Goal: Information Seeking & Learning: Learn about a topic

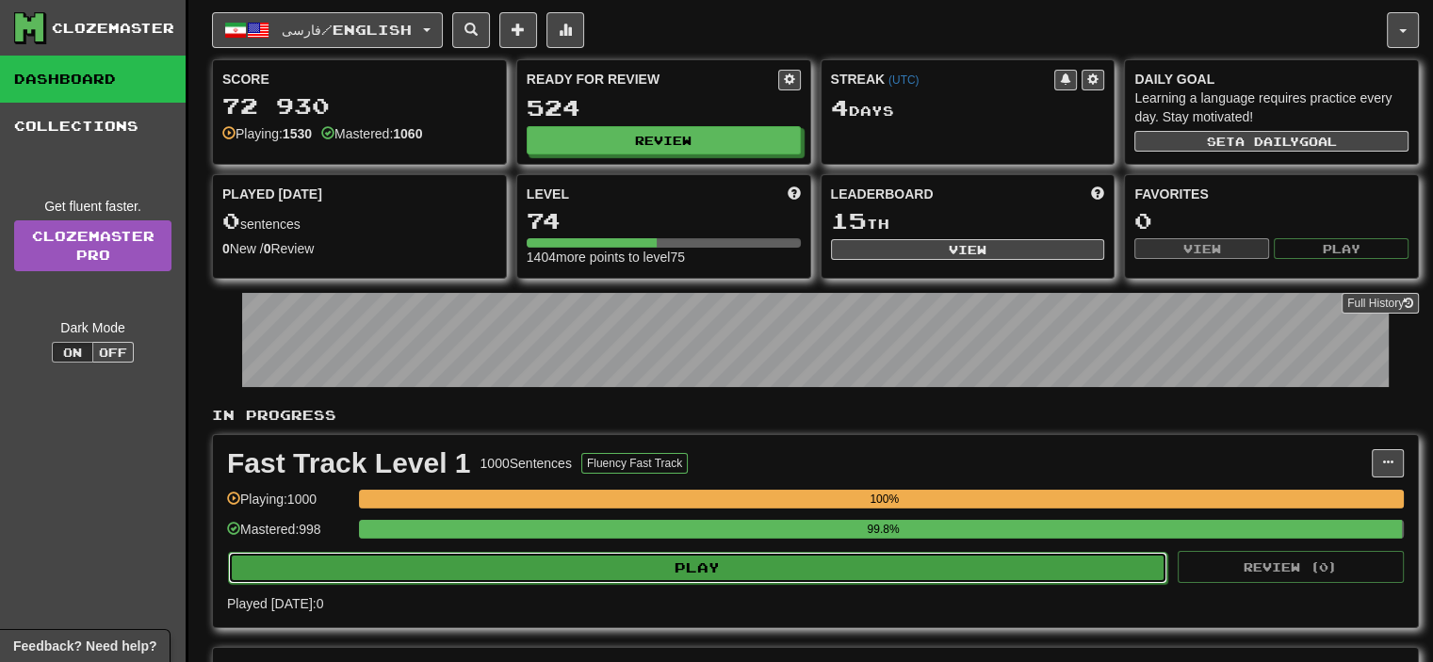
click at [748, 564] on button "Play" at bounding box center [697, 568] width 939 height 32
select select "**"
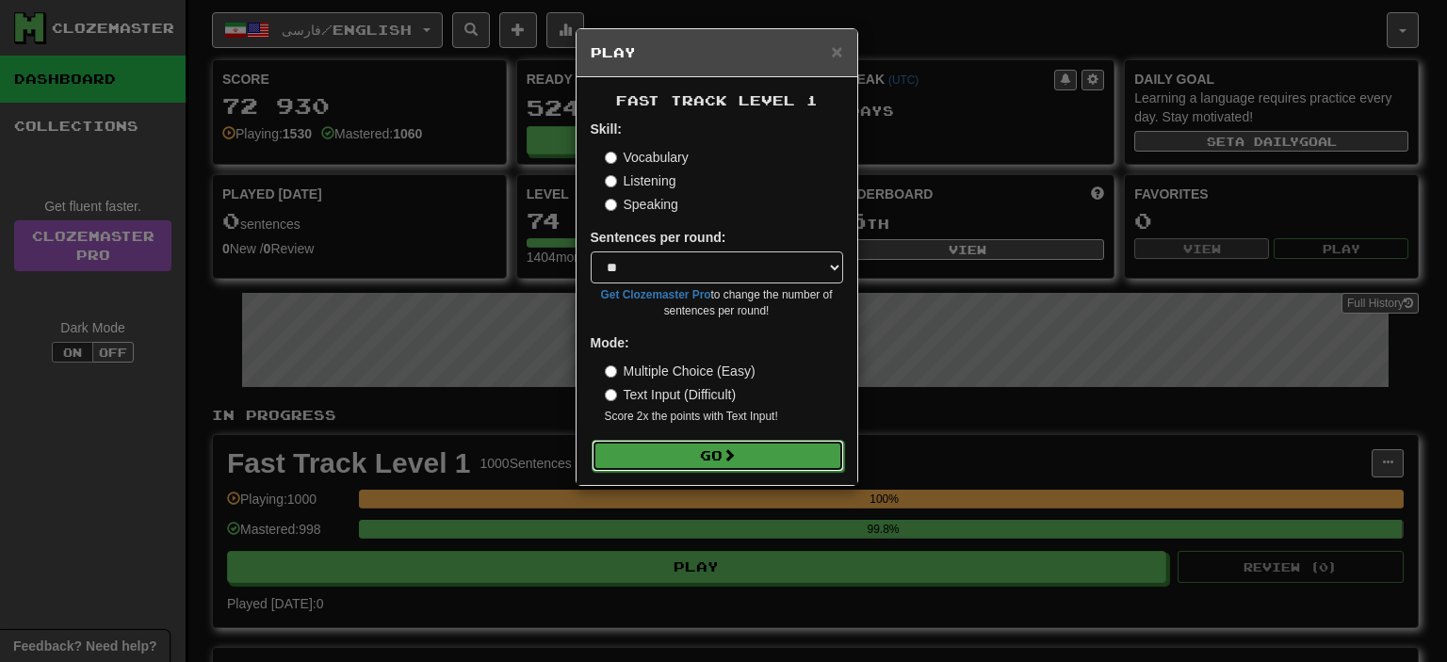
click at [714, 464] on button "Go" at bounding box center [718, 456] width 253 height 32
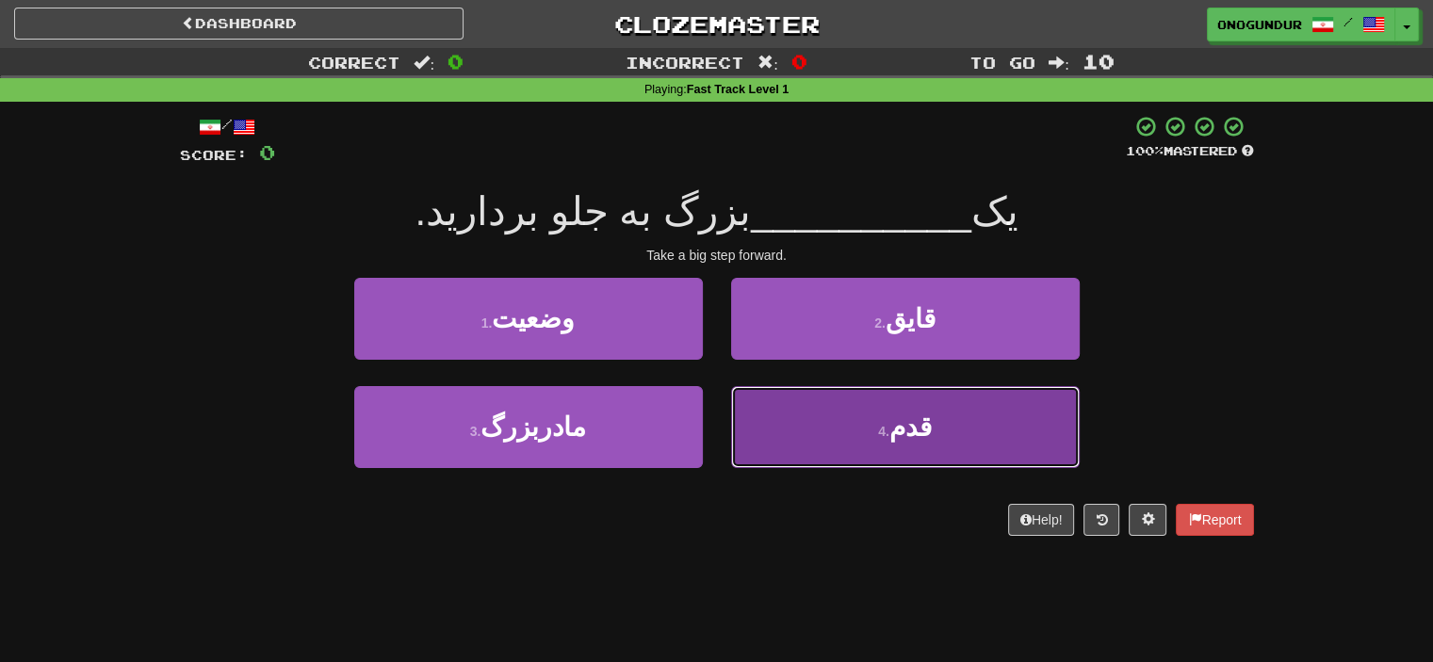
click at [863, 395] on button "4 . قدم" at bounding box center [905, 427] width 349 height 82
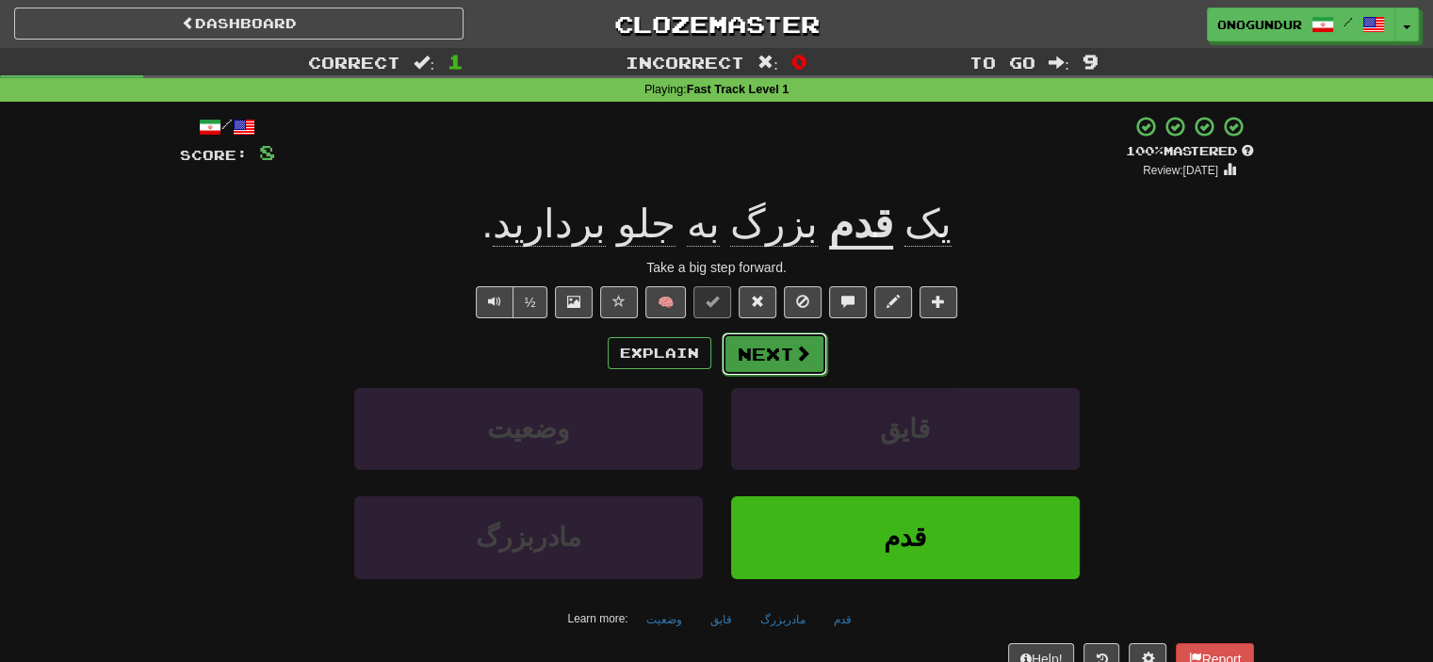
click at [789, 349] on button "Next" at bounding box center [775, 354] width 106 height 43
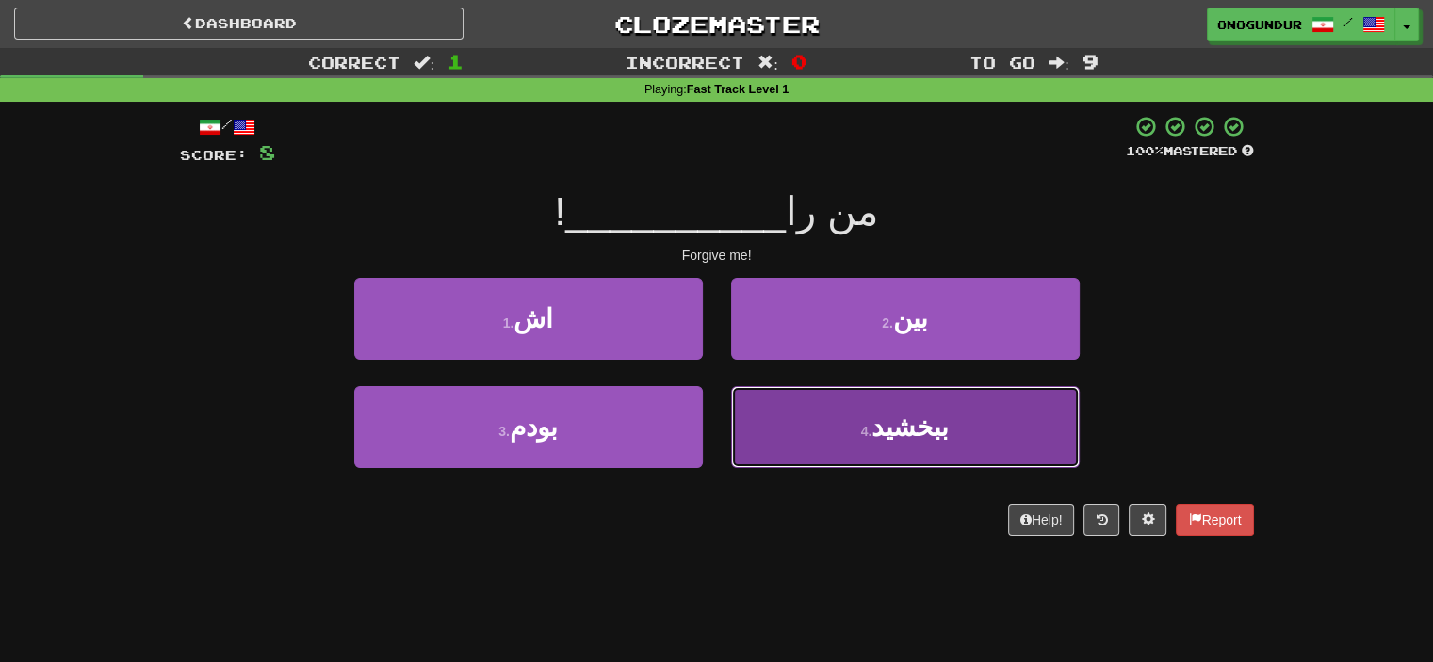
click at [803, 425] on button "4 . ببخشید" at bounding box center [905, 427] width 349 height 82
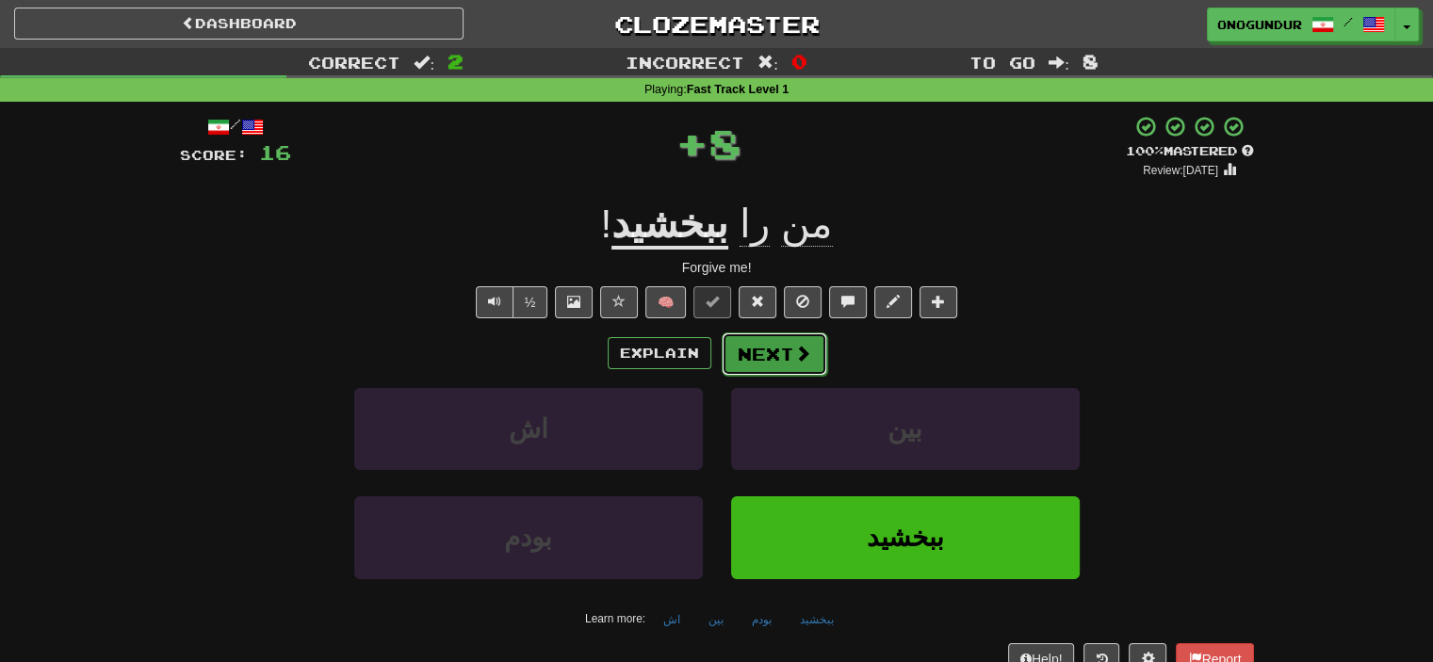
click at [756, 342] on button "Next" at bounding box center [775, 354] width 106 height 43
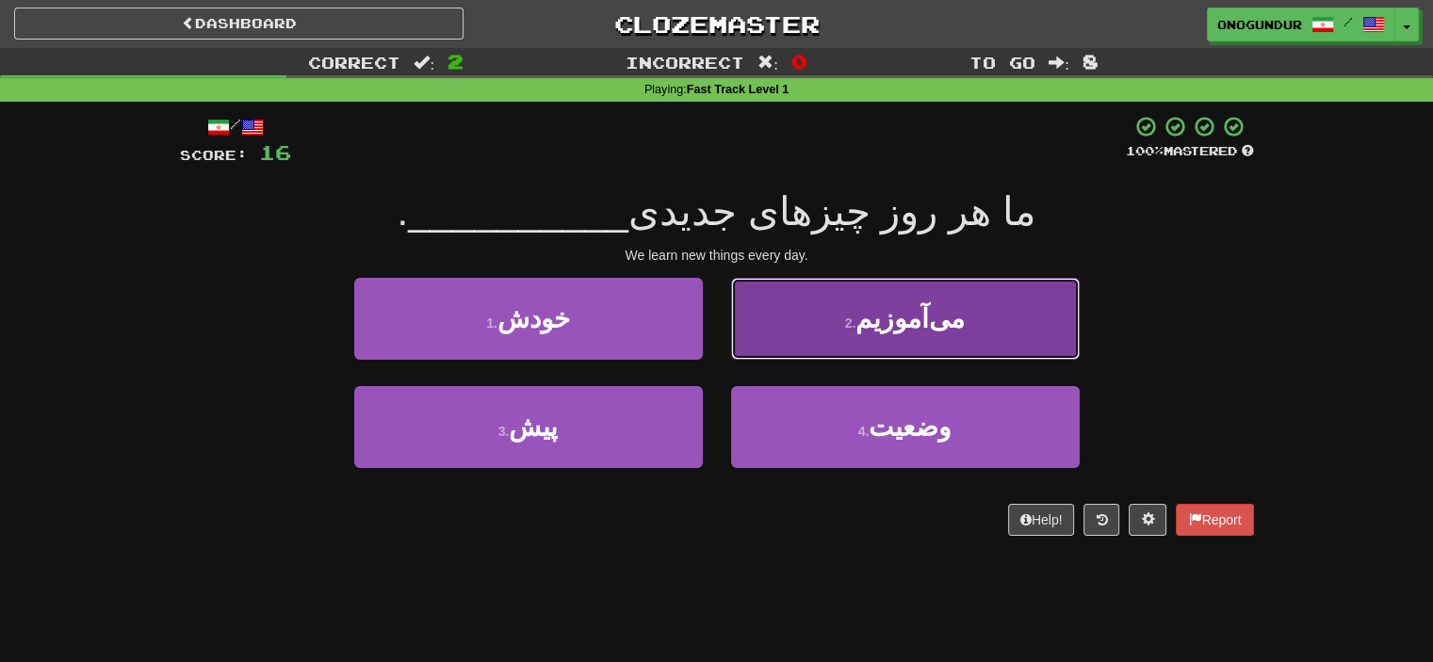
click at [856, 321] on small "2 ." at bounding box center [850, 323] width 11 height 15
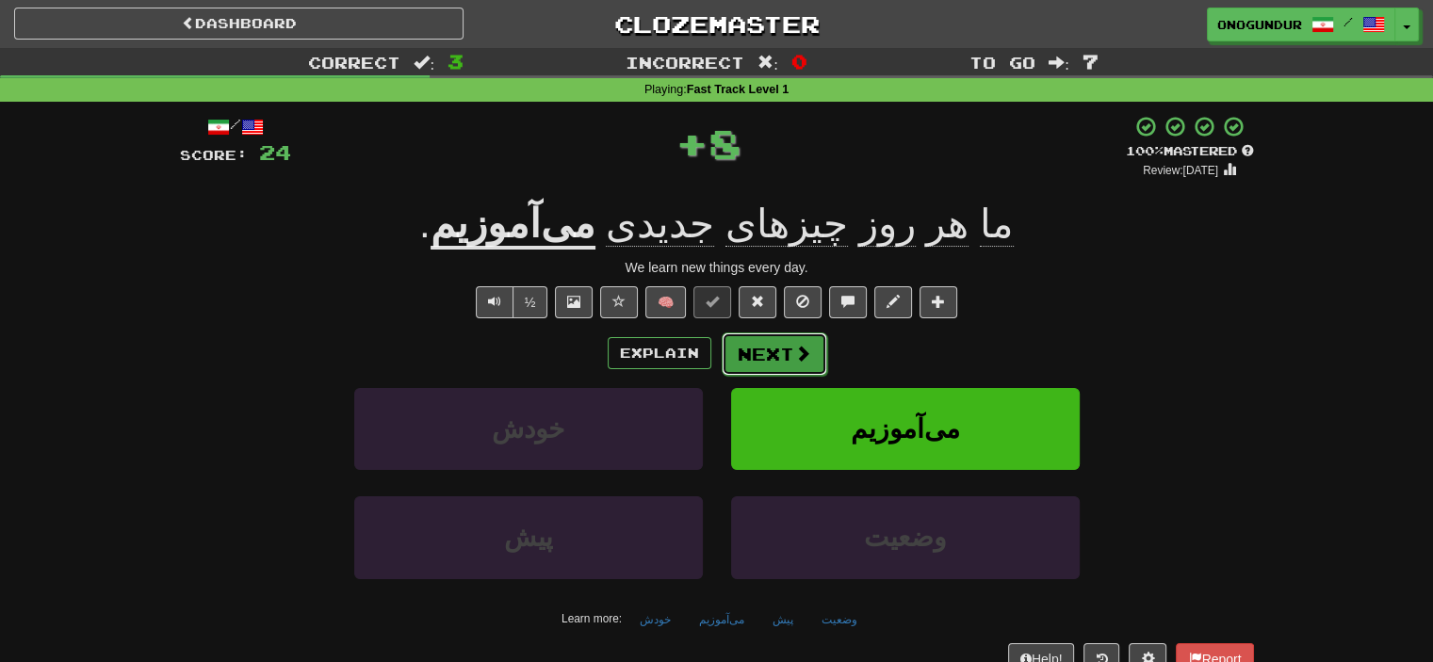
click at [774, 363] on button "Next" at bounding box center [775, 354] width 106 height 43
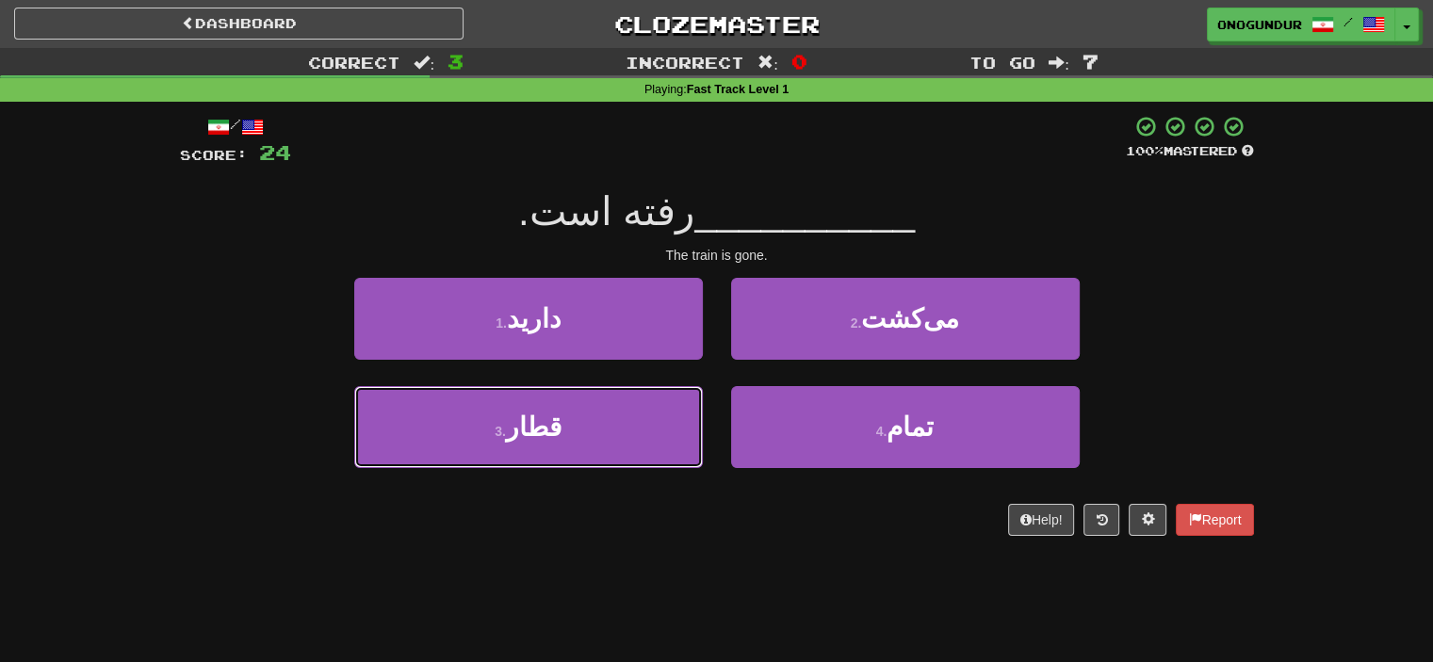
drag, startPoint x: 638, startPoint y: 429, endPoint x: 723, endPoint y: 375, distance: 100.4
click at [638, 431] on button "3 . قطار" at bounding box center [528, 427] width 349 height 82
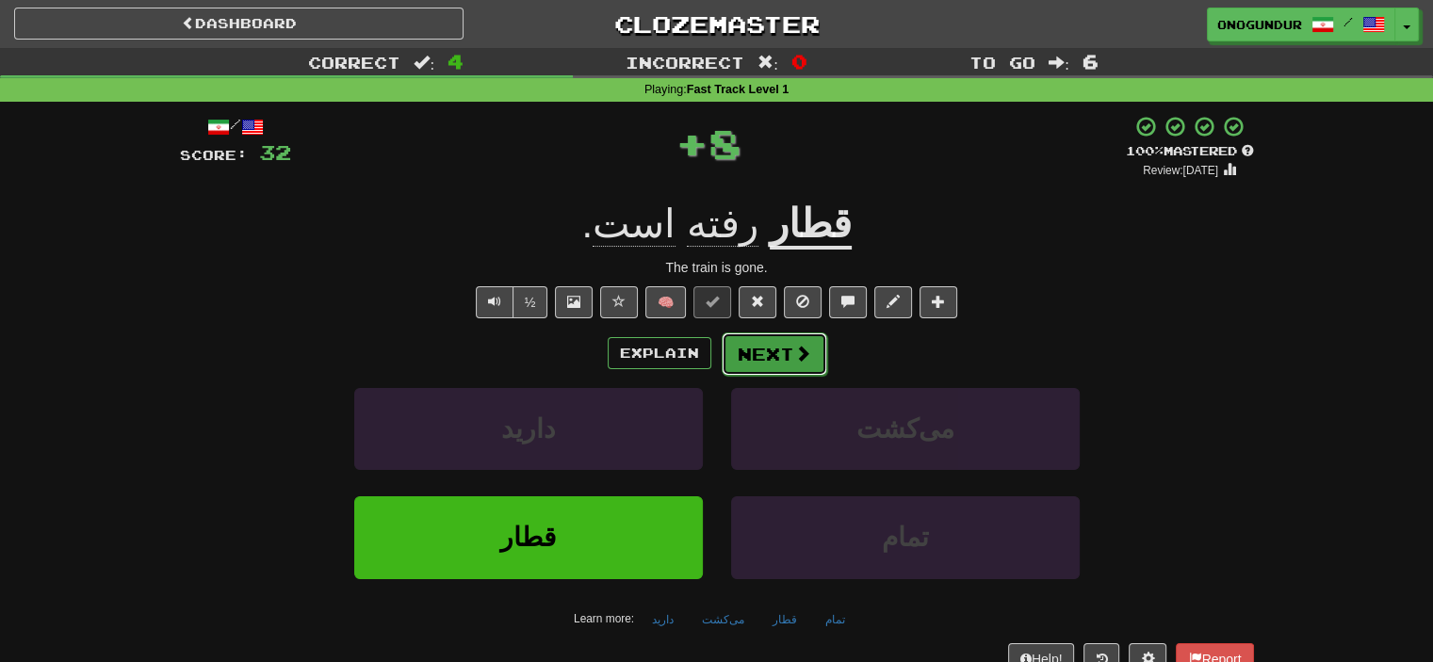
click at [731, 366] on button "Next" at bounding box center [775, 354] width 106 height 43
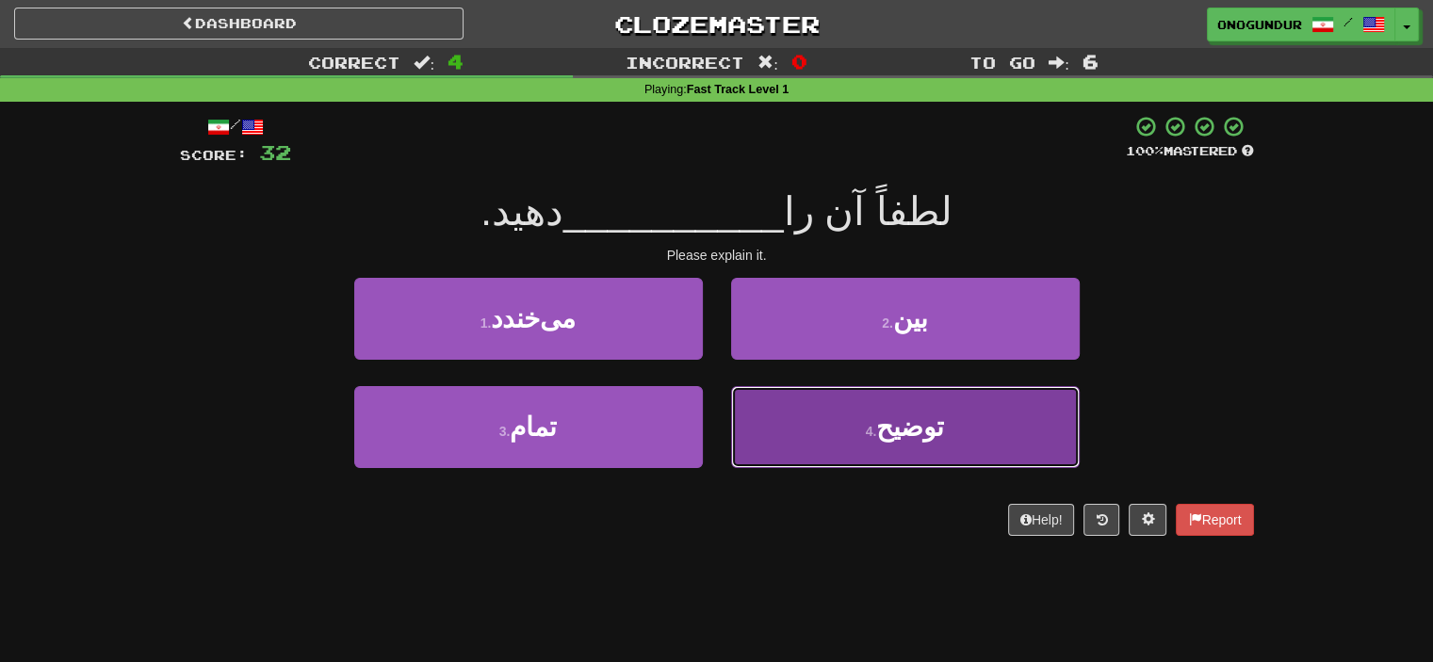
click at [807, 427] on button "4 . توضیح" at bounding box center [905, 427] width 349 height 82
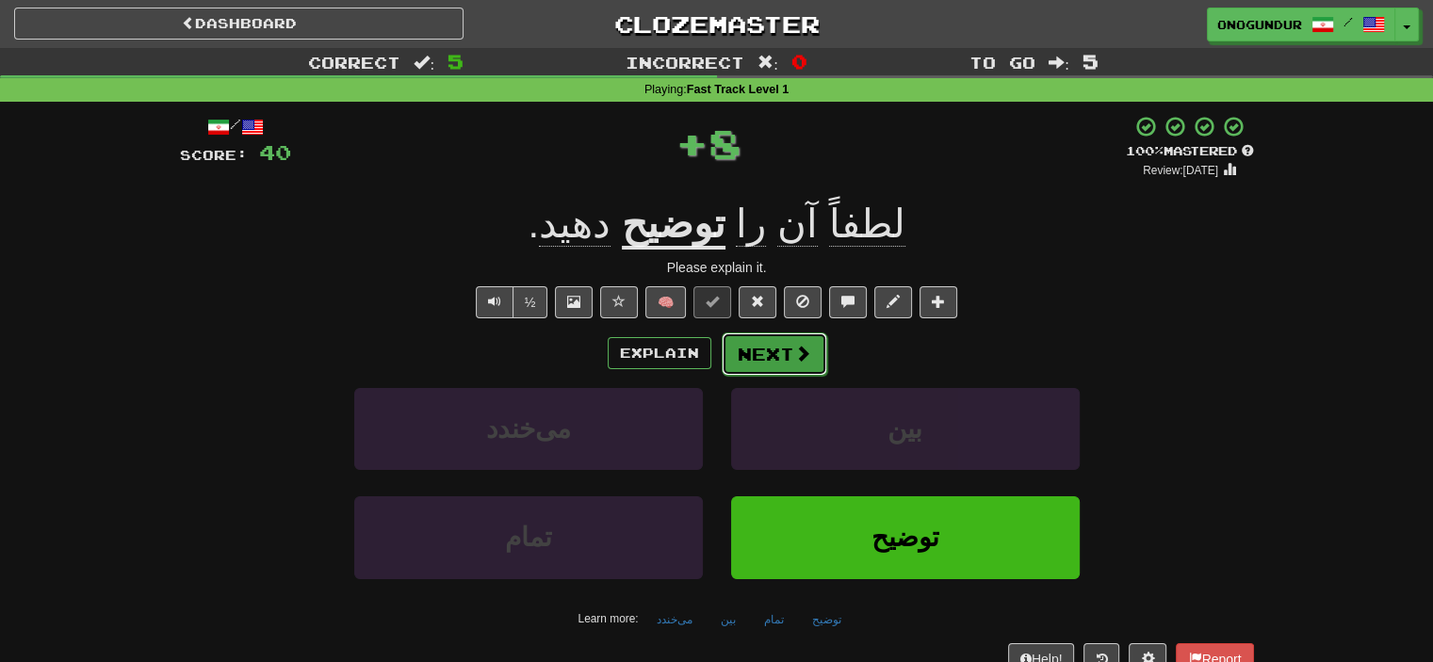
click at [758, 338] on button "Next" at bounding box center [775, 354] width 106 height 43
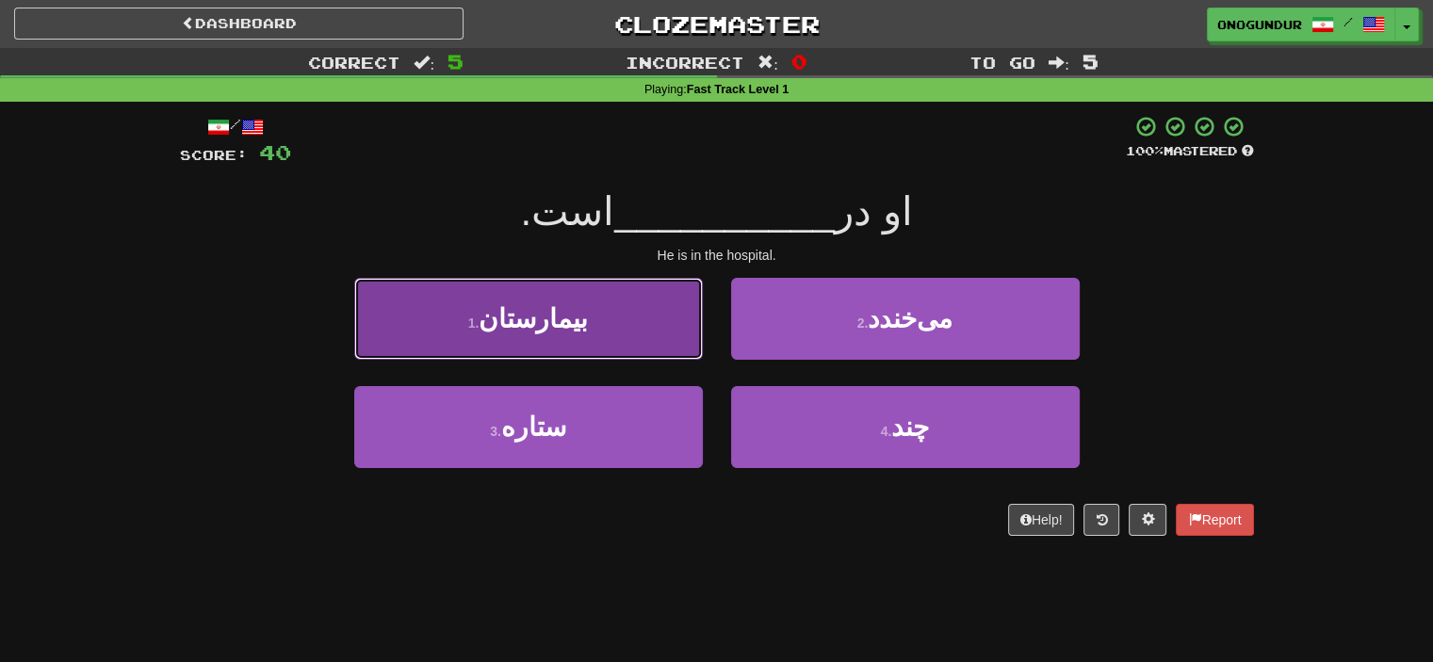
click at [645, 338] on button "1 . بیمارستان" at bounding box center [528, 319] width 349 height 82
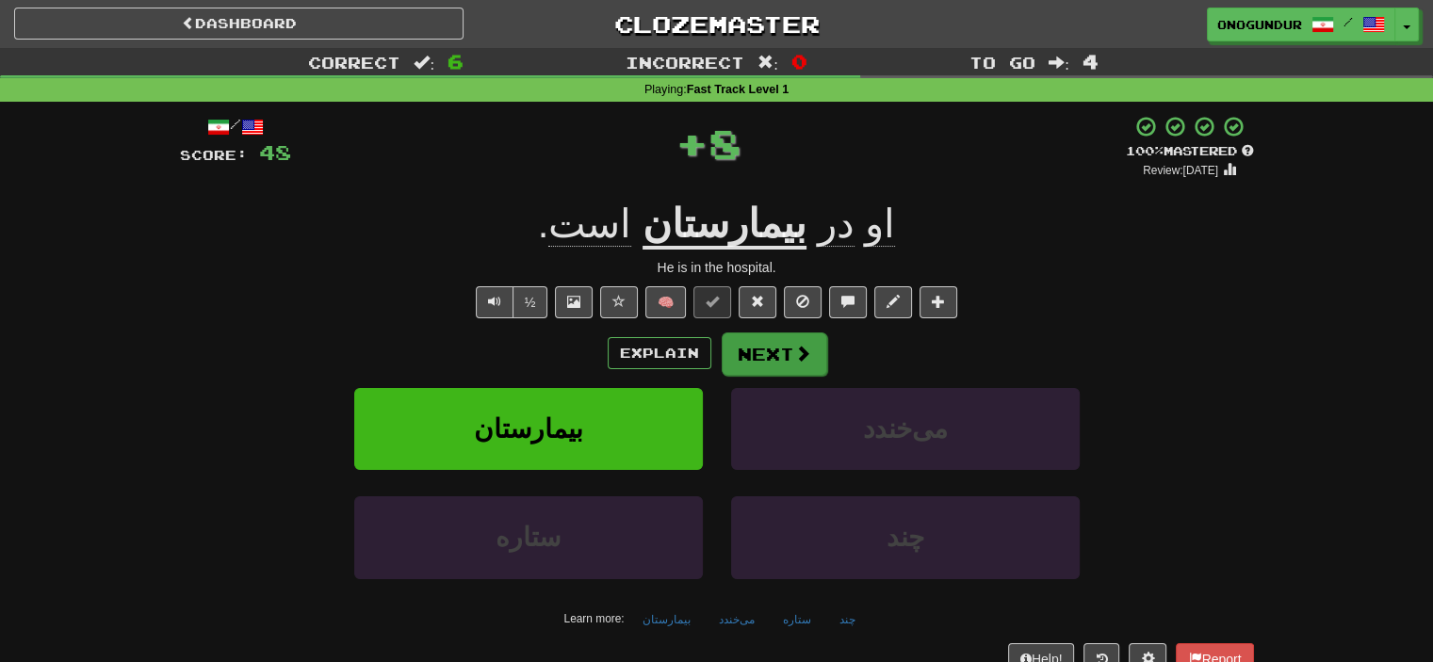
click at [752, 353] on button "Next" at bounding box center [775, 354] width 106 height 43
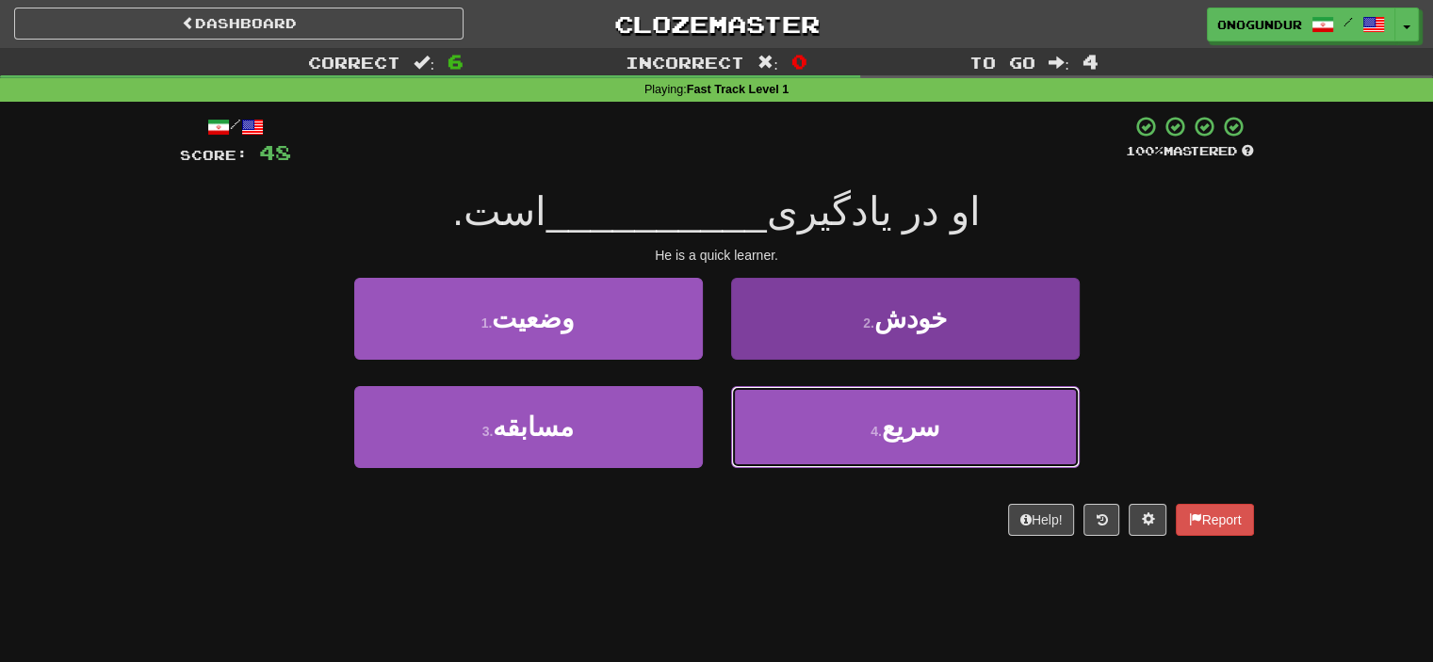
click at [808, 438] on button "4 . سریع" at bounding box center [905, 427] width 349 height 82
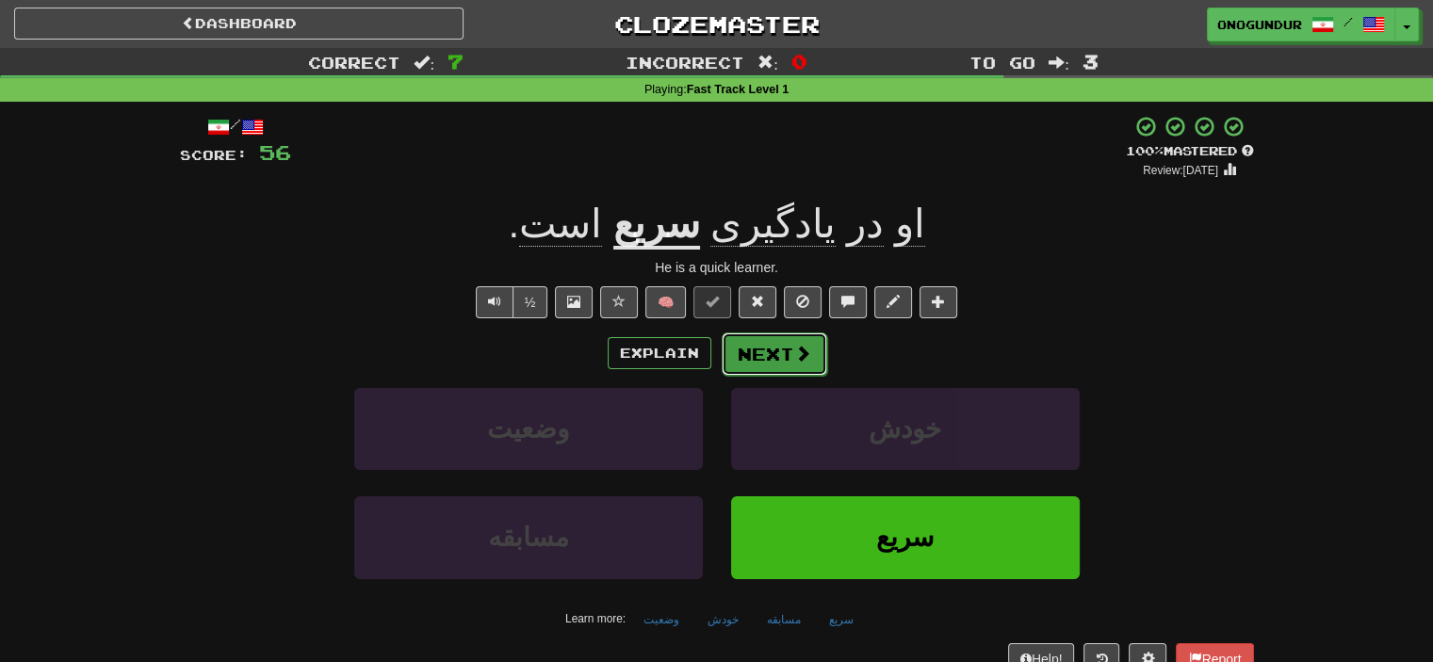
click at [754, 353] on button "Next" at bounding box center [775, 354] width 106 height 43
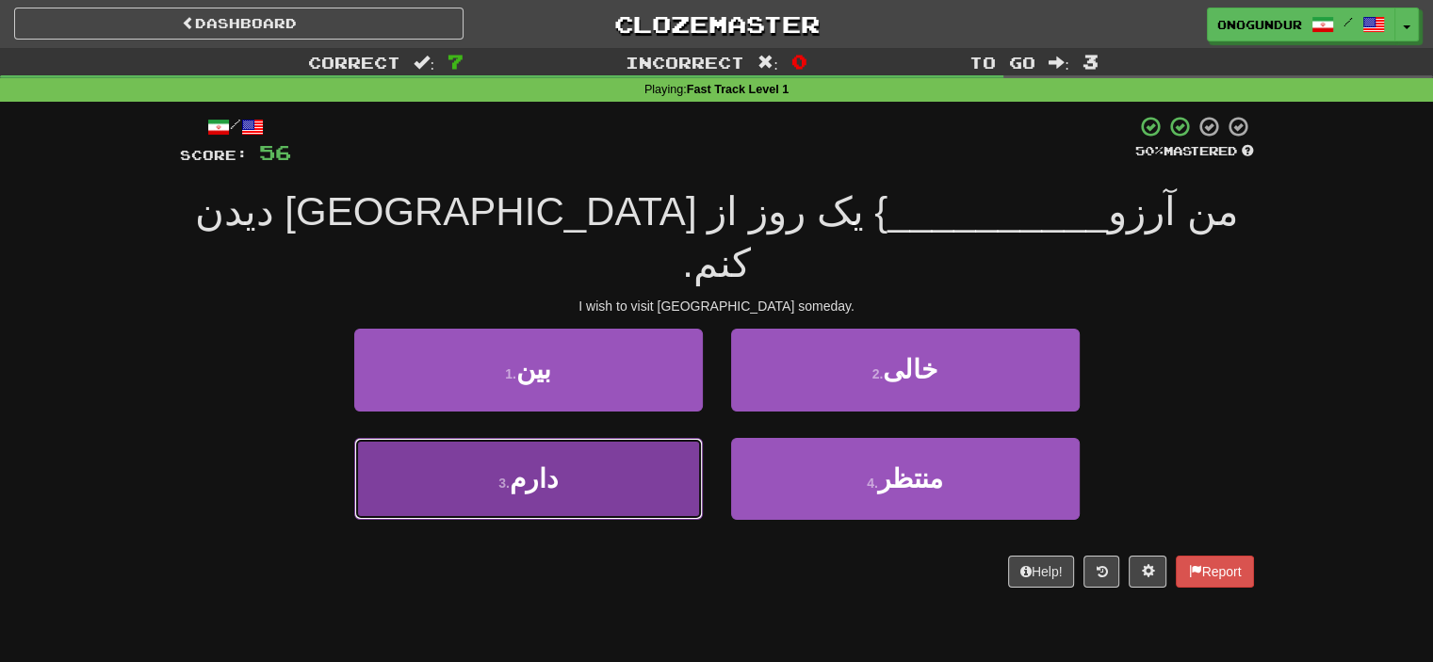
click at [522, 451] on button "3 . دارم" at bounding box center [528, 479] width 349 height 82
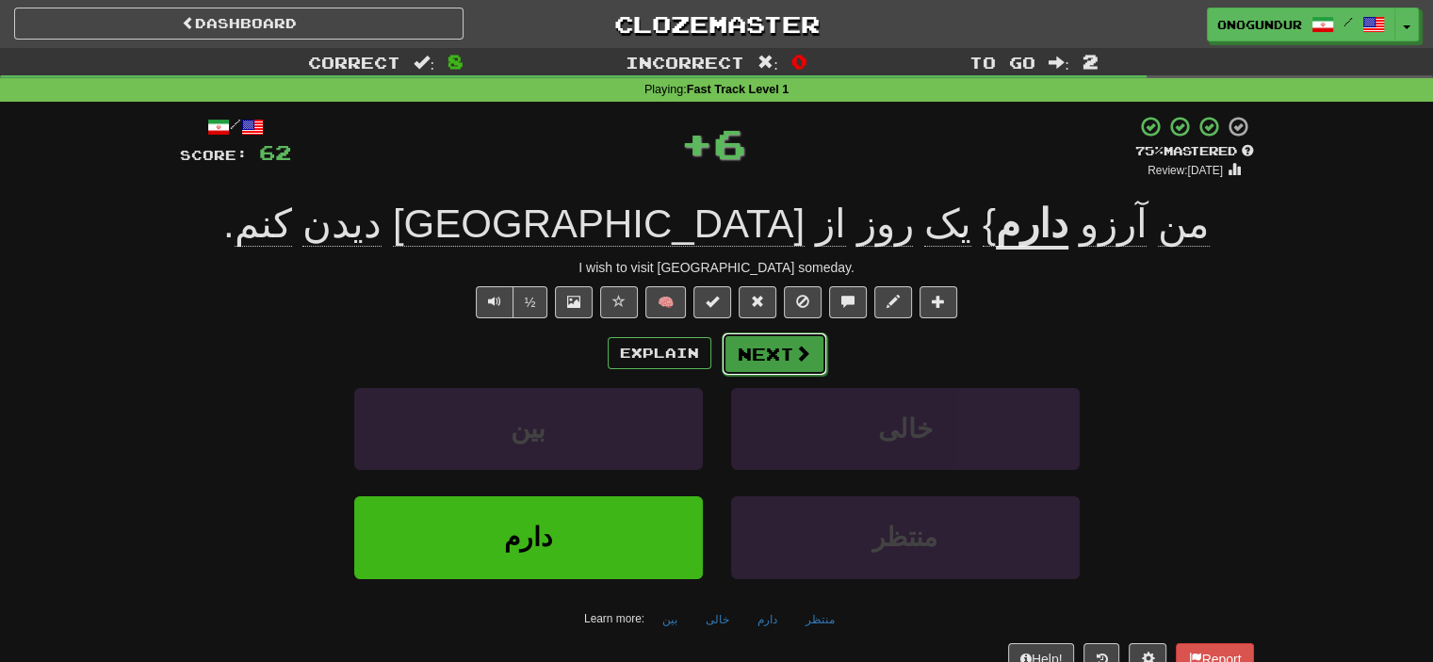
click at [781, 338] on button "Next" at bounding box center [775, 354] width 106 height 43
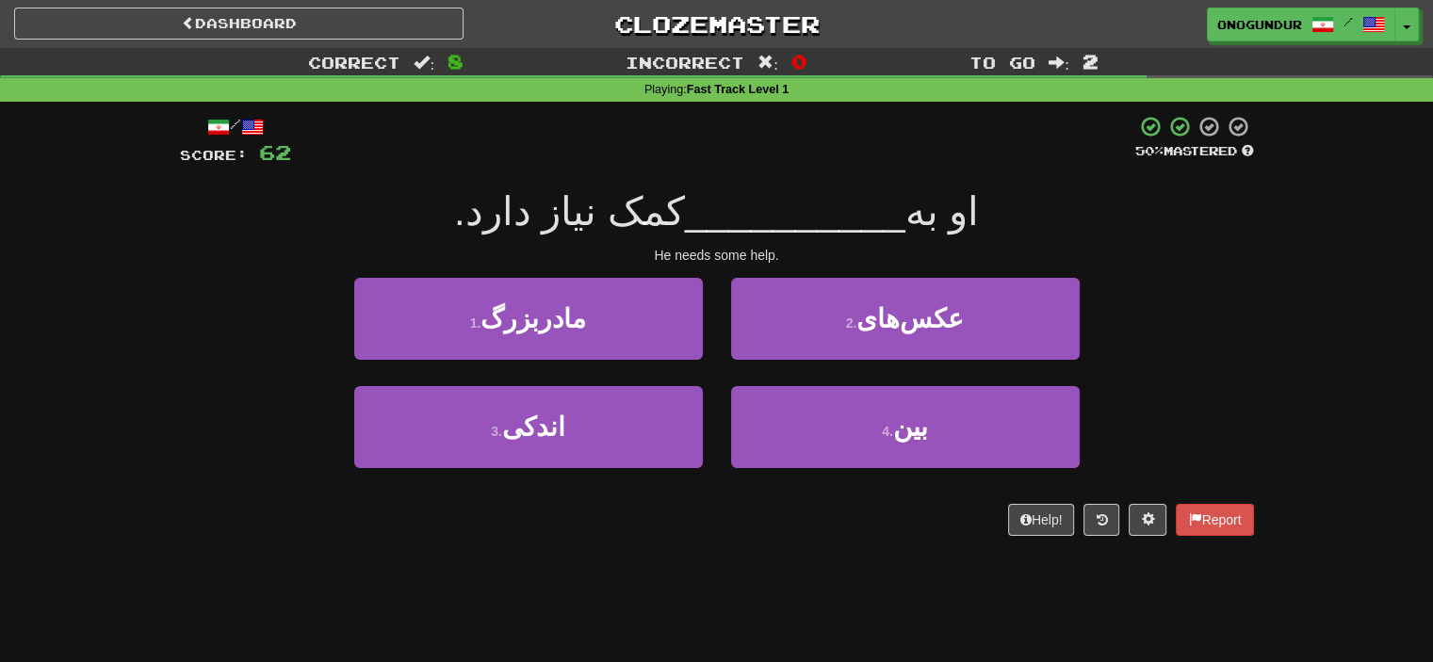
click at [1283, 370] on div "Correct : 8 Incorrect : 0 To go : 2 Playing : Fast Track Level 1 / Score: 62 50…" at bounding box center [716, 305] width 1433 height 514
click at [1273, 220] on div "Correct : 8 Incorrect : 0 To go : 2 Playing : Fast Track Level 1 / Score: 62 50…" at bounding box center [716, 305] width 1433 height 514
click at [1234, 386] on div "3 . اندکی 4 . بین" at bounding box center [717, 440] width 1131 height 108
click at [676, 530] on div "Help! Report" at bounding box center [717, 520] width 1074 height 32
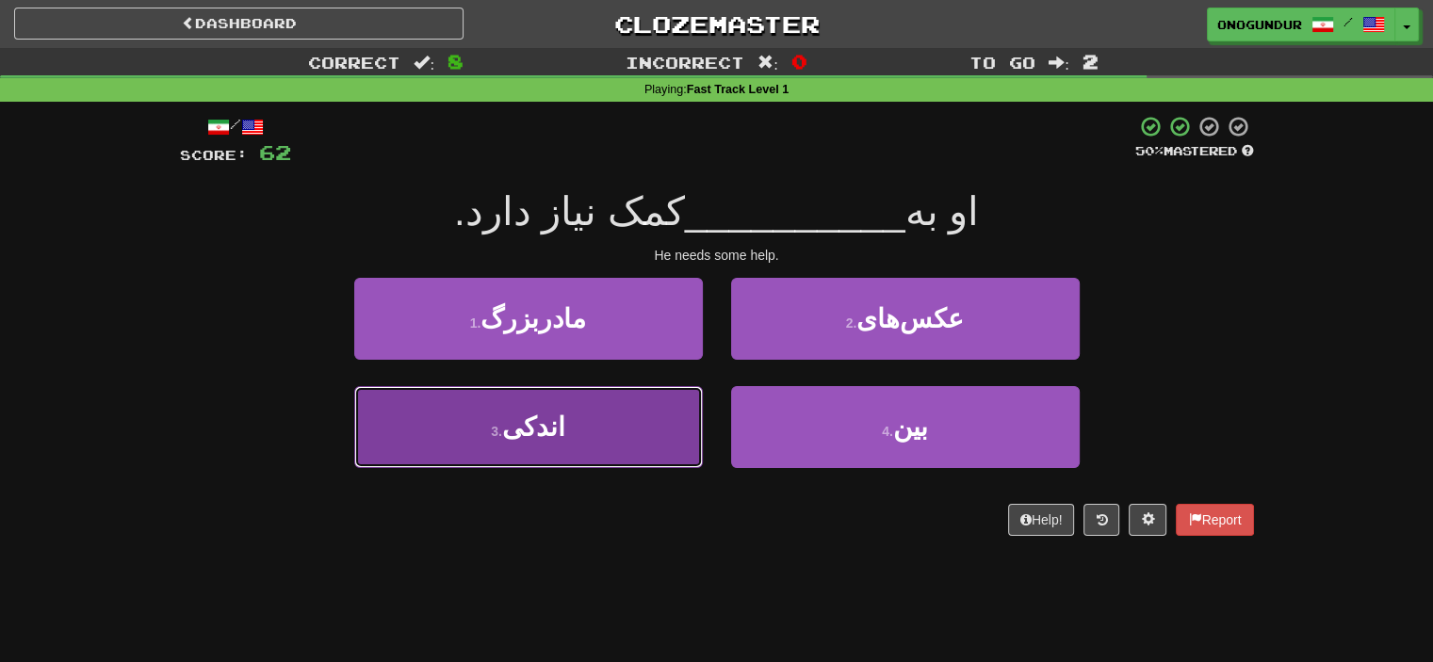
click at [633, 447] on button "3 . اندکی" at bounding box center [528, 427] width 349 height 82
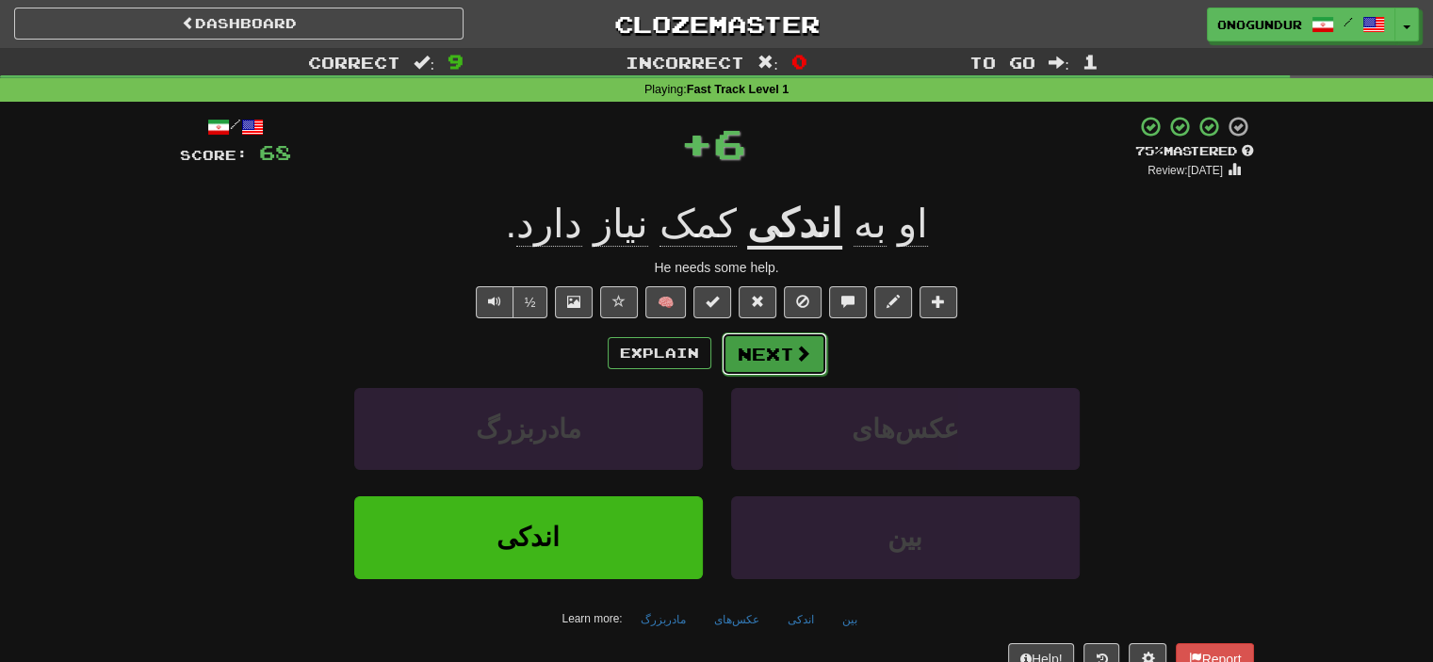
click at [746, 352] on button "Next" at bounding box center [775, 354] width 106 height 43
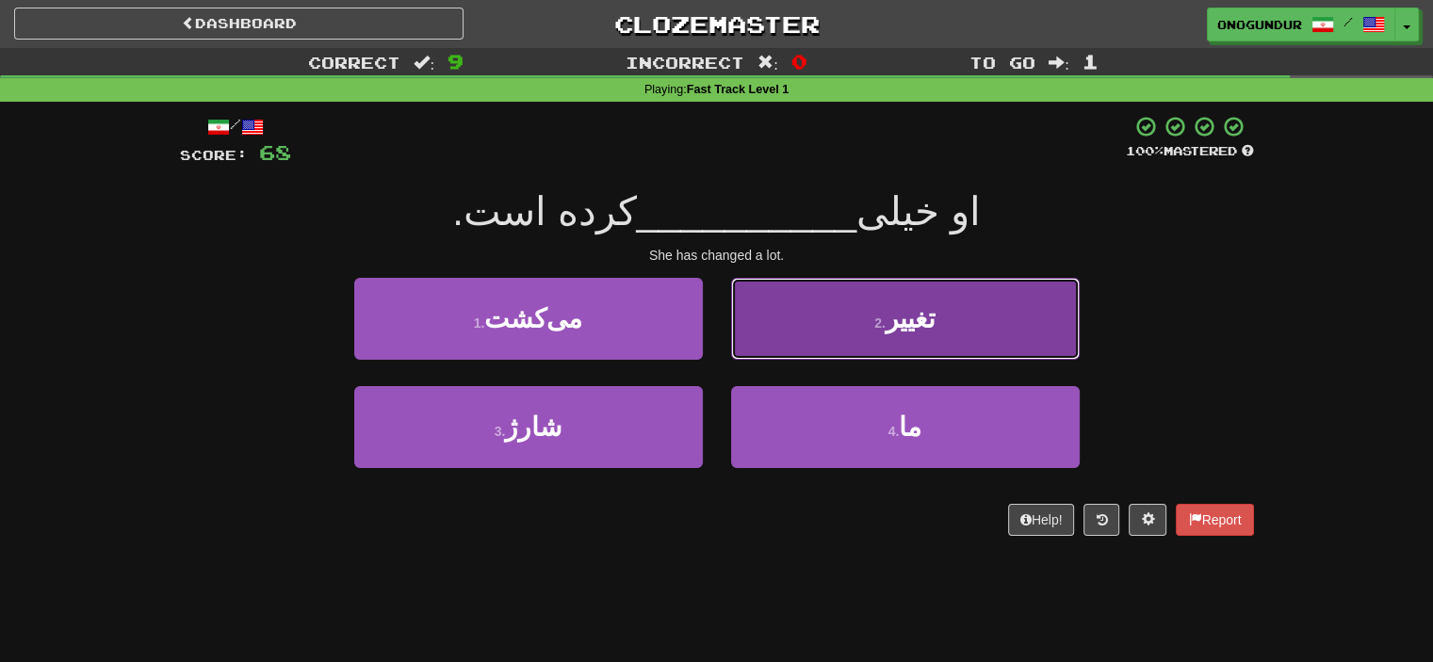
click at [811, 348] on button "2 . تغییر" at bounding box center [905, 319] width 349 height 82
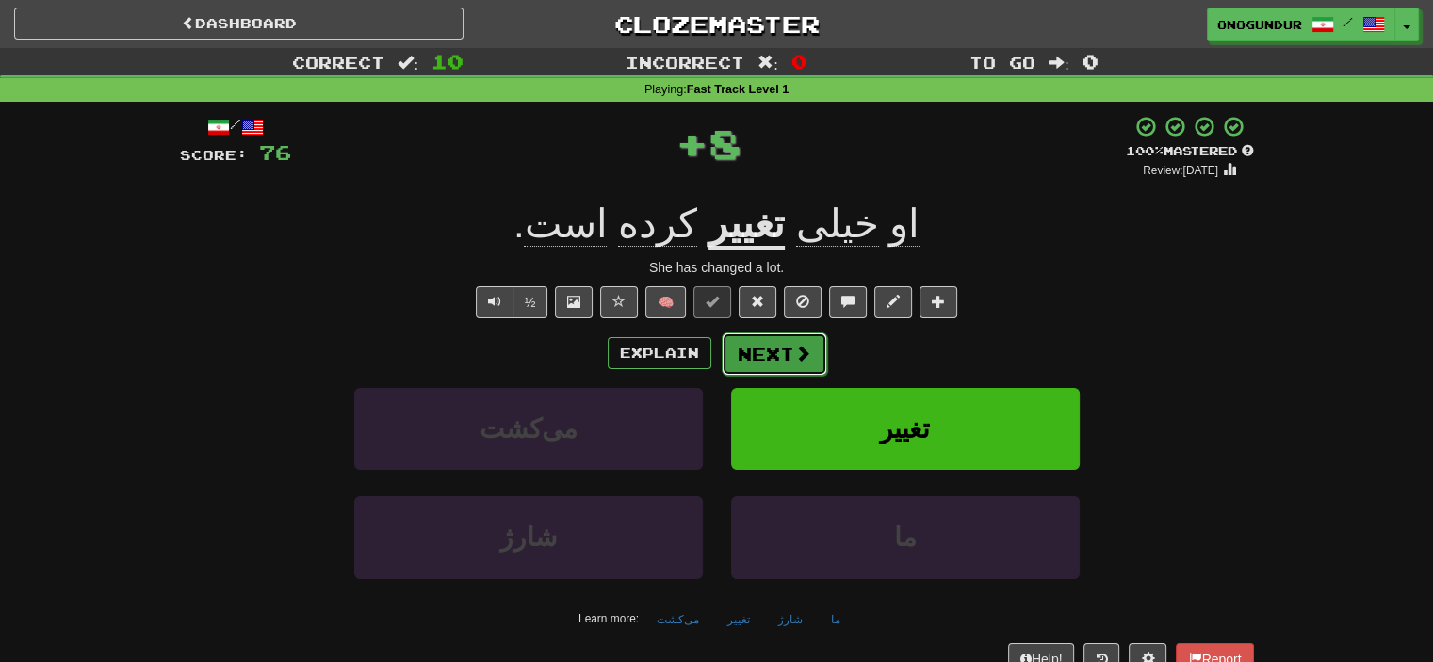
click at [780, 368] on button "Next" at bounding box center [775, 354] width 106 height 43
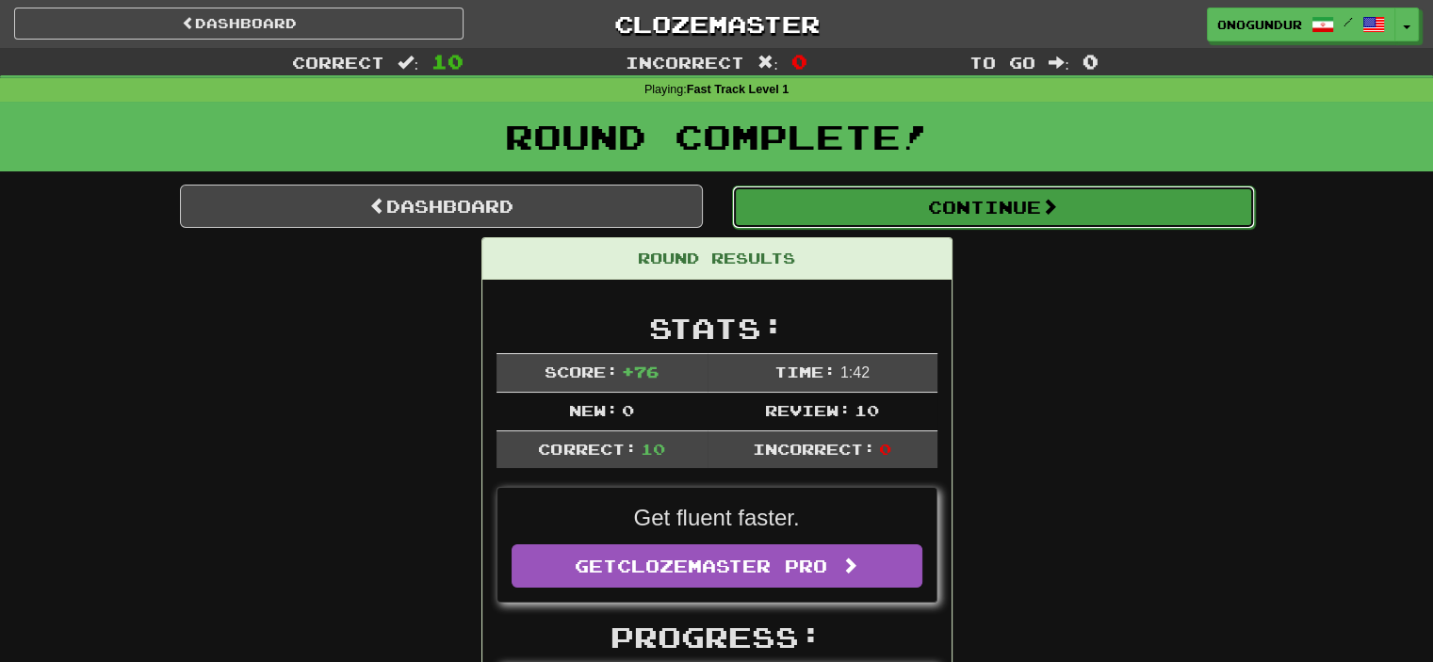
click at [994, 209] on button "Continue" at bounding box center [993, 207] width 523 height 43
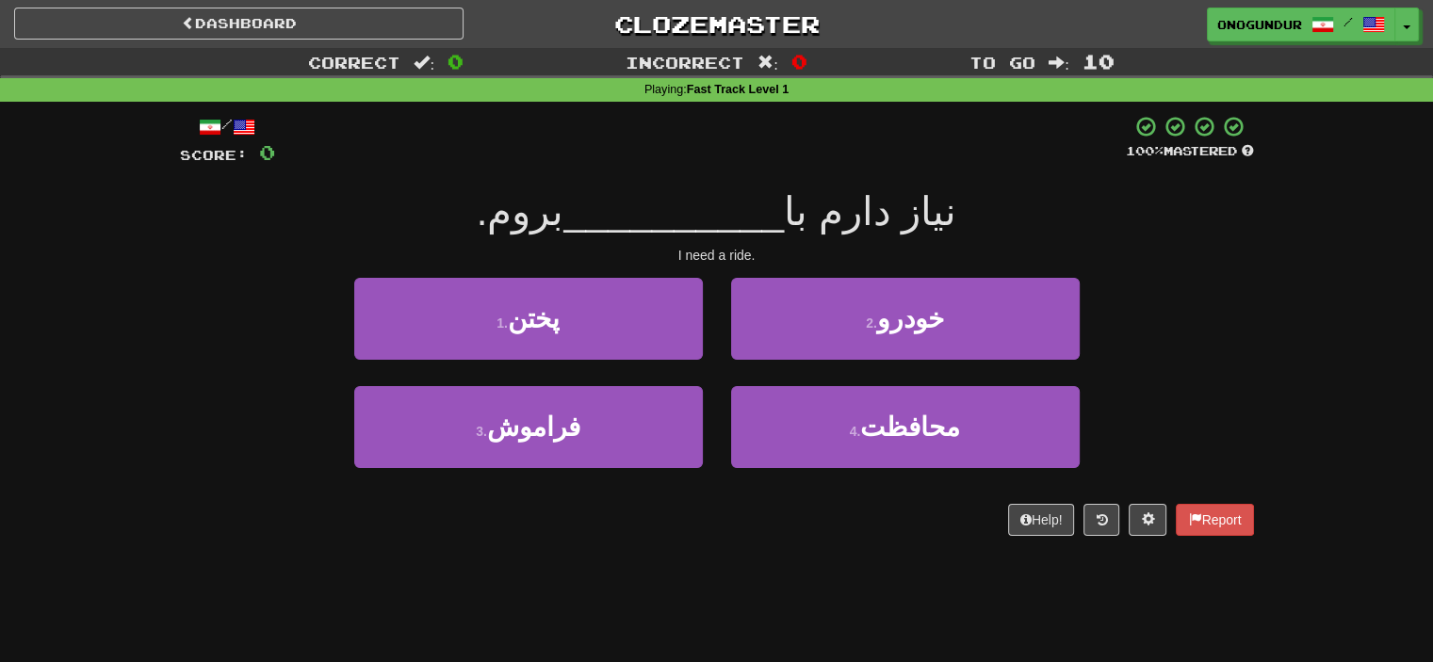
click at [742, 588] on div "Dashboard Clozemaster onogundur / Toggle Dropdown Dashboard Leaderboard Activit…" at bounding box center [716, 331] width 1433 height 662
click at [797, 318] on button "2 . خودرو" at bounding box center [905, 319] width 349 height 82
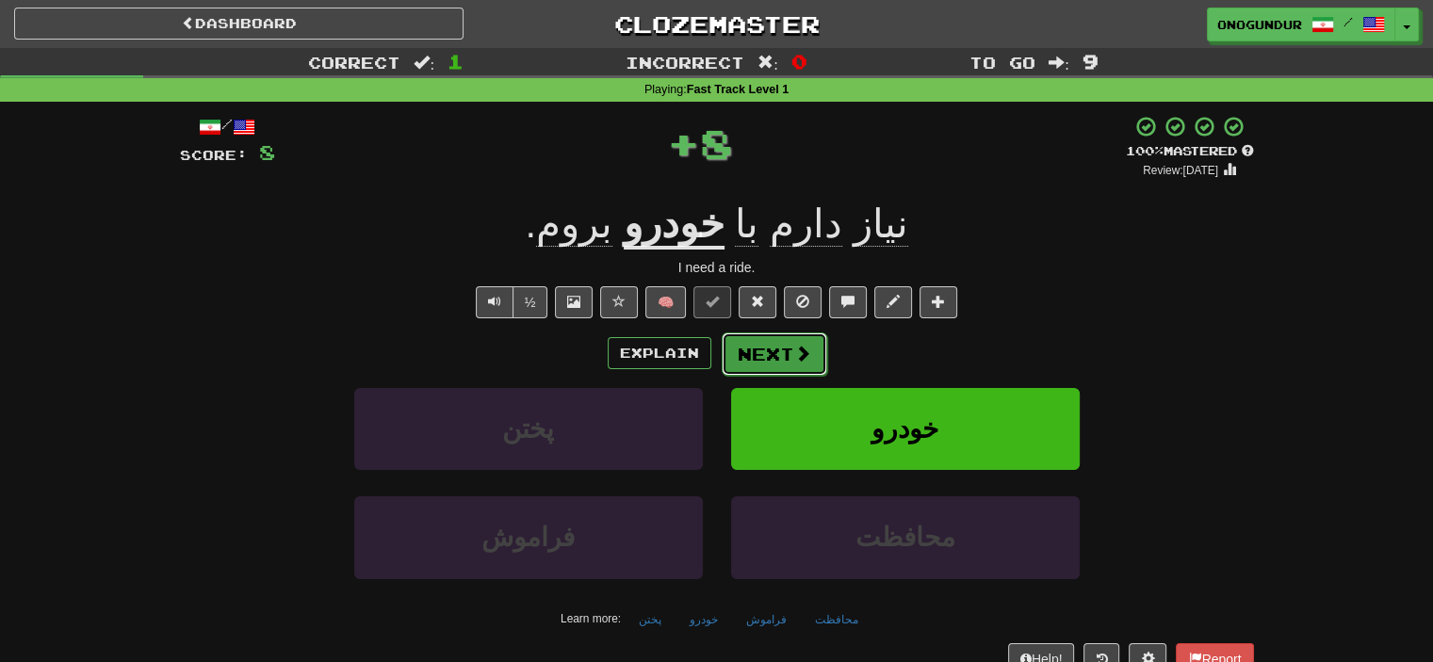
click at [742, 351] on button "Next" at bounding box center [775, 354] width 106 height 43
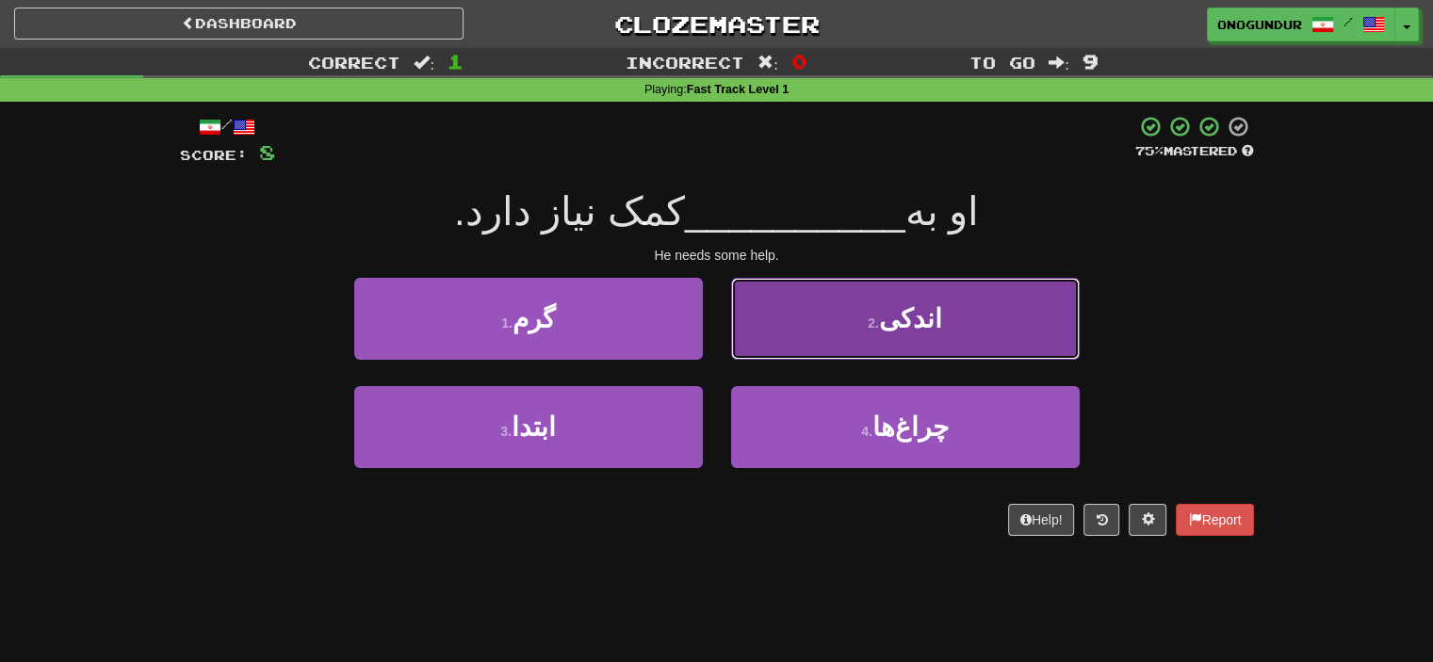
drag, startPoint x: 805, startPoint y: 338, endPoint x: 798, endPoint y: 349, distance: 12.3
click at [798, 349] on button "2 . اندکی" at bounding box center [905, 319] width 349 height 82
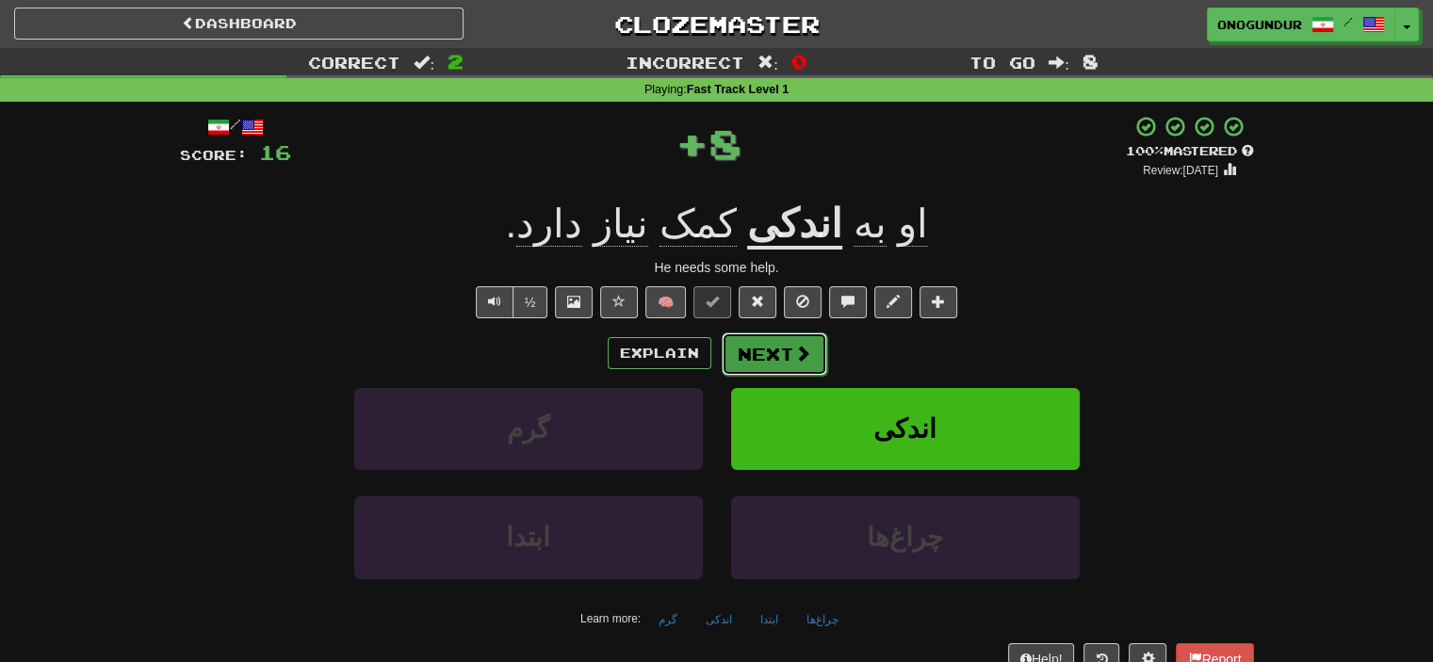
click at [761, 343] on button "Next" at bounding box center [775, 354] width 106 height 43
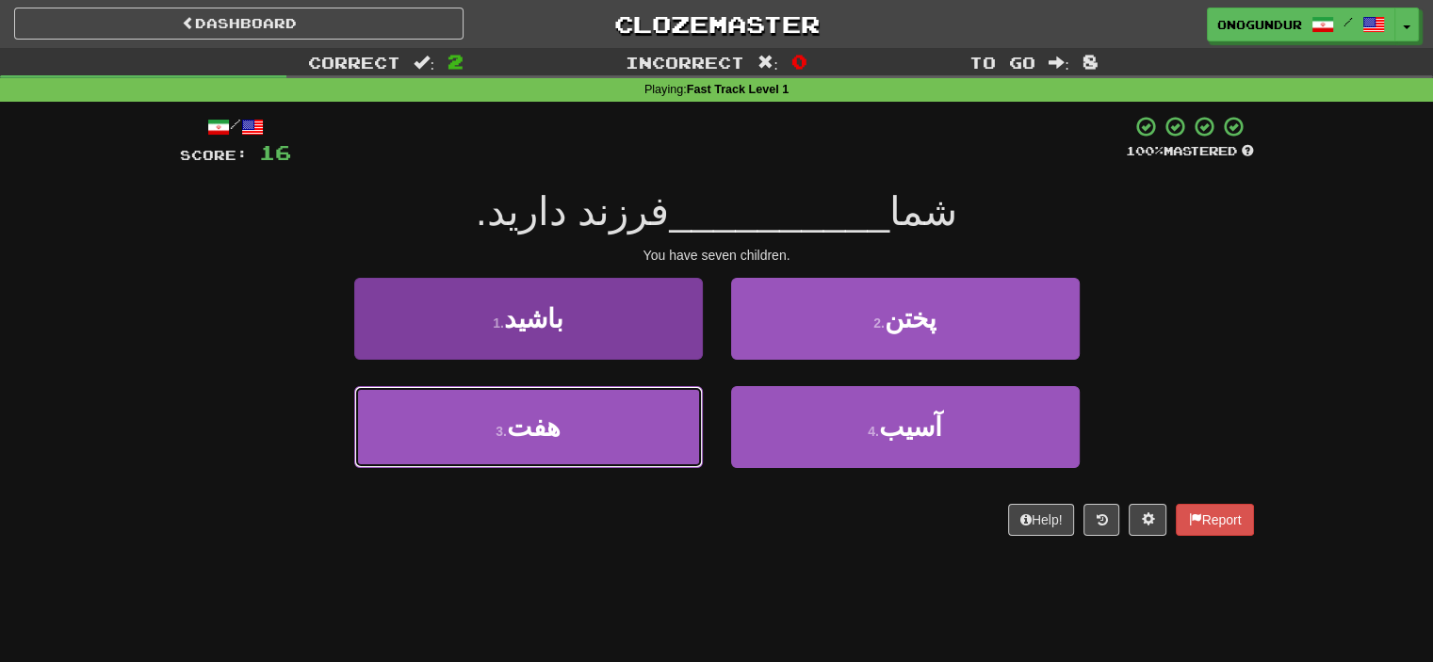
drag, startPoint x: 554, startPoint y: 440, endPoint x: 635, endPoint y: 405, distance: 88.2
click at [556, 437] on button "3 . هفت" at bounding box center [528, 427] width 349 height 82
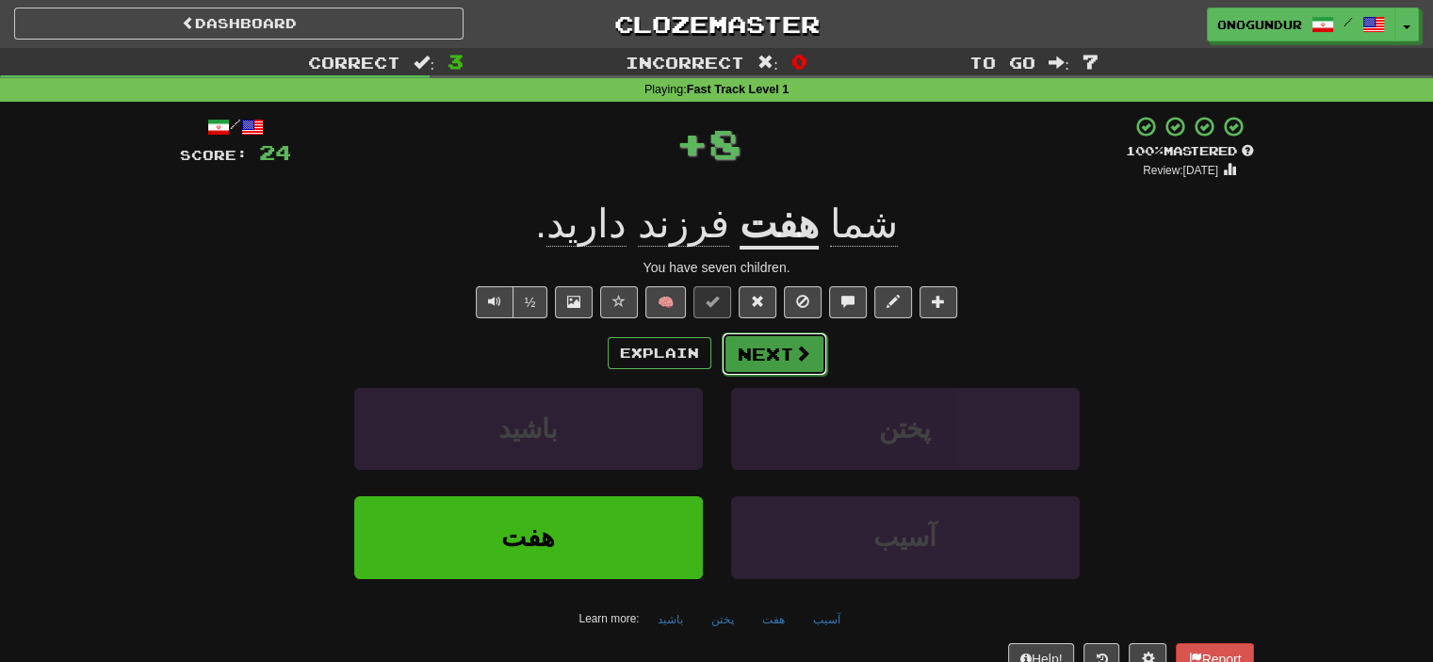
click at [767, 359] on button "Next" at bounding box center [775, 354] width 106 height 43
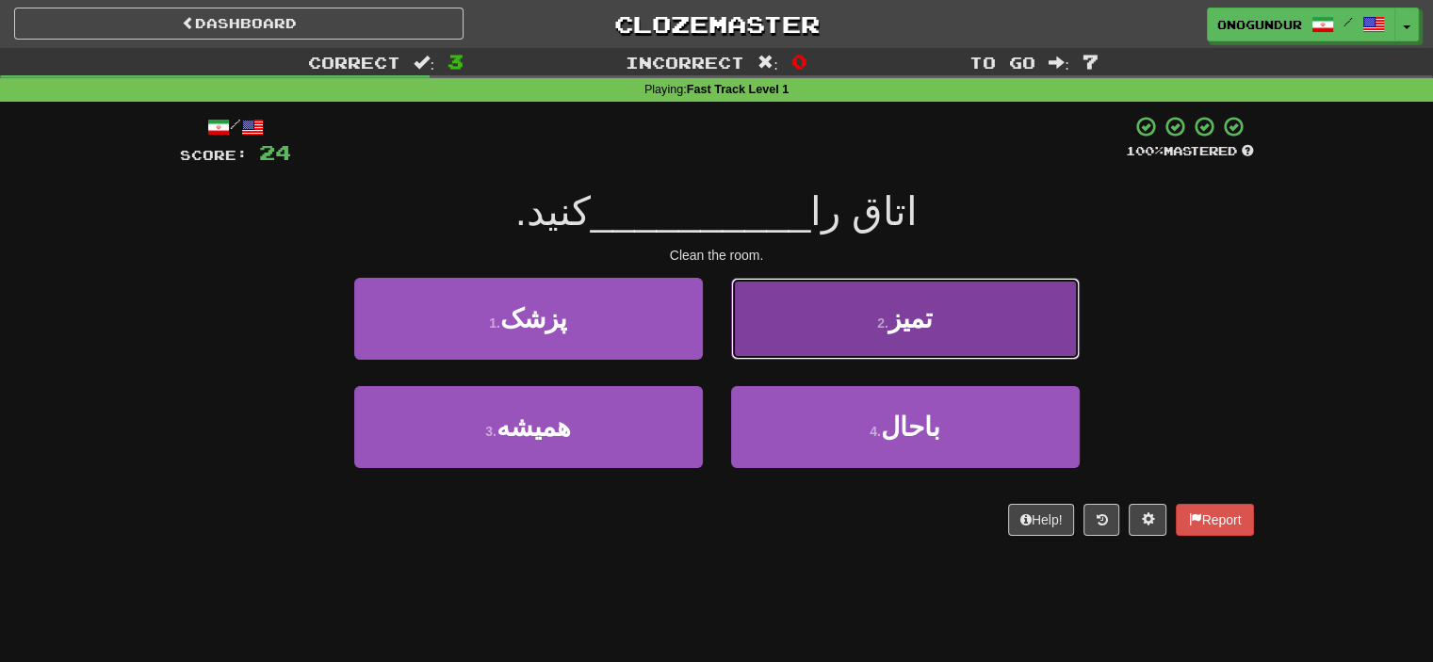
drag, startPoint x: 803, startPoint y: 339, endPoint x: 788, endPoint y: 346, distance: 16.5
click at [788, 346] on button "2 . تمیز" at bounding box center [905, 319] width 349 height 82
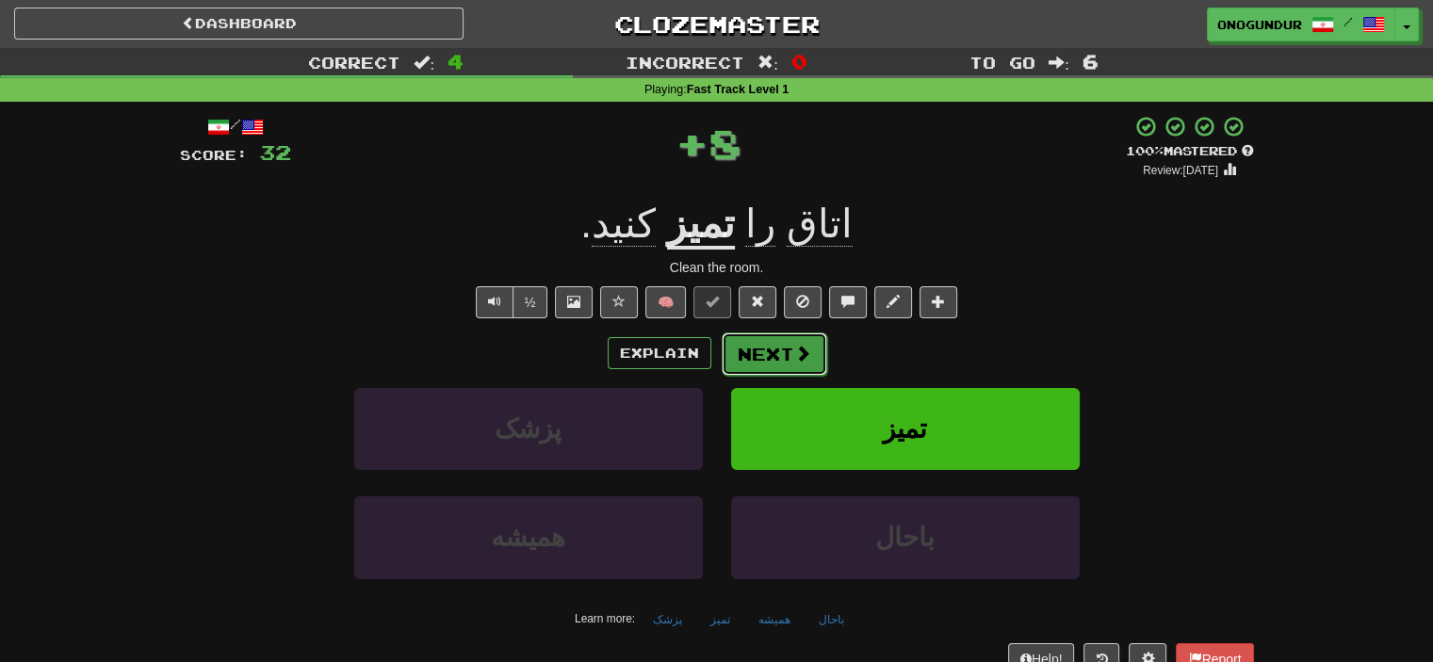
click at [769, 349] on button "Next" at bounding box center [775, 354] width 106 height 43
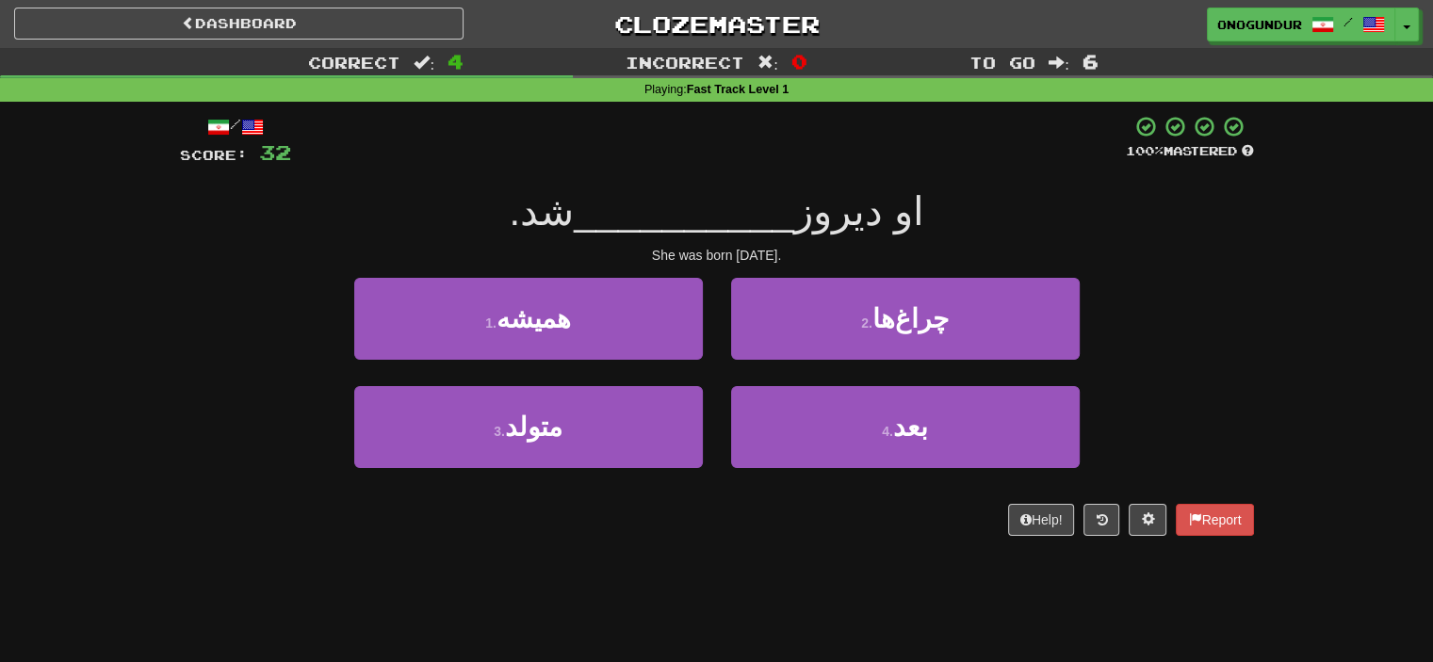
drag, startPoint x: 1185, startPoint y: 249, endPoint x: 1096, endPoint y: 248, distance: 89.5
click at [1185, 248] on div "She was born yesterday." at bounding box center [717, 255] width 1074 height 19
click at [770, 575] on div "Dashboard Clozemaster onogundur / Toggle Dropdown Dashboard Leaderboard Activit…" at bounding box center [716, 331] width 1433 height 662
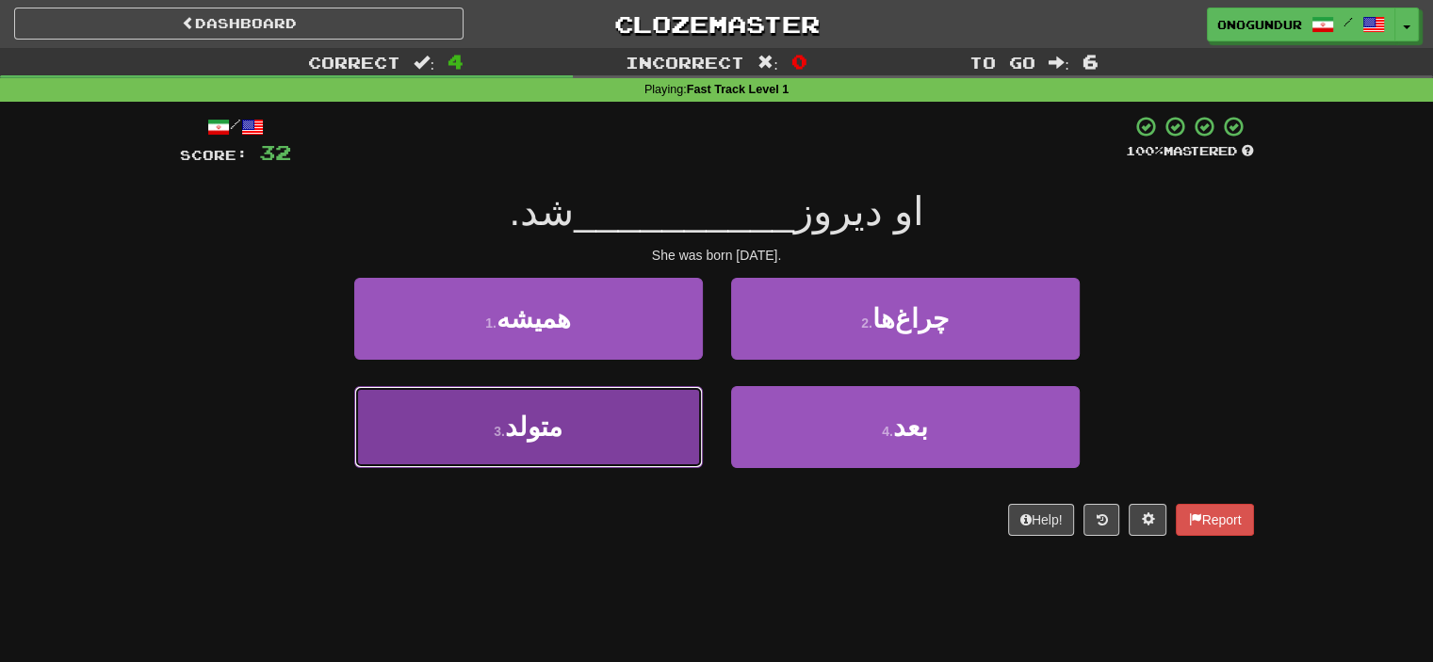
click at [619, 411] on button "3 . متولد" at bounding box center [528, 427] width 349 height 82
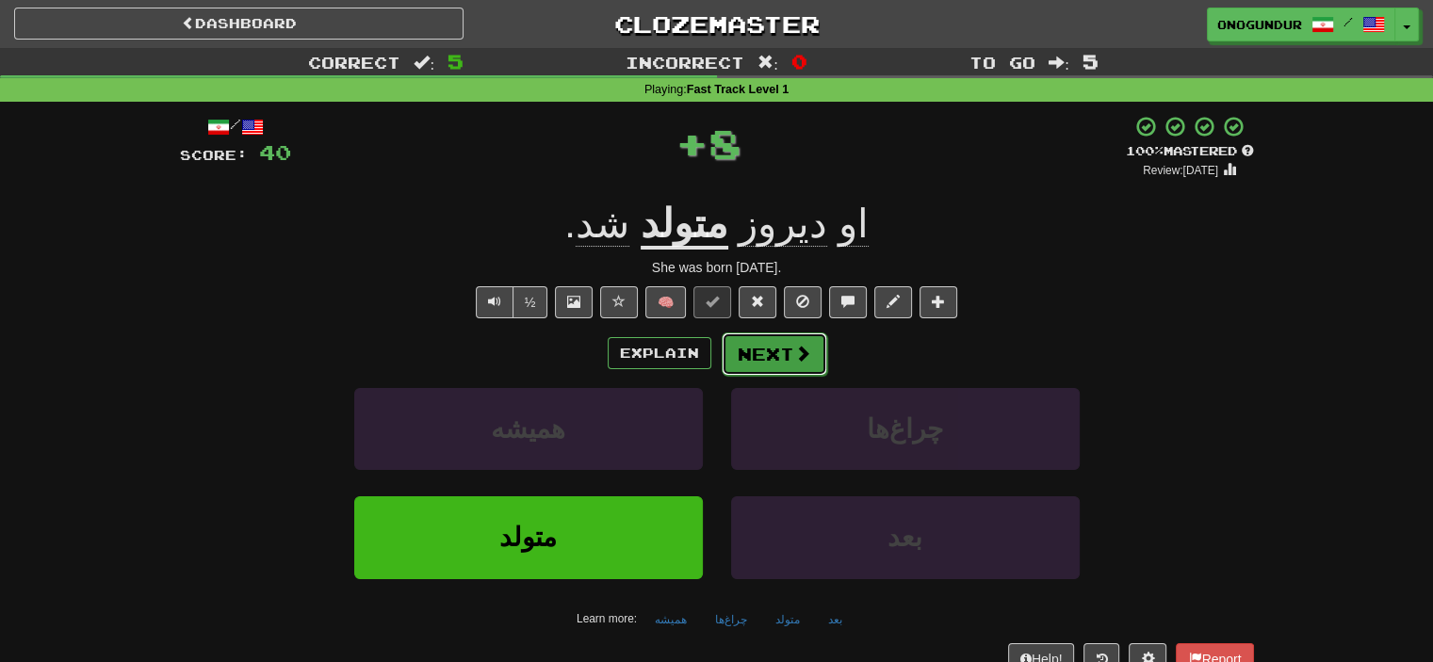
drag, startPoint x: 692, startPoint y: 380, endPoint x: 758, endPoint y: 354, distance: 70.7
click at [758, 354] on button "Next" at bounding box center [775, 354] width 106 height 43
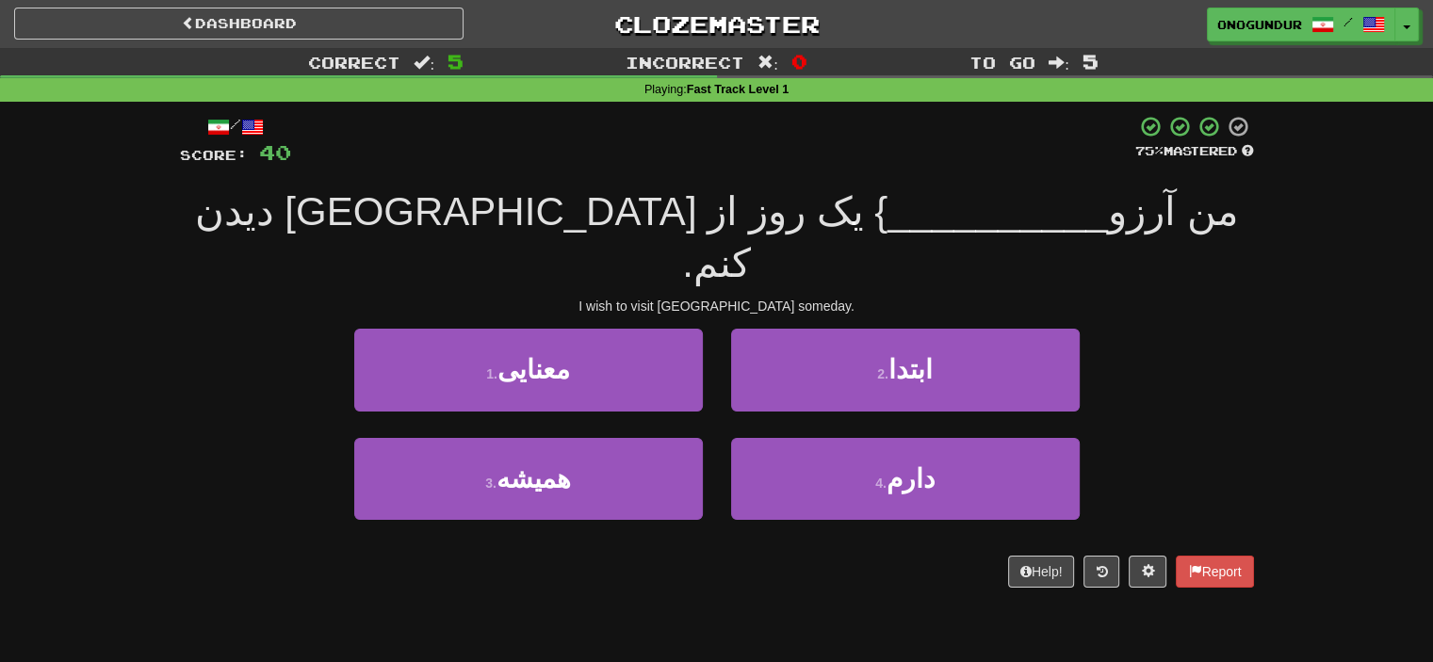
click at [712, 542] on div "/ Score: 40 75 % Mastered من آرزو __________ } یک روز از پاریس دیدن کنم. I wish…" at bounding box center [717, 358] width 1074 height 512
click at [716, 553] on div "/ Score: 40 75 % Mastered من آرزو __________ } یک روز از پاریس دیدن کنم. I wish…" at bounding box center [717, 358] width 1074 height 512
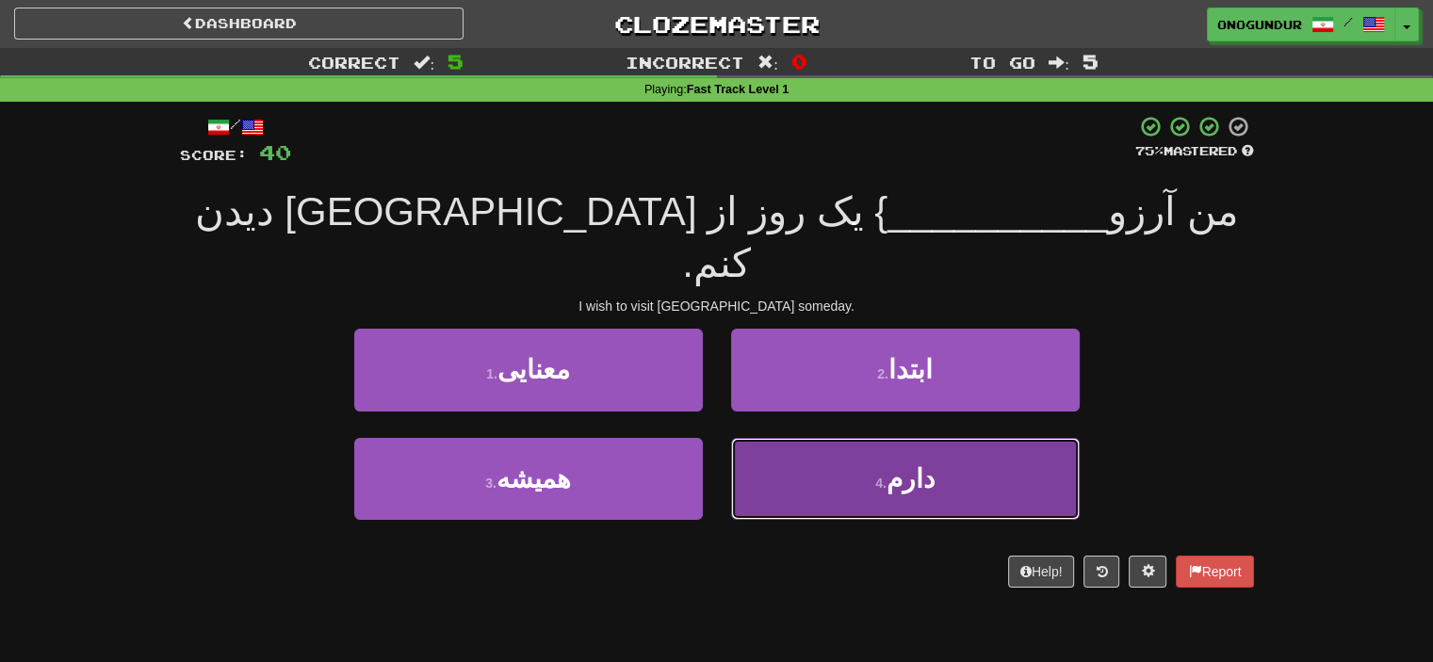
click at [771, 465] on button "4 . دارم" at bounding box center [905, 479] width 349 height 82
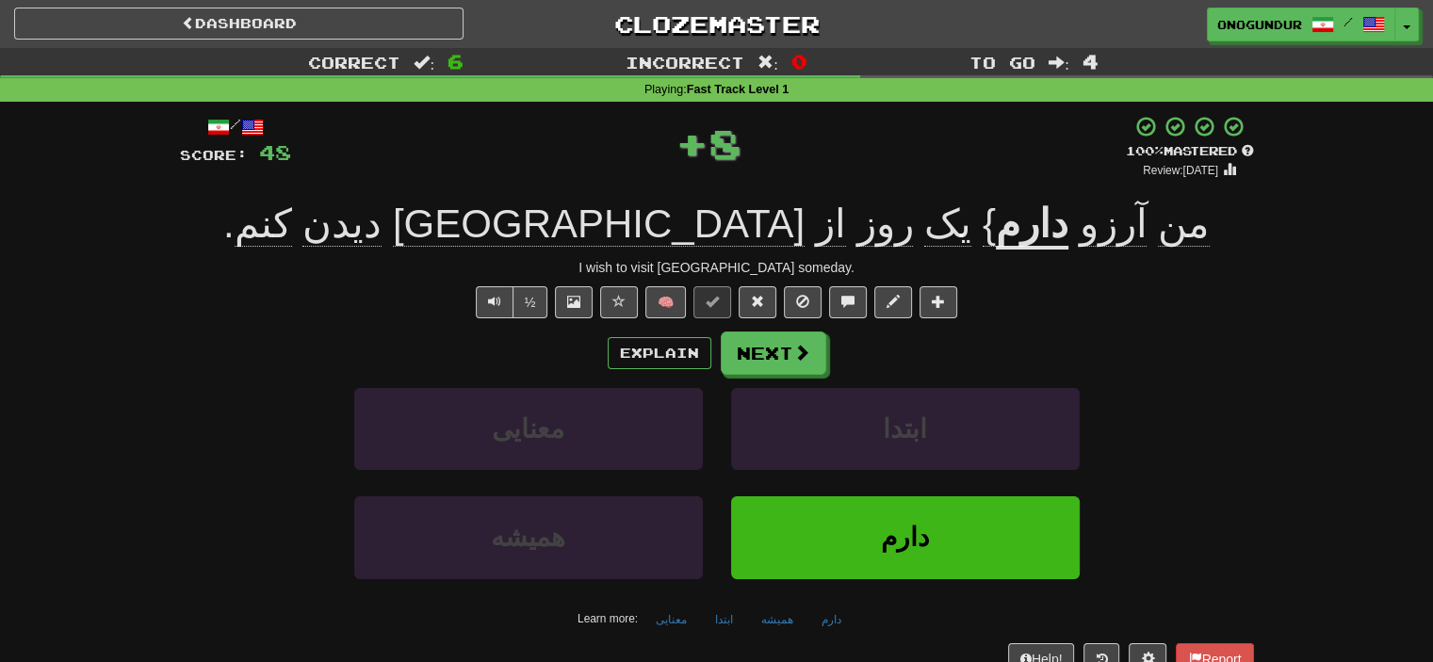
drag, startPoint x: 771, startPoint y: 382, endPoint x: 776, endPoint y: 356, distance: 26.1
click at [771, 380] on div "Explain Next معنایی ابتدا همیشه دارم Learn more: معنایی ابتدا همیشه دارم" at bounding box center [717, 483] width 1074 height 302
click at [776, 356] on button "Next" at bounding box center [775, 354] width 106 height 43
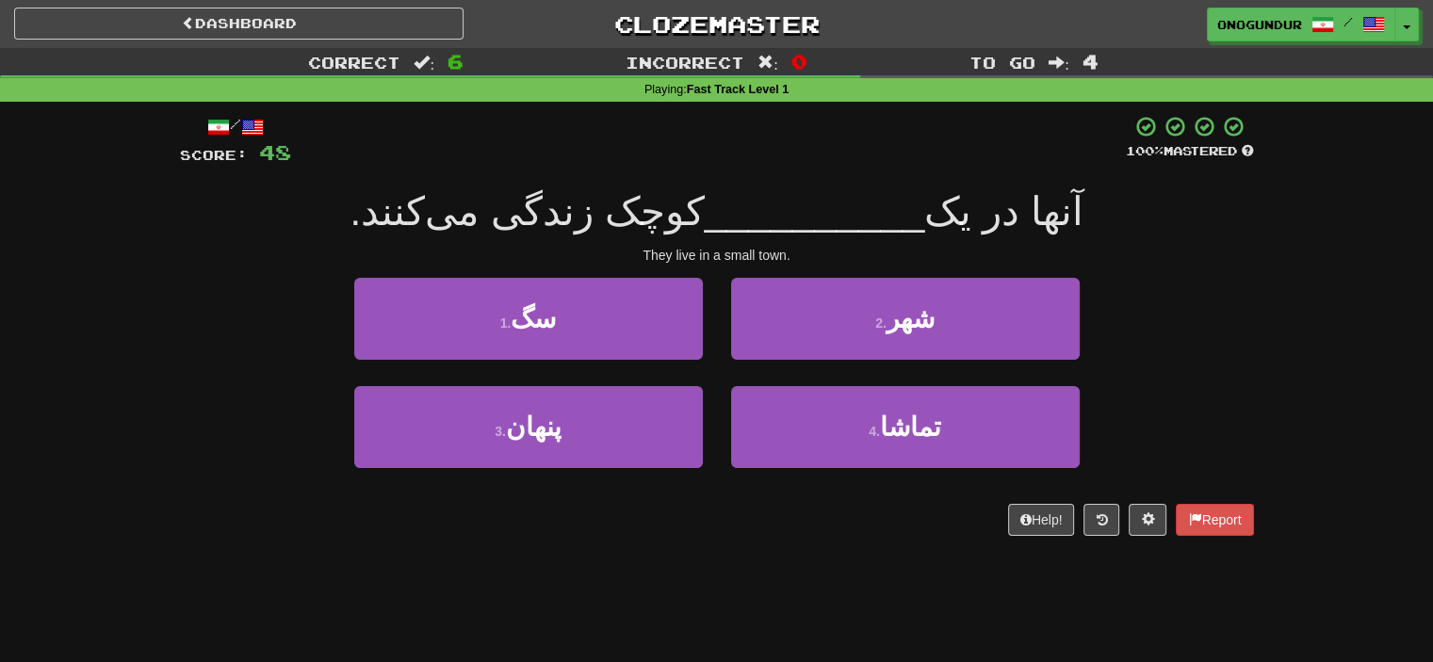
click at [824, 535] on div "/ Score: 48 100 % Mastered آنها در یک __________ کوچک زندگی می‌کنند. They live …" at bounding box center [717, 332] width 1074 height 461
drag, startPoint x: 824, startPoint y: 534, endPoint x: 641, endPoint y: 576, distance: 188.4
click at [641, 576] on div "Dashboard Clozemaster onogundur / Toggle Dropdown Dashboard Leaderboard Activit…" at bounding box center [716, 331] width 1433 height 662
click at [1257, 293] on div "/ Score: 48 100 % Mastered آنها در یک __________ کوچک زندگی می‌کنند. They live …" at bounding box center [717, 332] width 1102 height 461
click at [735, 511] on div "Help! Report" at bounding box center [717, 520] width 1074 height 32
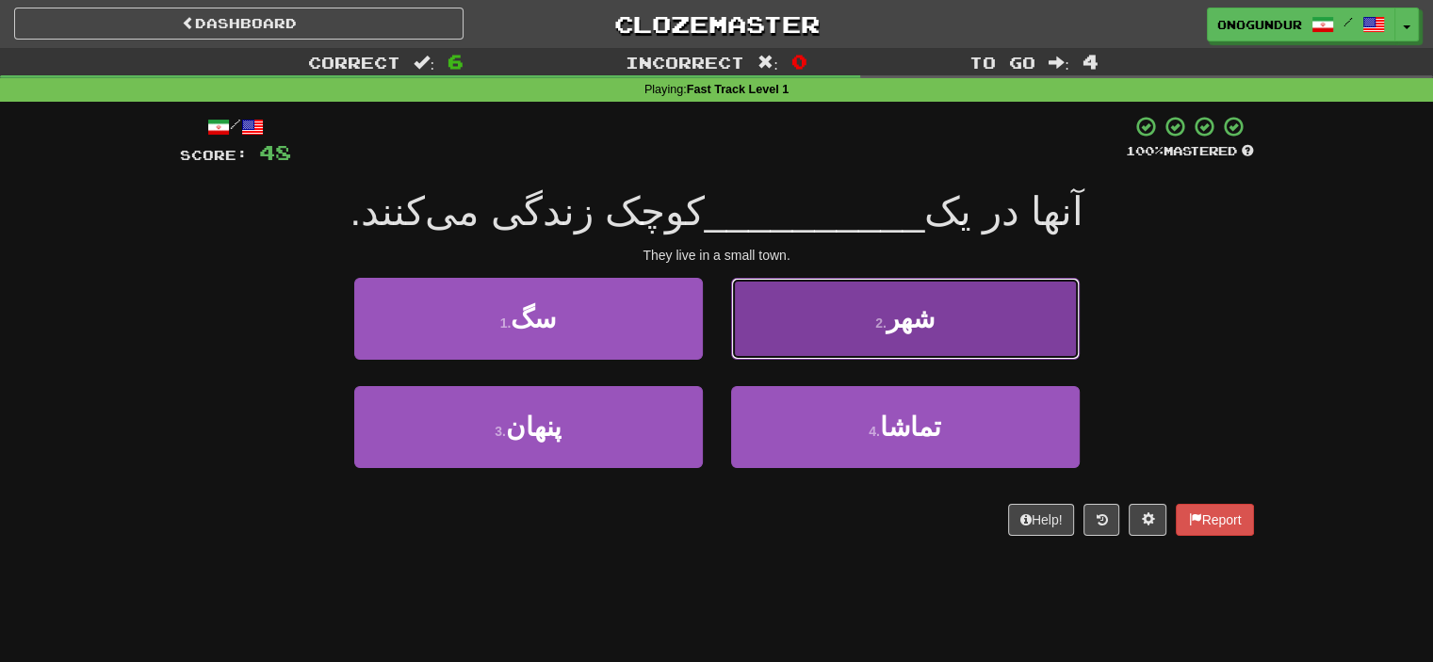
click at [841, 327] on button "2 . شهر" at bounding box center [905, 319] width 349 height 82
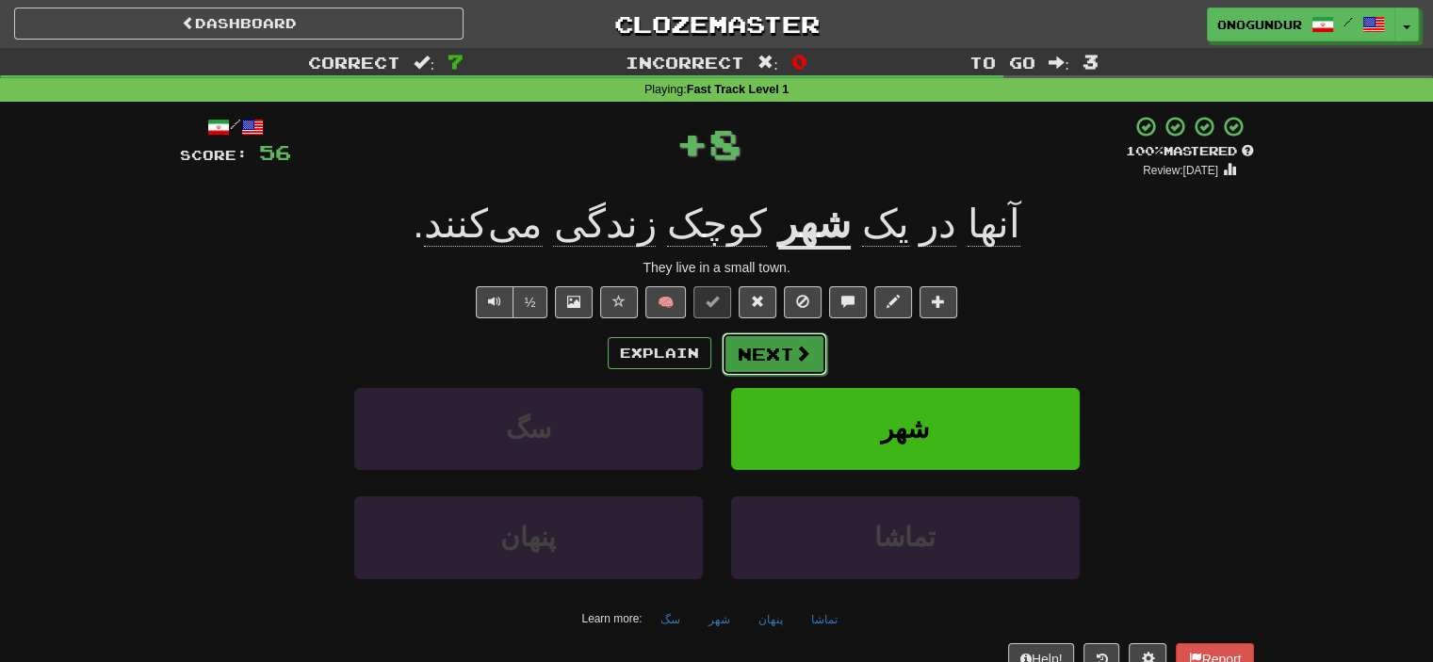
click at [768, 353] on button "Next" at bounding box center [775, 354] width 106 height 43
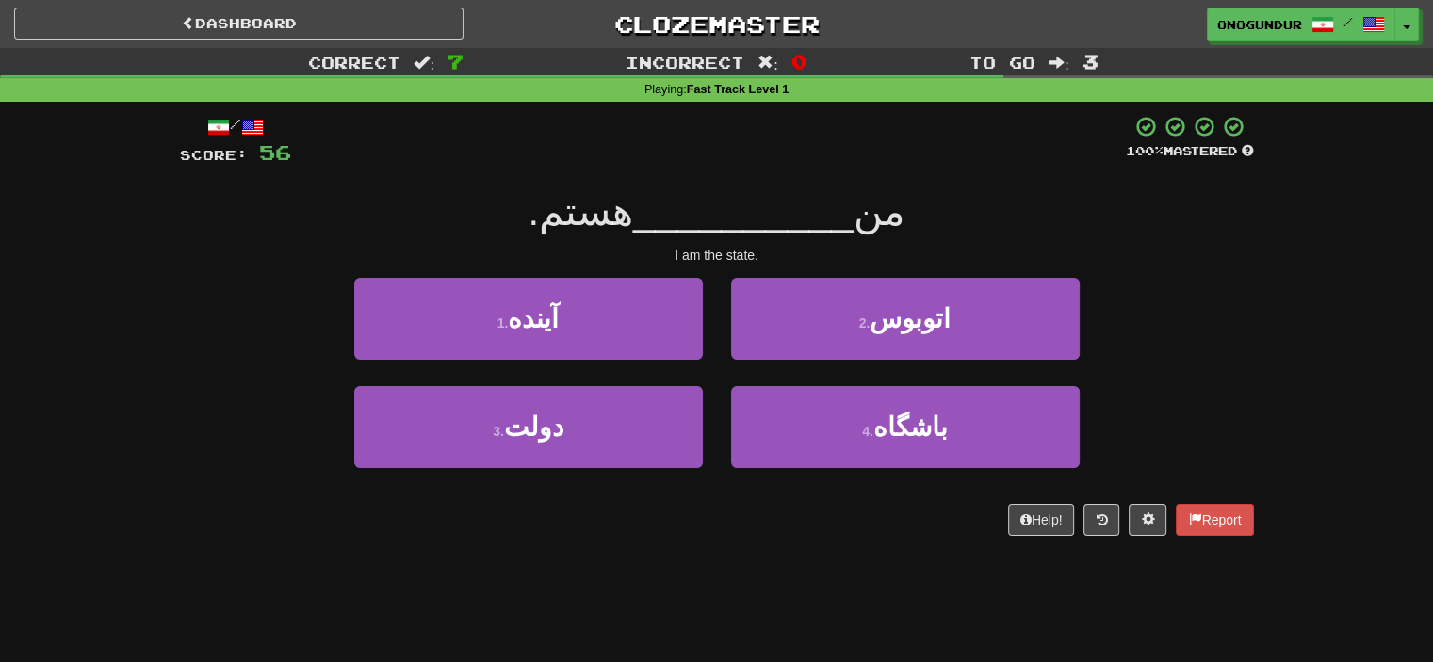
click at [755, 518] on div "Help! Report" at bounding box center [717, 520] width 1074 height 32
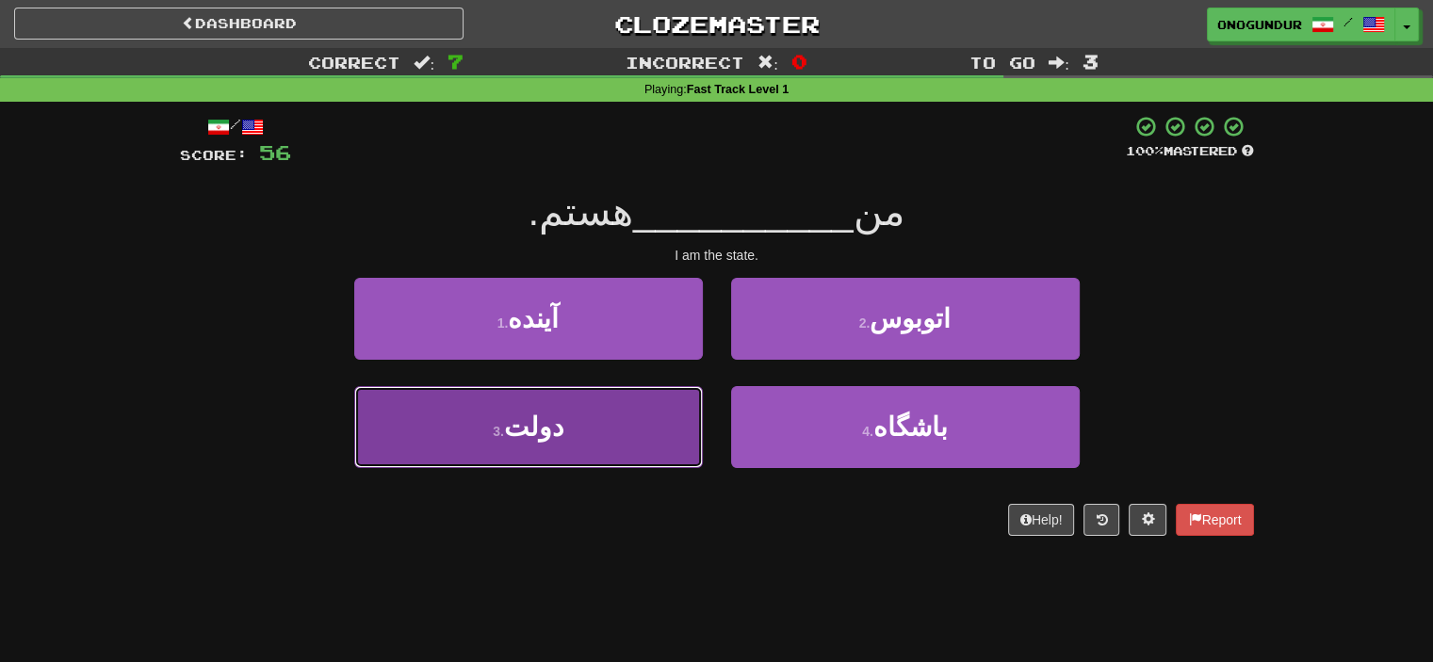
click at [635, 440] on button "3 . دولت" at bounding box center [528, 427] width 349 height 82
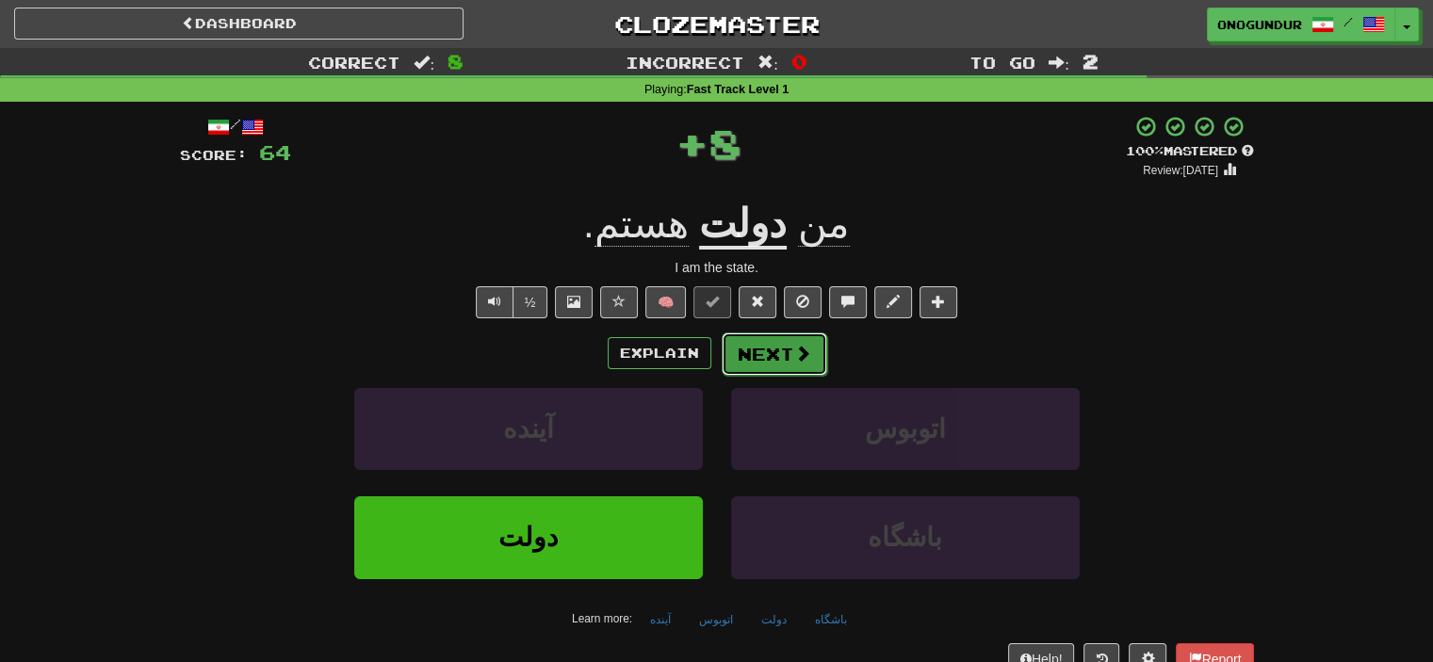
click at [772, 342] on button "Next" at bounding box center [775, 354] width 106 height 43
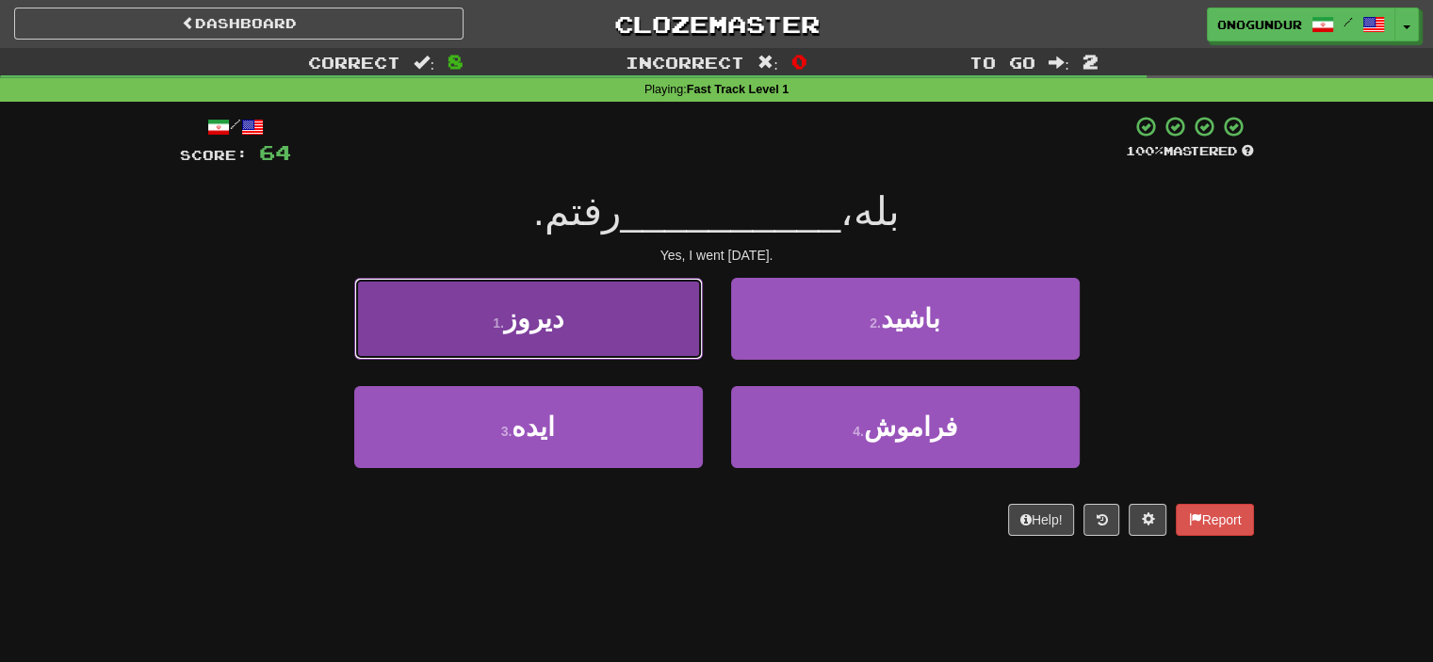
drag, startPoint x: 642, startPoint y: 316, endPoint x: 689, endPoint y: 327, distance: 48.4
click at [642, 316] on button "1 . دیروز" at bounding box center [528, 319] width 349 height 82
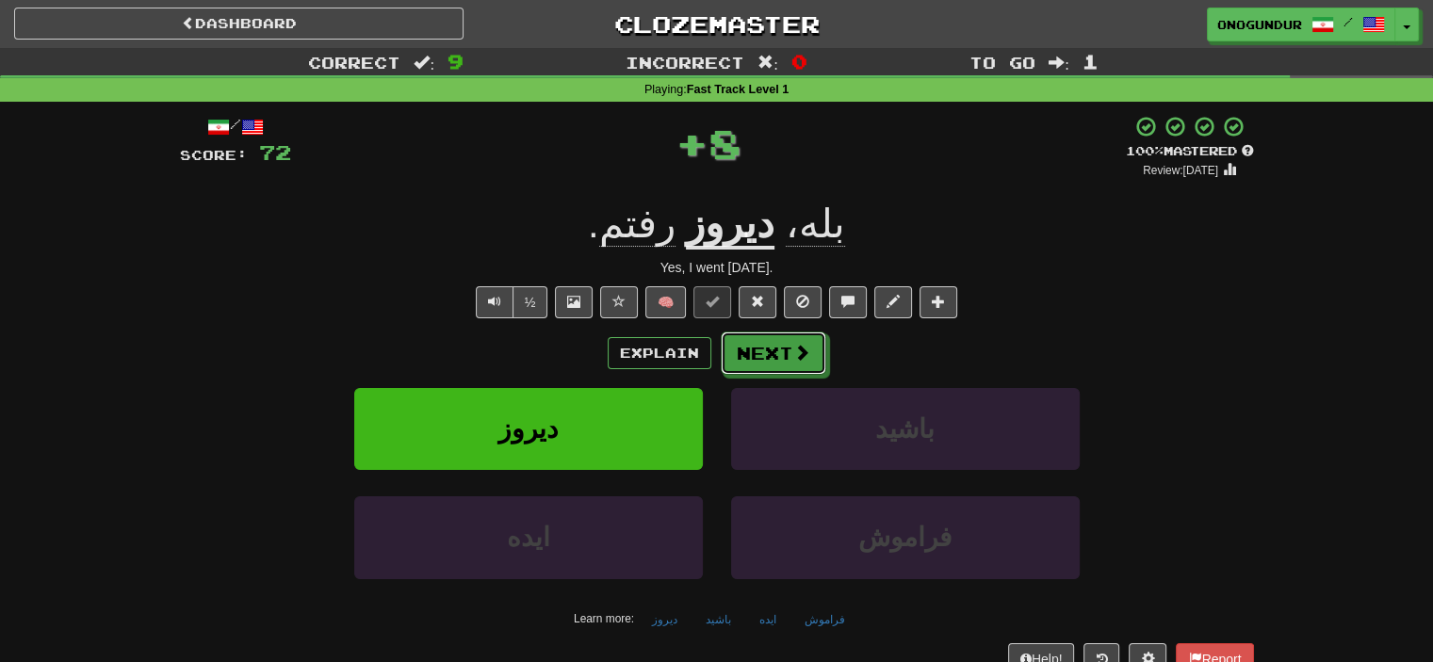
click at [754, 342] on button "Next" at bounding box center [774, 353] width 106 height 43
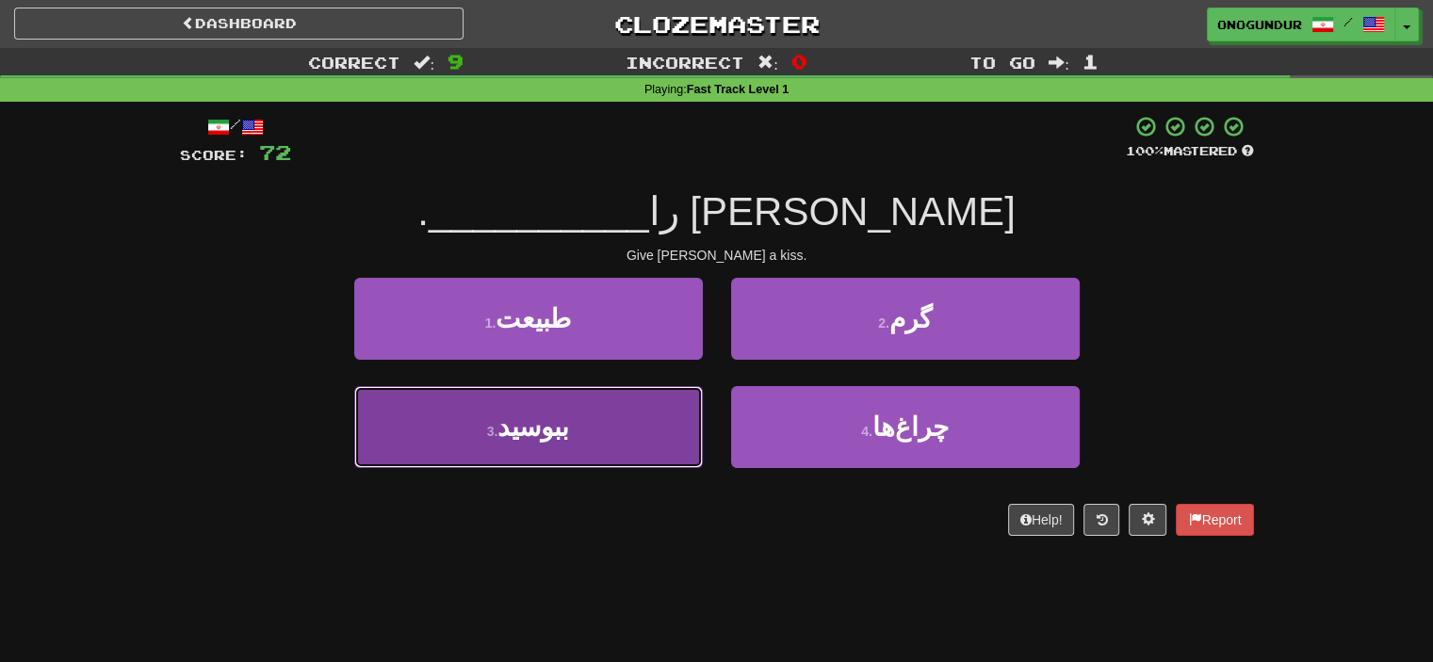
click at [605, 426] on button "3 . ببوسید" at bounding box center [528, 427] width 349 height 82
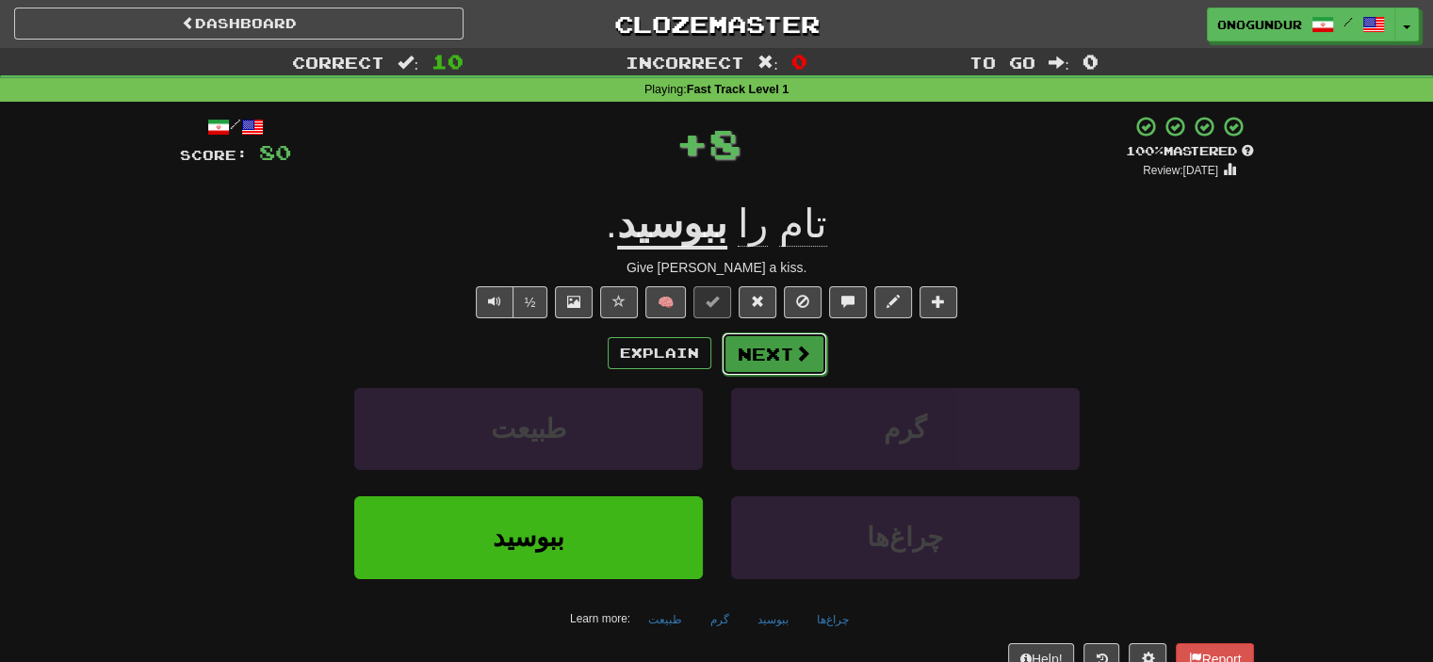
click at [742, 351] on button "Next" at bounding box center [775, 354] width 106 height 43
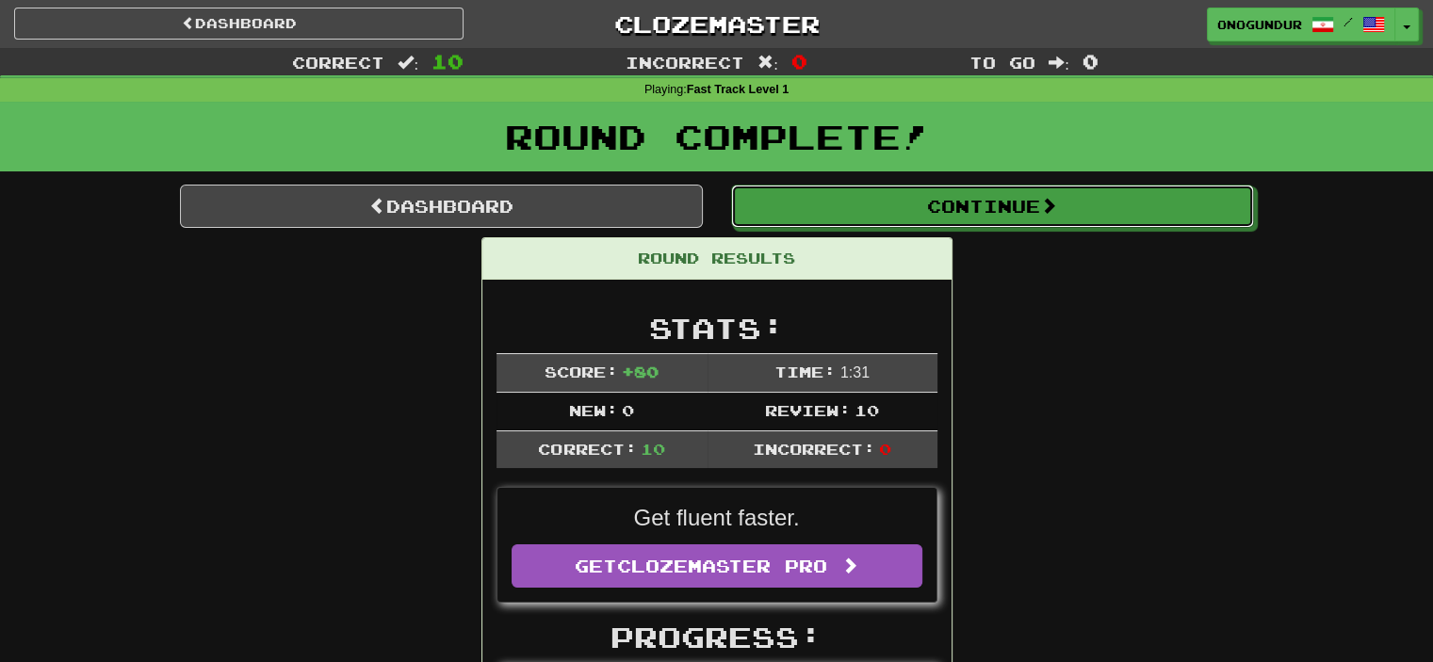
click at [1110, 222] on button "Continue" at bounding box center [992, 206] width 523 height 43
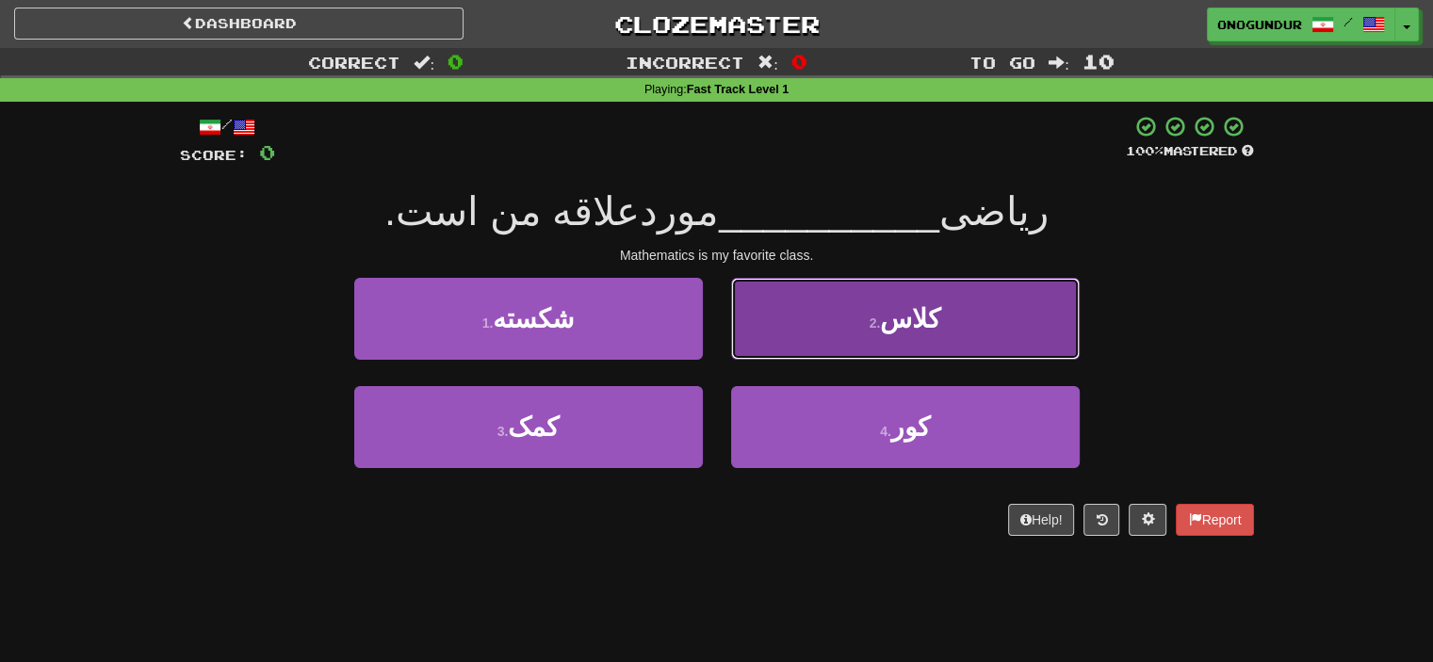
click at [810, 340] on button "2 . کلاس" at bounding box center [905, 319] width 349 height 82
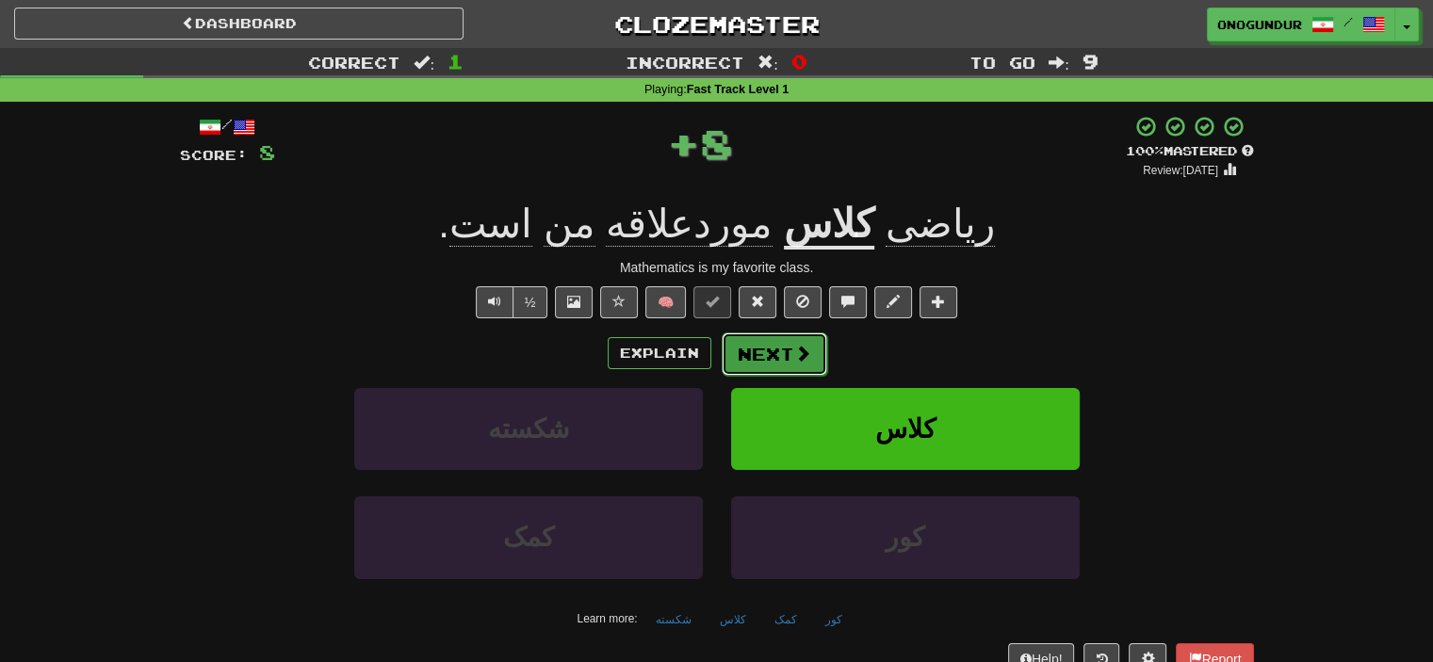
click at [782, 361] on button "Next" at bounding box center [775, 354] width 106 height 43
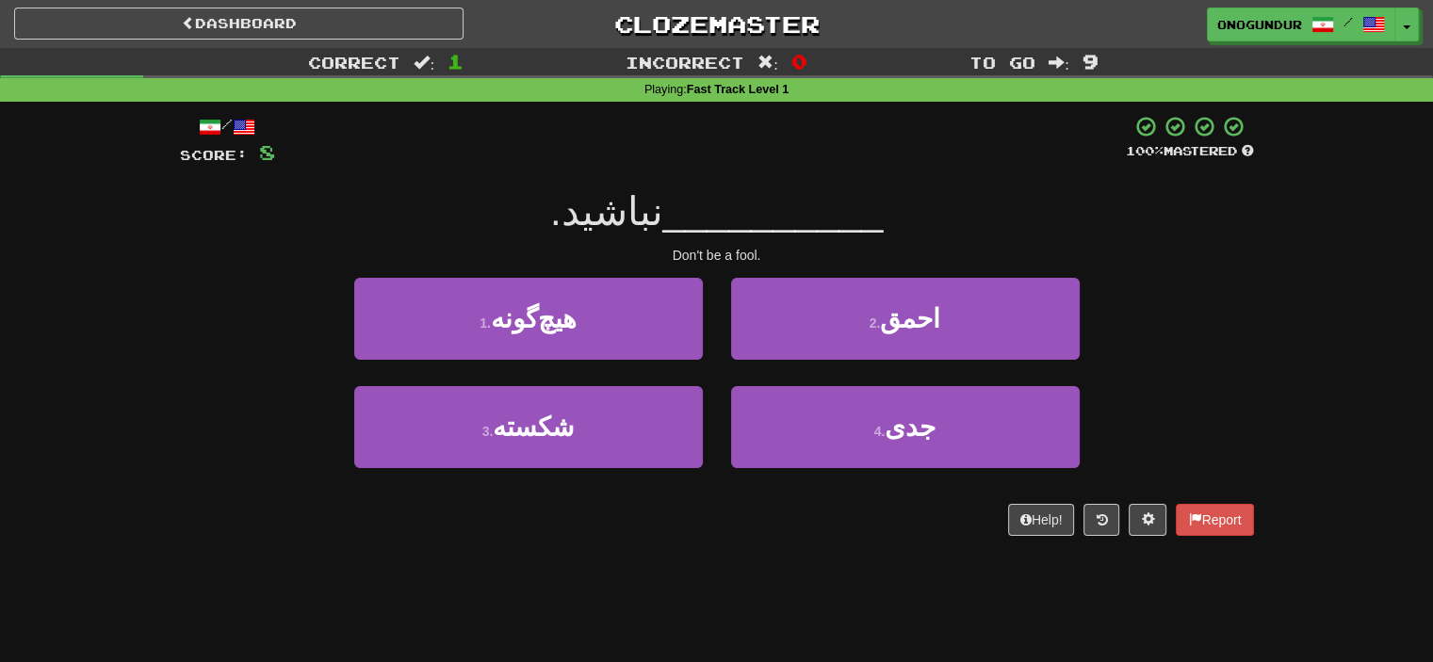
click at [758, 561] on div "/ Score: 8 100 % Mastered __________ نباشید. Don't be a fool. 1 . هیچ‌گونه 2 . …" at bounding box center [717, 332] width 1074 height 461
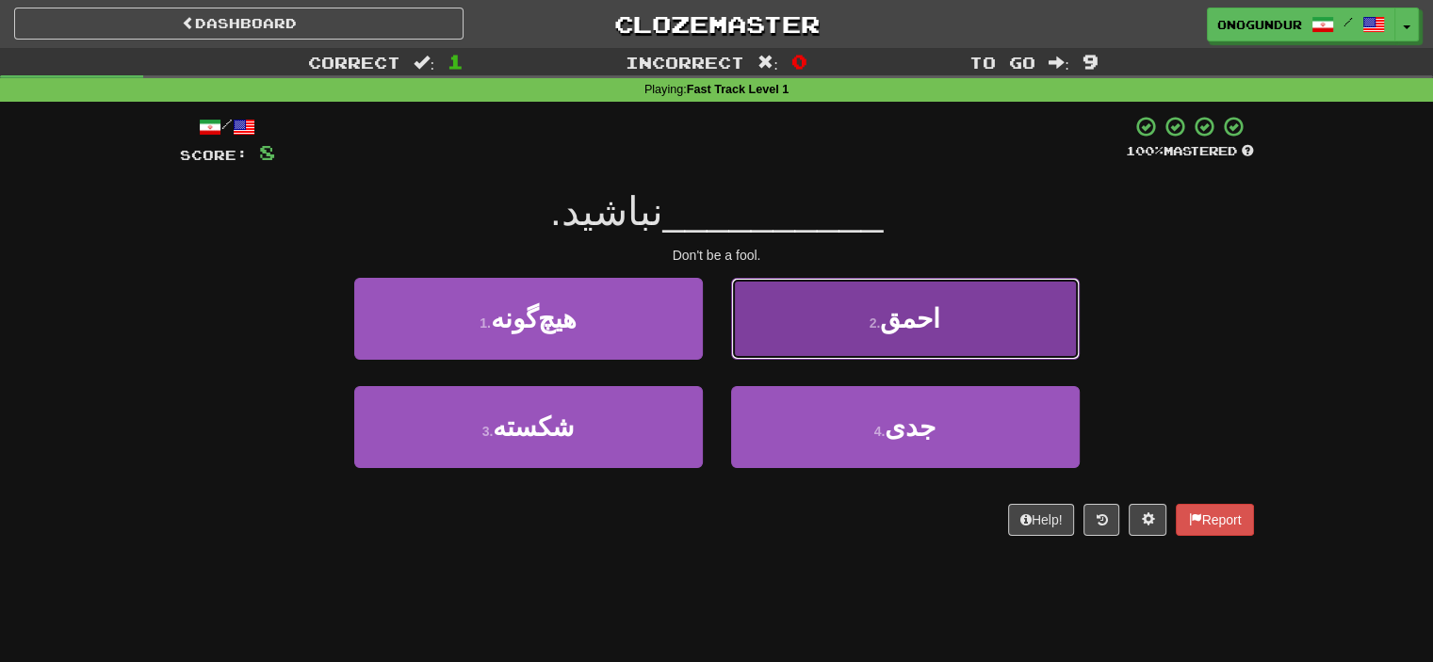
click at [802, 339] on button "2 . احمق" at bounding box center [905, 319] width 349 height 82
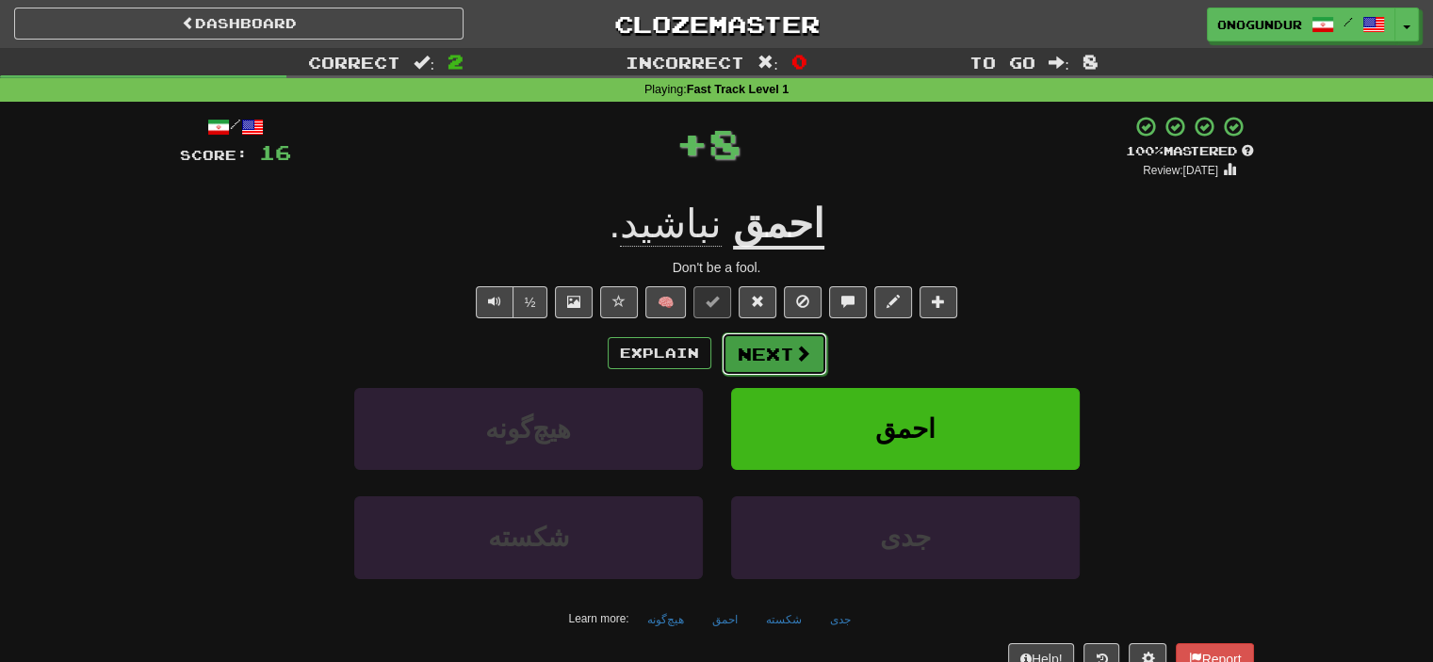
click at [755, 345] on button "Next" at bounding box center [775, 354] width 106 height 43
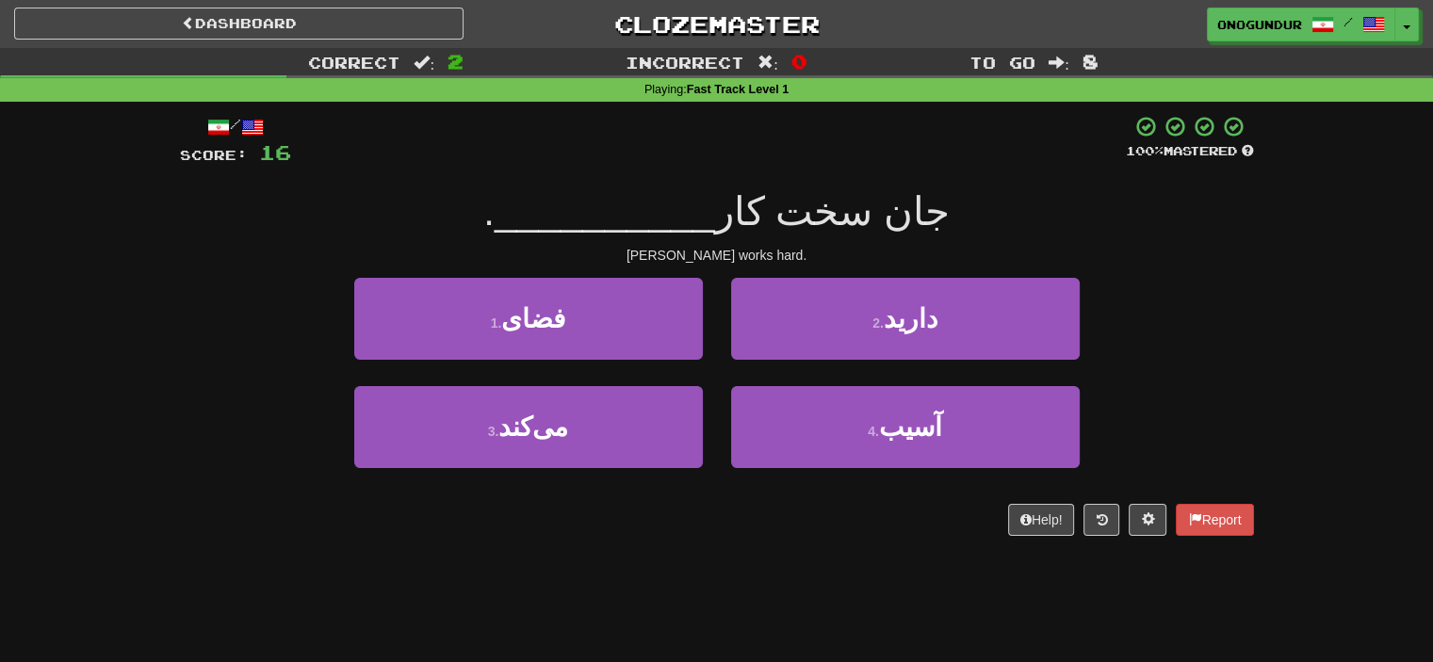
click at [745, 544] on div "/ Score: 16 100 % Mastered جان سخت کار __________ . John works hard. 1 . فضای 2…" at bounding box center [717, 332] width 1074 height 461
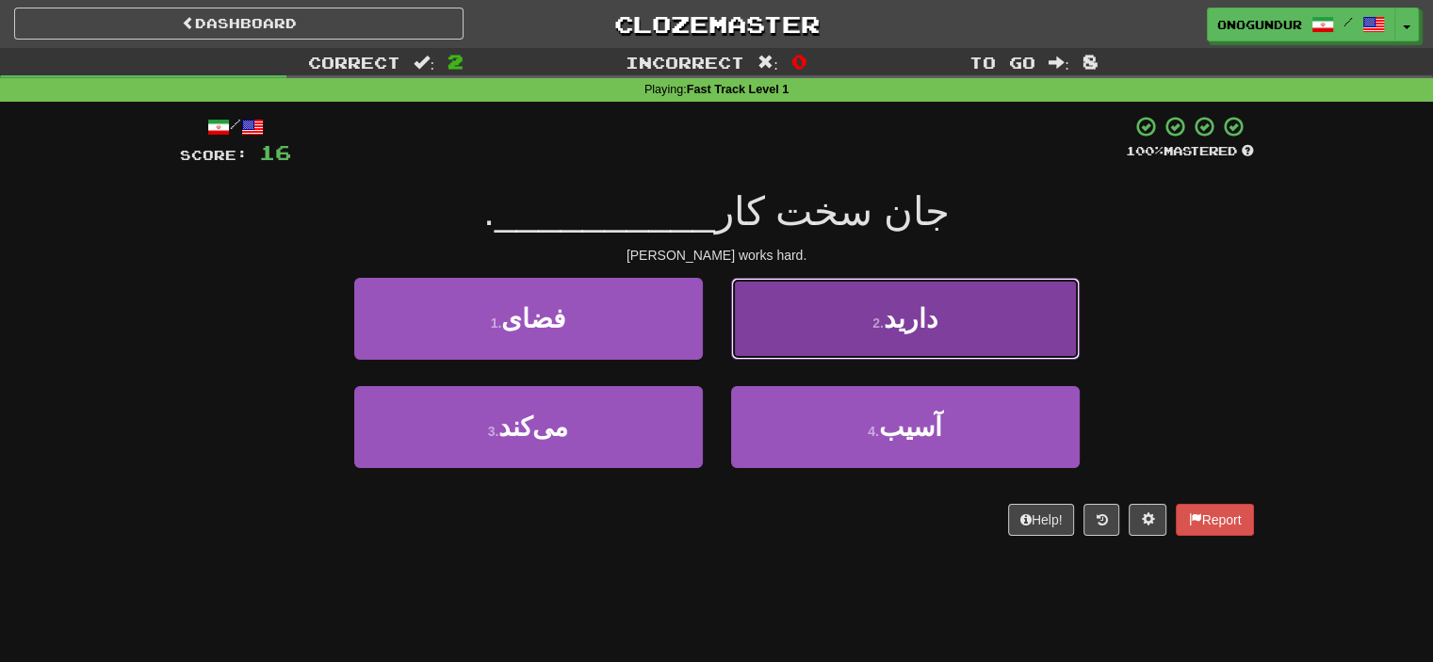
click at [882, 350] on button "2 . دارید" at bounding box center [905, 319] width 349 height 82
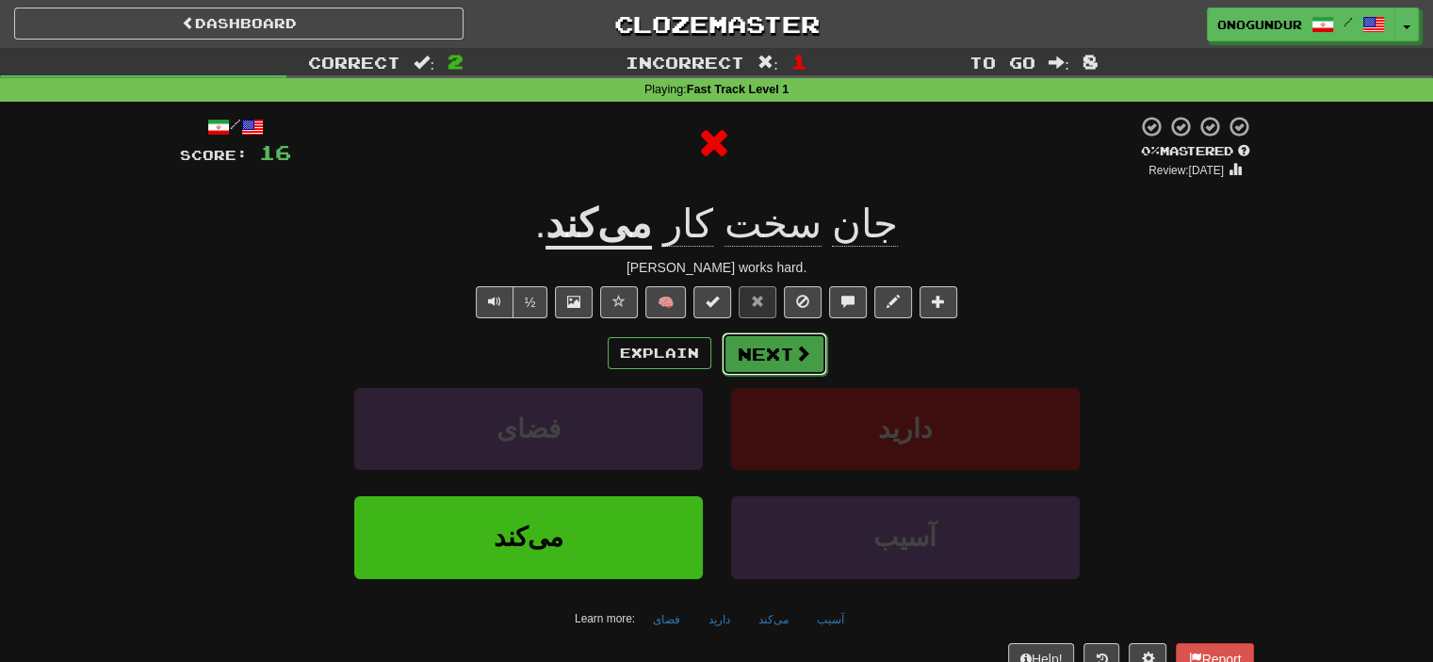
click at [767, 354] on button "Next" at bounding box center [775, 354] width 106 height 43
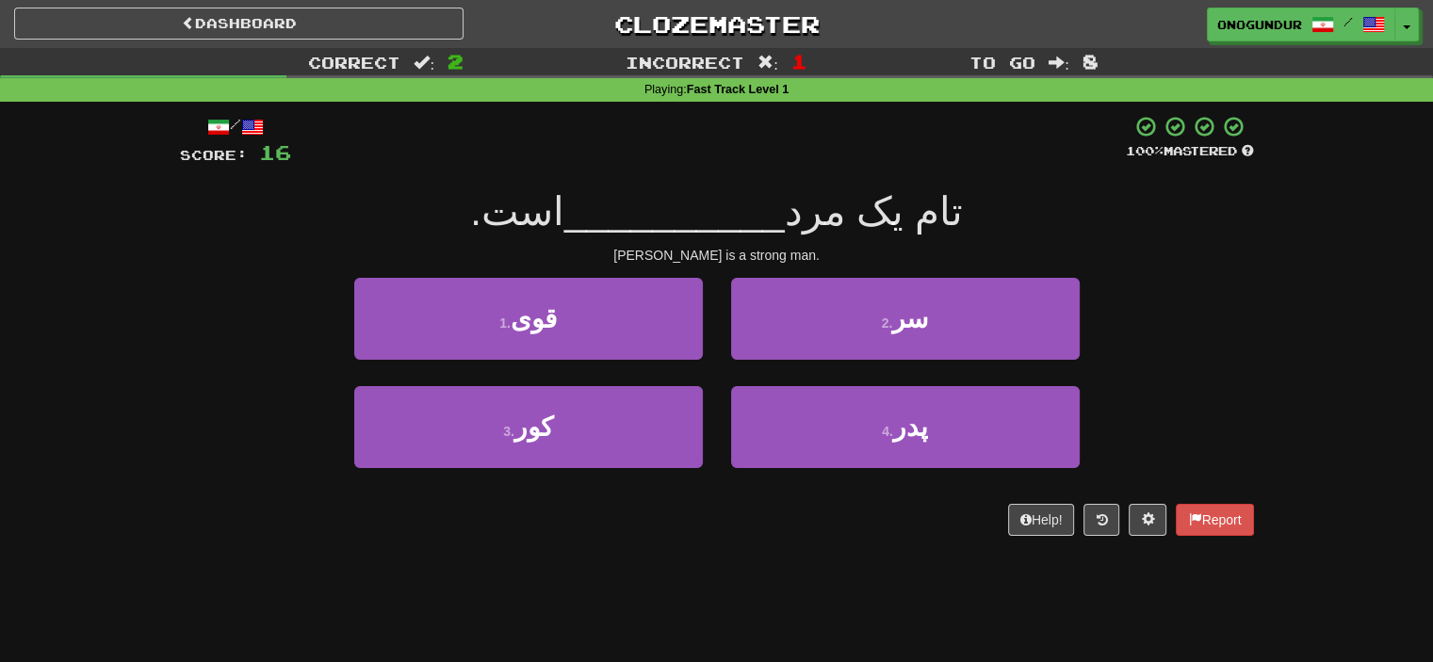
click at [757, 558] on div "/ Score: 16 100 % Mastered تام یک مرد __________ است. Tom is a strong man. 1 . …" at bounding box center [717, 332] width 1074 height 461
click at [640, 330] on button "1 . قوی" at bounding box center [528, 319] width 349 height 82
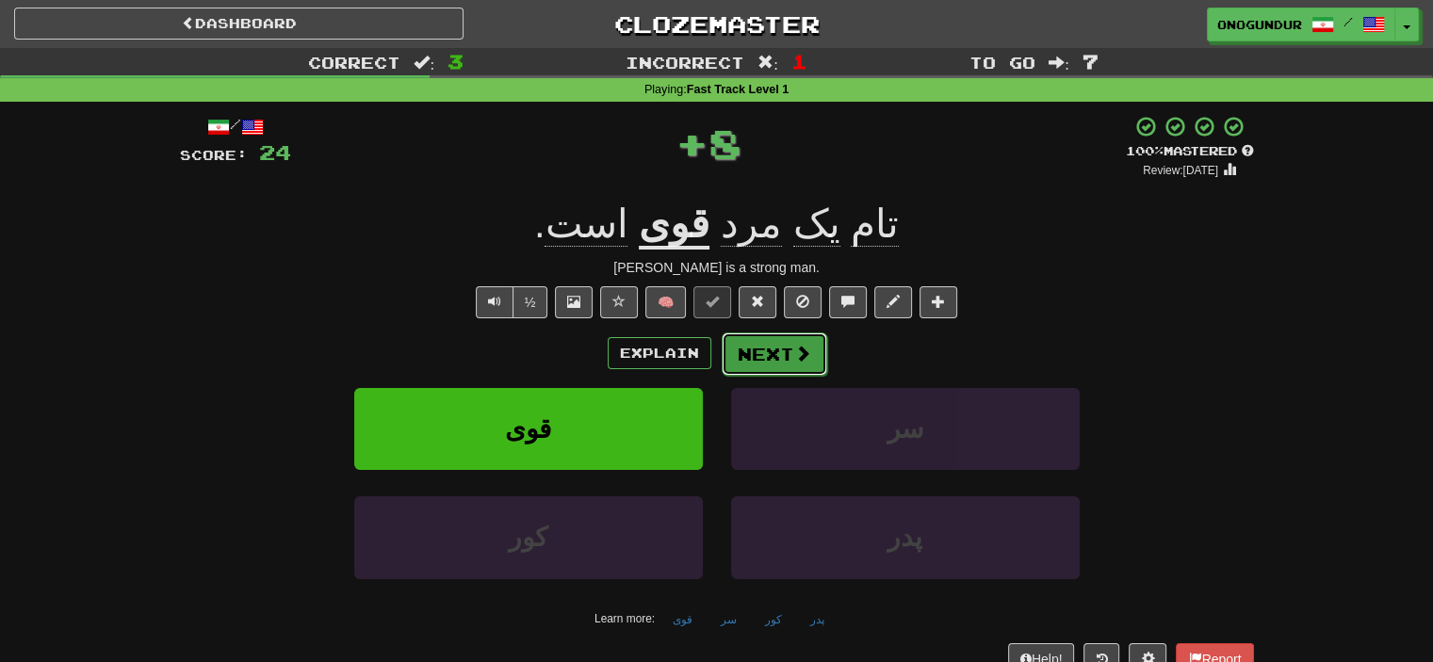
click at [788, 347] on button "Next" at bounding box center [775, 354] width 106 height 43
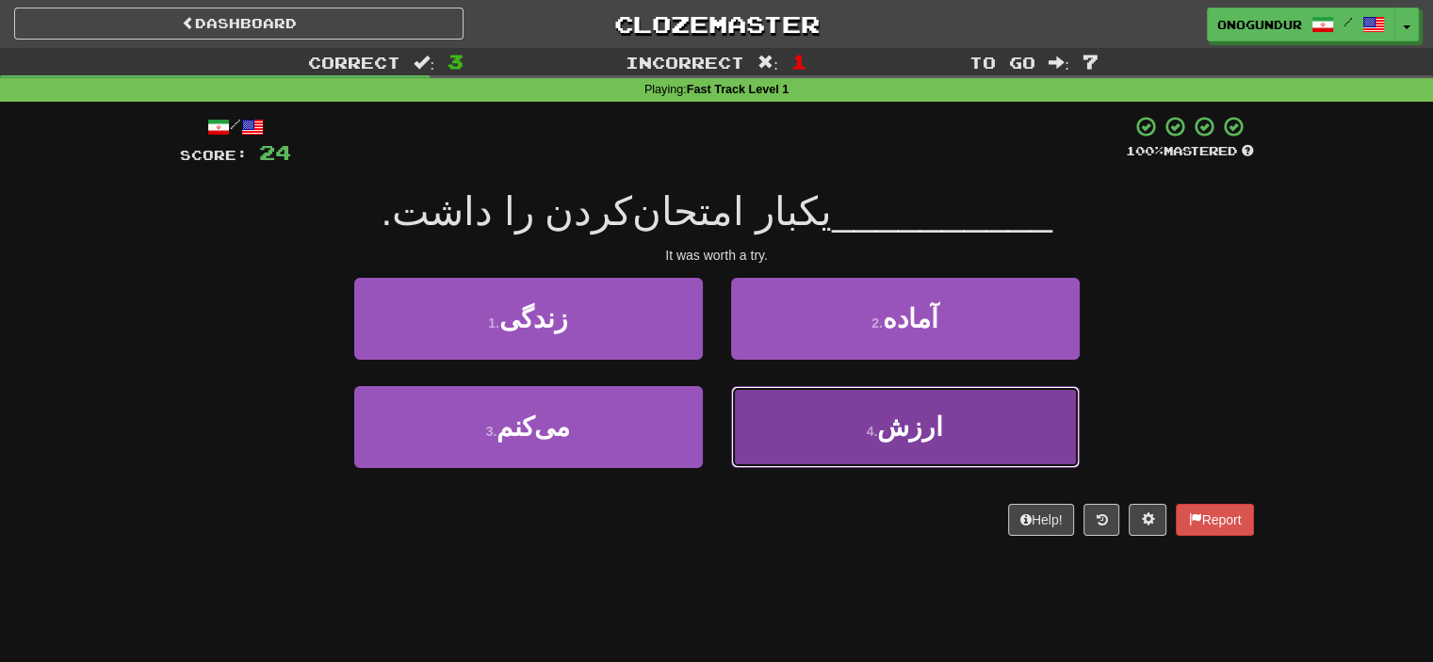
click at [850, 435] on button "4 . ارزش" at bounding box center [905, 427] width 349 height 82
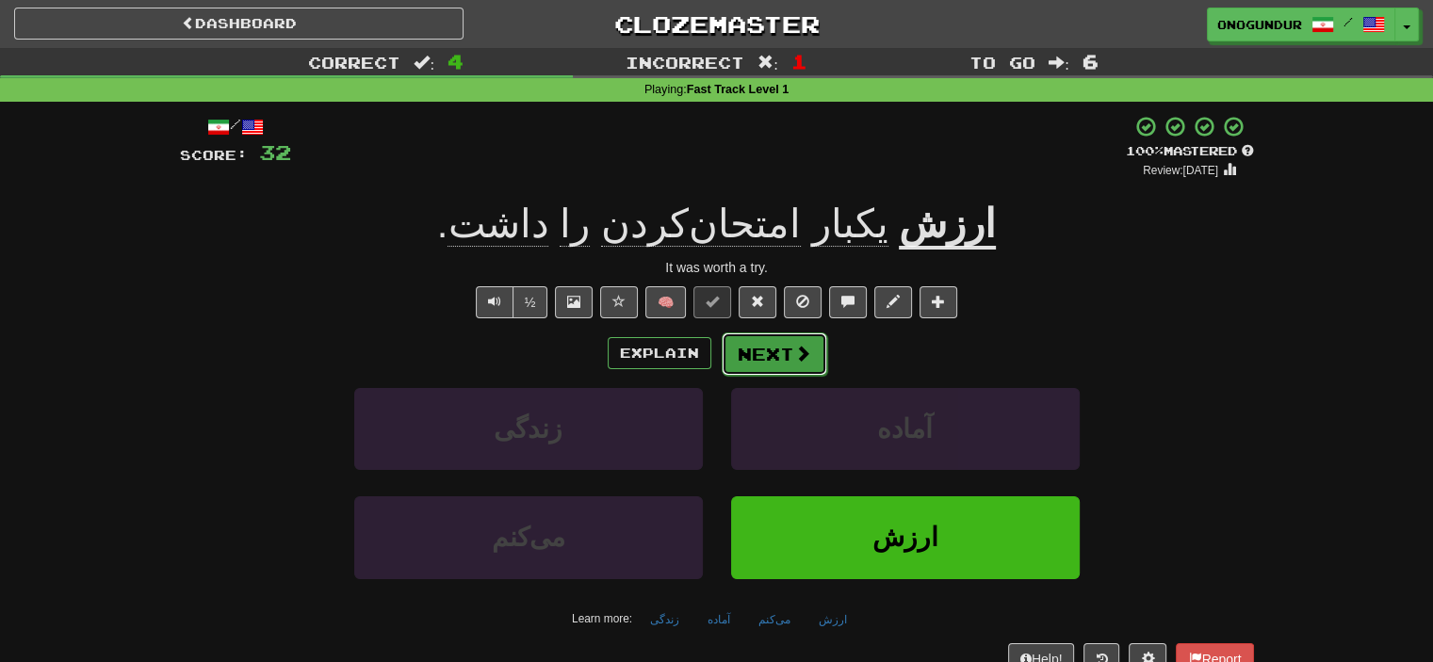
click at [780, 355] on button "Next" at bounding box center [775, 354] width 106 height 43
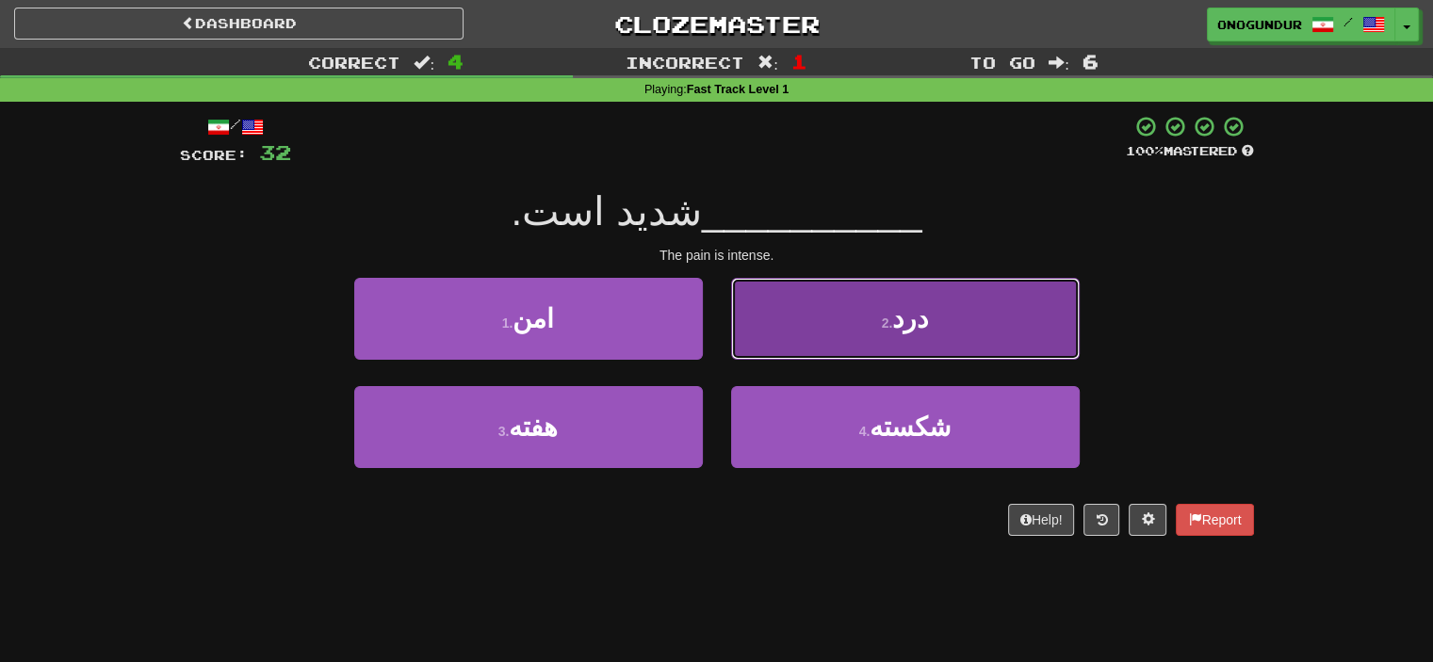
click at [801, 335] on button "2 . درد" at bounding box center [905, 319] width 349 height 82
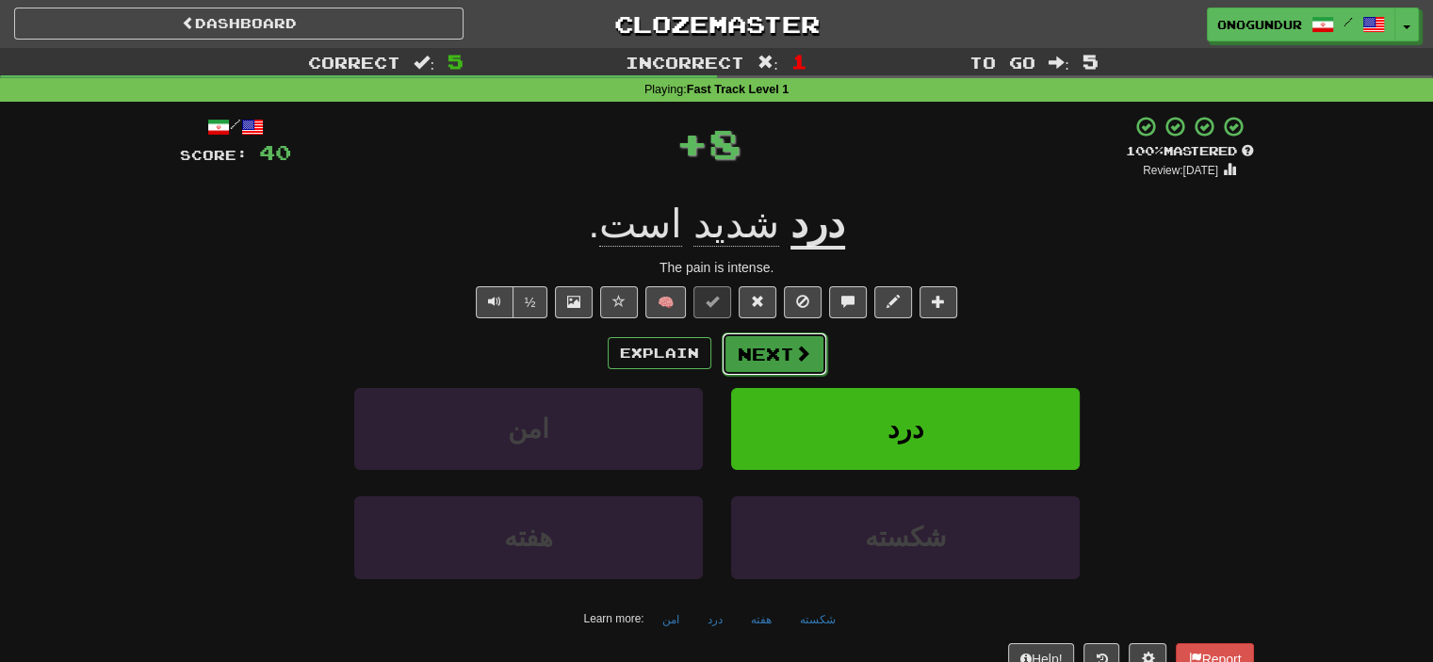
click at [763, 360] on button "Next" at bounding box center [775, 354] width 106 height 43
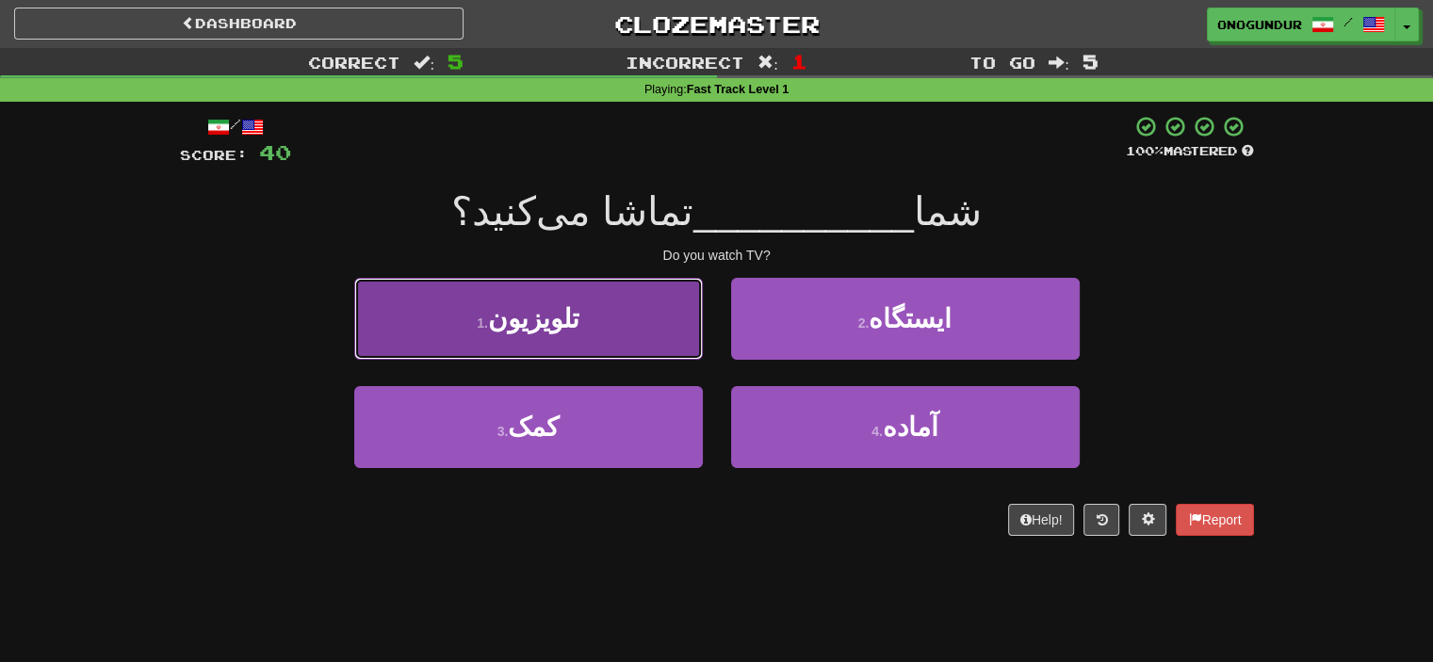
click at [664, 328] on button "1 . تلویزیون" at bounding box center [528, 319] width 349 height 82
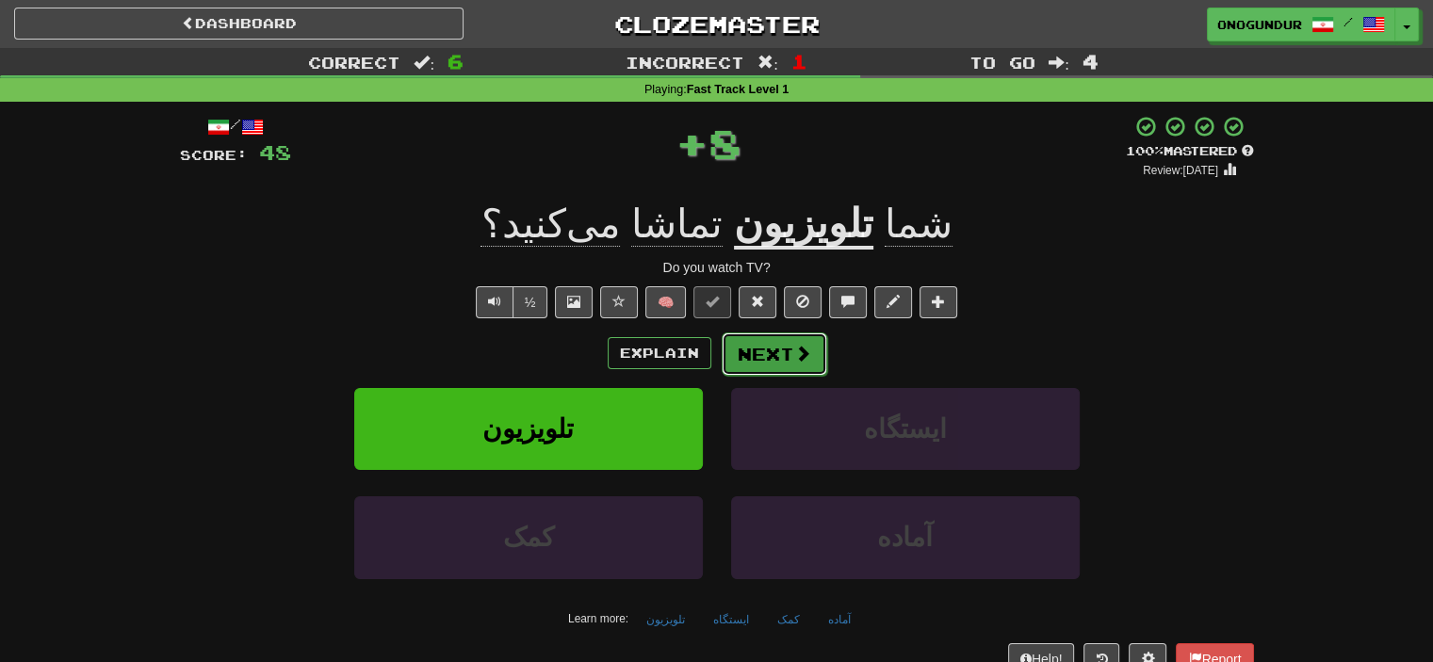
click at [779, 342] on button "Next" at bounding box center [775, 354] width 106 height 43
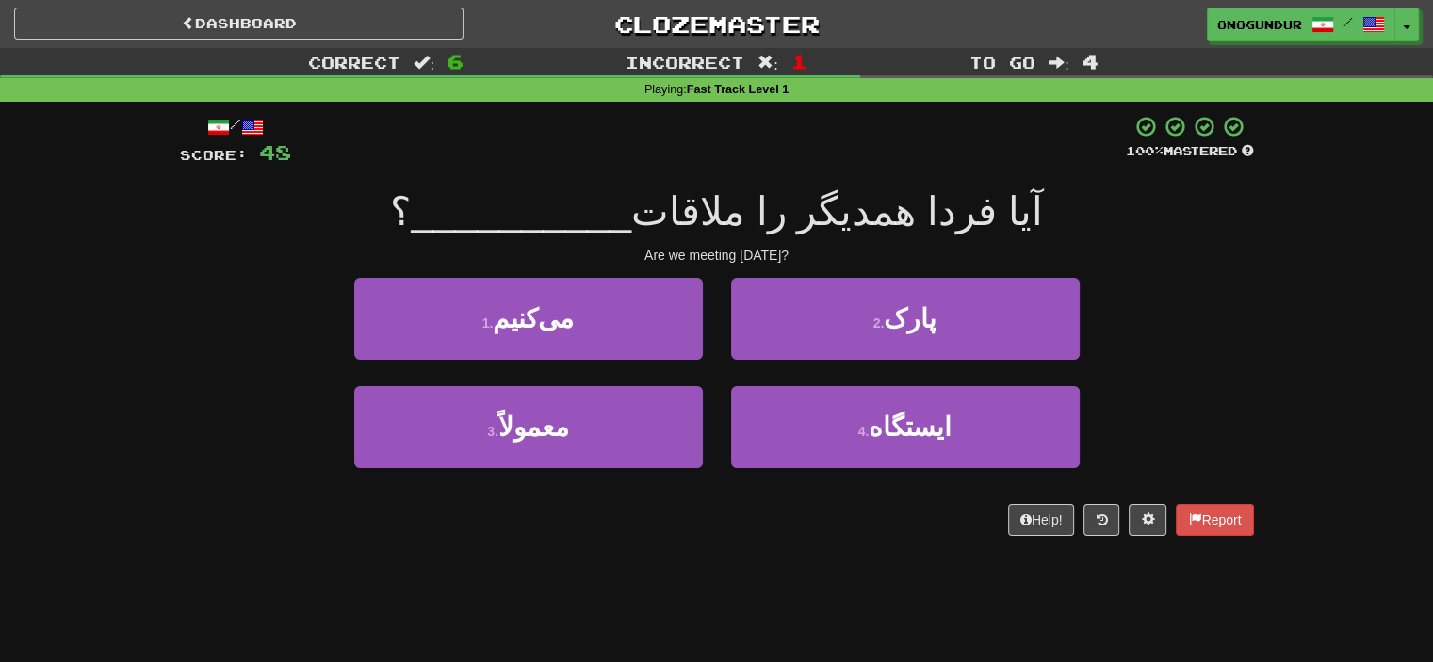
click at [780, 517] on div "Help! Report" at bounding box center [717, 520] width 1074 height 32
drag, startPoint x: 773, startPoint y: 531, endPoint x: 764, endPoint y: 478, distance: 54.4
click at [773, 527] on div "Help! Report" at bounding box center [717, 520] width 1074 height 32
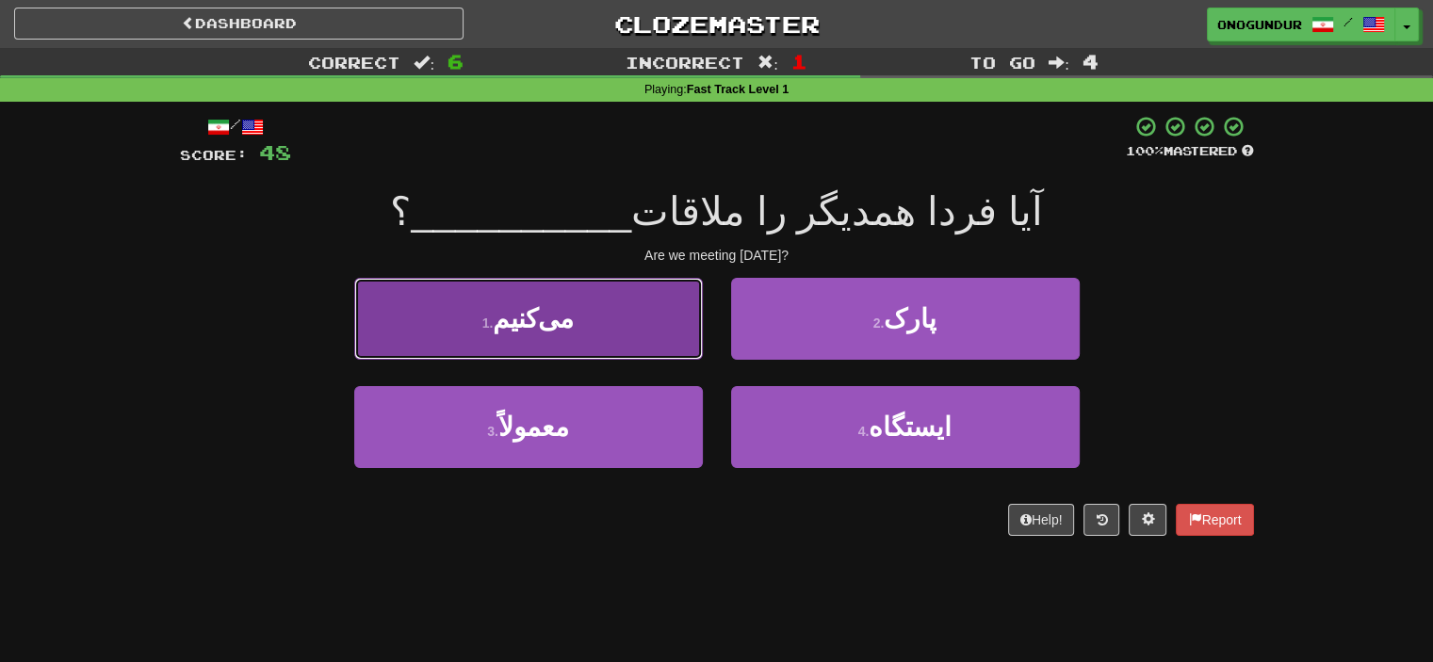
click at [618, 327] on button "1 . می‌کنیم" at bounding box center [528, 319] width 349 height 82
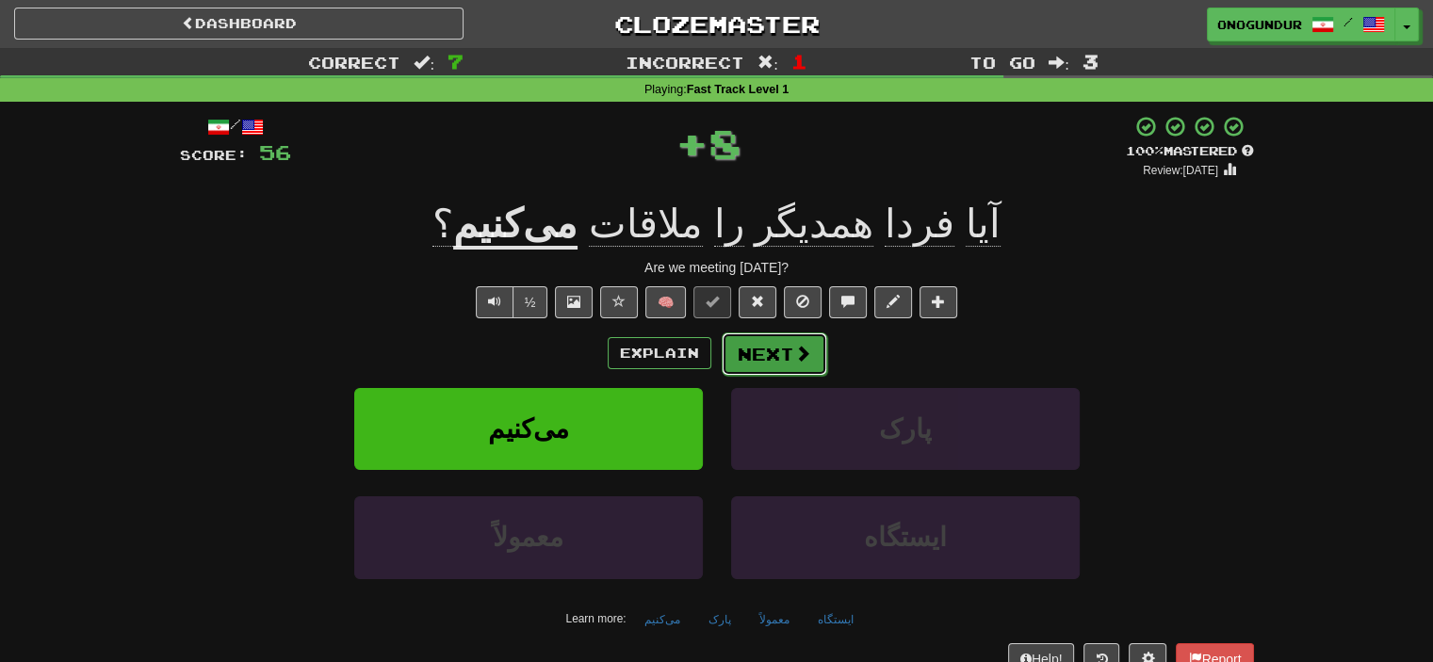
click at [739, 362] on button "Next" at bounding box center [775, 354] width 106 height 43
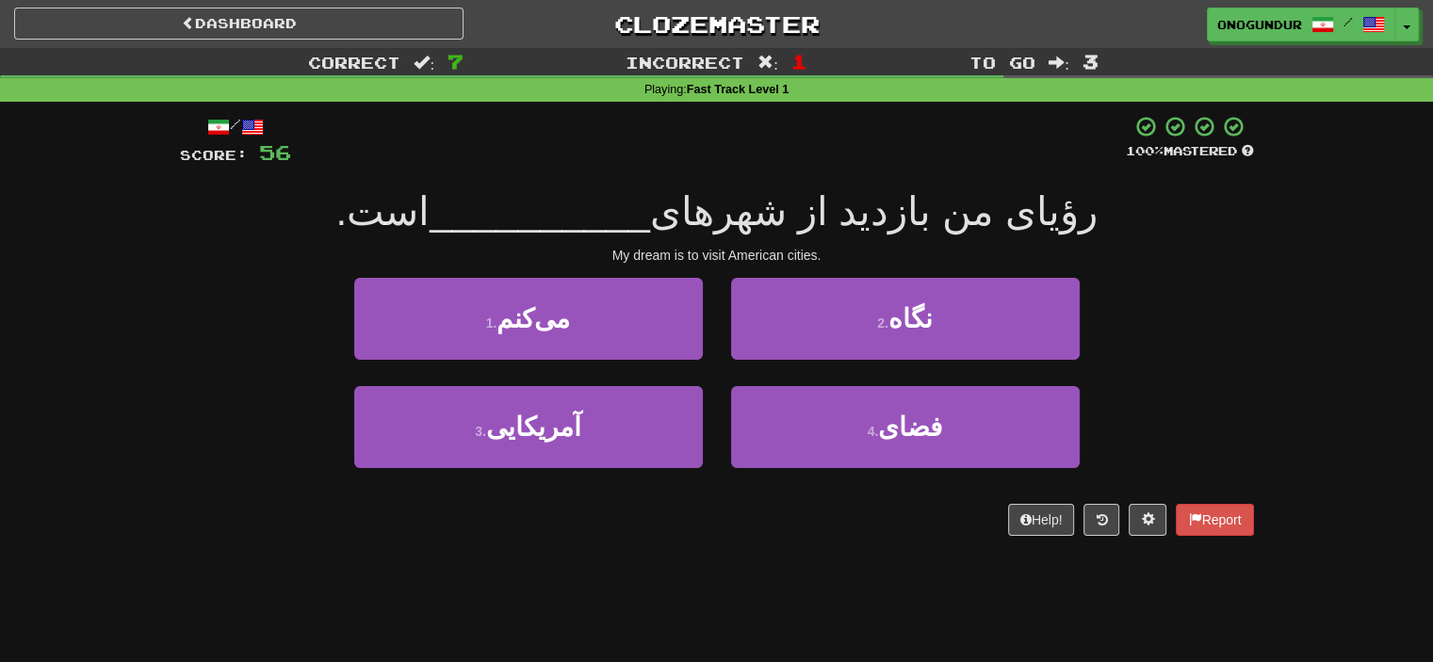
click at [693, 536] on div "/ Score: 56 100 % Mastered رؤیای من بازدید از شهرهای __________ است. My dream i…" at bounding box center [717, 332] width 1074 height 461
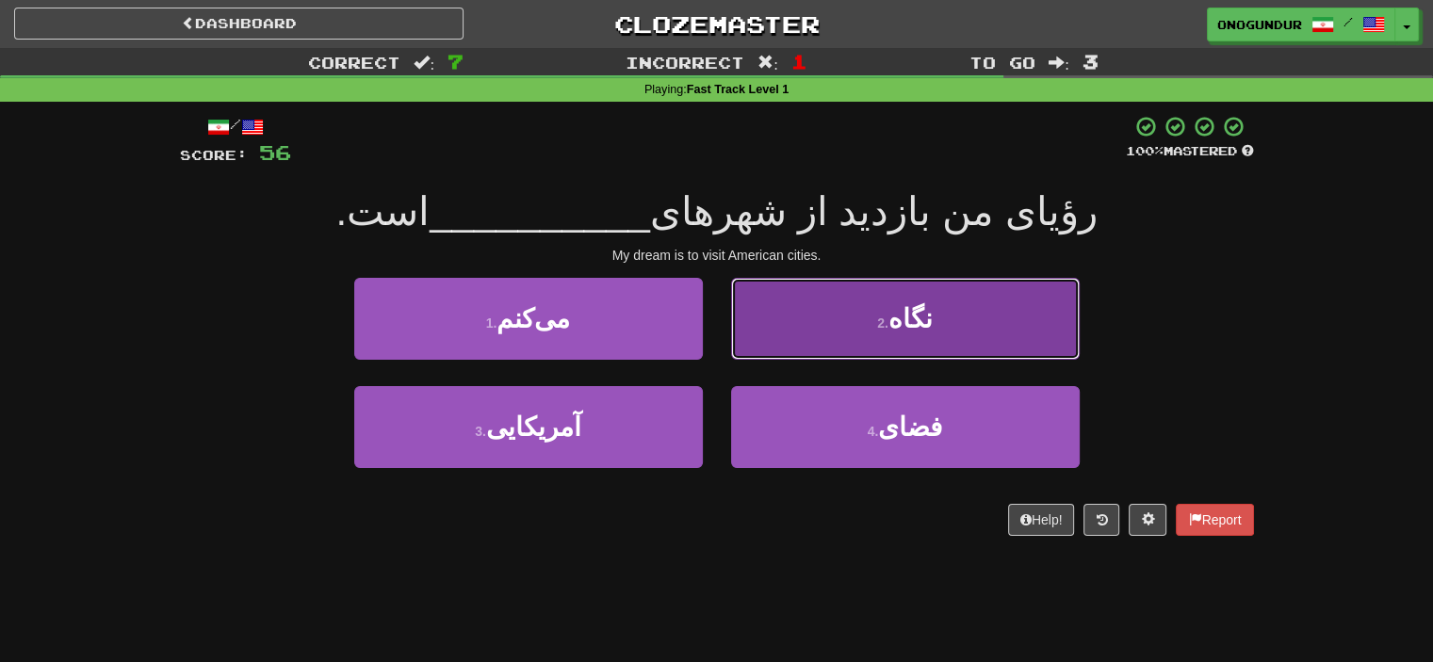
click at [823, 306] on button "2 . نگاه" at bounding box center [905, 319] width 349 height 82
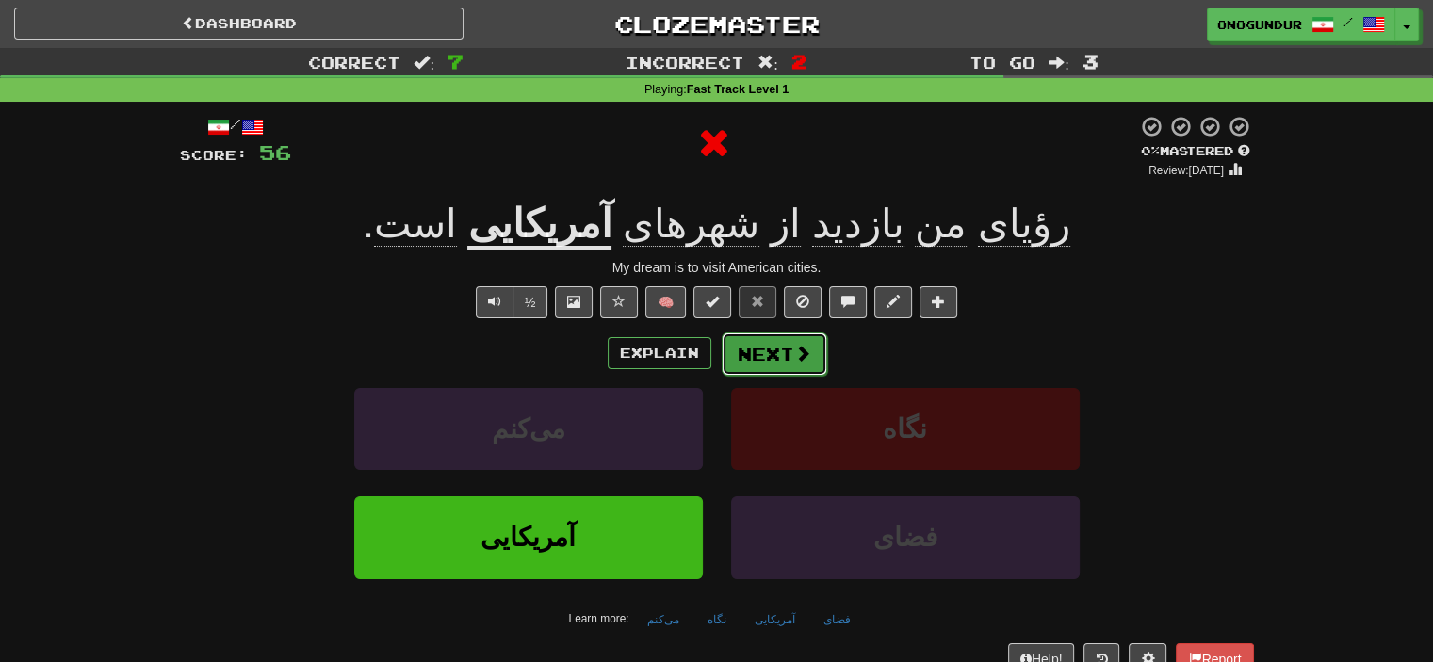
click at [754, 359] on button "Next" at bounding box center [775, 354] width 106 height 43
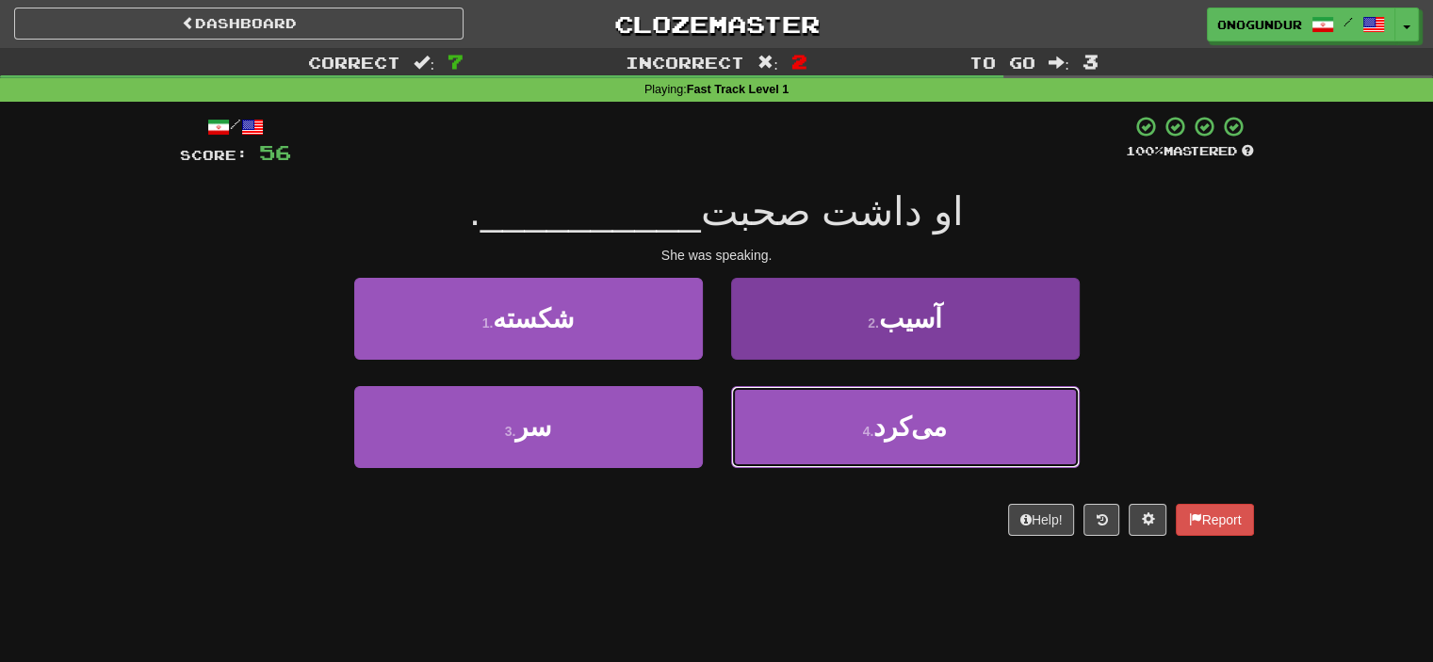
drag, startPoint x: 795, startPoint y: 426, endPoint x: 781, endPoint y: 395, distance: 34.2
click at [795, 427] on button "4 . می‌کرد" at bounding box center [905, 427] width 349 height 82
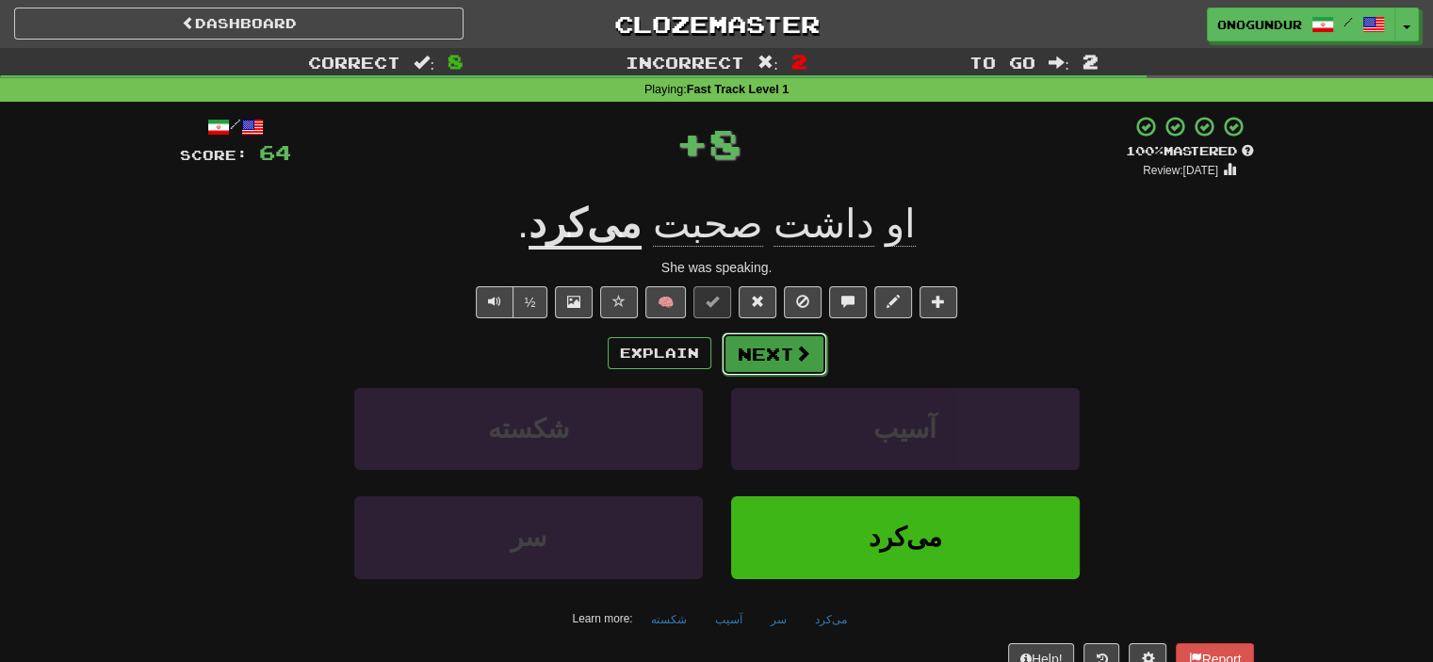
click at [771, 349] on button "Next" at bounding box center [775, 354] width 106 height 43
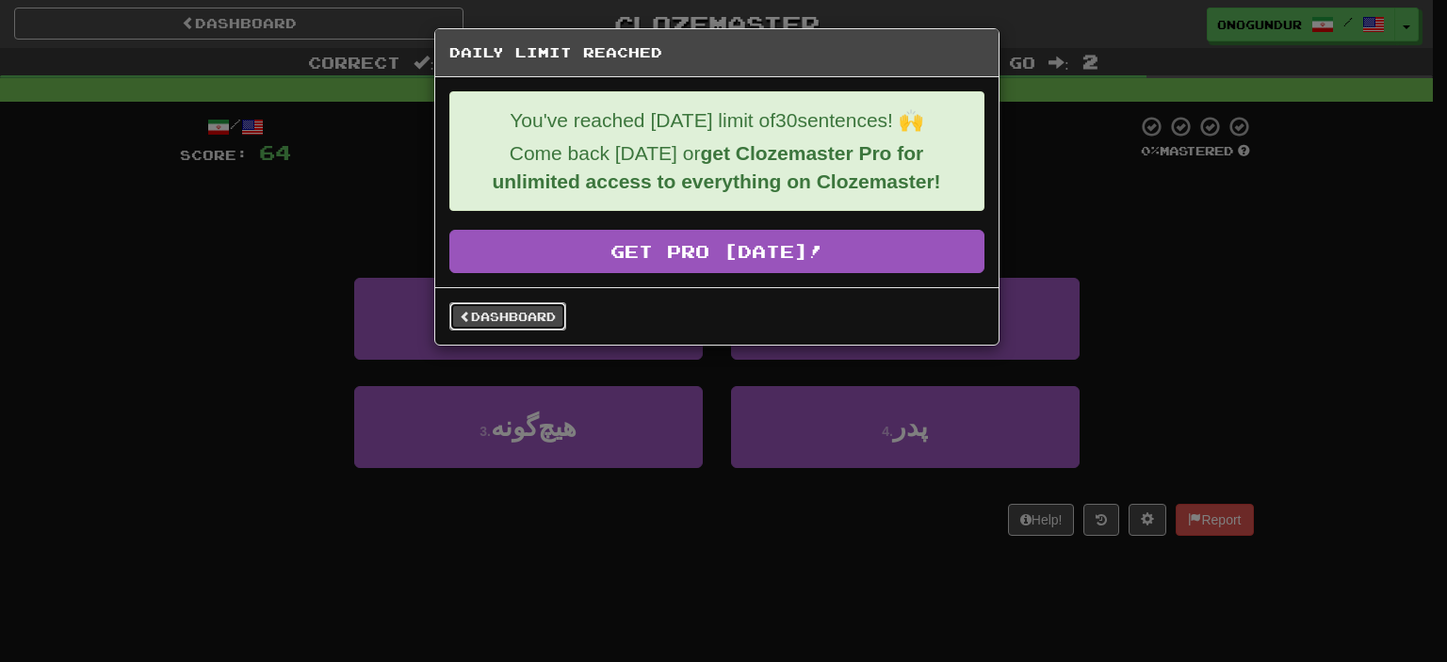
drag, startPoint x: 513, startPoint y: 326, endPoint x: 525, endPoint y: 307, distance: 22.5
click at [514, 324] on link "Dashboard" at bounding box center [507, 316] width 117 height 28
click at [525, 307] on link "Dashboard" at bounding box center [507, 316] width 117 height 28
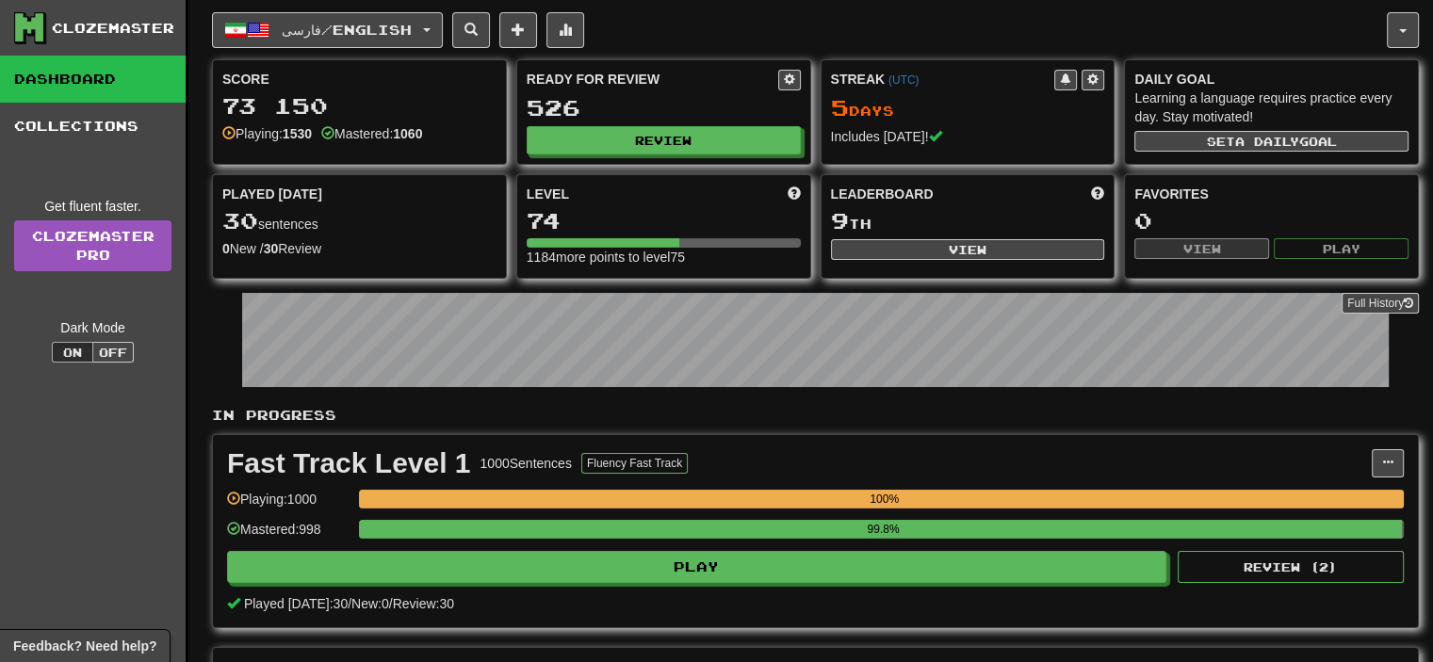
click at [418, 47] on div "فارسی / English Azərbaycanca / English Streak: 4 Review: 3334 Points today: 0 C…" at bounding box center [815, 475] width 1207 height 951
click at [412, 34] on span "فارسی / English" at bounding box center [347, 30] width 130 height 16
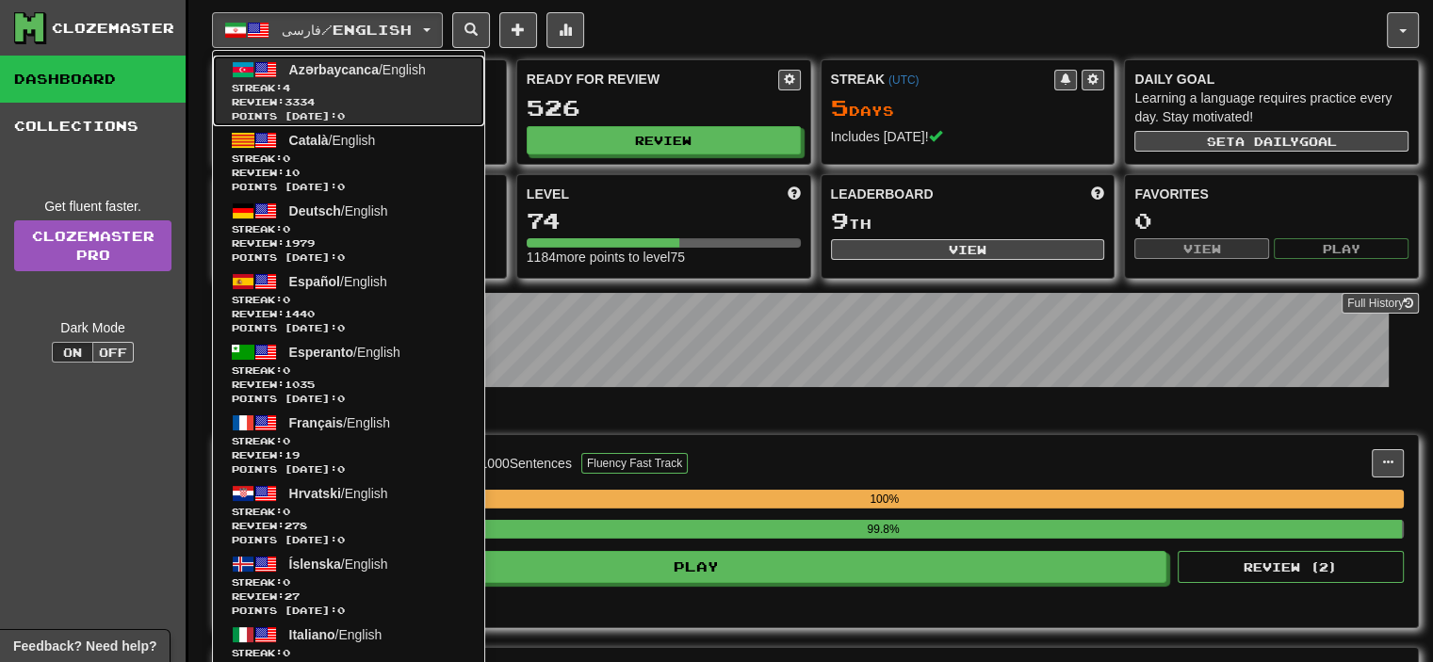
click at [384, 75] on span "Azərbaycanca / English" at bounding box center [357, 69] width 137 height 15
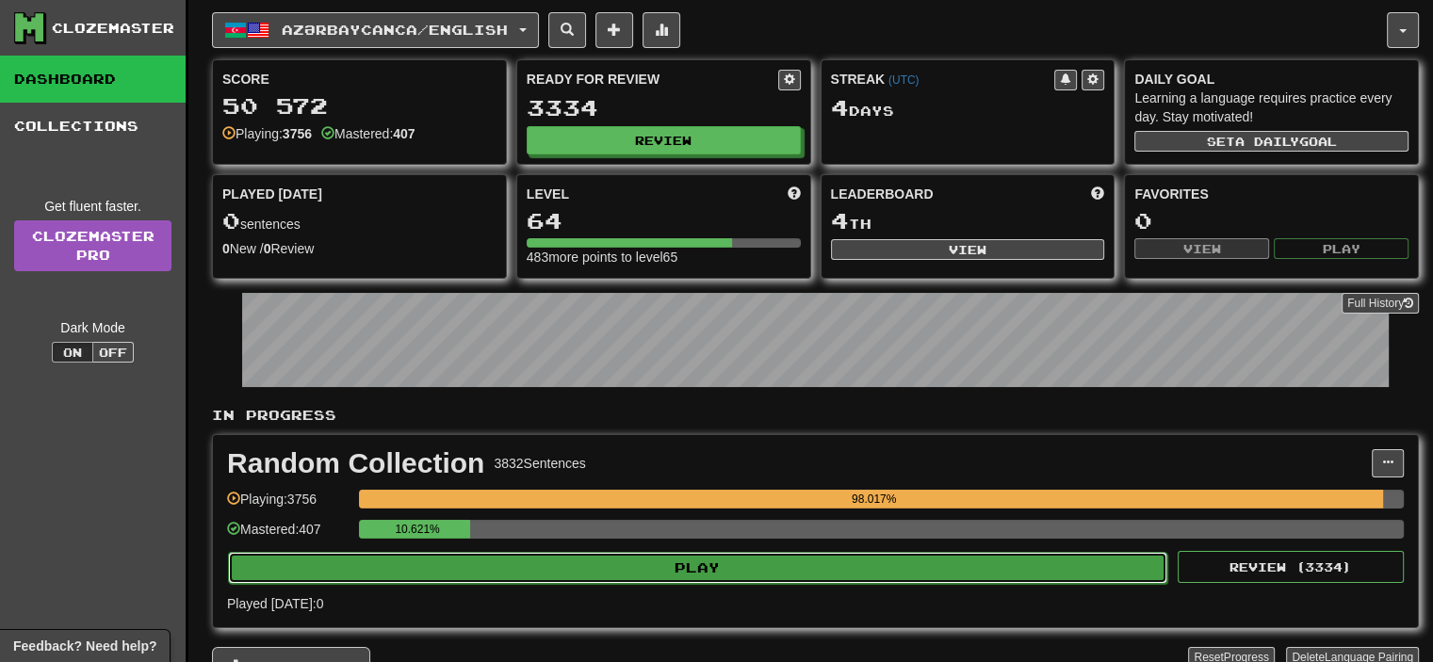
click at [773, 570] on button "Play" at bounding box center [697, 568] width 939 height 32
select select "**"
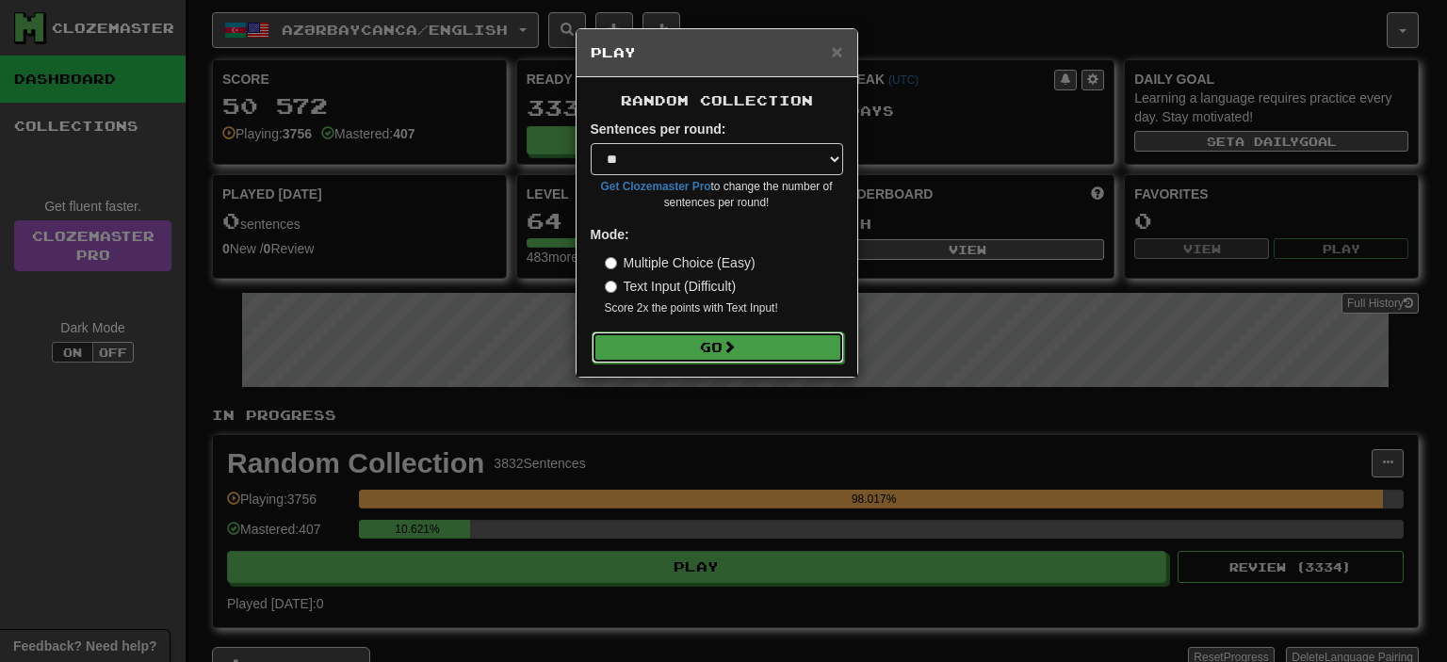
click at [748, 361] on button "Go" at bounding box center [718, 348] width 253 height 32
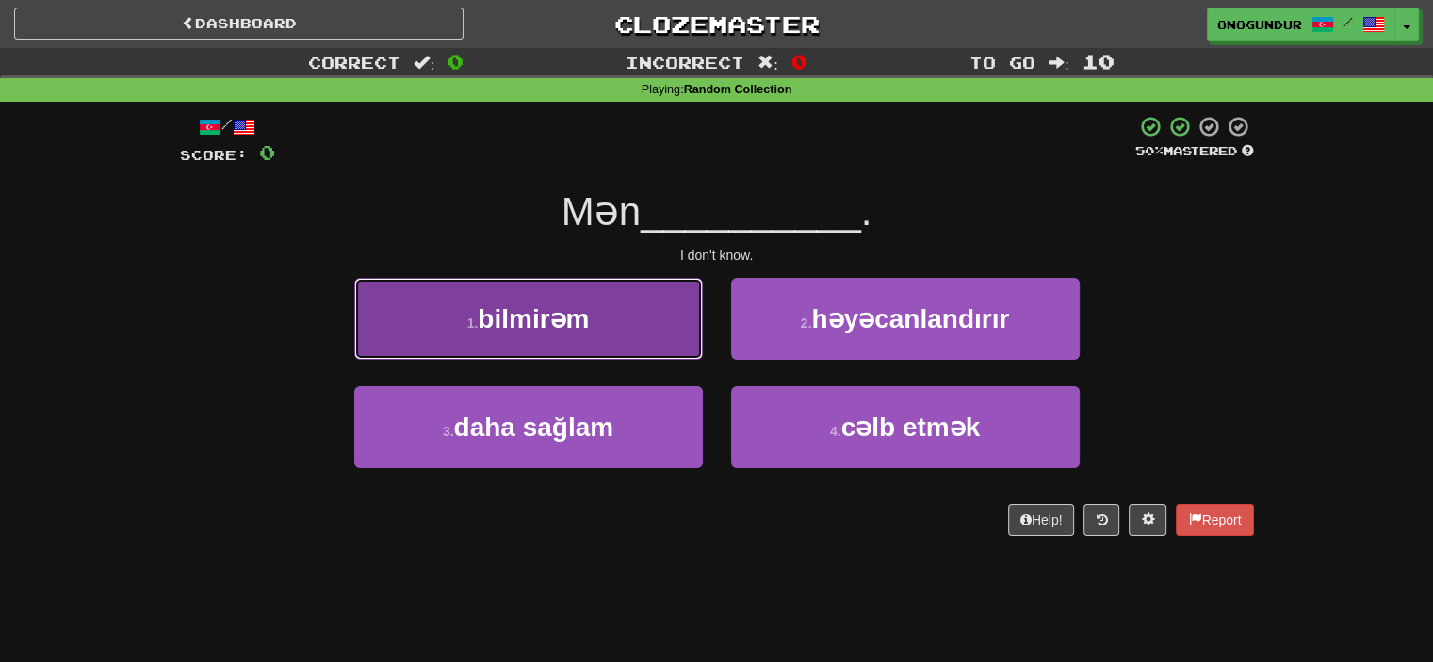
click at [633, 327] on button "1 . bilmirəm" at bounding box center [528, 319] width 349 height 82
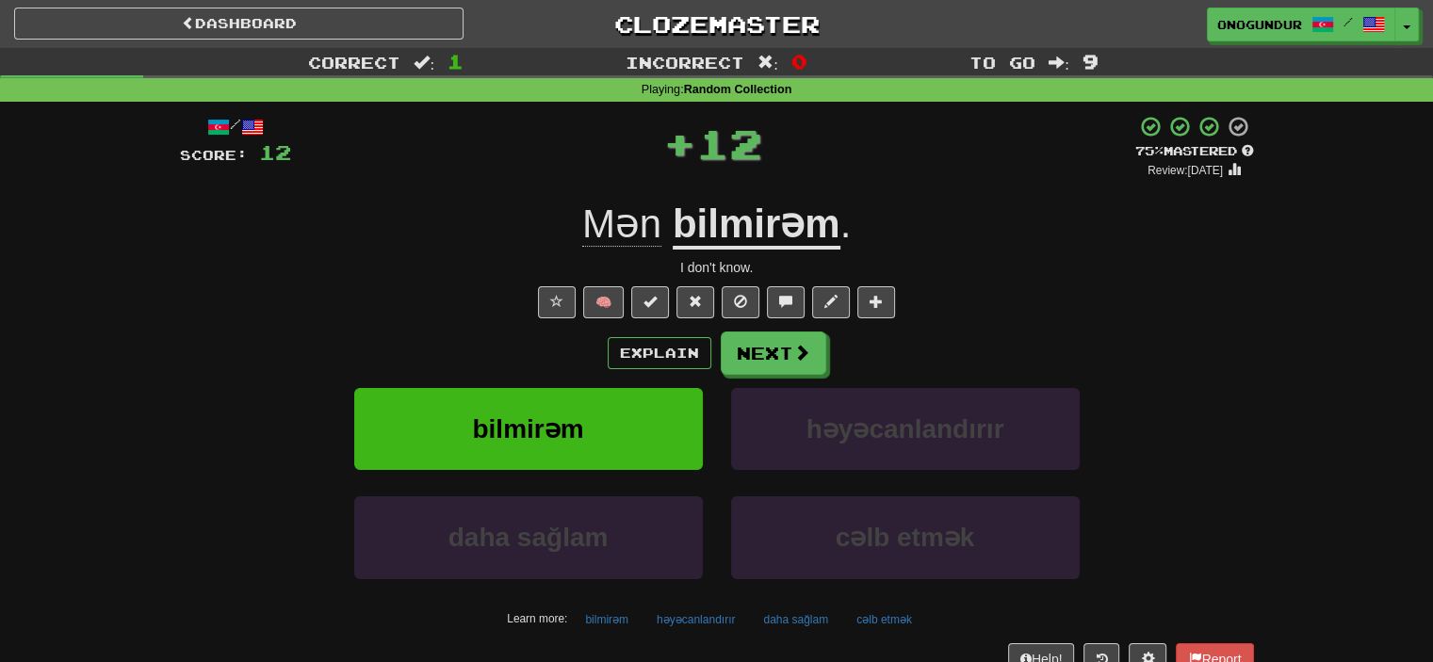
click at [752, 352] on button "Next" at bounding box center [774, 353] width 106 height 43
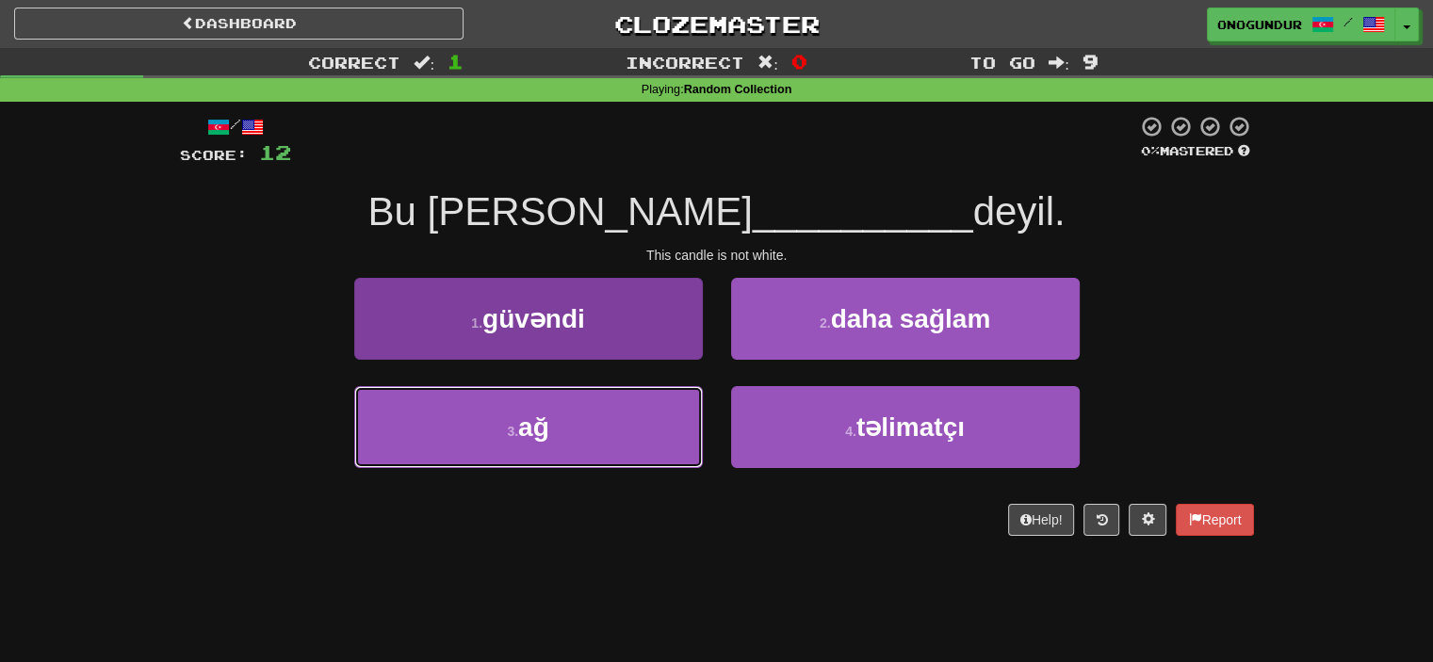
click at [651, 421] on button "3 . ağ" at bounding box center [528, 427] width 349 height 82
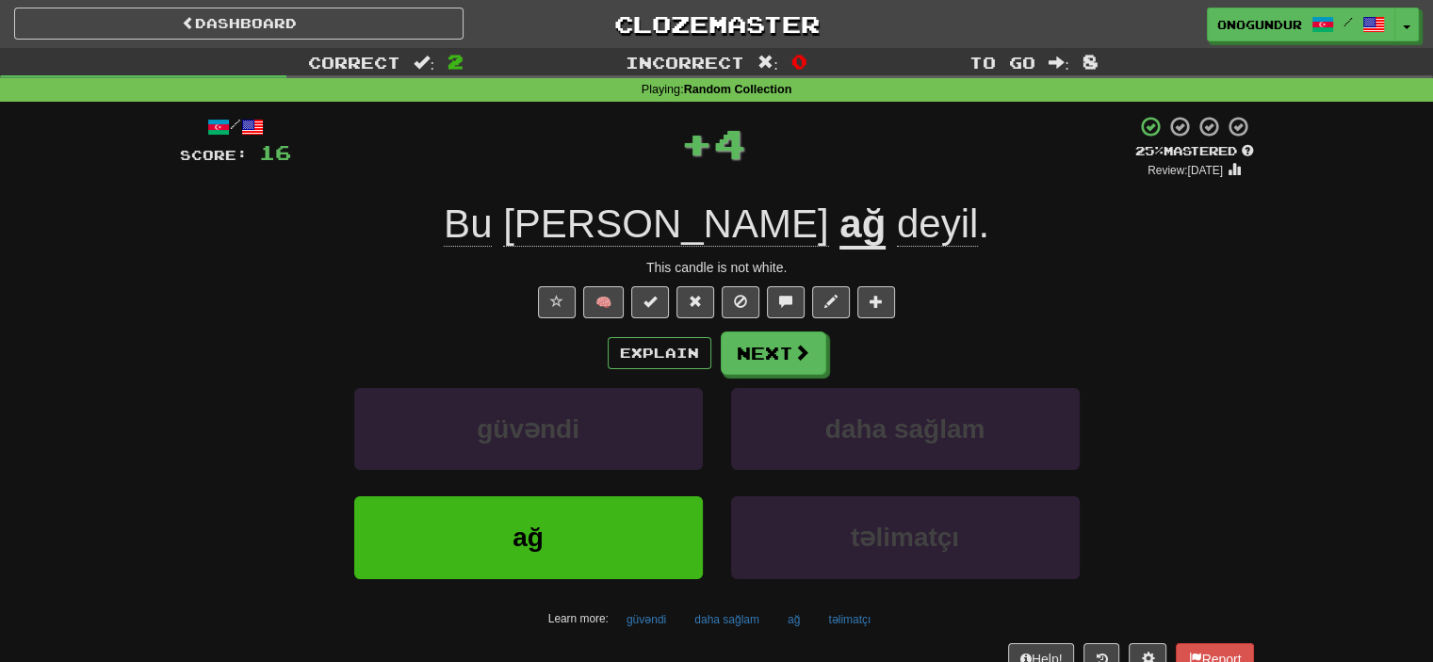
click at [757, 383] on div "Explain Next güvəndi daha sağlam ağ təlimatçı Learn more: güvəndi daha sağlam a…" at bounding box center [717, 483] width 1074 height 302
click at [758, 365] on button "Next" at bounding box center [775, 354] width 106 height 43
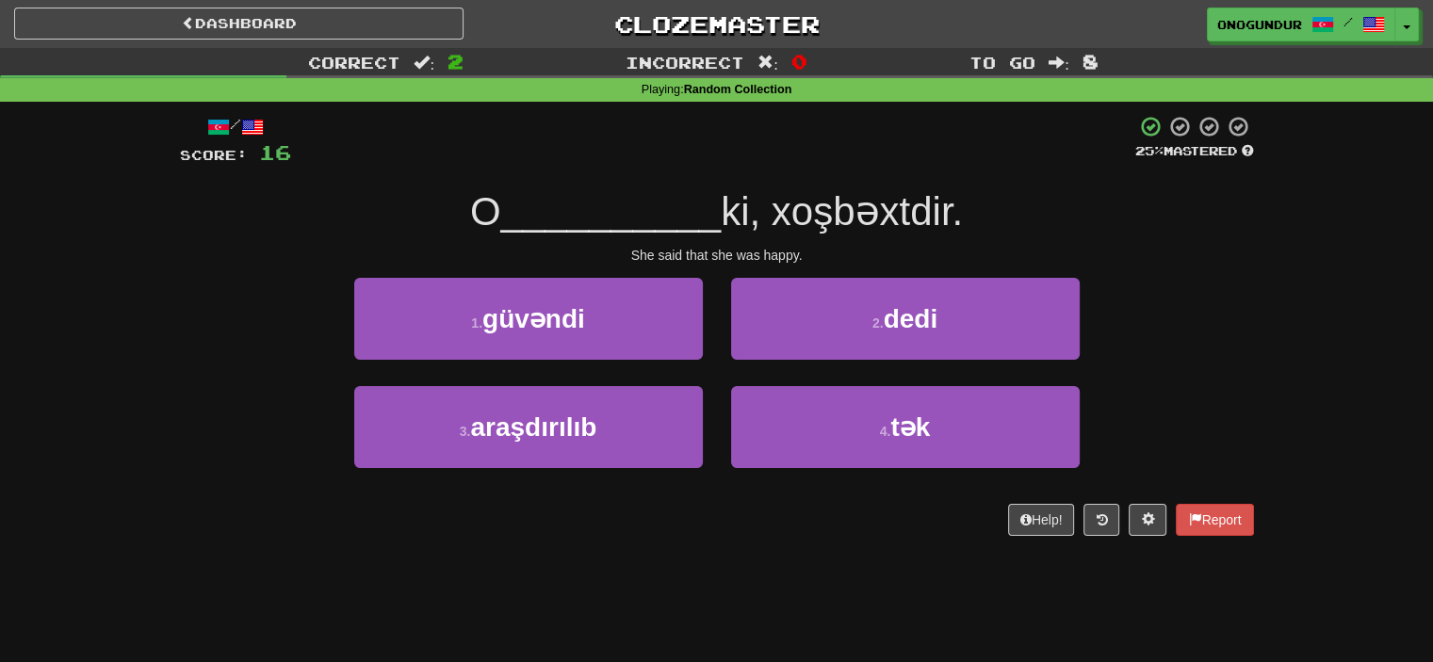
click at [750, 568] on div "Dashboard Clozemaster onogundur / Toggle Dropdown Dashboard Leaderboard Activit…" at bounding box center [716, 331] width 1433 height 662
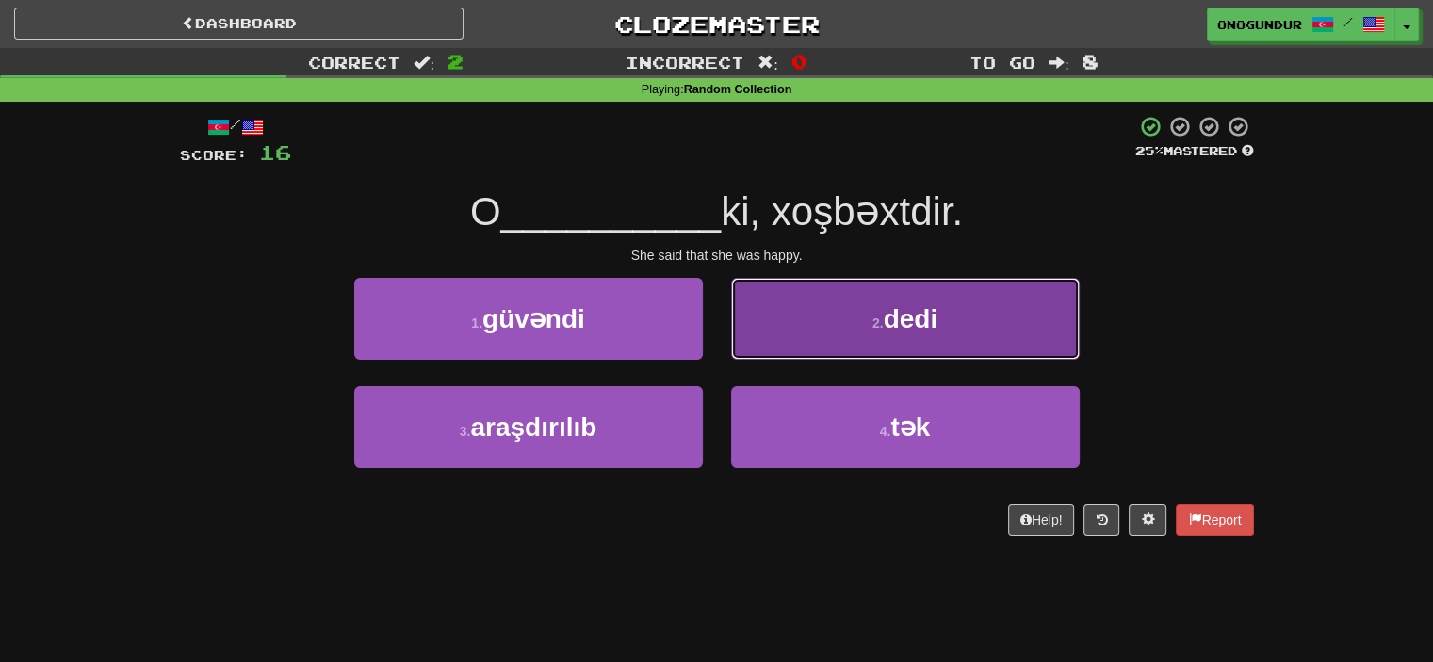
click at [818, 325] on button "2 . dedi" at bounding box center [905, 319] width 349 height 82
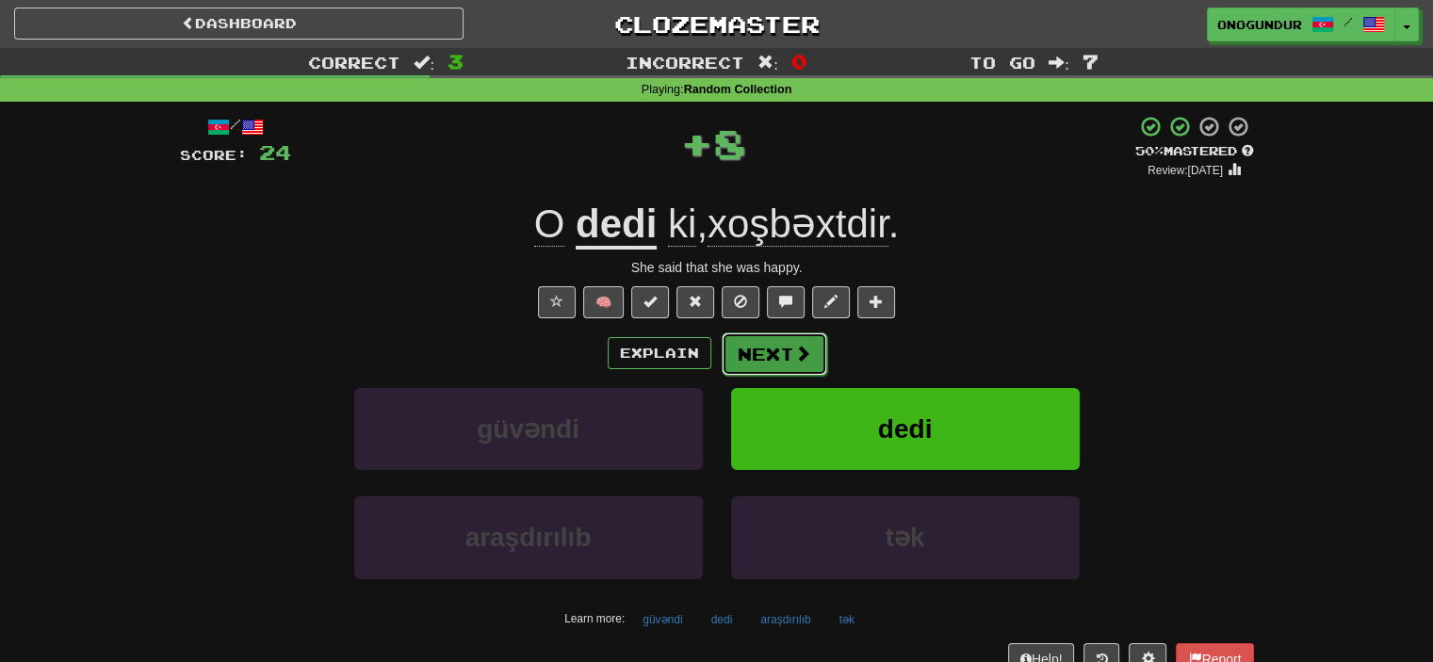
click at [765, 352] on button "Next" at bounding box center [775, 354] width 106 height 43
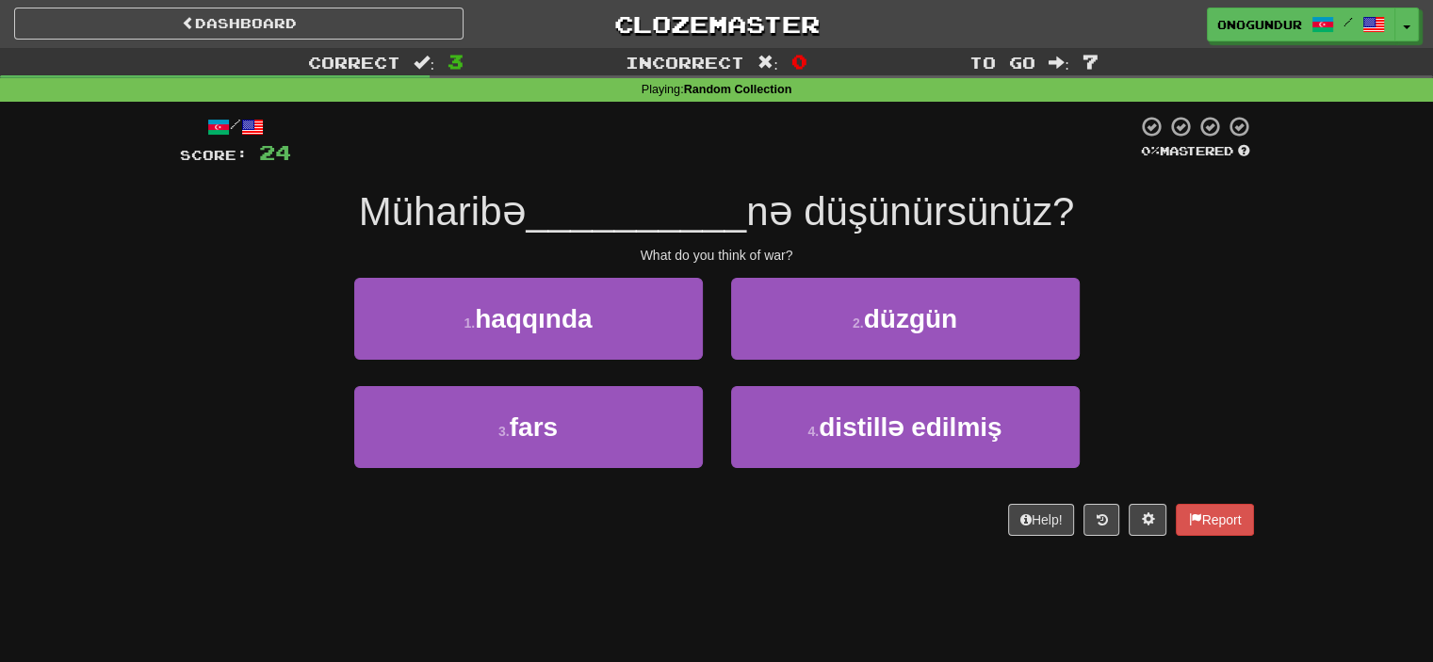
drag, startPoint x: 765, startPoint y: 512, endPoint x: 752, endPoint y: 520, distance: 15.7
click at [765, 513] on div "Help! Report" at bounding box center [717, 520] width 1074 height 32
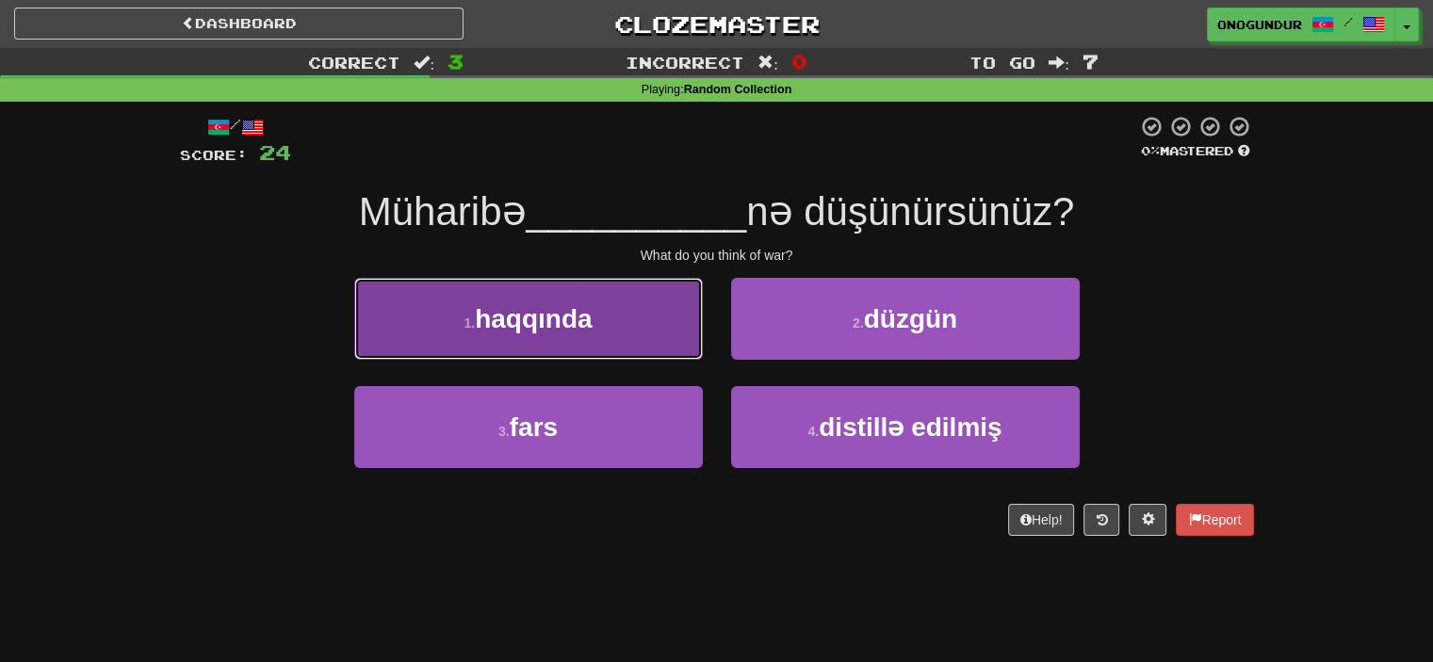
click at [638, 334] on button "1 . haqqında" at bounding box center [528, 319] width 349 height 82
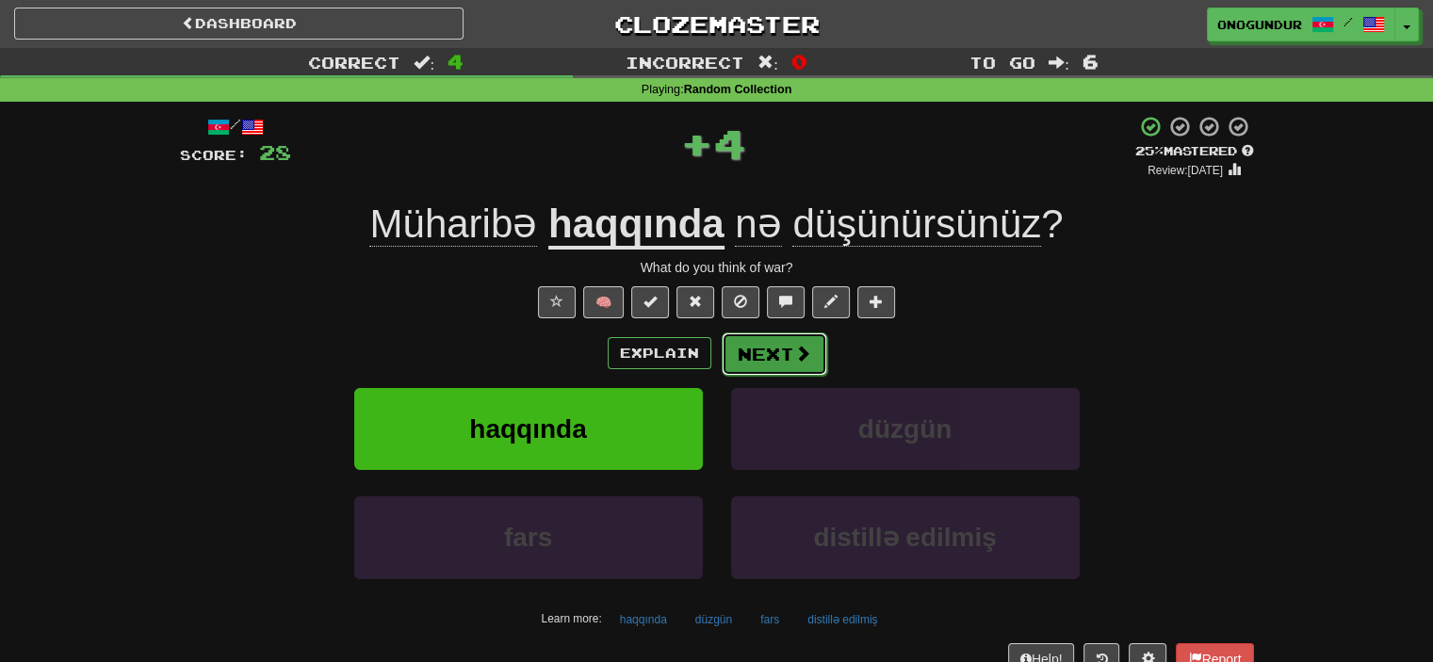
click at [759, 348] on button "Next" at bounding box center [775, 354] width 106 height 43
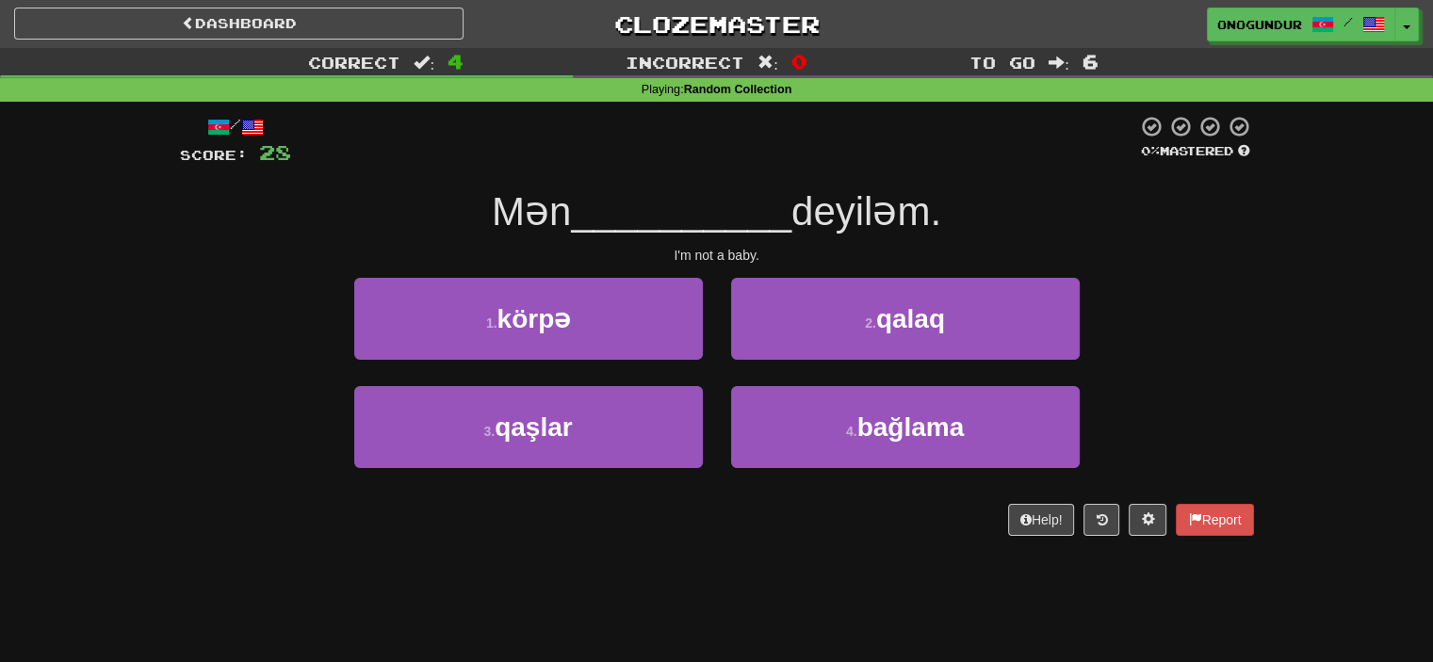
click at [768, 572] on div "Dashboard Clozemaster onogundur / Toggle Dropdown Dashboard Leaderboard Activit…" at bounding box center [716, 331] width 1433 height 662
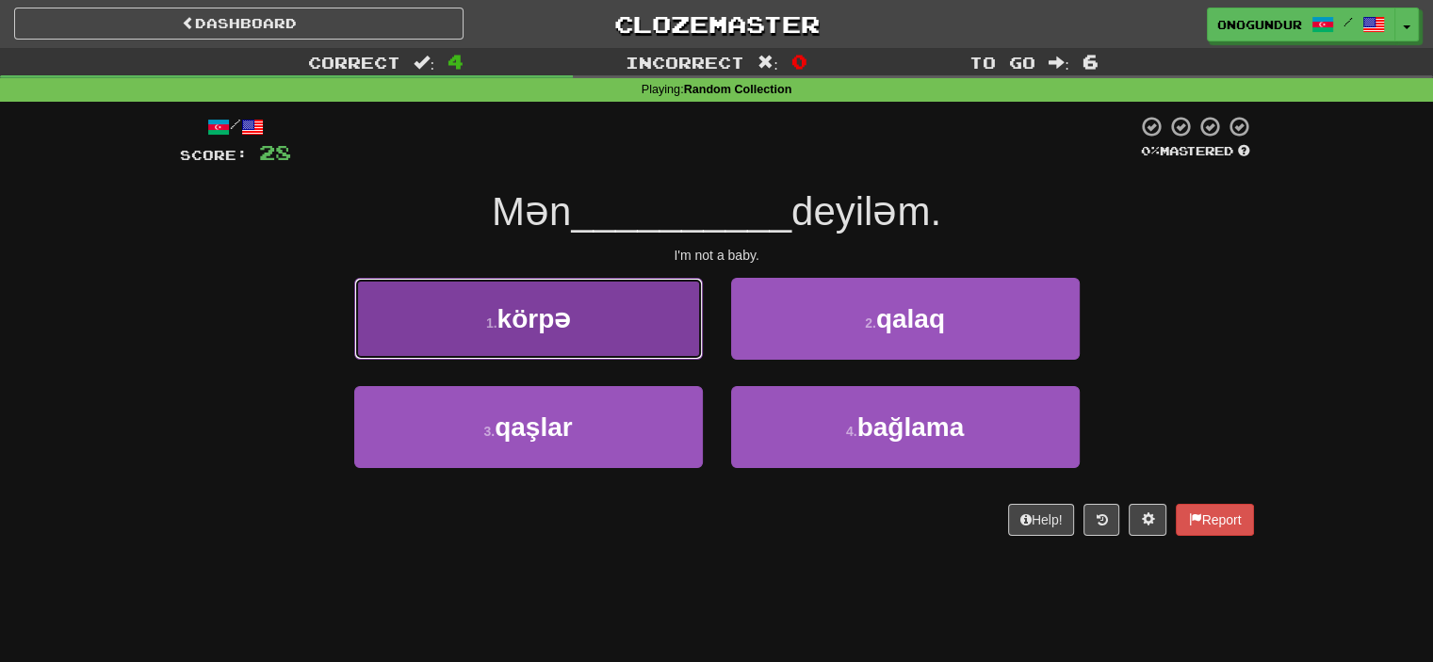
click at [643, 343] on button "1 . körpə" at bounding box center [528, 319] width 349 height 82
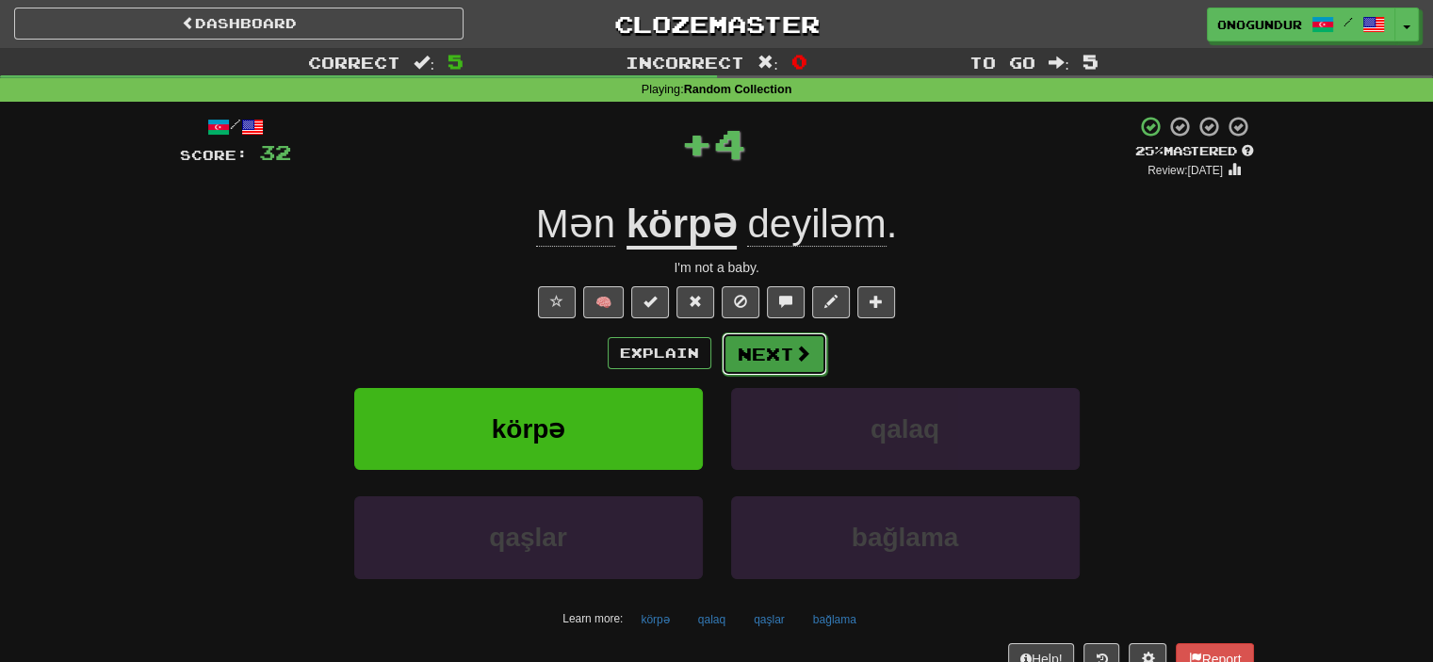
click at [750, 366] on button "Next" at bounding box center [775, 354] width 106 height 43
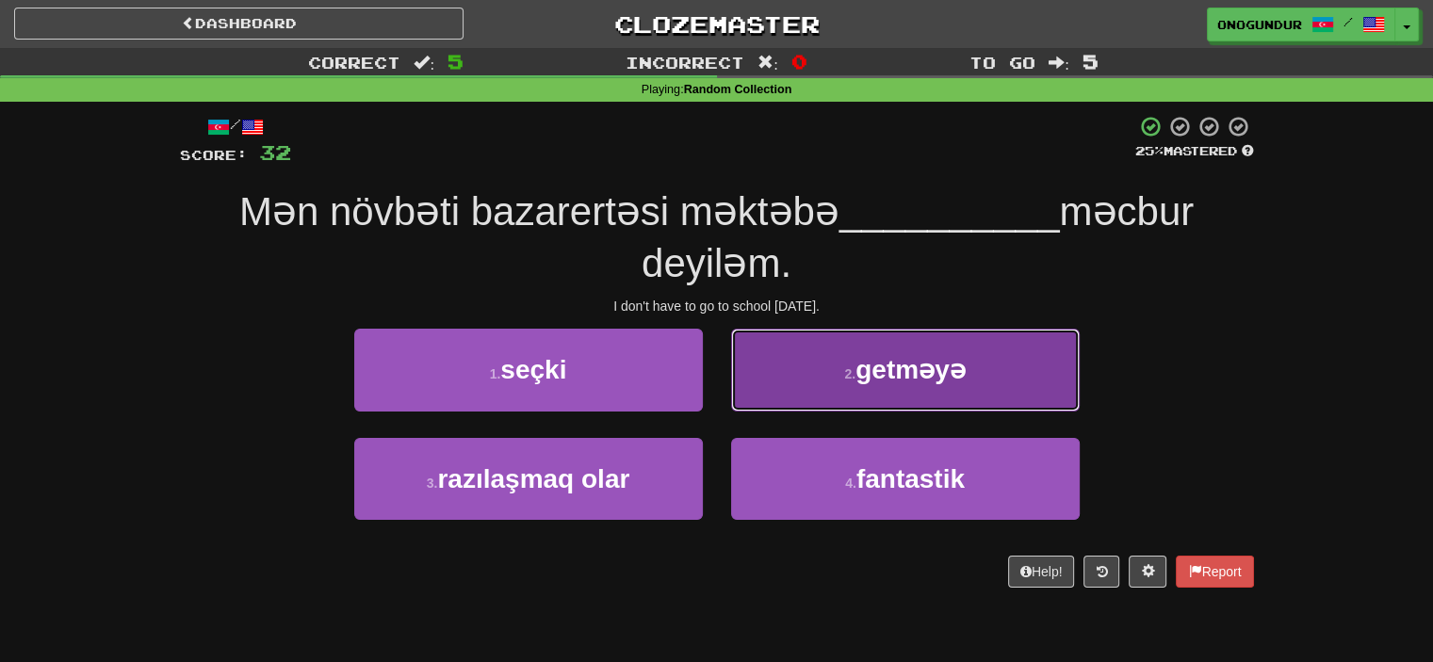
click at [809, 374] on button "2 . getməyə" at bounding box center [905, 370] width 349 height 82
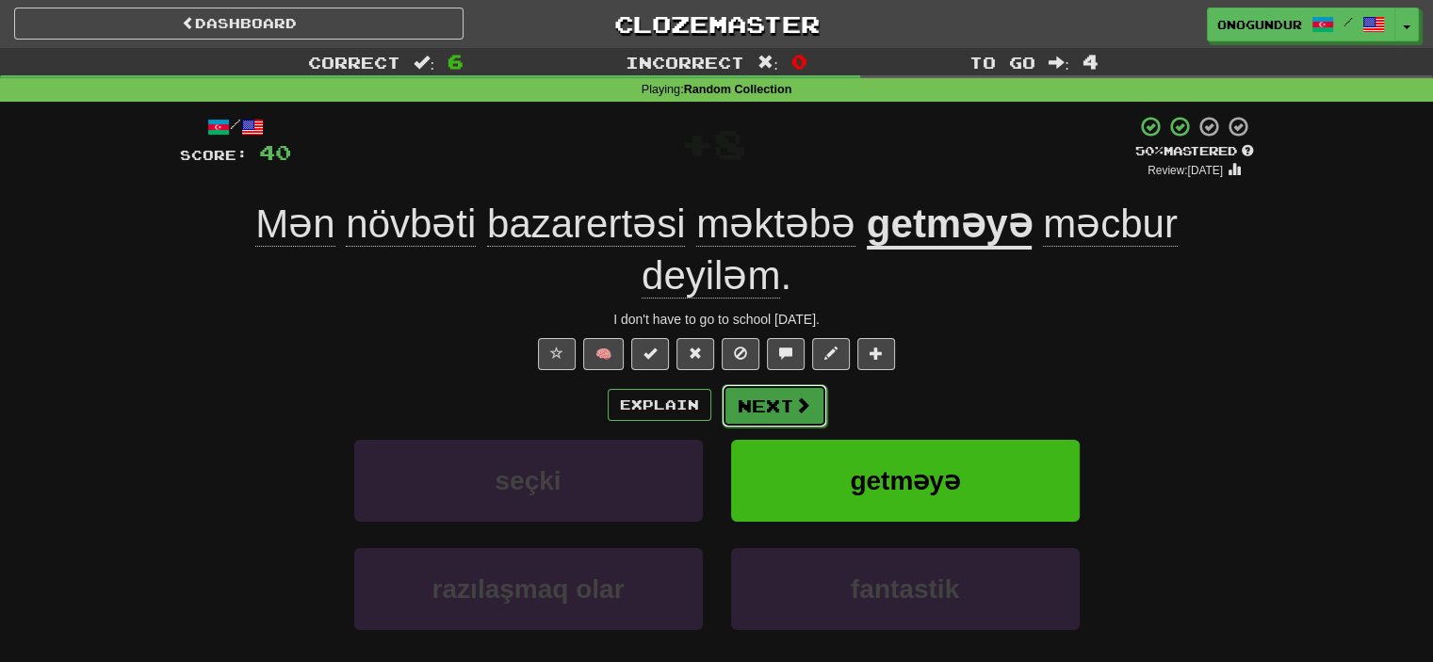
click at [794, 397] on span at bounding box center [802, 405] width 17 height 17
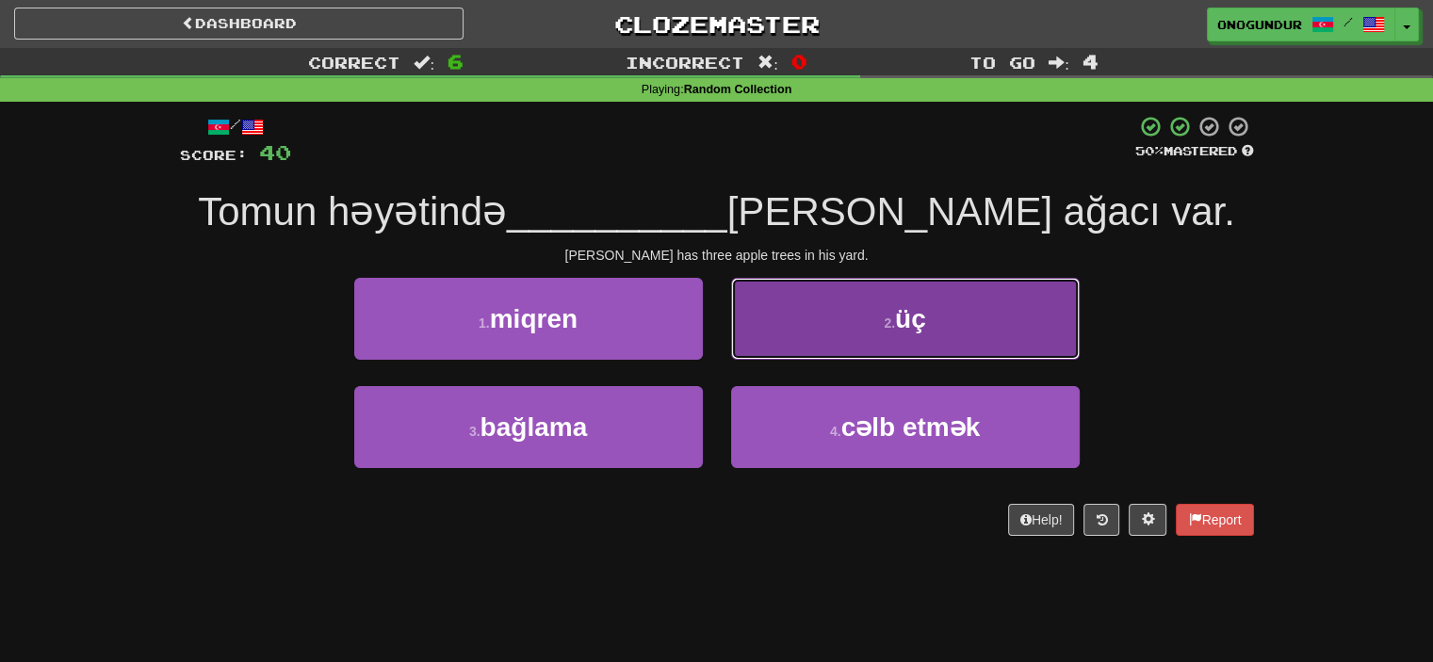
click at [856, 342] on button "2 . üç" at bounding box center [905, 319] width 349 height 82
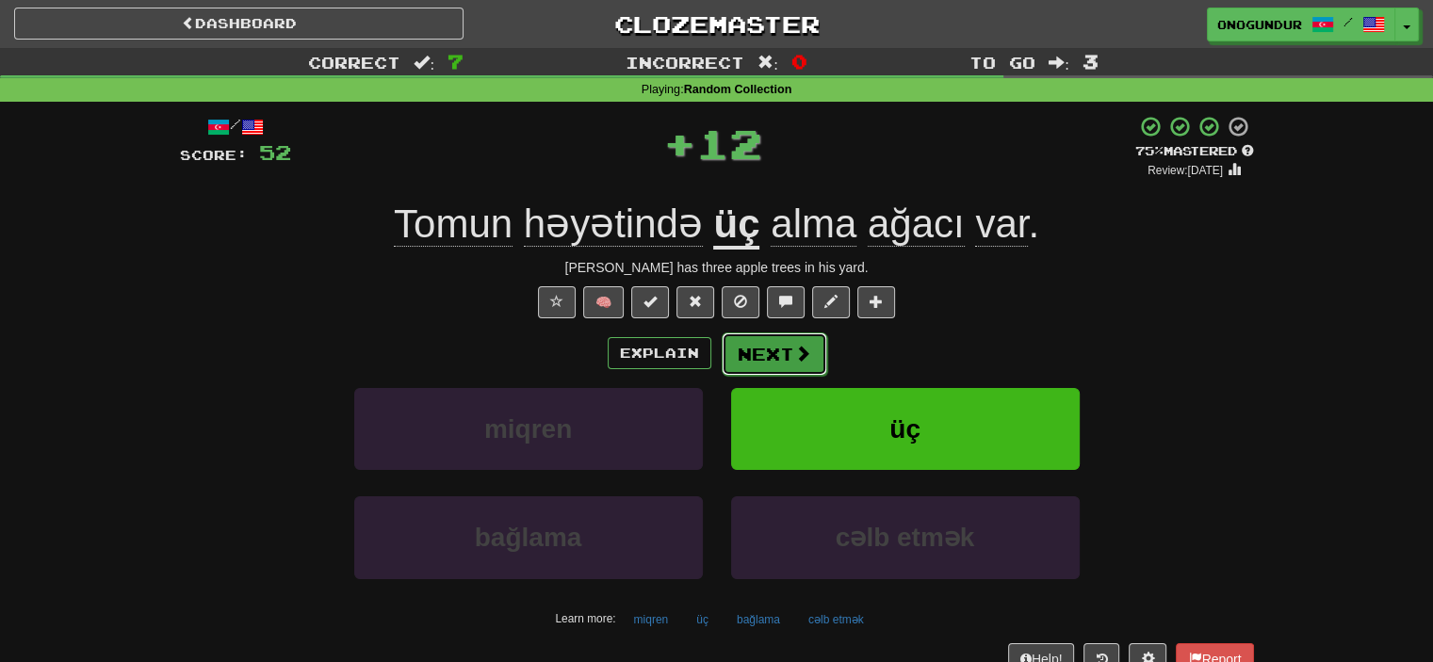
click at [777, 359] on button "Next" at bounding box center [775, 354] width 106 height 43
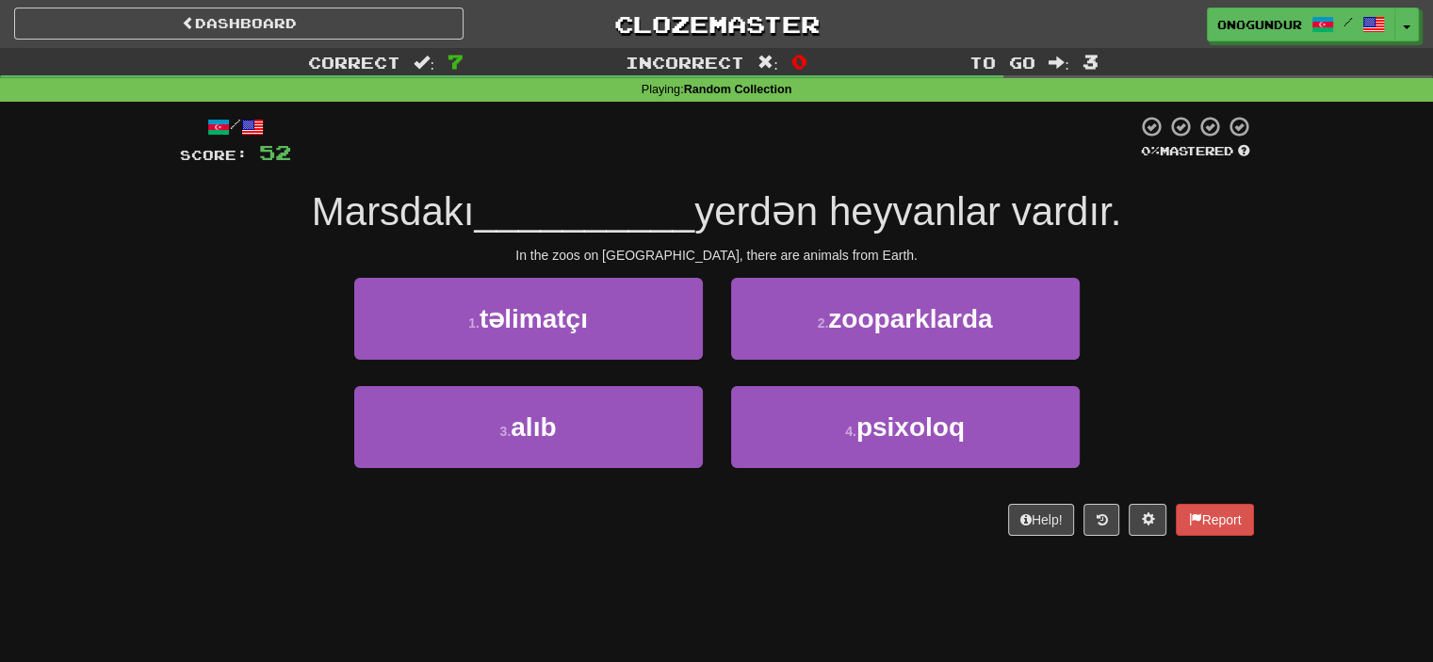
click at [818, 526] on div "Help! Report" at bounding box center [717, 520] width 1074 height 32
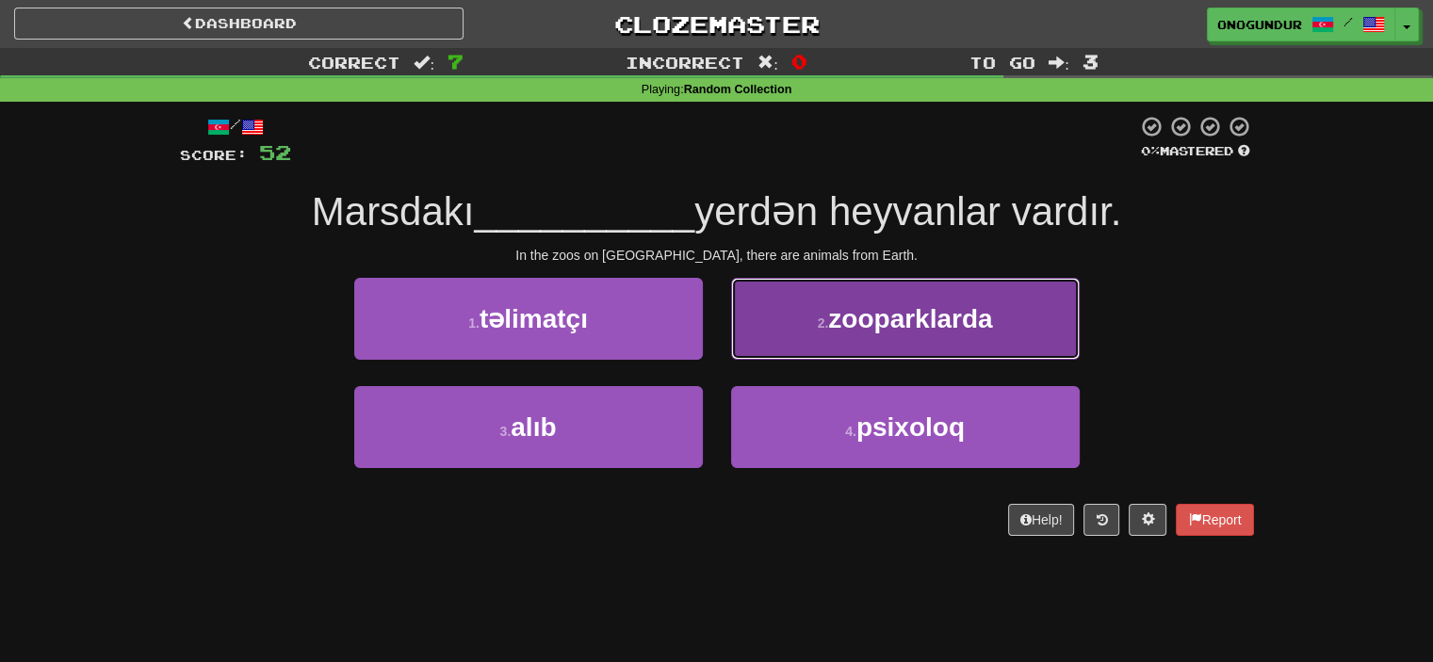
click at [829, 324] on span "zooparklarda" at bounding box center [910, 318] width 164 height 29
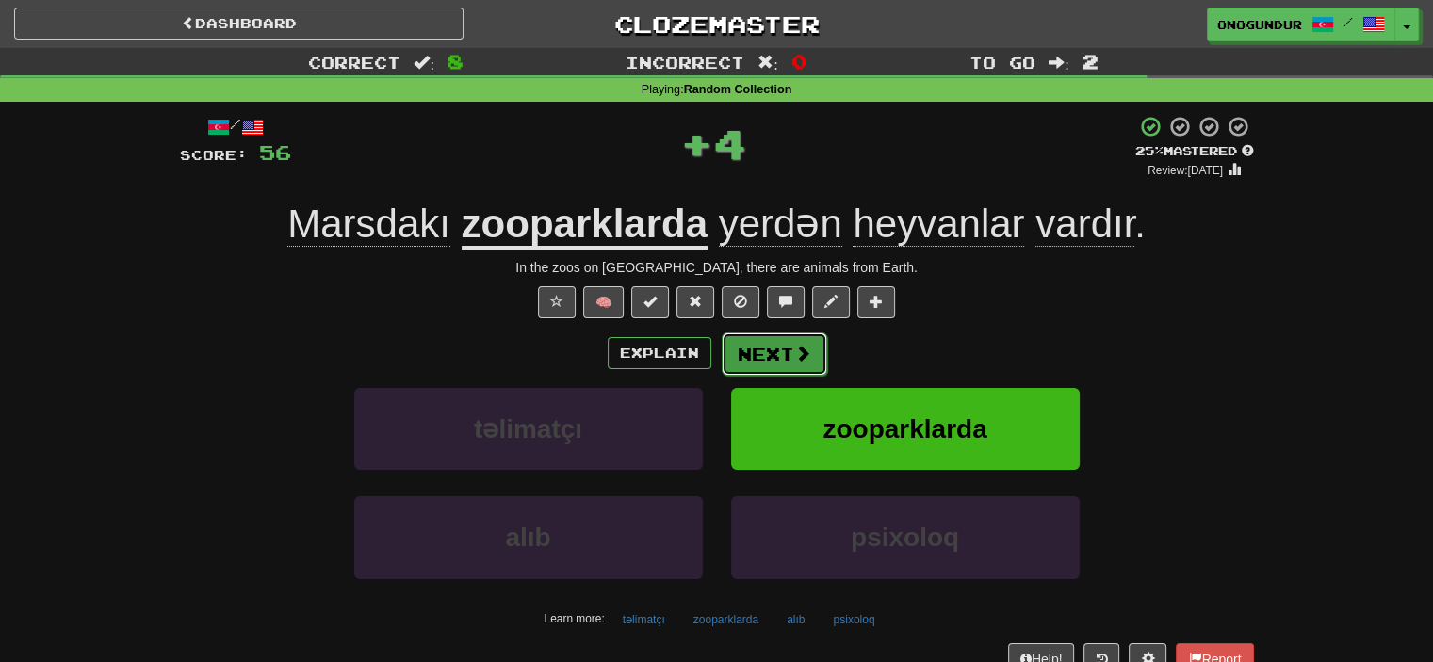
click at [803, 360] on span at bounding box center [802, 353] width 17 height 17
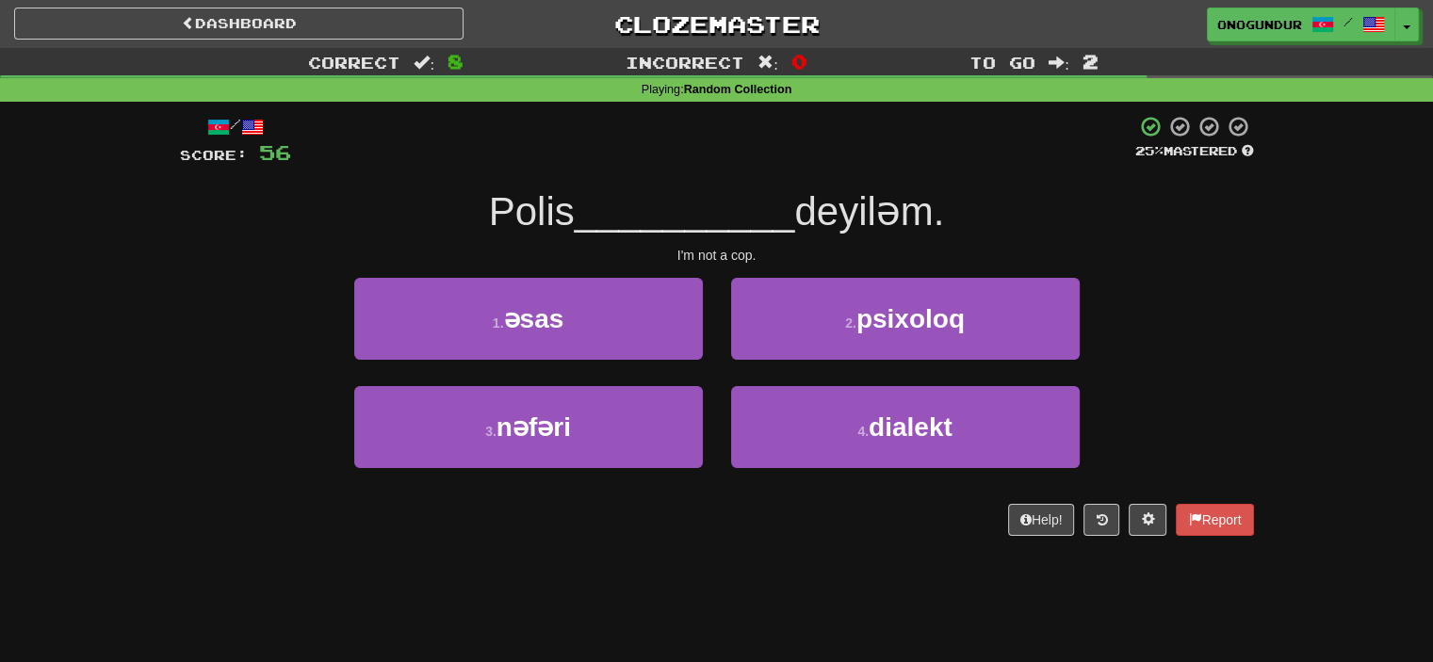
click at [823, 562] on div "Dashboard Clozemaster onogundur / Toggle Dropdown Dashboard Leaderboard Activit…" at bounding box center [716, 331] width 1433 height 662
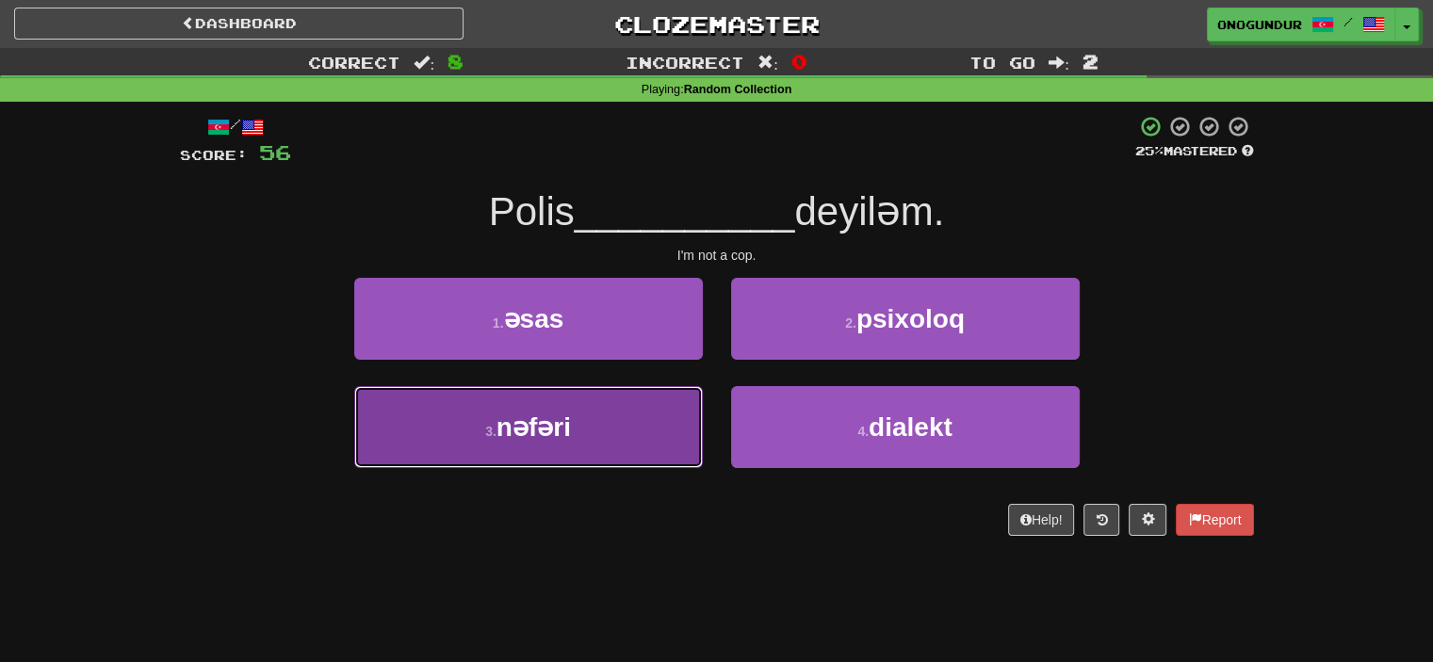
click at [618, 432] on button "3 . nəfəri" at bounding box center [528, 427] width 349 height 82
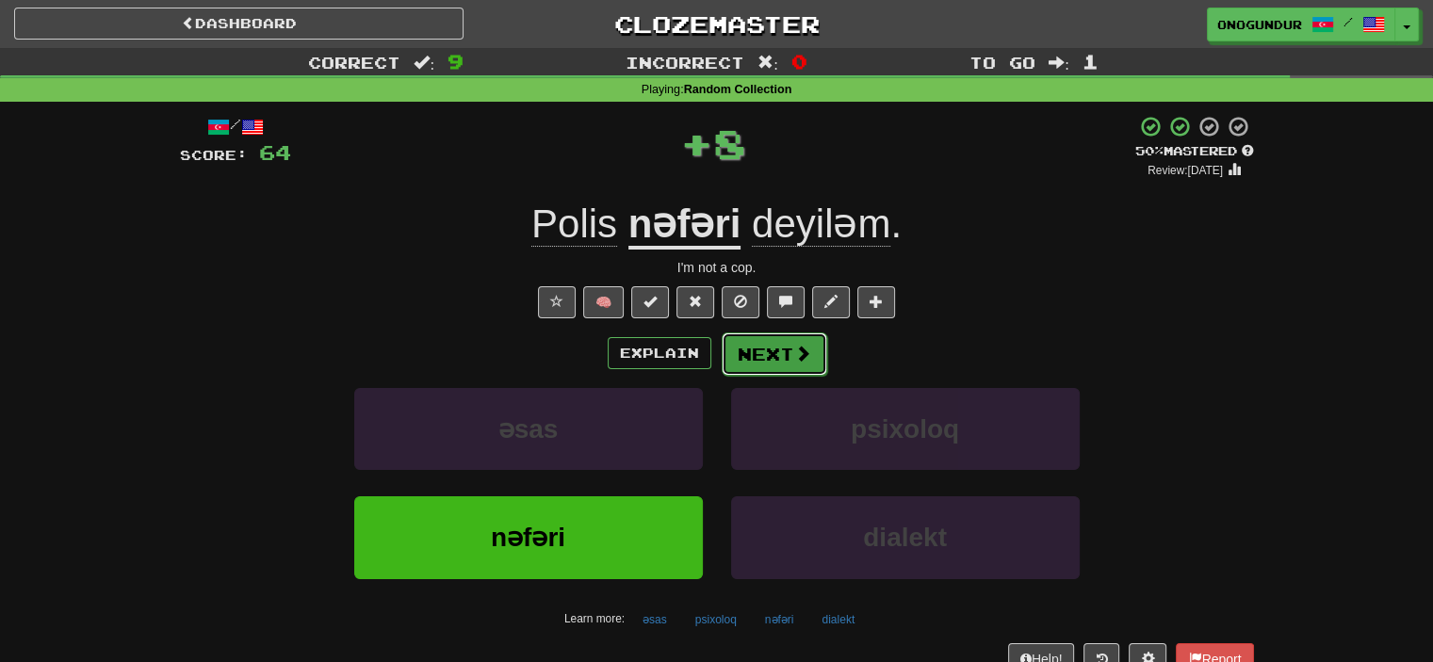
click at [781, 338] on button "Next" at bounding box center [775, 354] width 106 height 43
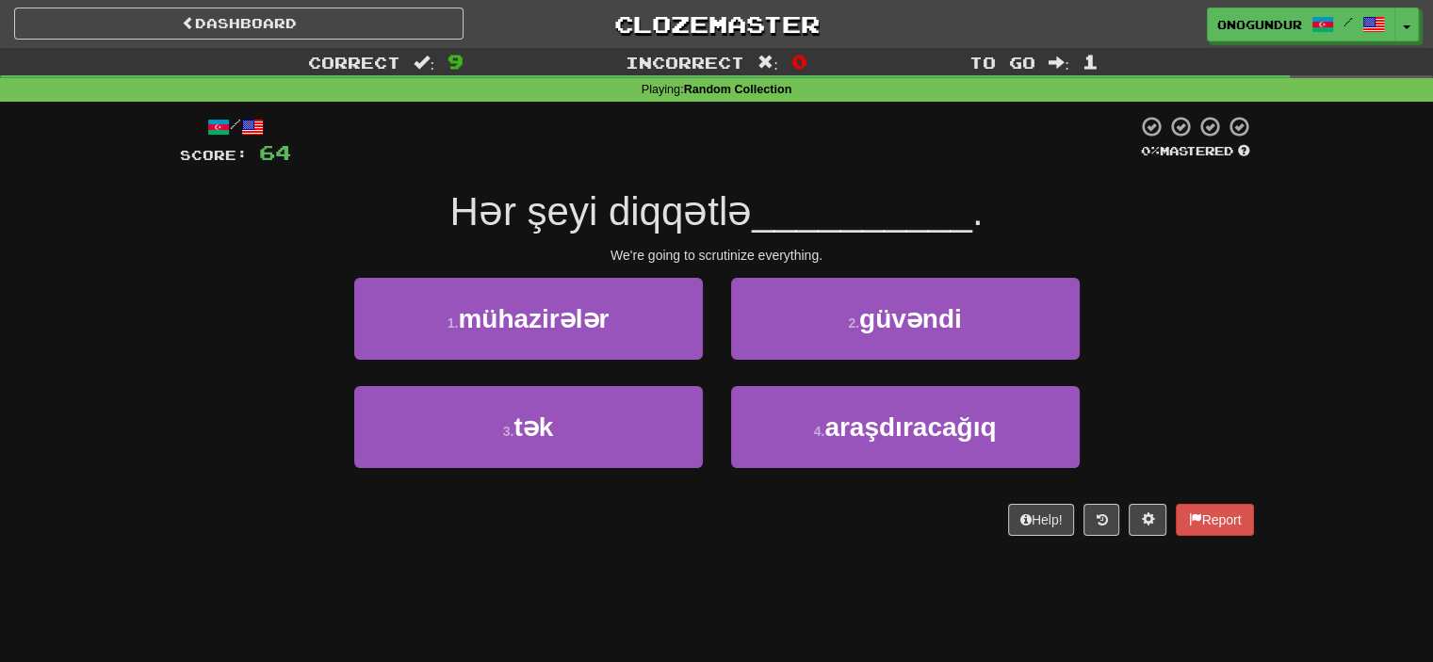
click at [777, 574] on div "Dashboard Clozemaster onogundur / Toggle Dropdown Dashboard Leaderboard Activit…" at bounding box center [716, 331] width 1433 height 662
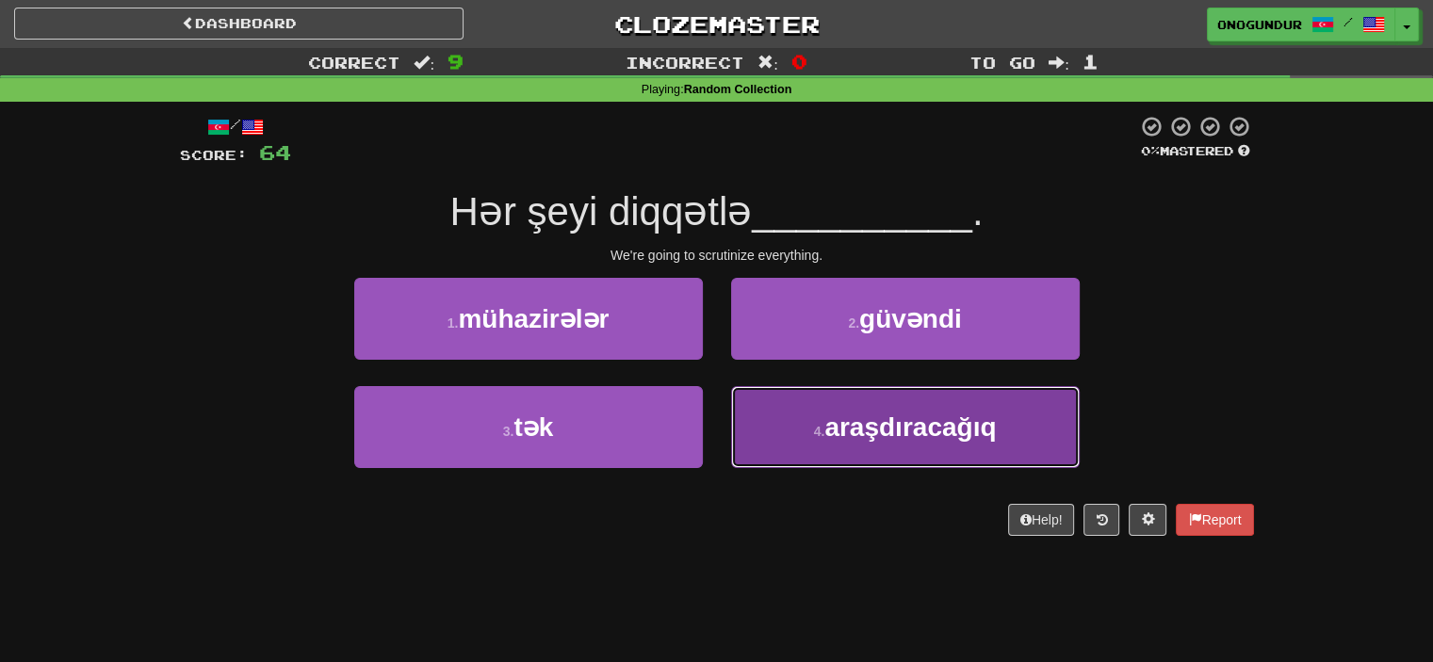
click at [809, 419] on button "4 . araşdıracağıq" at bounding box center [905, 427] width 349 height 82
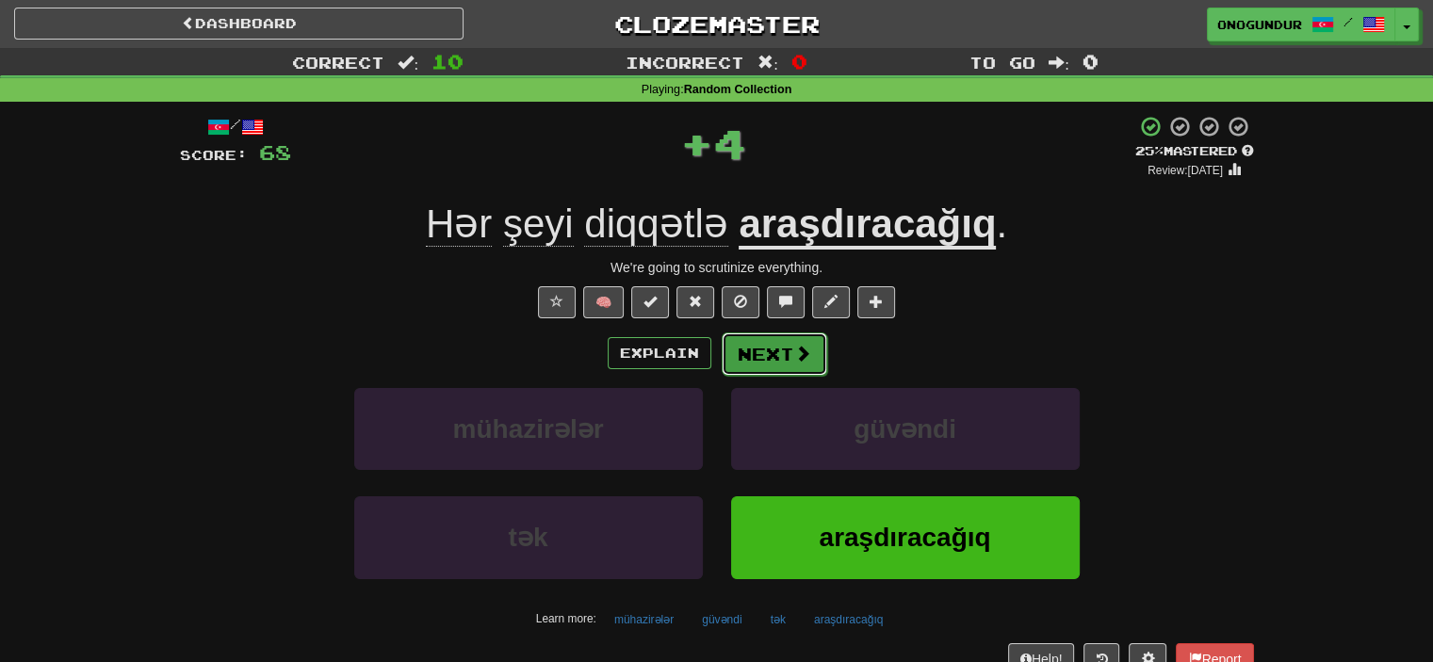
click at [771, 361] on button "Next" at bounding box center [775, 354] width 106 height 43
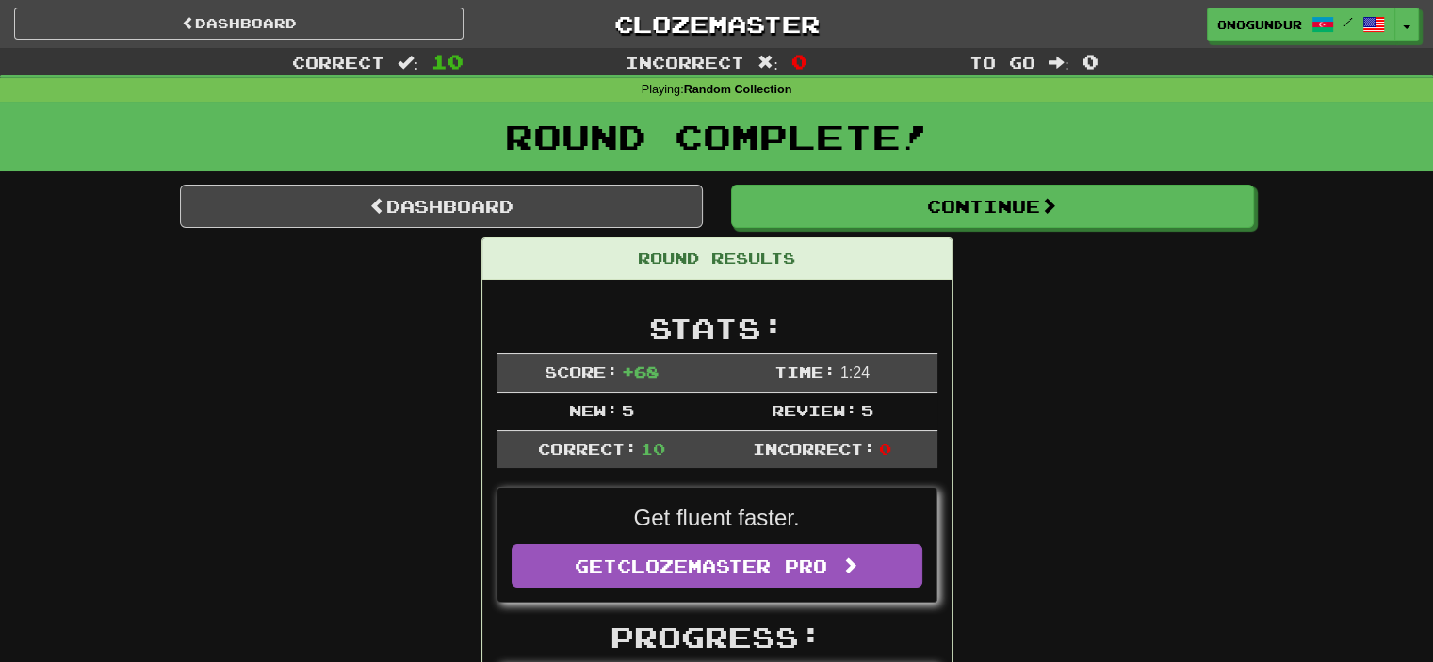
click at [954, 162] on div "Round Complete!" at bounding box center [716, 137] width 1433 height 70
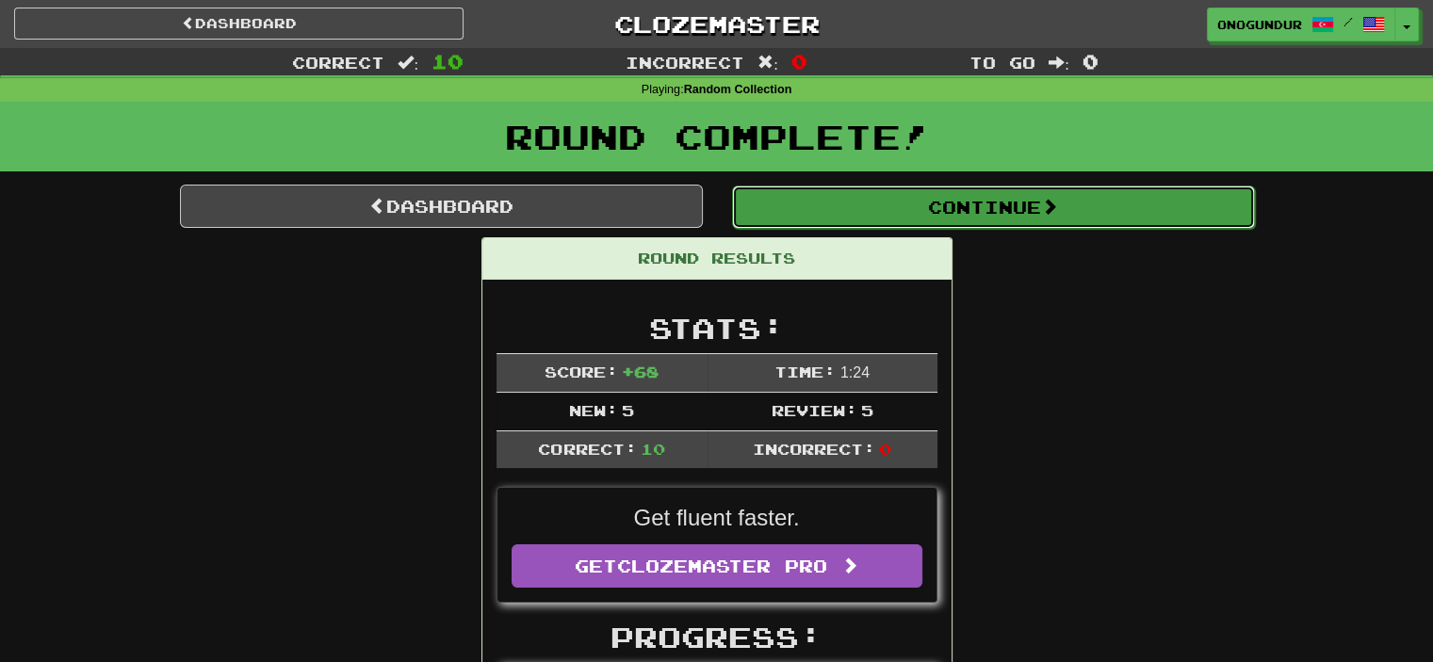
click at [955, 188] on button "Continue" at bounding box center [993, 207] width 523 height 43
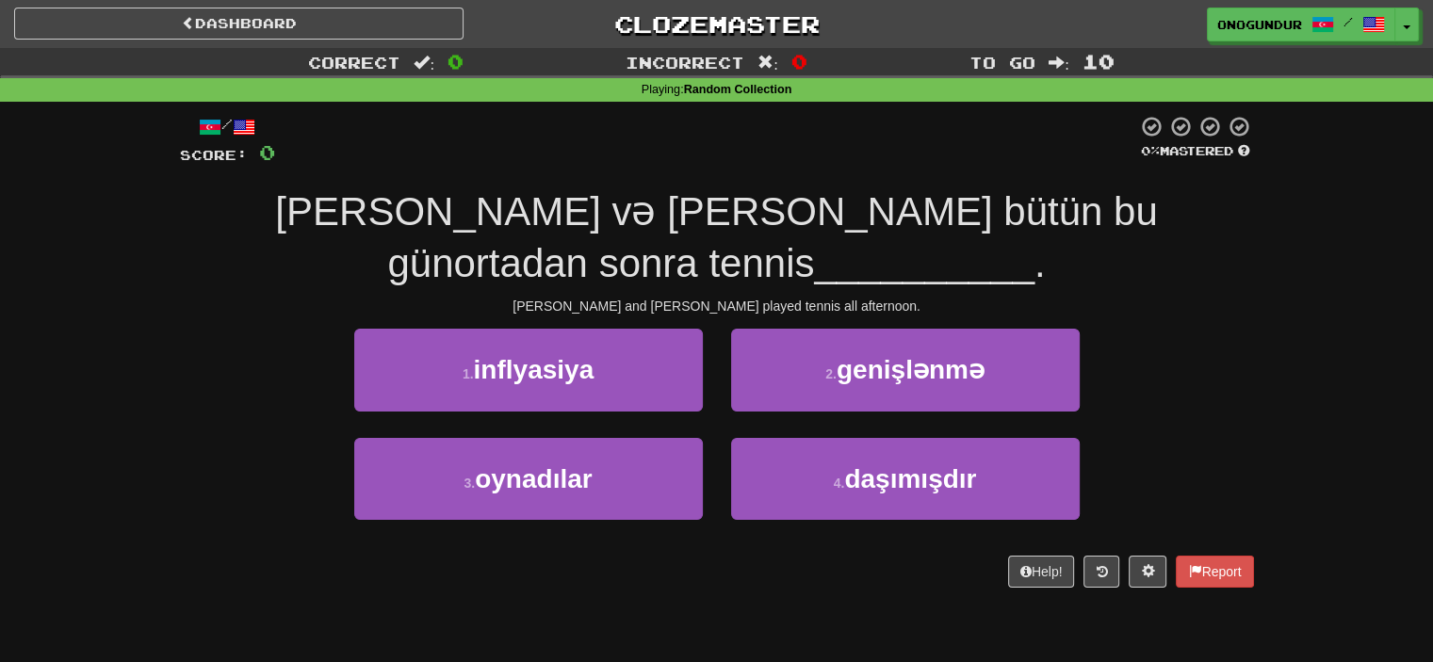
click at [693, 542] on div "/ Score: 0 0 % Mastered Tom və Mary bütün bu günortadan sonra tennis __________…" at bounding box center [717, 358] width 1074 height 512
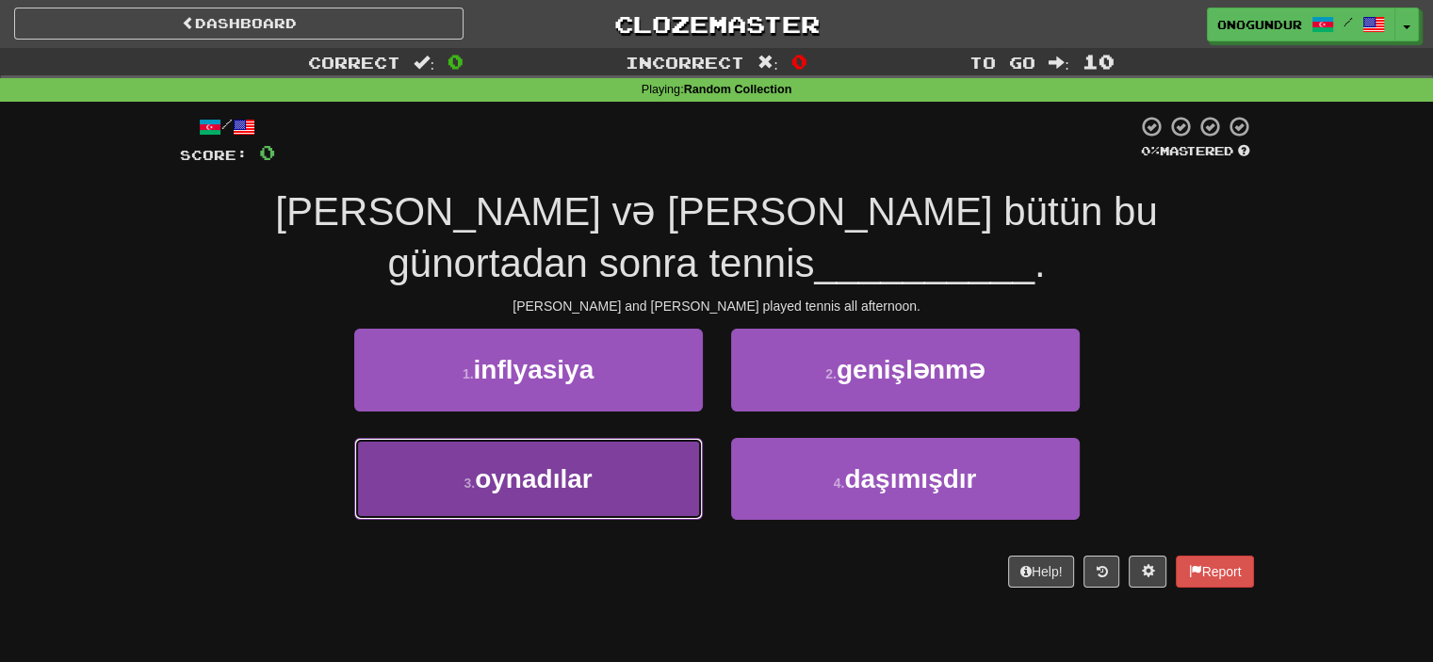
click at [611, 438] on button "3 . oynadılar" at bounding box center [528, 479] width 349 height 82
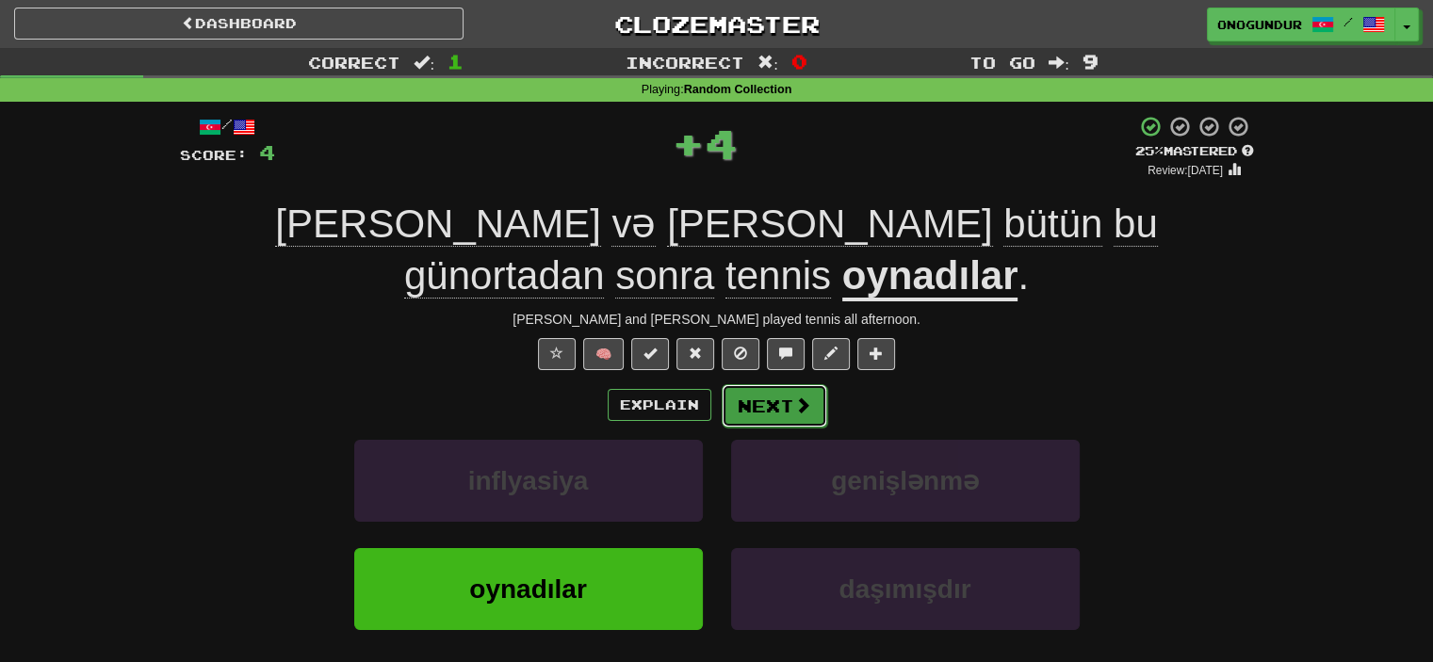
click at [799, 384] on button "Next" at bounding box center [775, 405] width 106 height 43
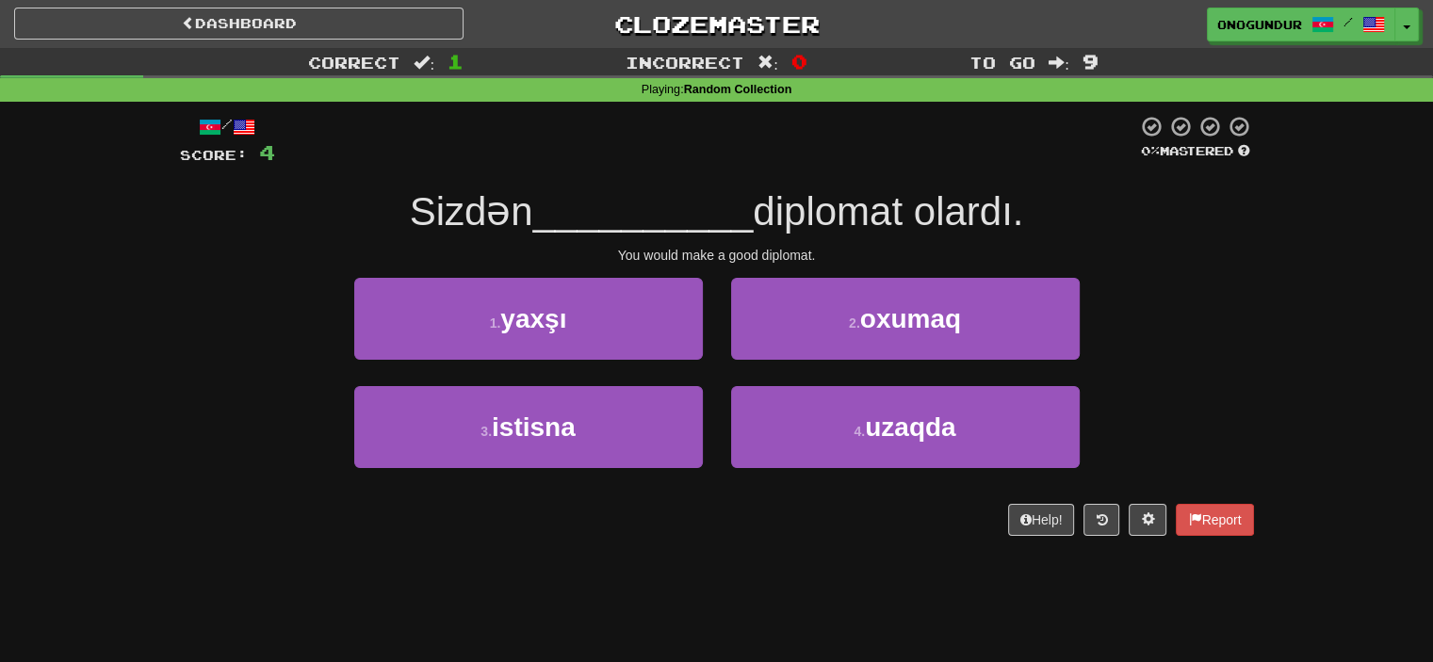
click at [745, 522] on div "Help! Report" at bounding box center [717, 520] width 1074 height 32
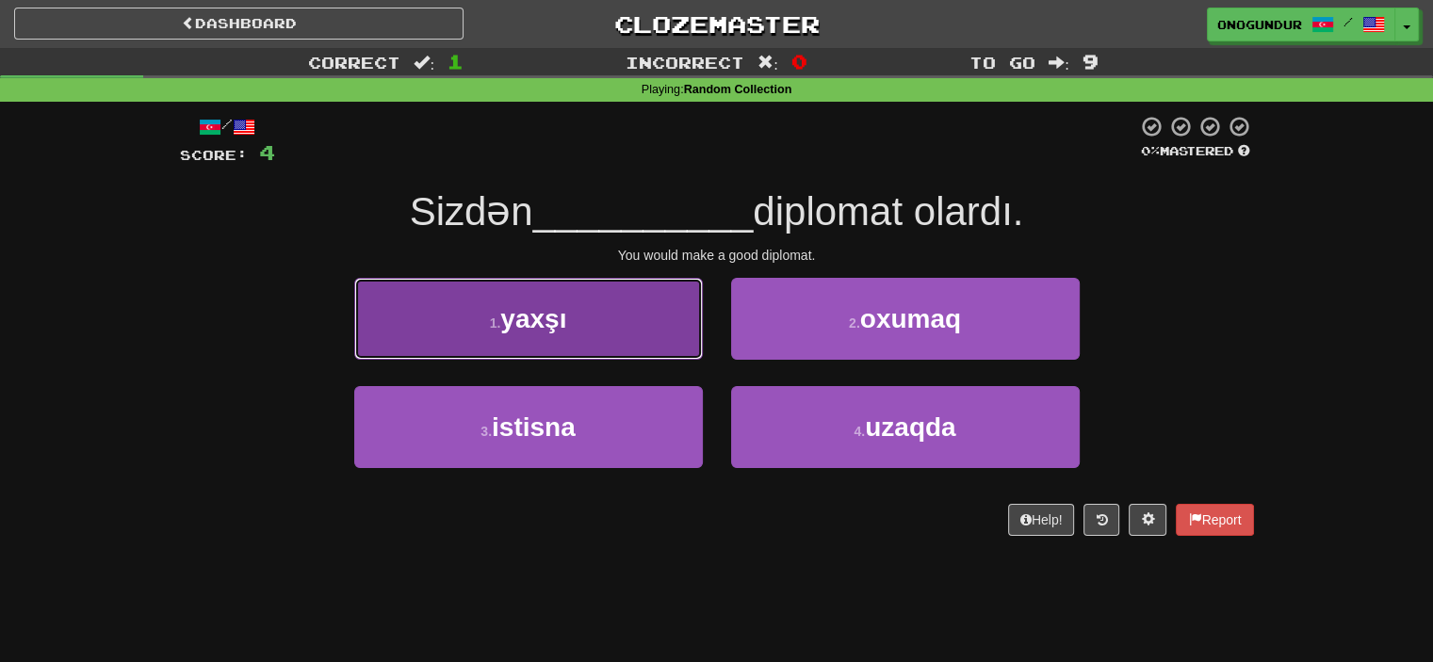
click at [641, 318] on button "1 . yaxşı" at bounding box center [528, 319] width 349 height 82
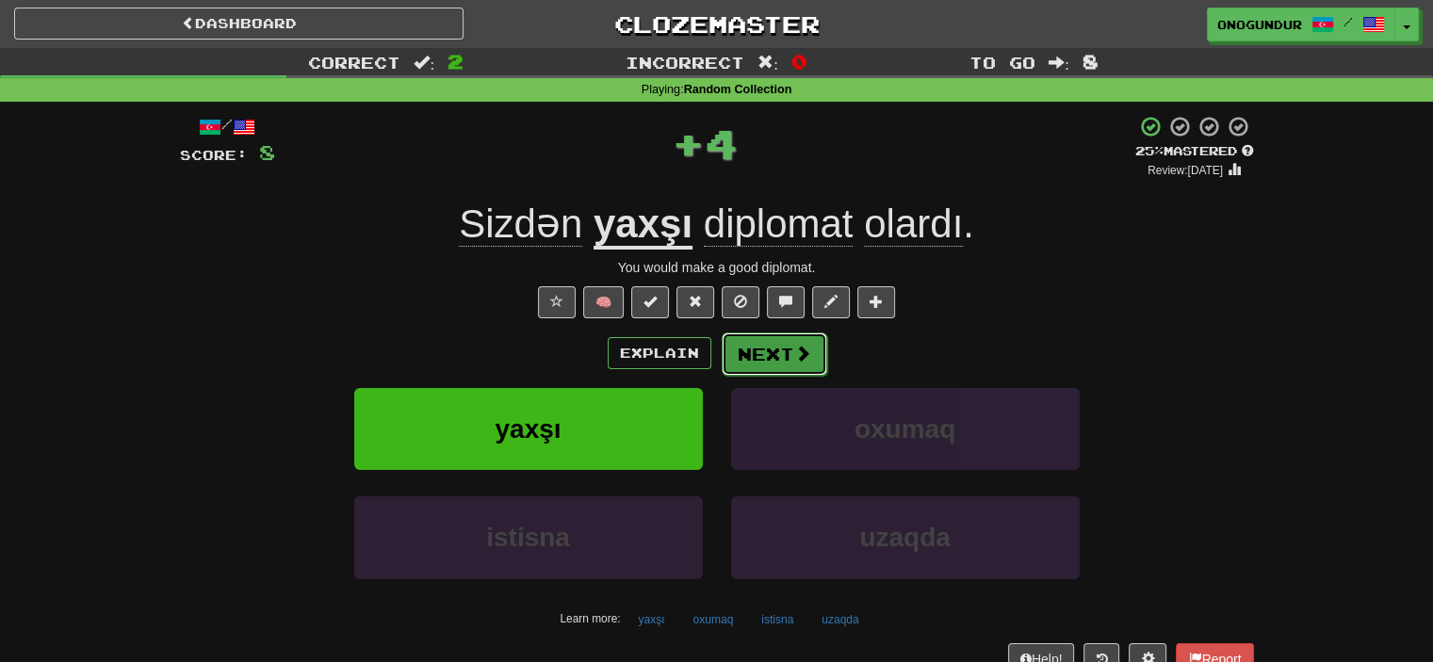
click at [771, 353] on button "Next" at bounding box center [775, 354] width 106 height 43
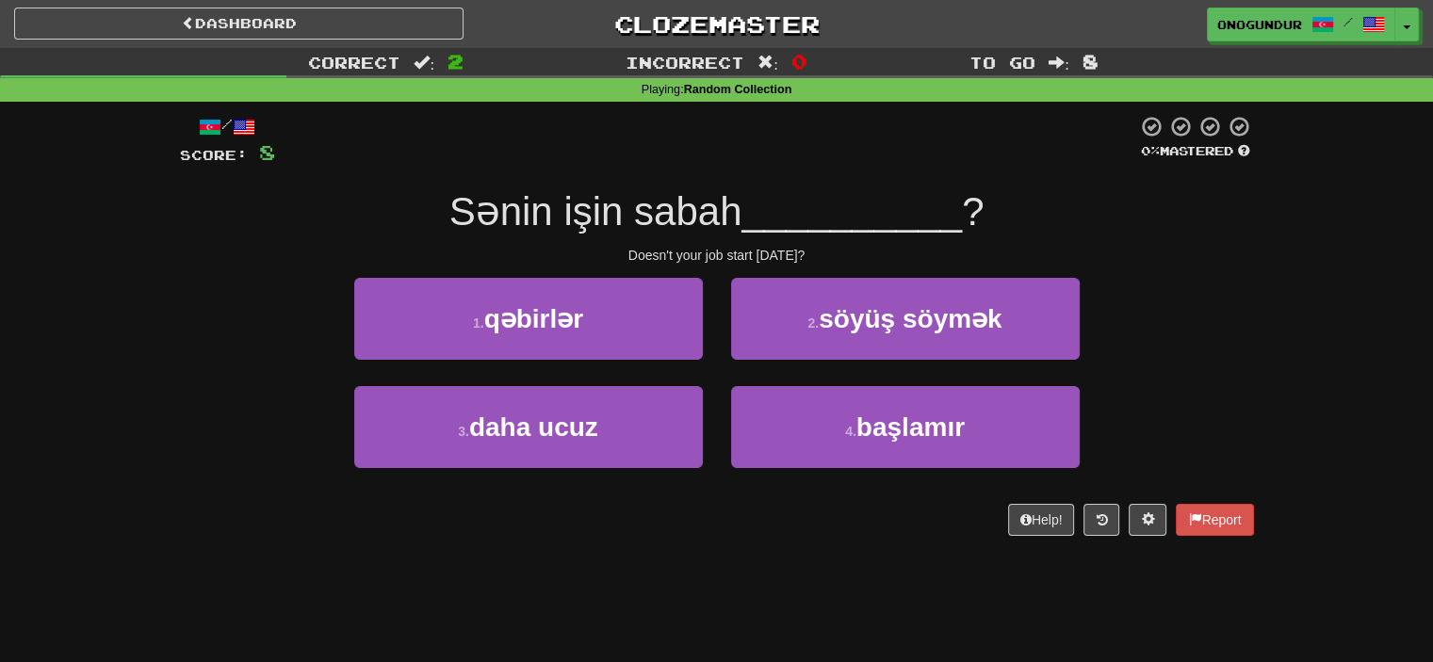
click at [776, 514] on div "Help! Report" at bounding box center [717, 520] width 1074 height 32
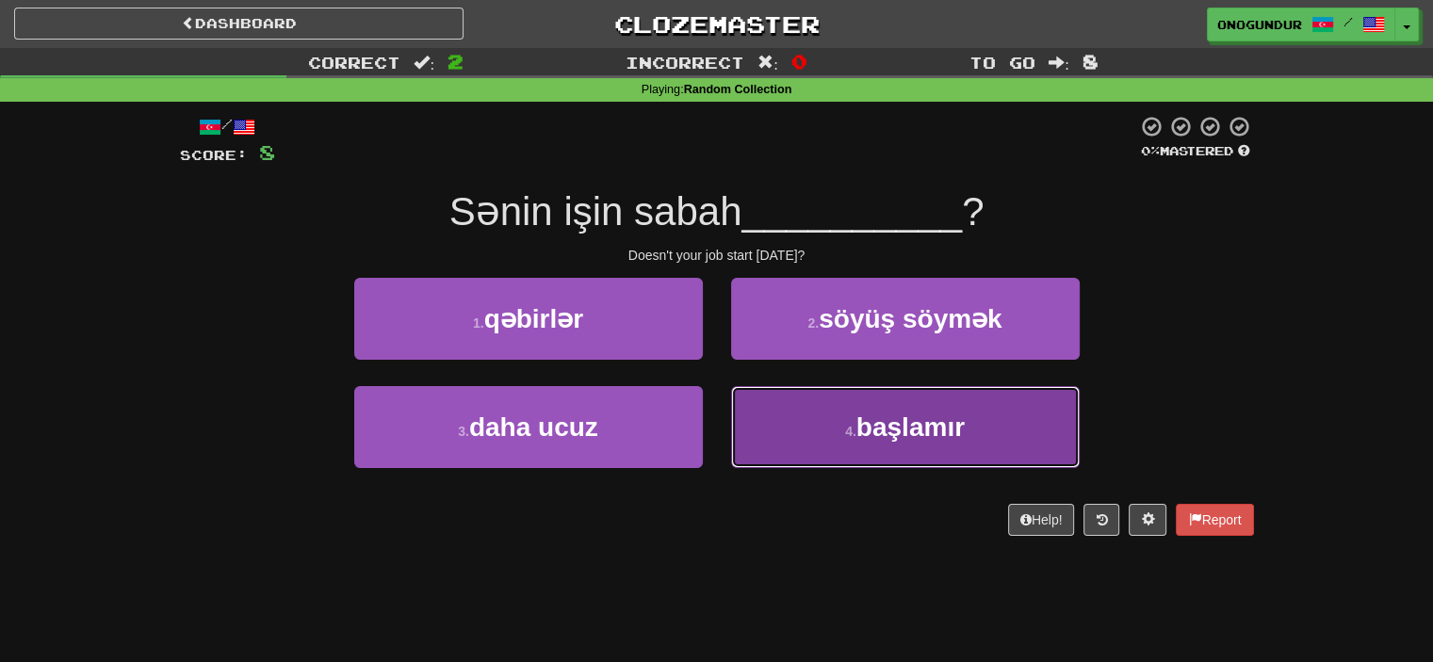
click at [776, 459] on button "4 . başlamır" at bounding box center [905, 427] width 349 height 82
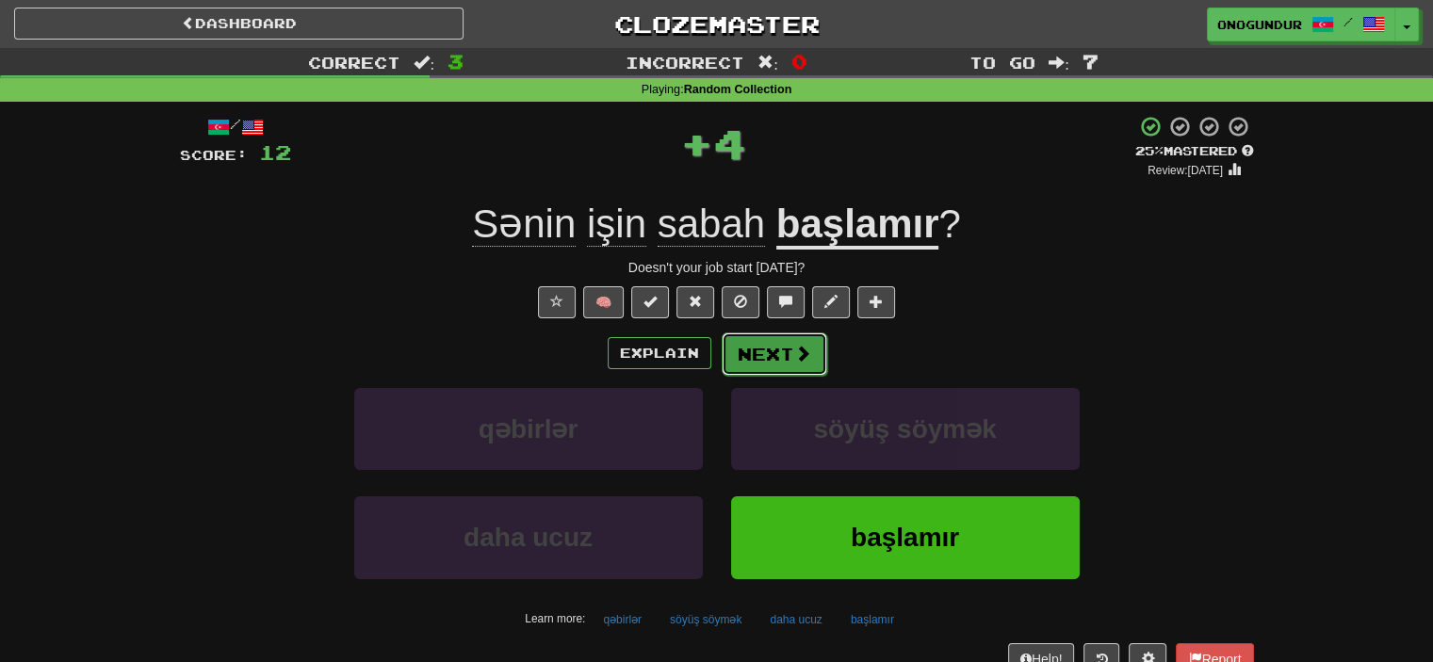
click at [738, 357] on button "Next" at bounding box center [775, 354] width 106 height 43
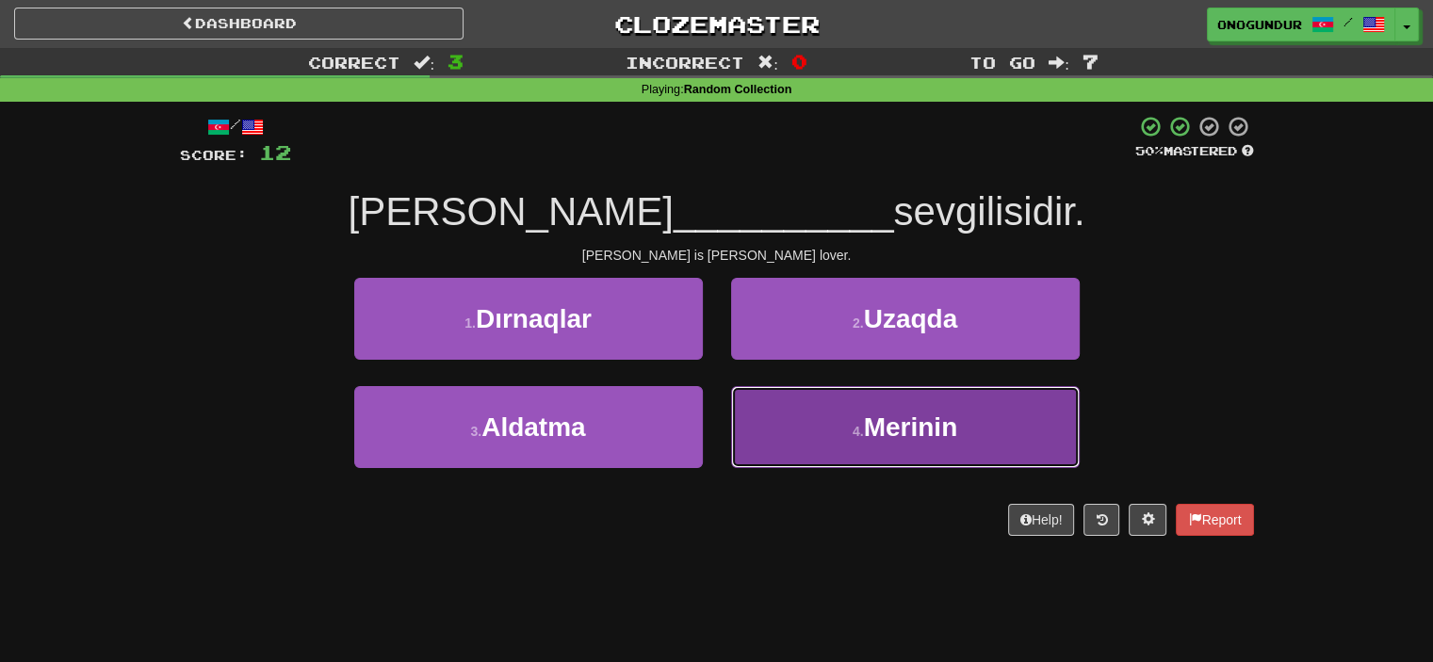
click at [782, 408] on button "4 . Merinin" at bounding box center [905, 427] width 349 height 82
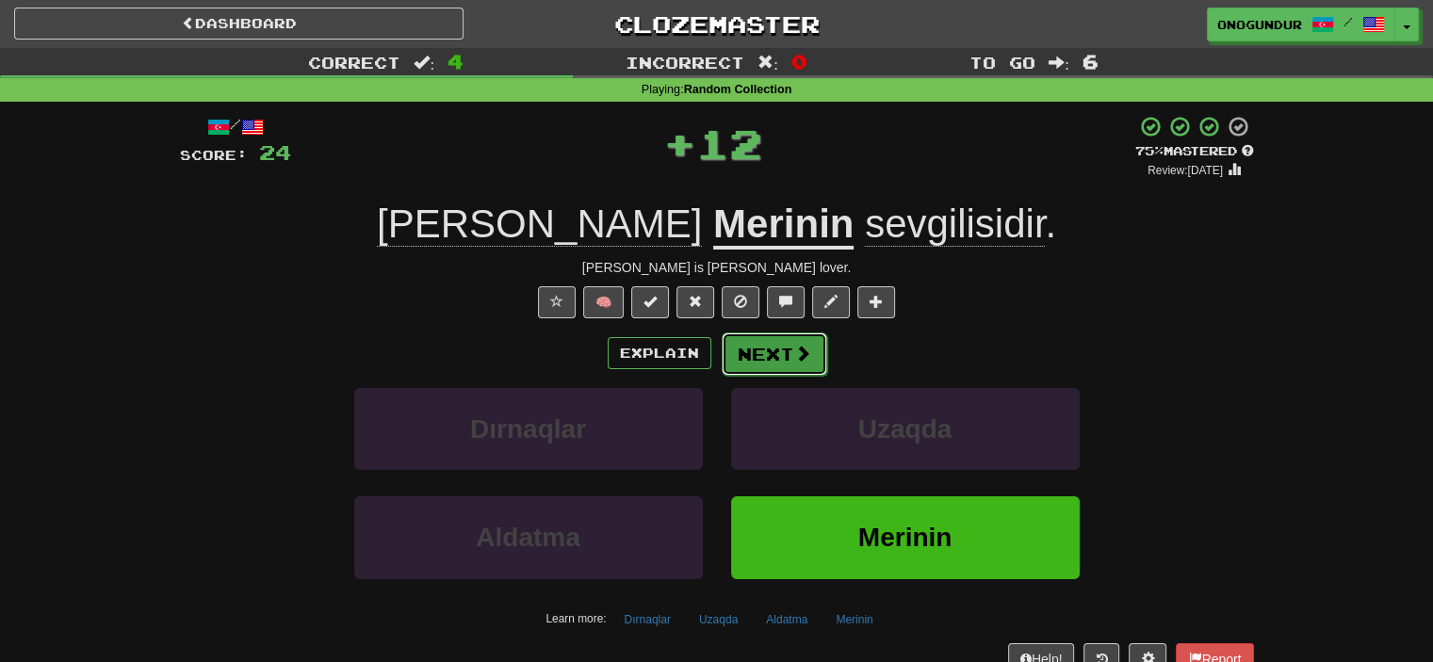
click at [761, 349] on button "Next" at bounding box center [775, 354] width 106 height 43
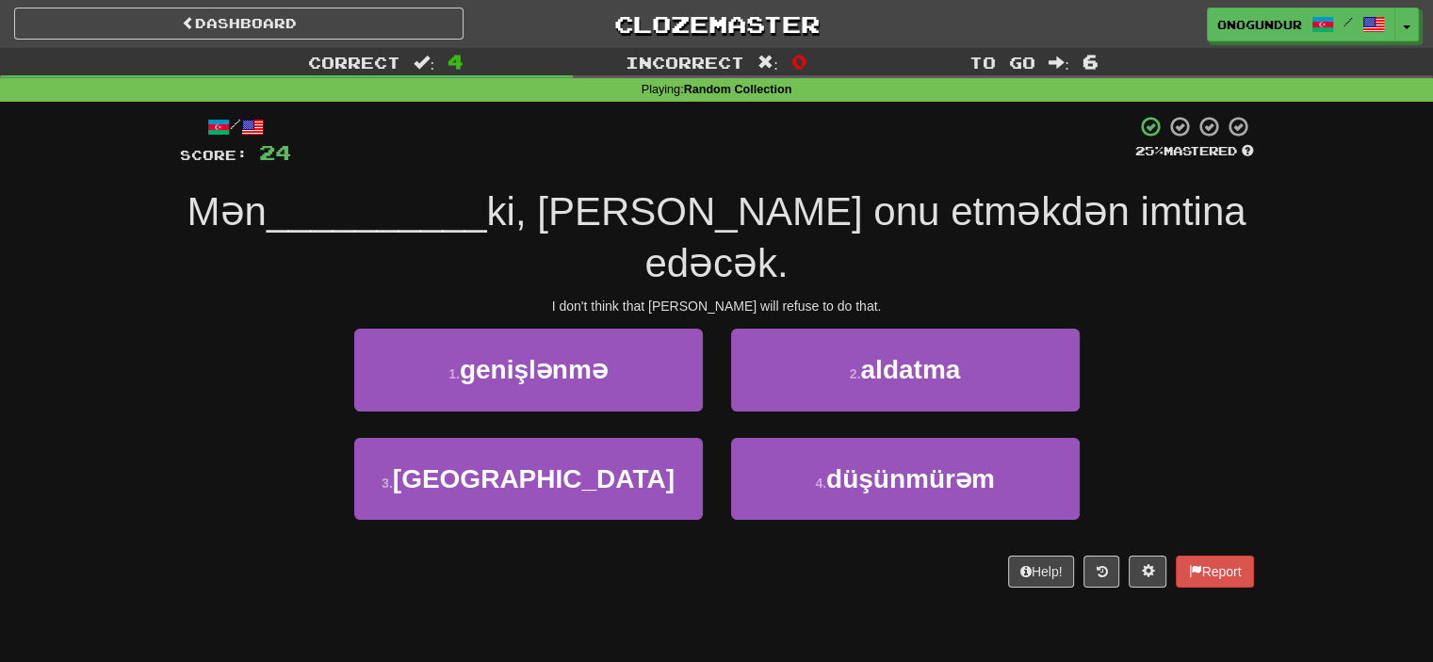
click at [802, 557] on div "/ Score: 24 25 % Mastered Mən __________ ki, Tom onu etməkdən imtina edəcək. I …" at bounding box center [717, 358] width 1074 height 512
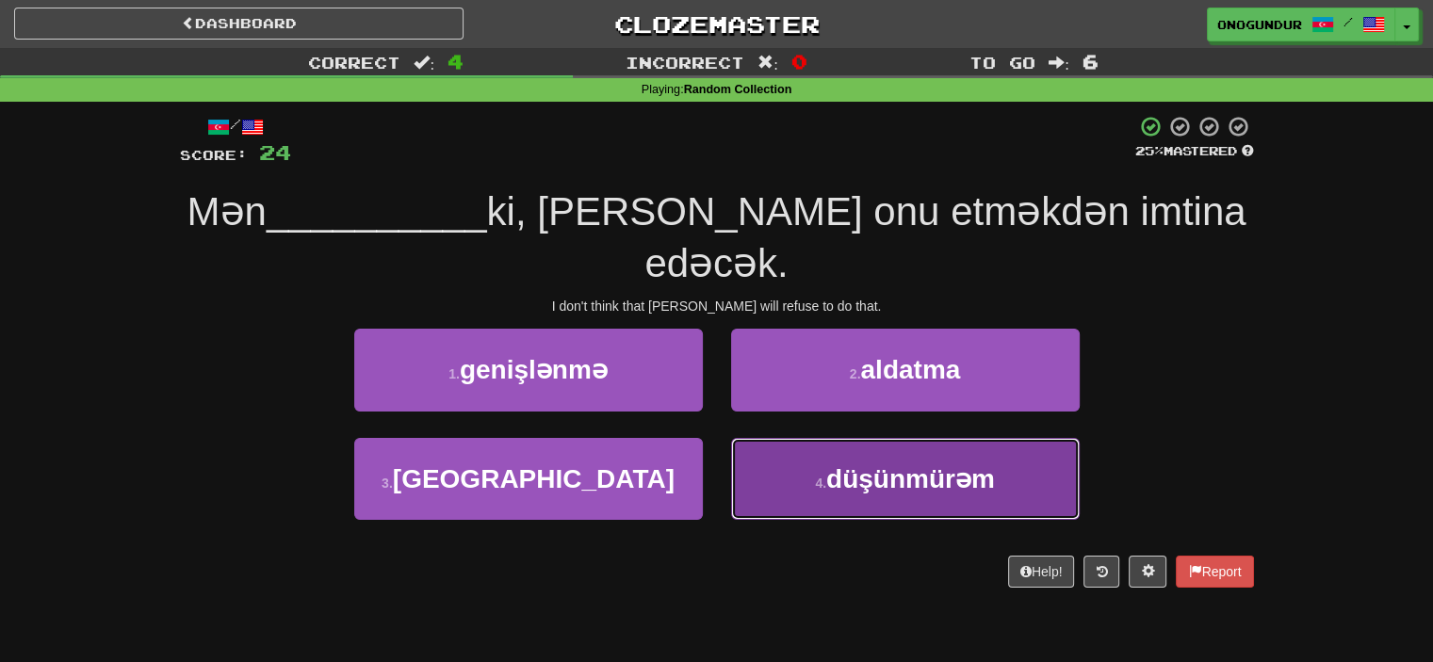
click at [820, 467] on button "4 . düşünmürəm" at bounding box center [905, 479] width 349 height 82
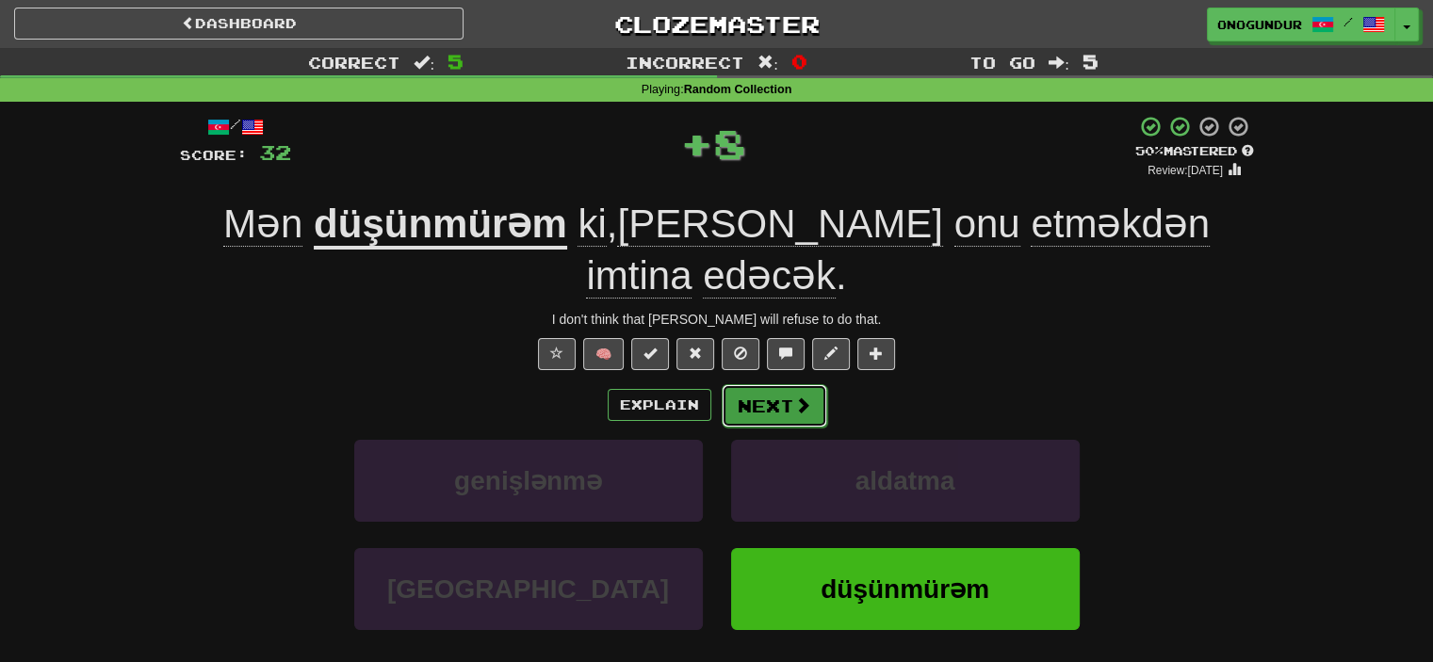
click at [763, 384] on button "Next" at bounding box center [775, 405] width 106 height 43
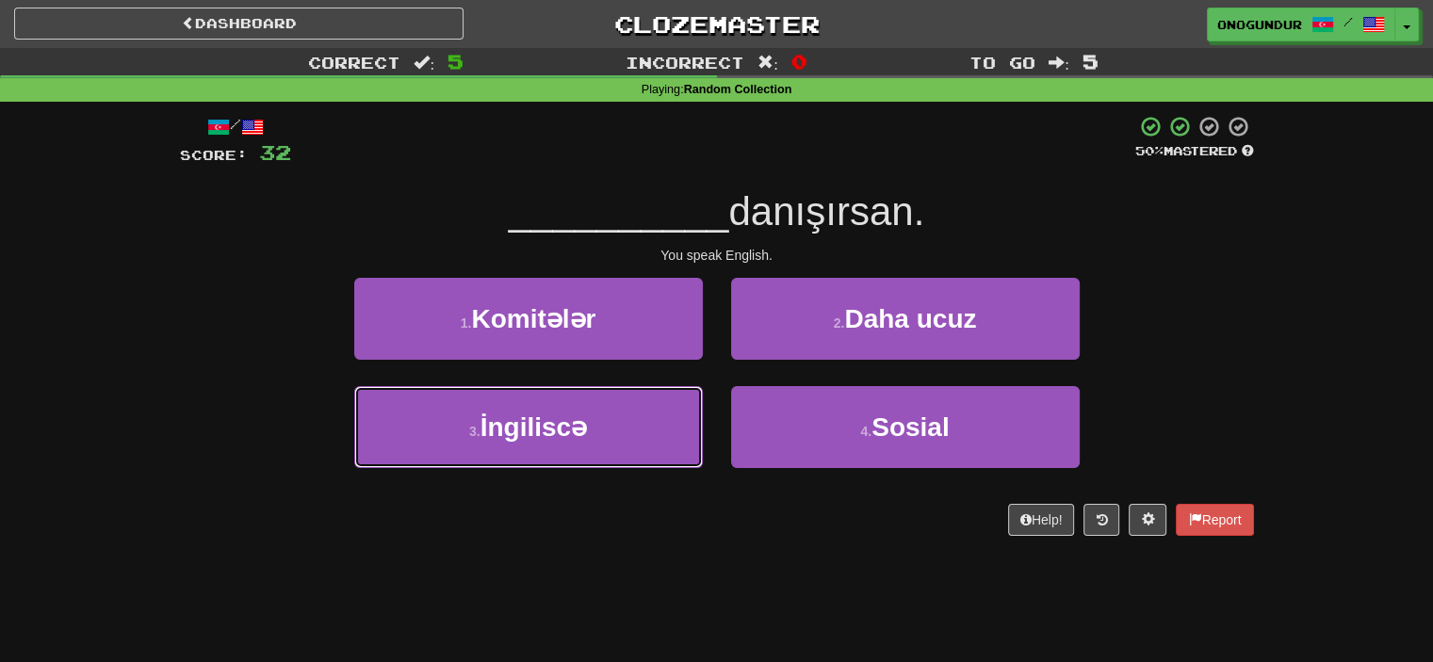
drag, startPoint x: 635, startPoint y: 422, endPoint x: 739, endPoint y: 376, distance: 113.5
click at [641, 417] on button "3 . İngiliscə" at bounding box center [528, 427] width 349 height 82
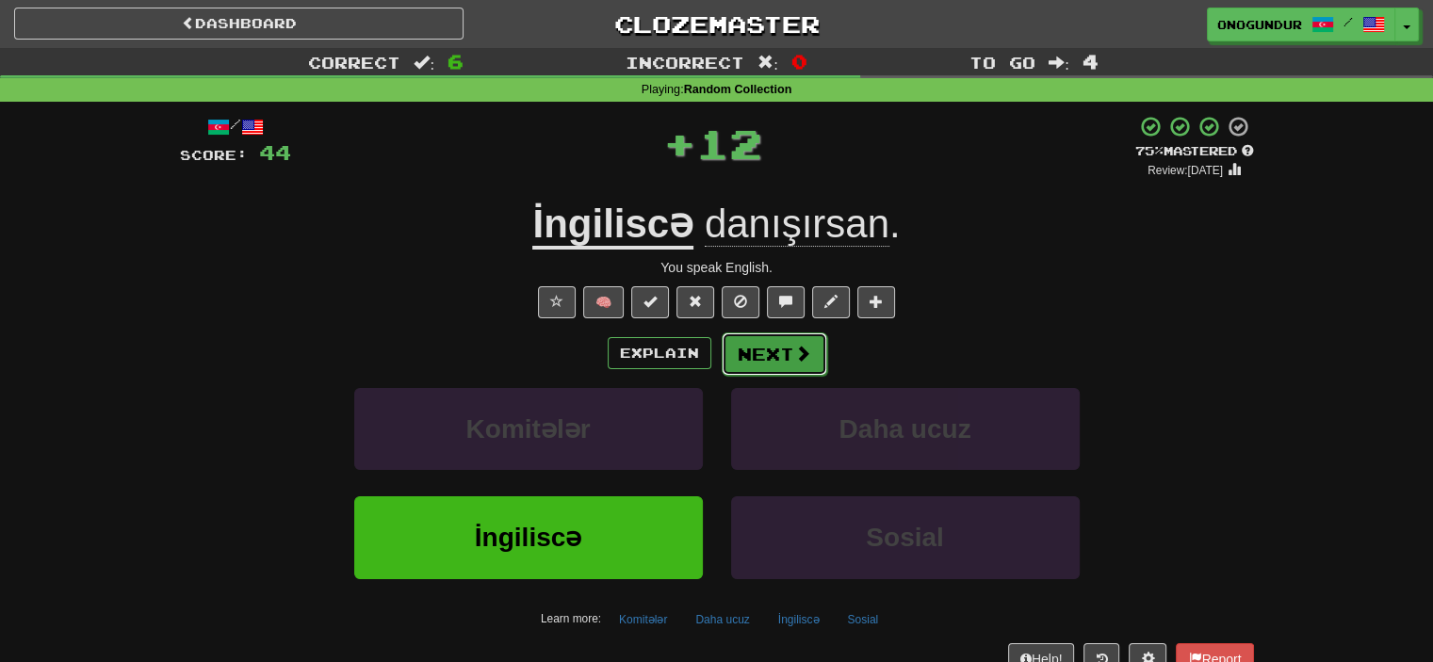
click at [770, 337] on button "Next" at bounding box center [775, 354] width 106 height 43
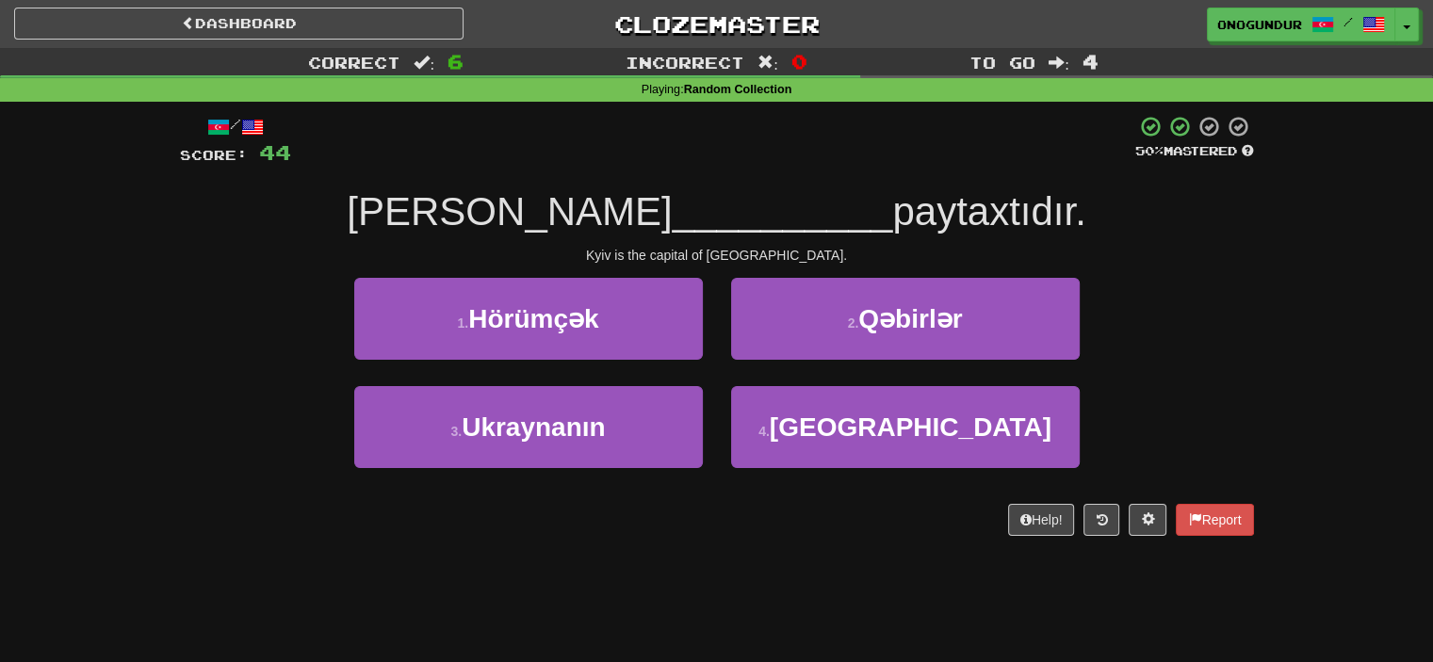
click at [750, 547] on div "/ Score: 44 50 % Mastered Kiyev __________ paytaxtıdır. Kyiv is the capital of …" at bounding box center [717, 332] width 1074 height 461
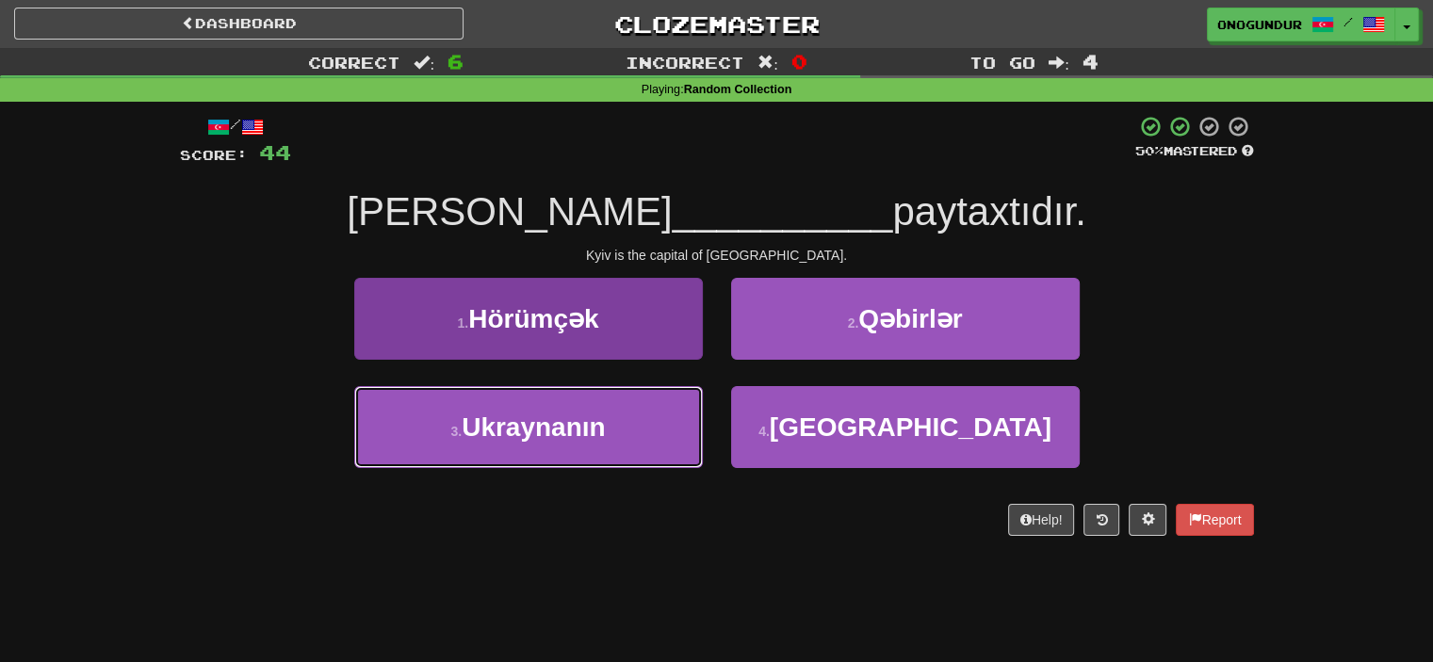
click at [631, 417] on button "3 . Ukraynanın" at bounding box center [528, 427] width 349 height 82
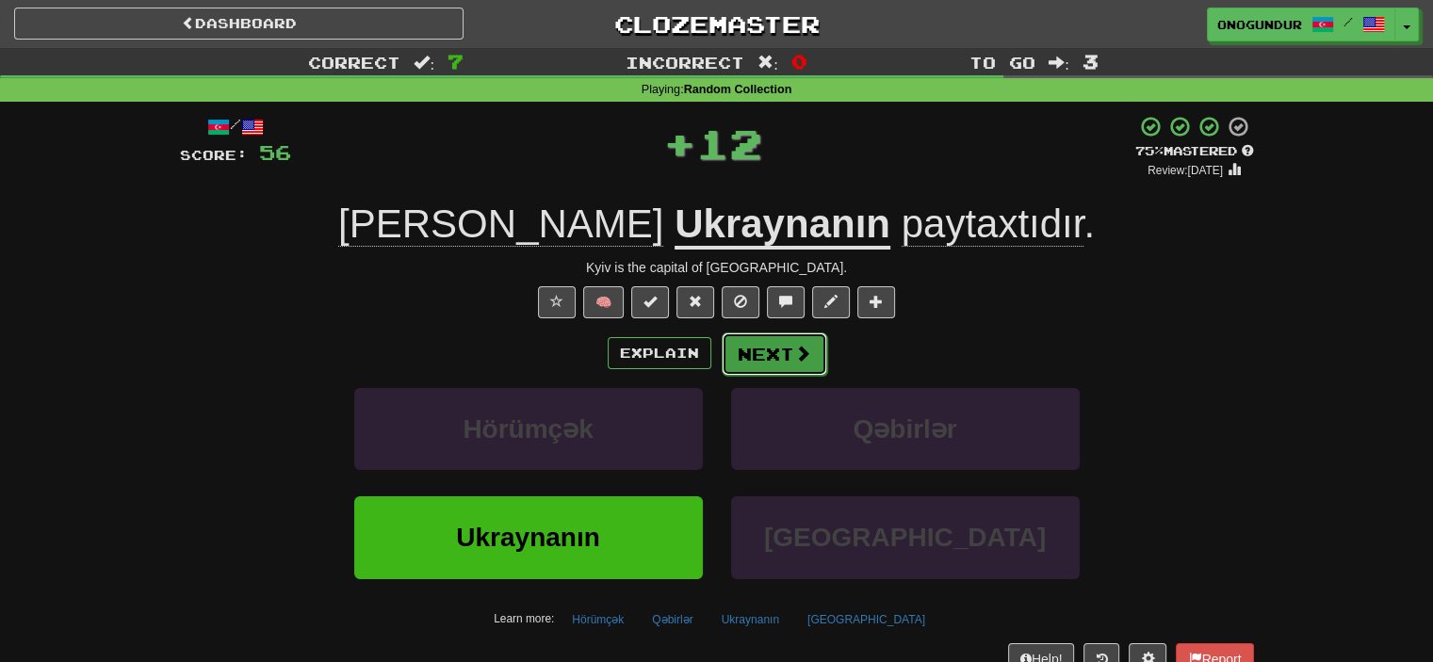
click at [758, 350] on button "Next" at bounding box center [775, 354] width 106 height 43
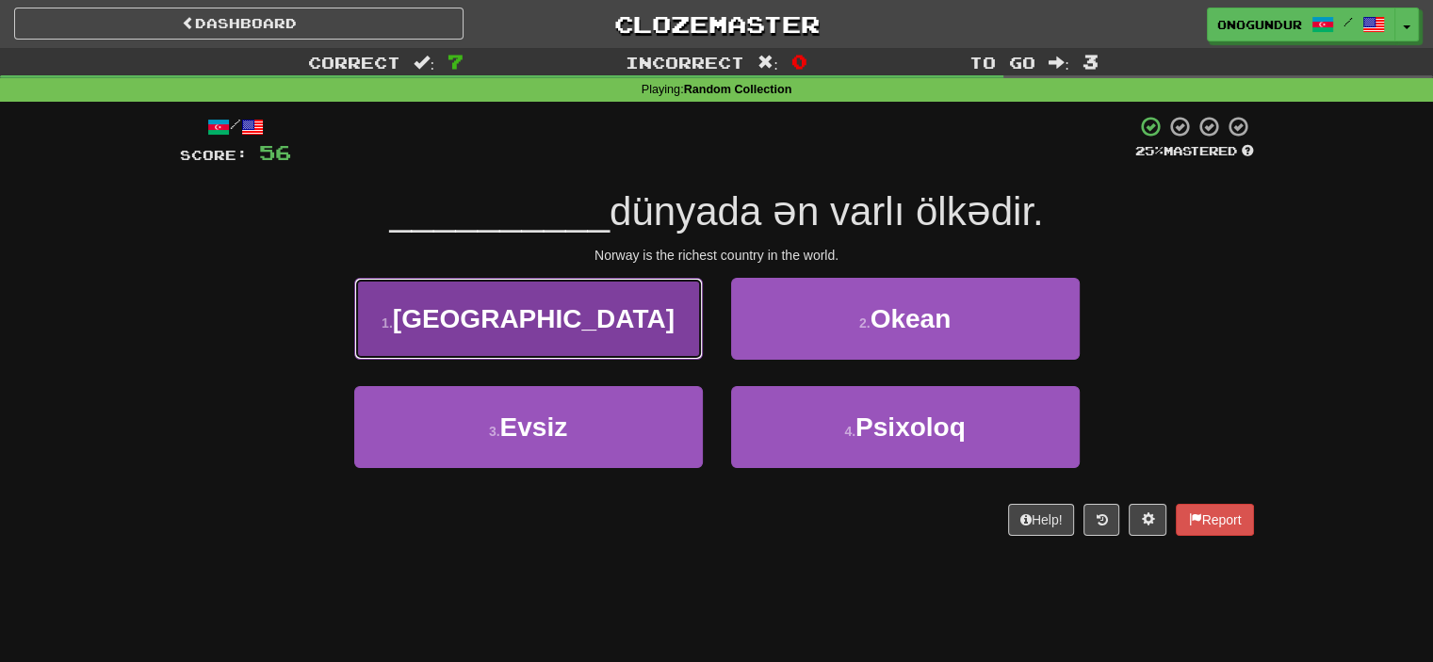
click at [652, 346] on button "1 . Norveç" at bounding box center [528, 319] width 349 height 82
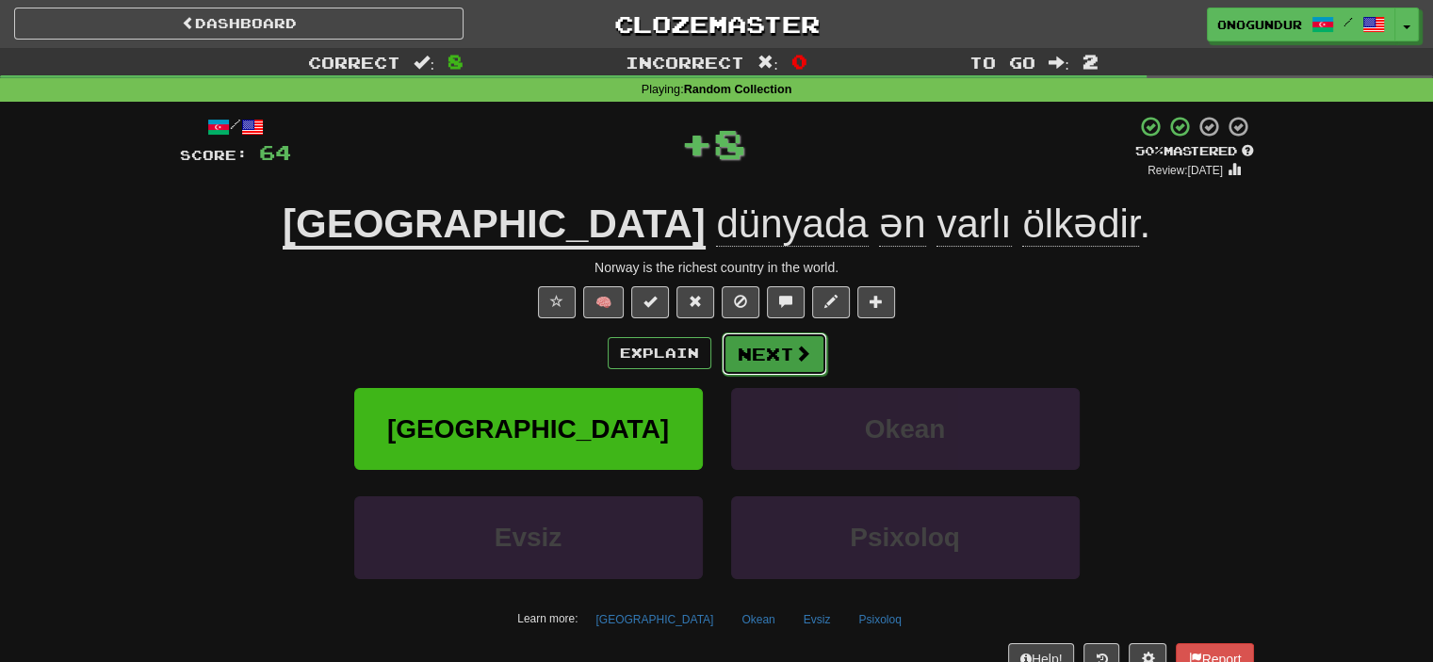
click at [731, 353] on button "Next" at bounding box center [775, 354] width 106 height 43
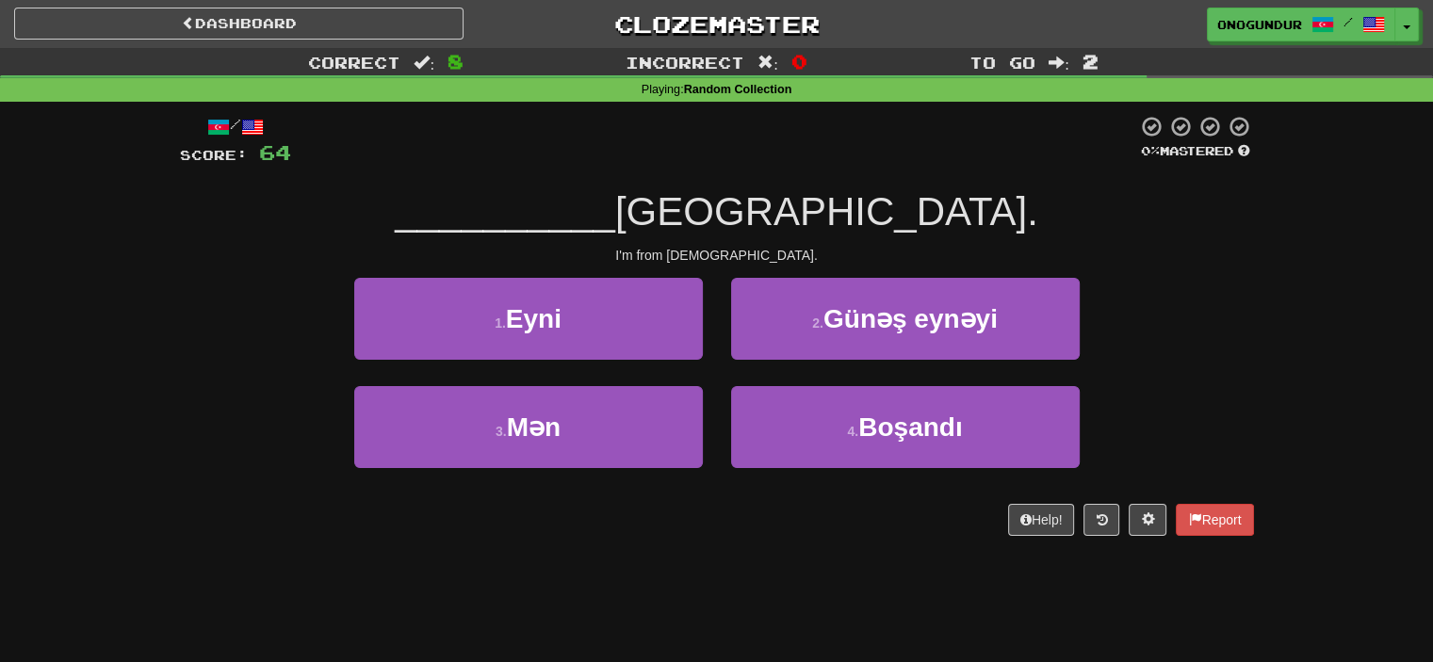
click at [718, 589] on div "Dashboard Clozemaster onogundur / Toggle Dropdown Dashboard Leaderboard Activit…" at bounding box center [716, 331] width 1433 height 662
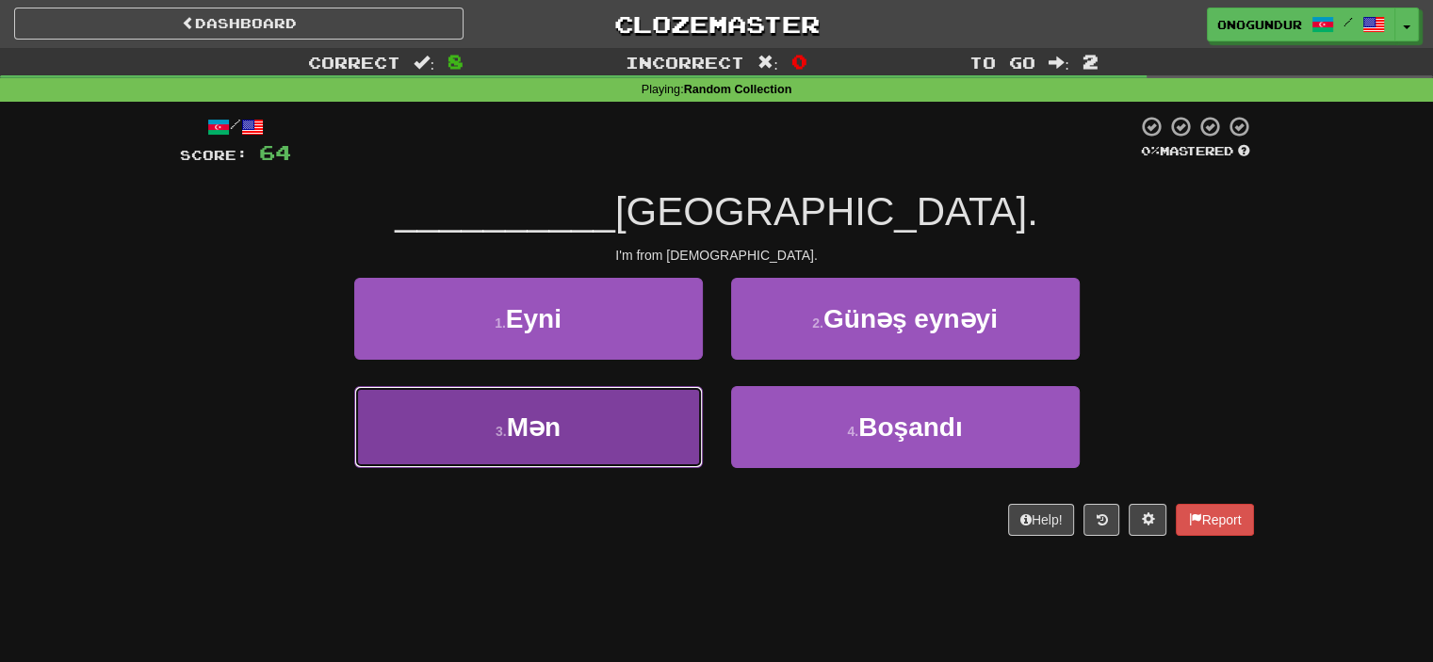
click at [612, 416] on button "3 . Mən" at bounding box center [528, 427] width 349 height 82
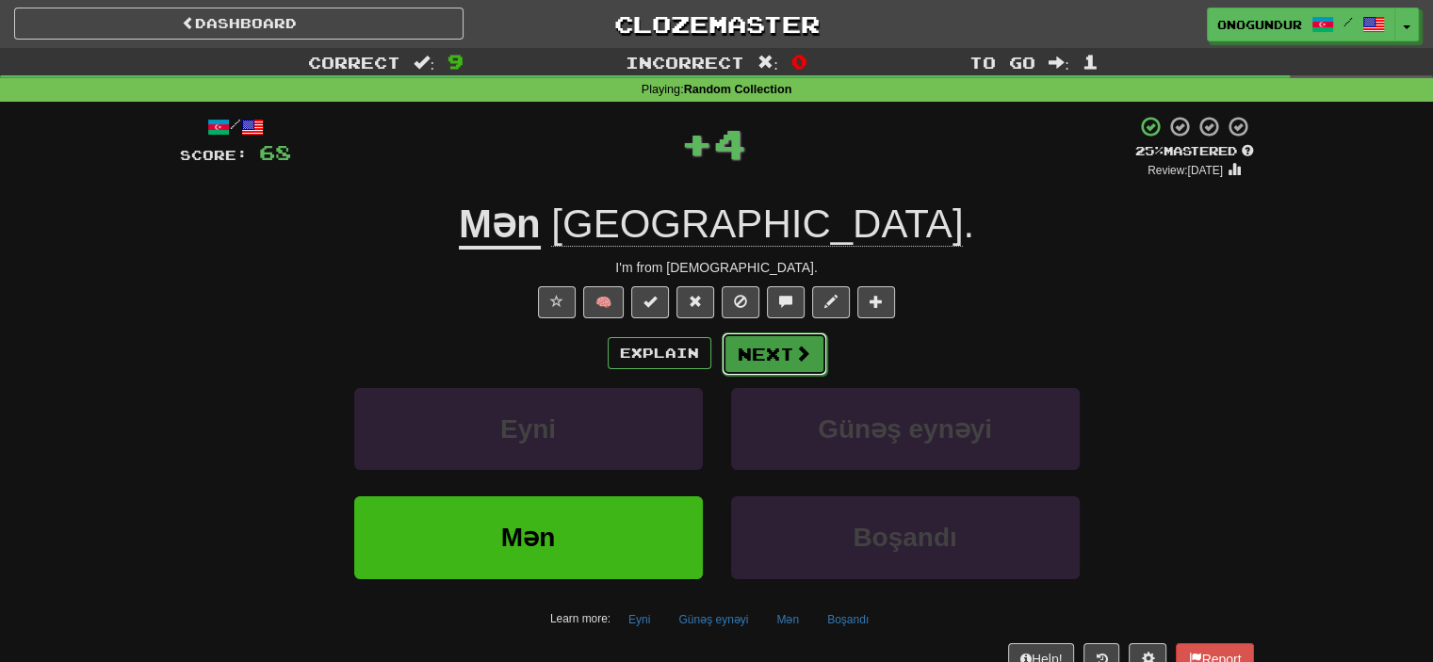
click at [755, 346] on button "Next" at bounding box center [775, 354] width 106 height 43
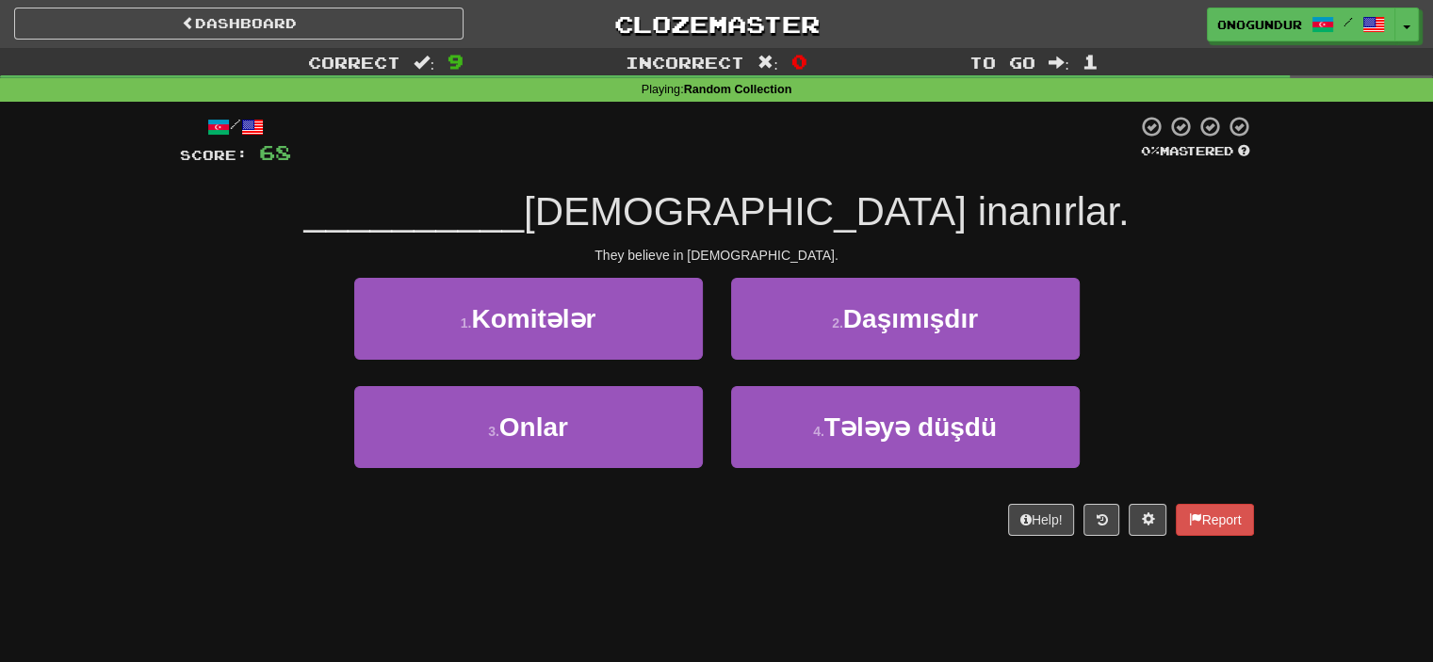
click at [755, 558] on div "/ Score: 68 0 % Mastered __________ Allaha inanırlar. They believe in God. 1 . …" at bounding box center [717, 332] width 1074 height 461
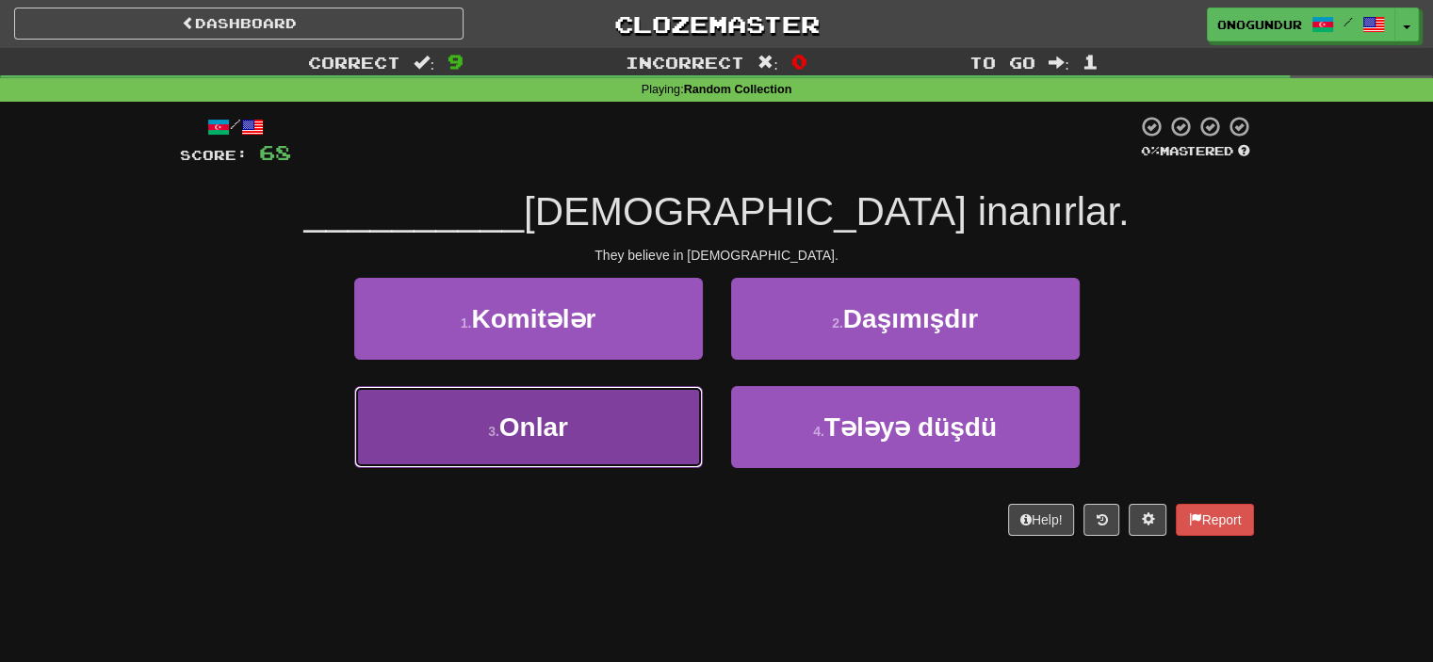
click at [677, 448] on button "3 . Onlar" at bounding box center [528, 427] width 349 height 82
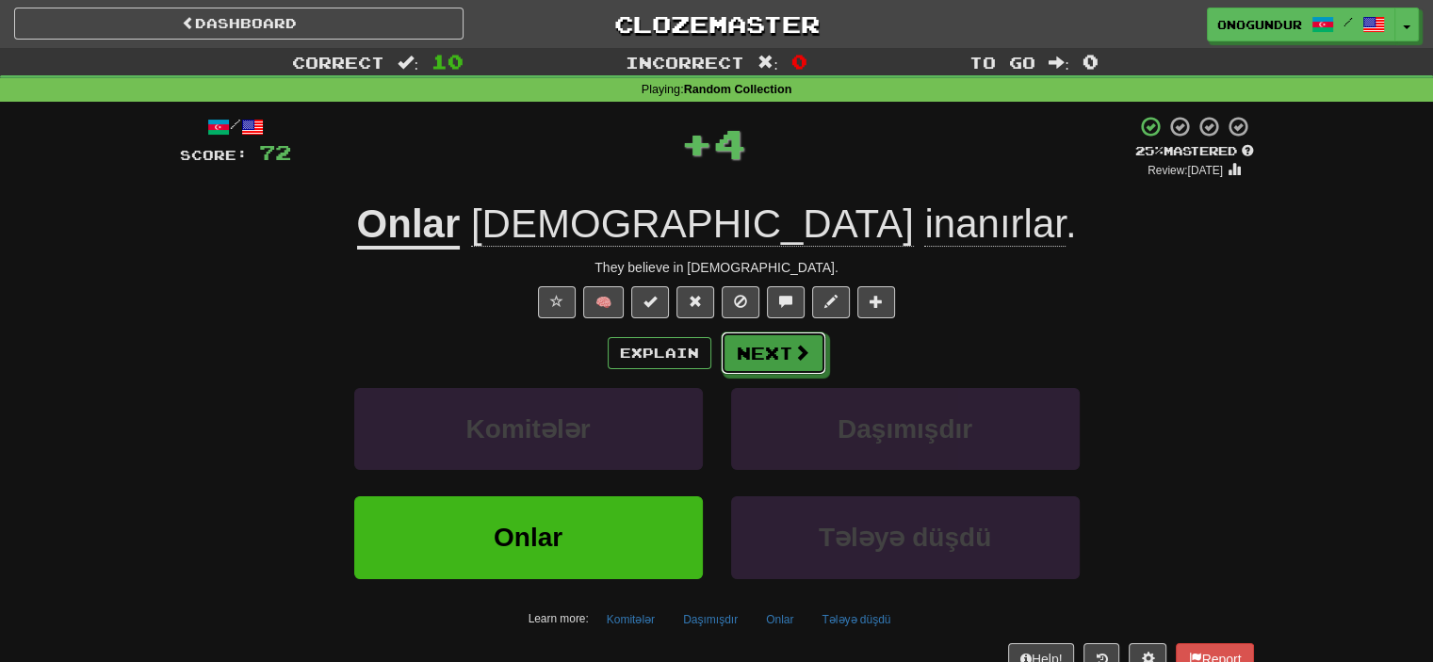
click at [765, 368] on button "Next" at bounding box center [774, 353] width 106 height 43
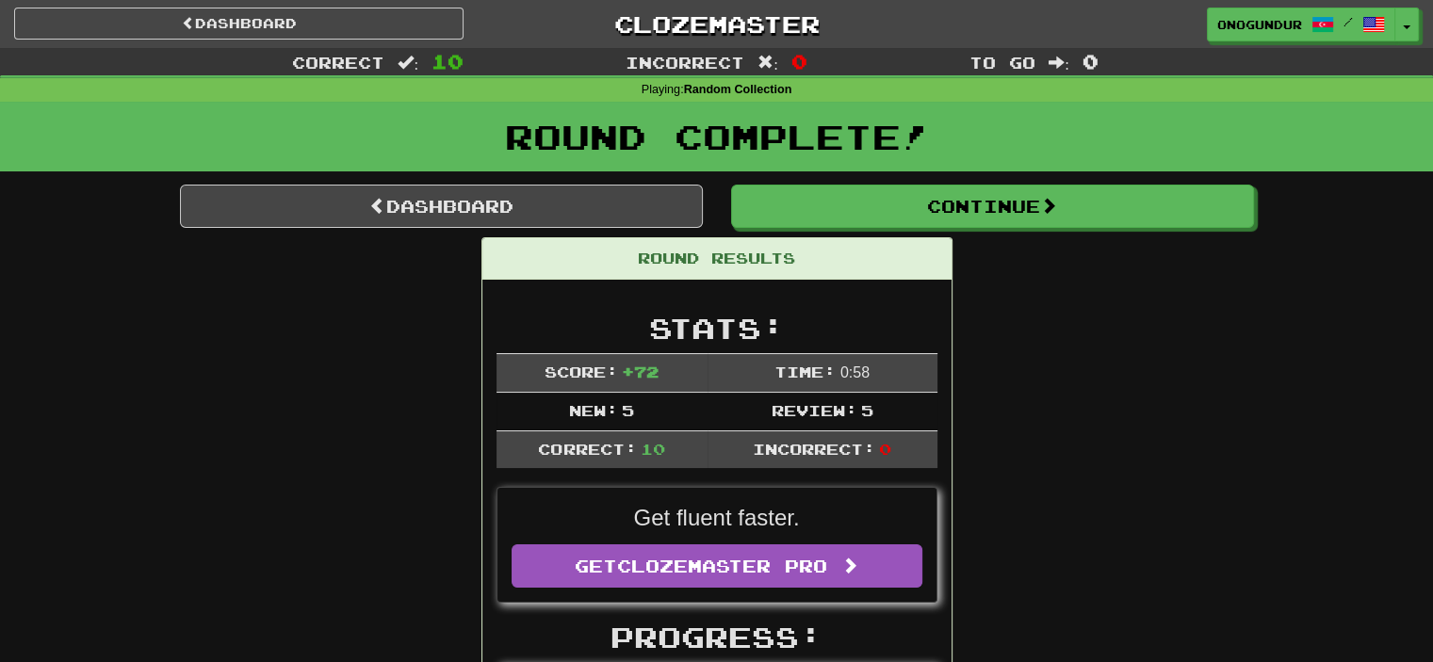
drag, startPoint x: 1067, startPoint y: 436, endPoint x: 1060, endPoint y: 334, distance: 102.0
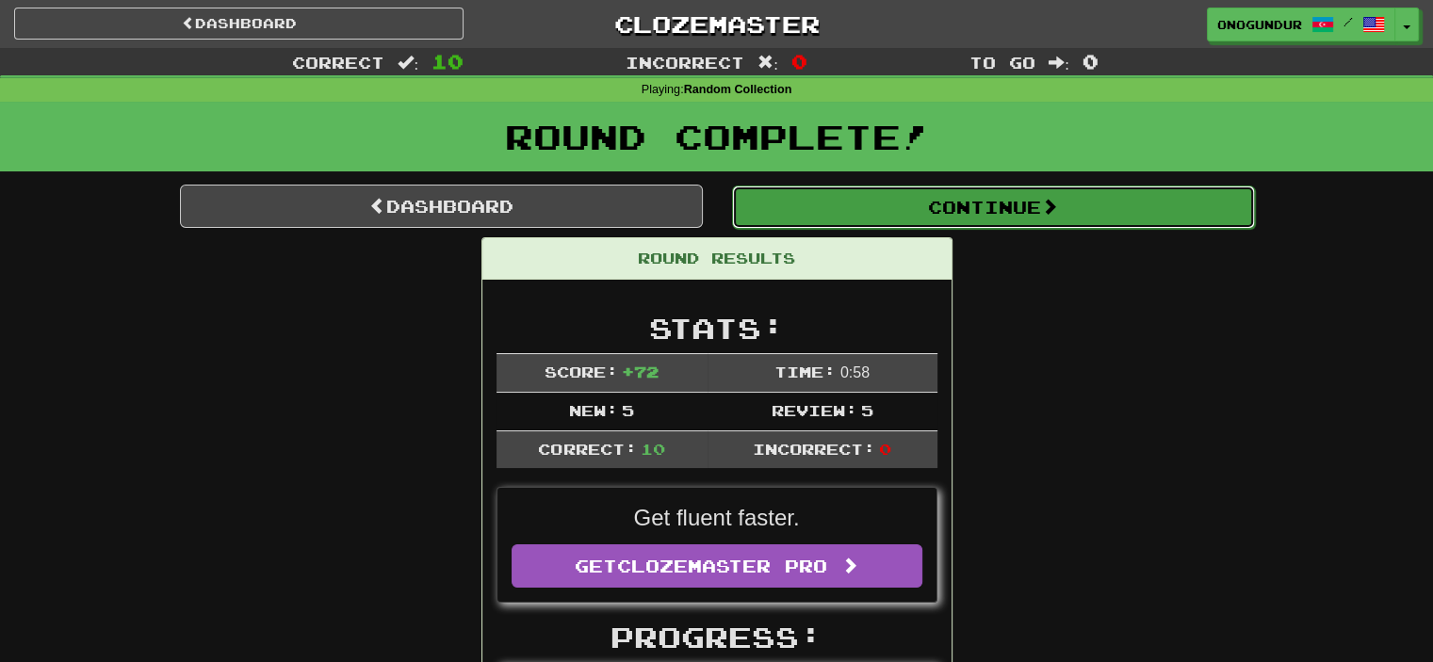
click at [1006, 188] on button "Continue" at bounding box center [993, 207] width 523 height 43
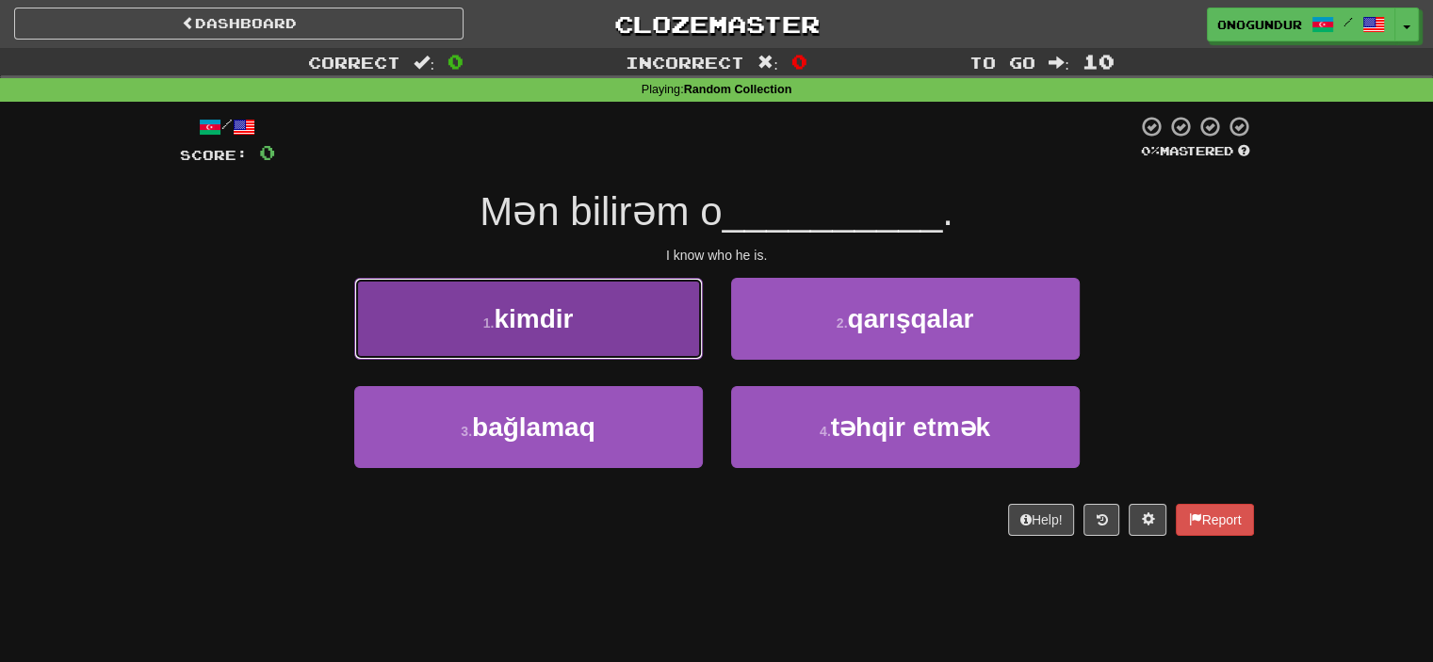
click at [649, 304] on button "1 . kimdir" at bounding box center [528, 319] width 349 height 82
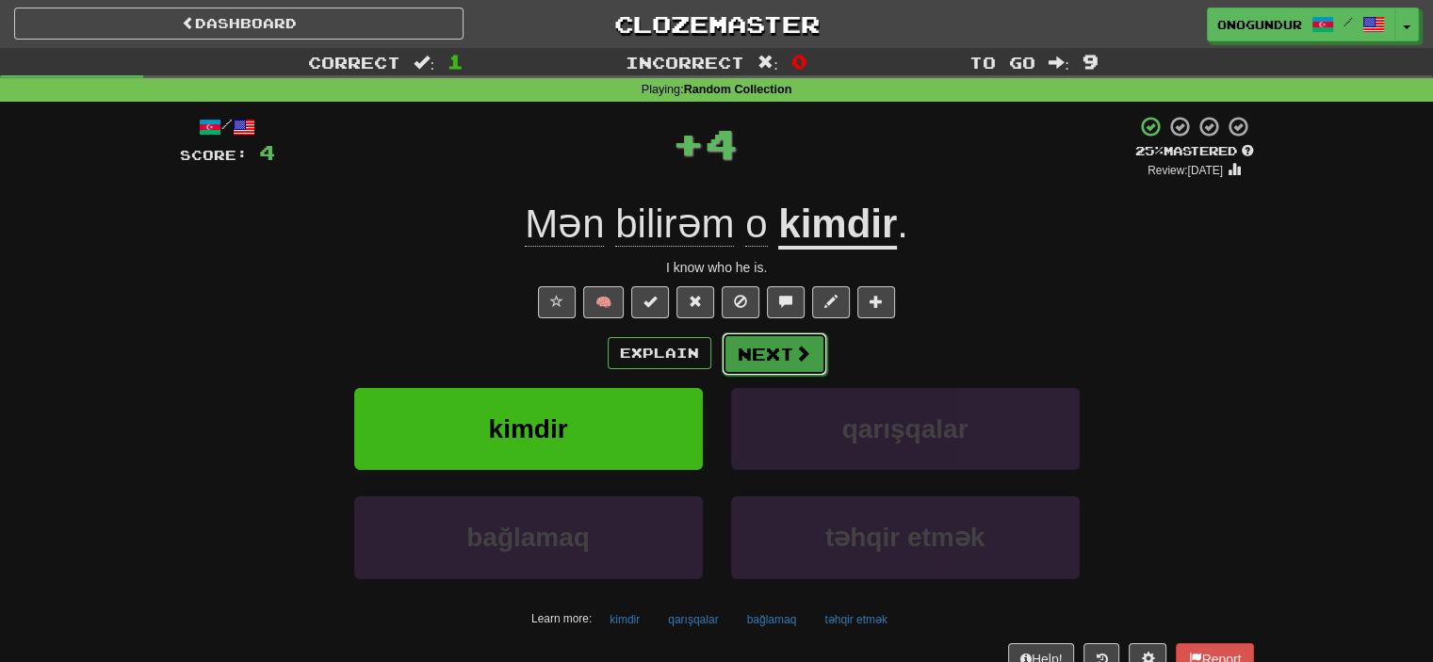
click at [754, 337] on button "Next" at bounding box center [775, 354] width 106 height 43
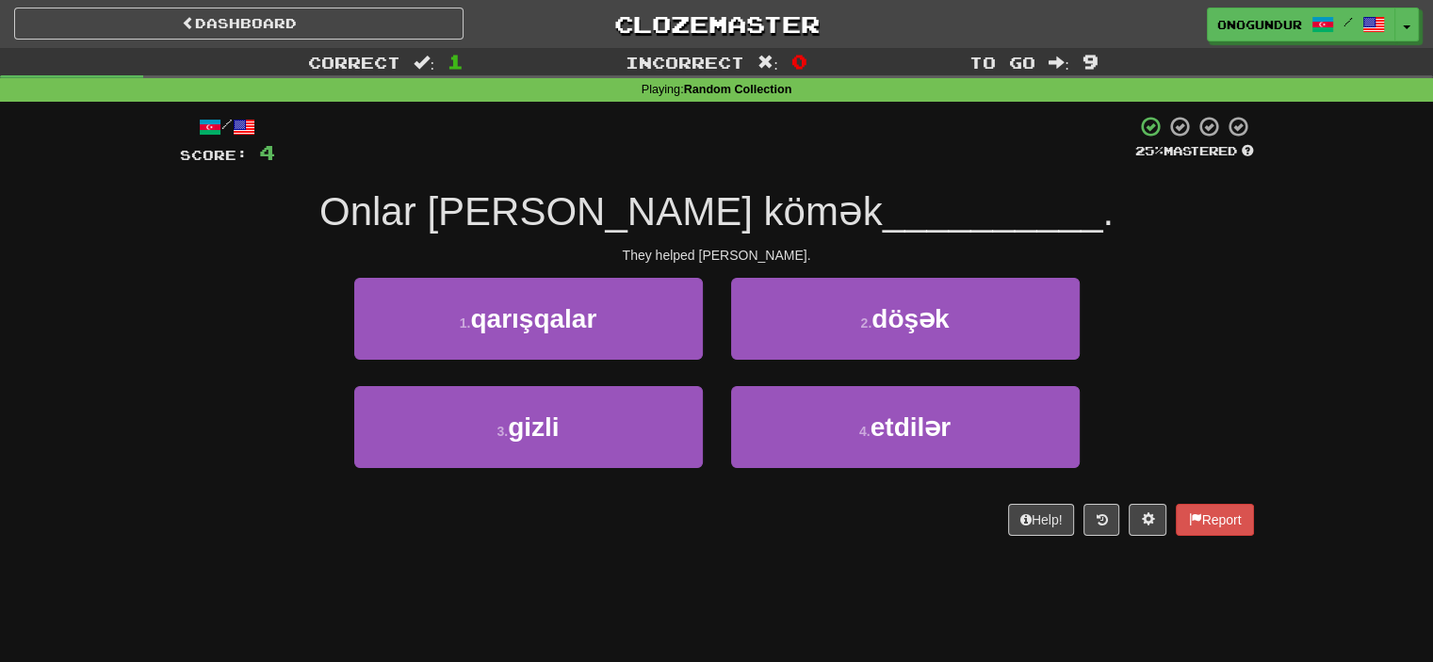
click at [761, 515] on div "Help! Report" at bounding box center [717, 520] width 1074 height 32
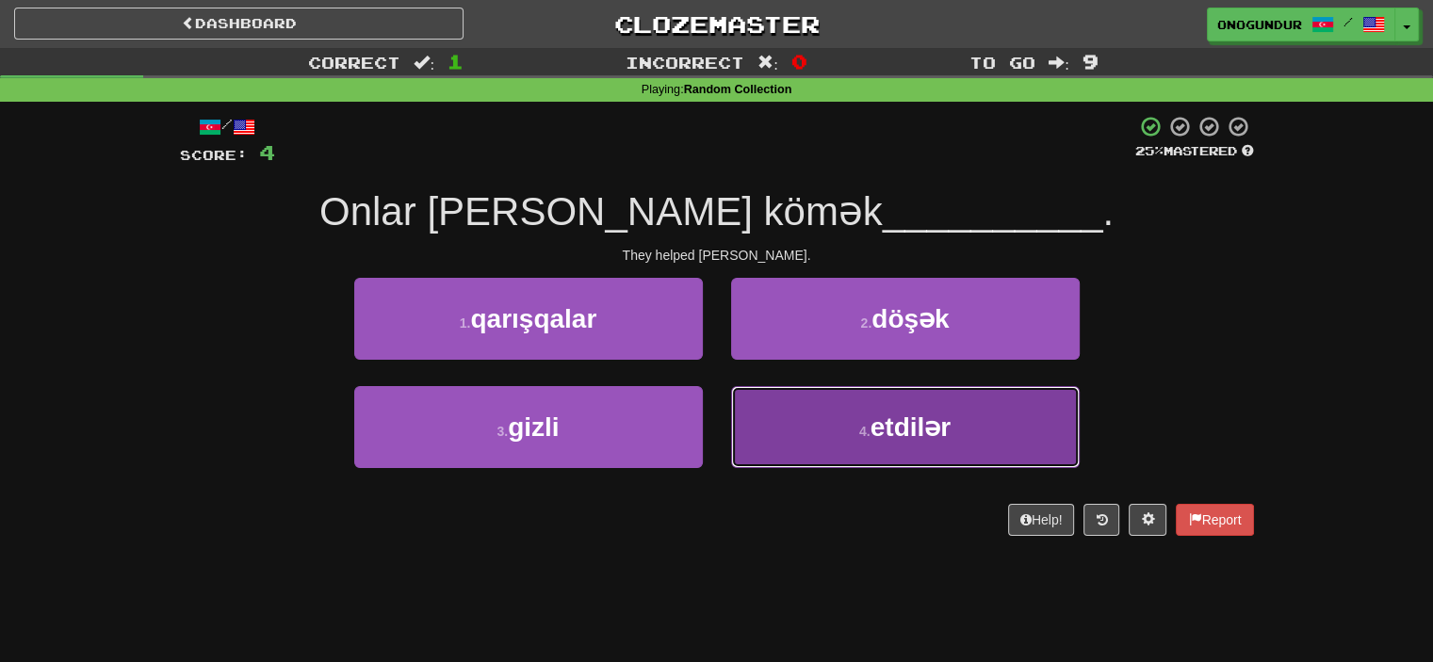
click at [852, 424] on button "4 . etdilər" at bounding box center [905, 427] width 349 height 82
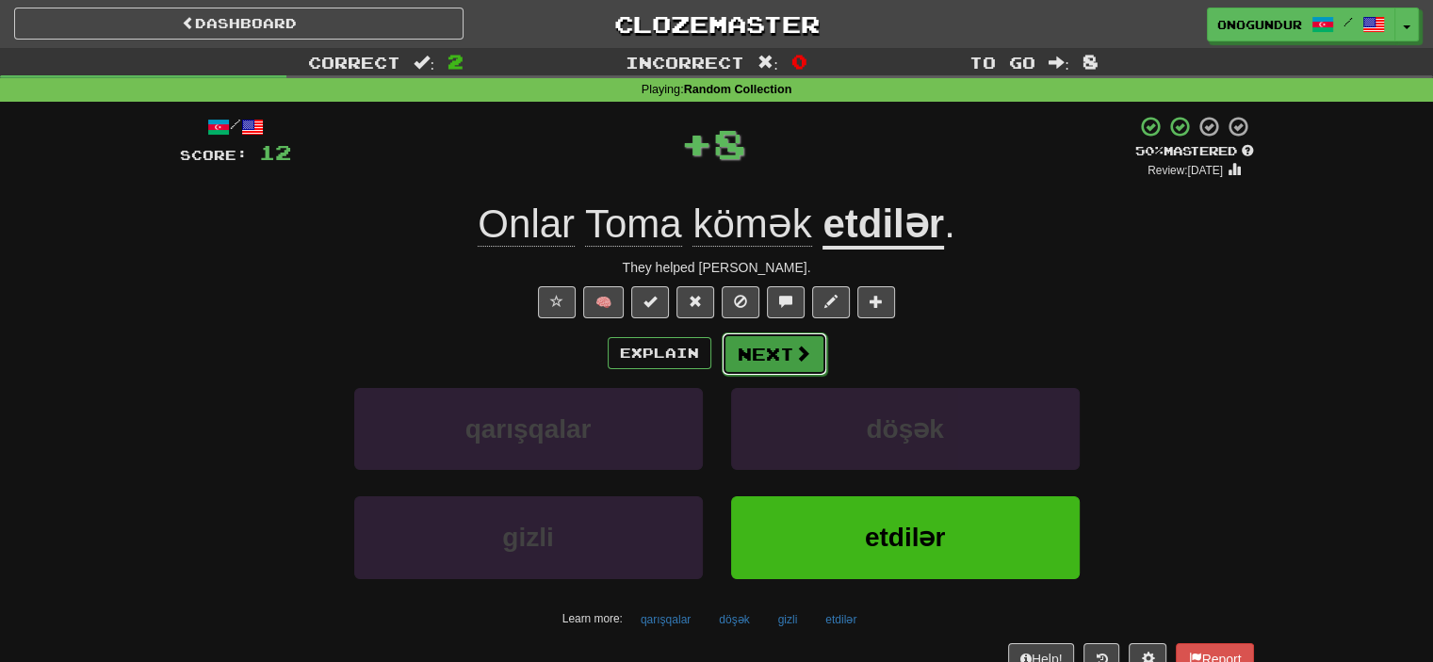
click at [752, 334] on button "Next" at bounding box center [775, 354] width 106 height 43
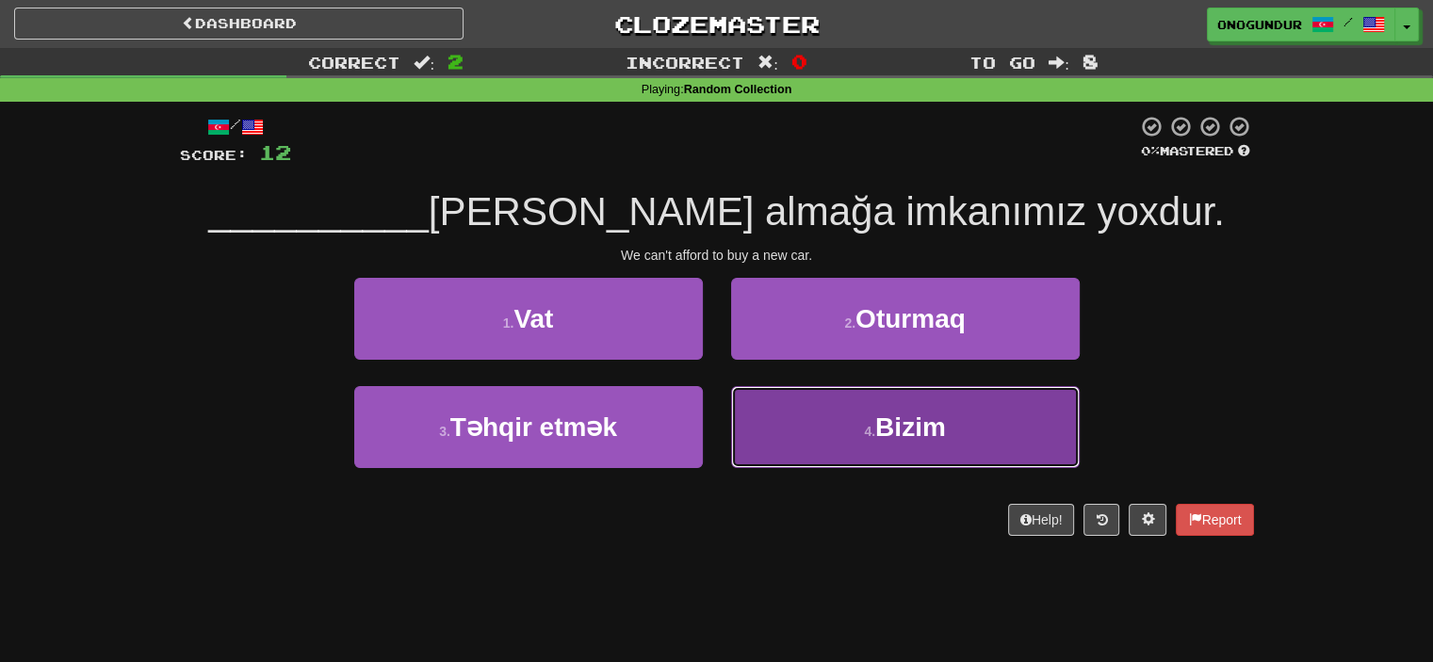
click at [827, 412] on button "4 . Bizim" at bounding box center [905, 427] width 349 height 82
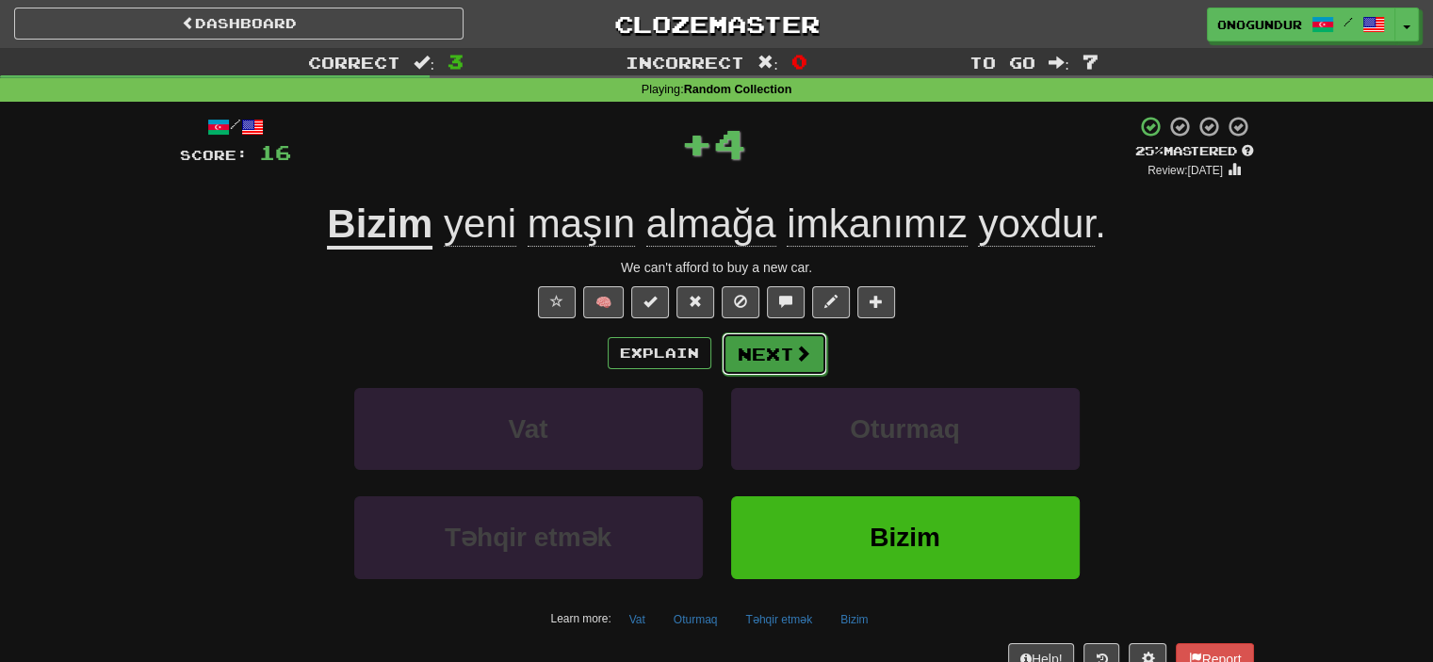
click at [746, 350] on button "Next" at bounding box center [775, 354] width 106 height 43
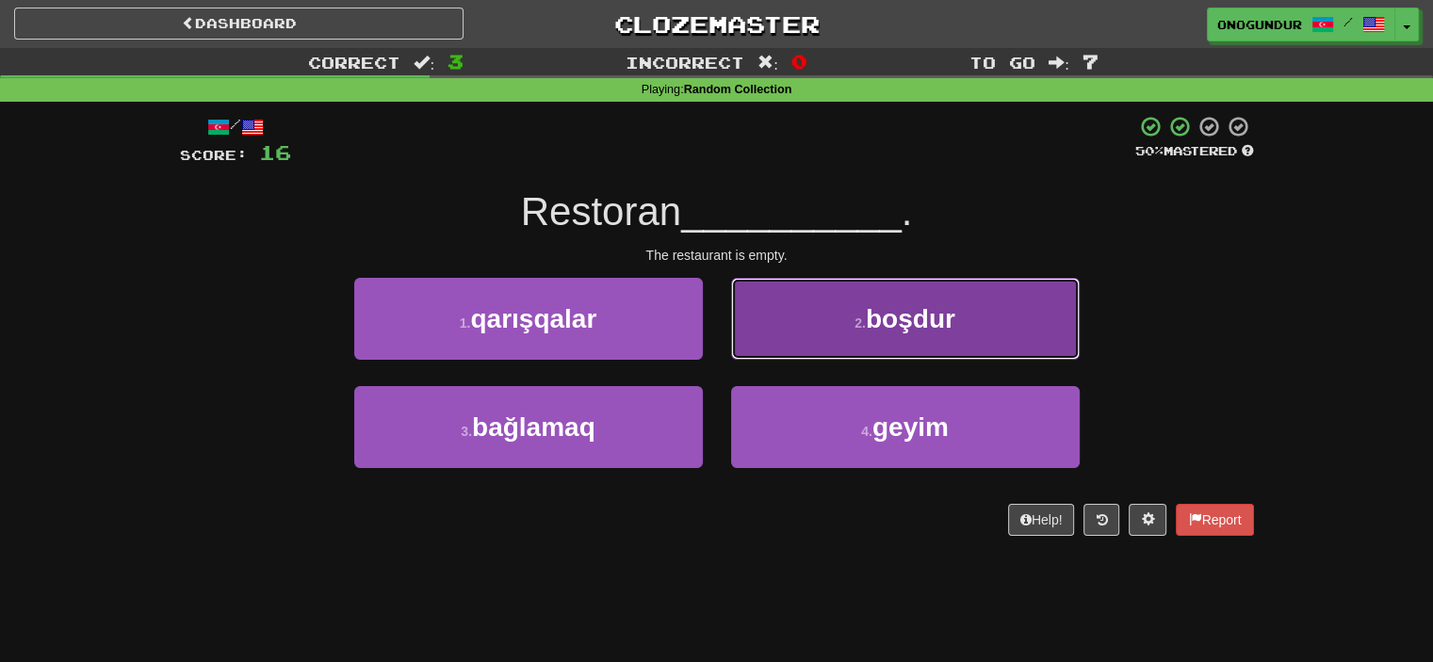
click at [807, 346] on button "2 . boşdur" at bounding box center [905, 319] width 349 height 82
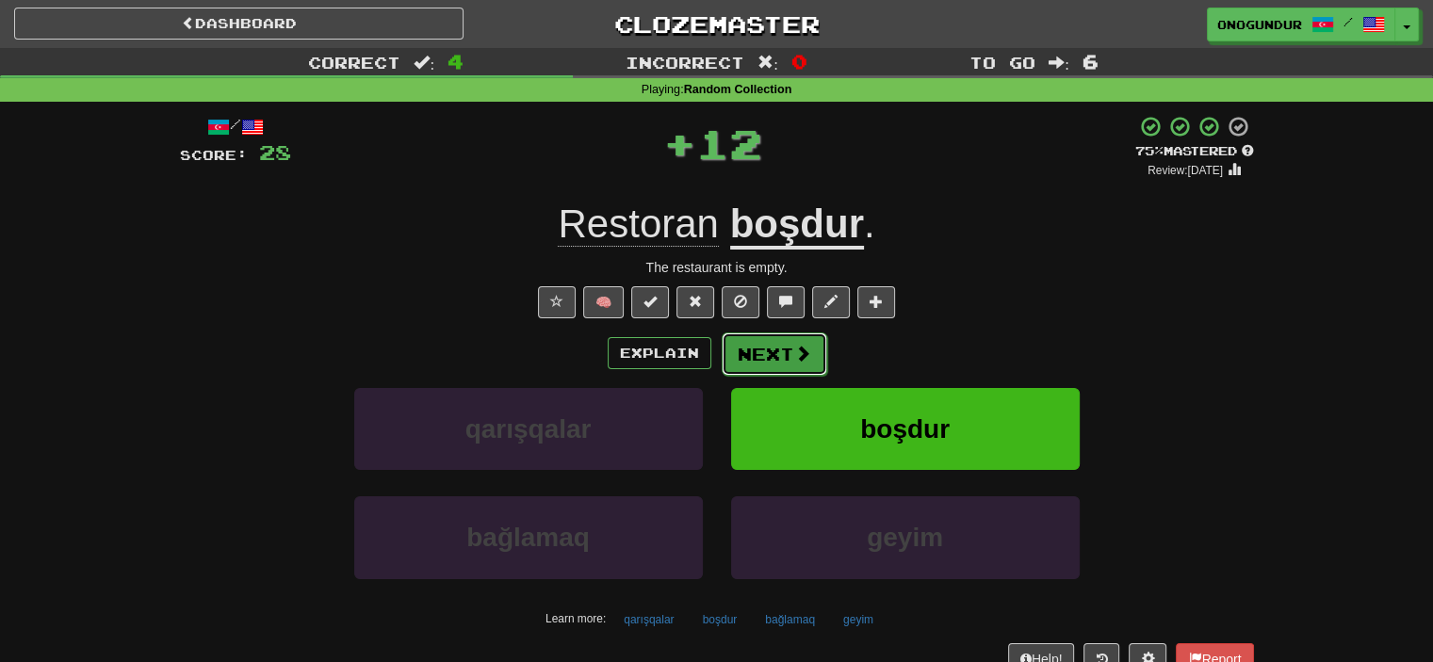
click at [775, 350] on button "Next" at bounding box center [775, 354] width 106 height 43
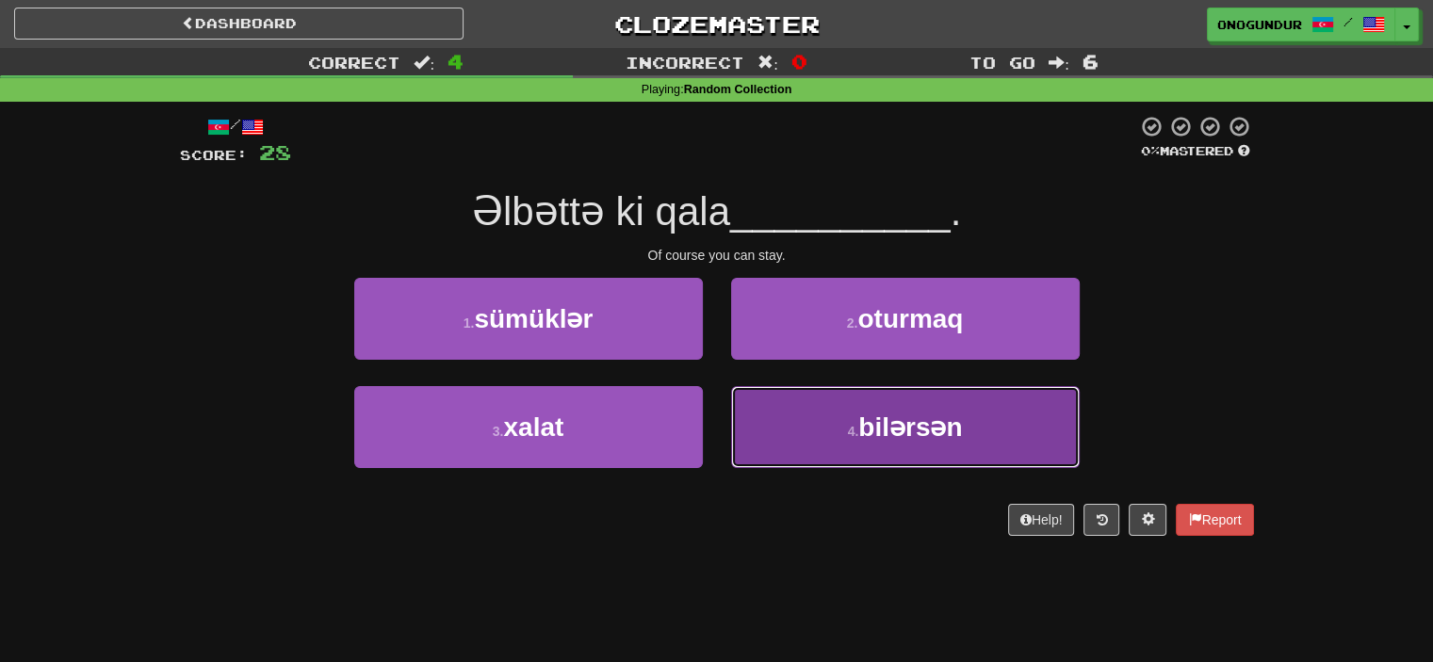
click at [785, 463] on button "4 . bilərsən" at bounding box center [905, 427] width 349 height 82
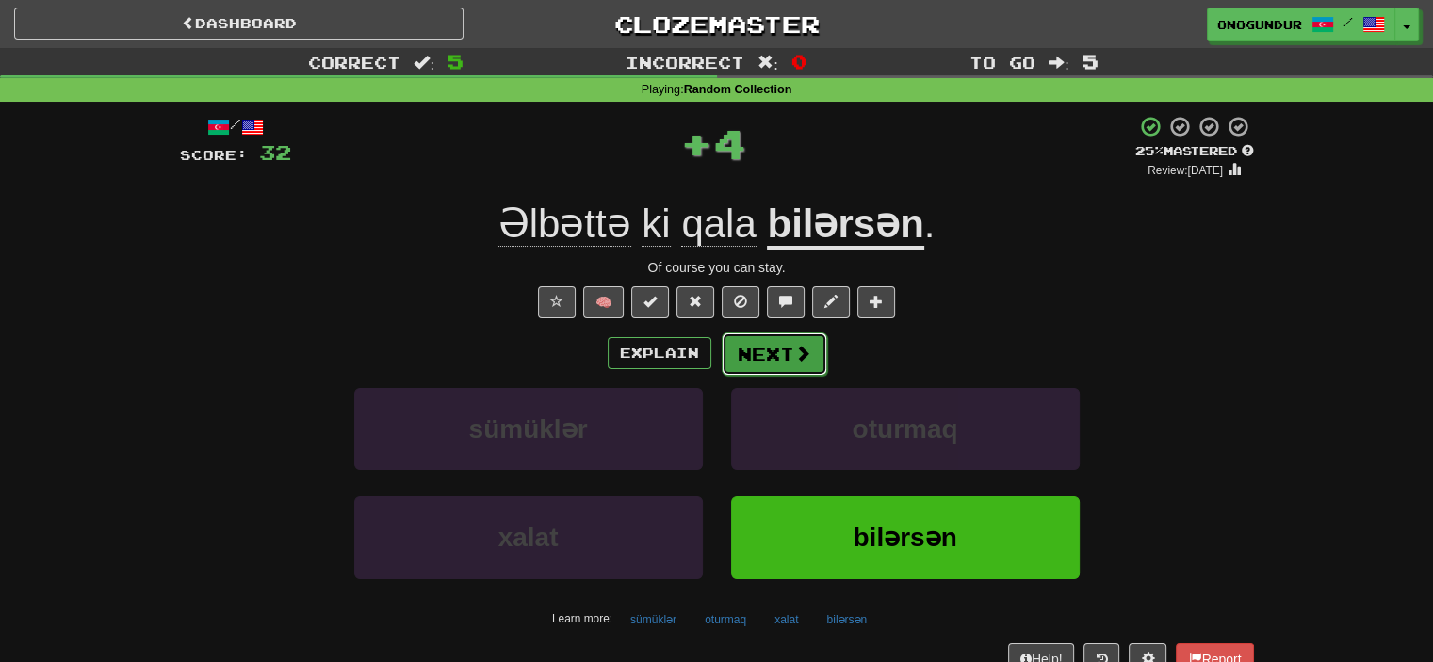
click at [740, 356] on button "Next" at bounding box center [775, 354] width 106 height 43
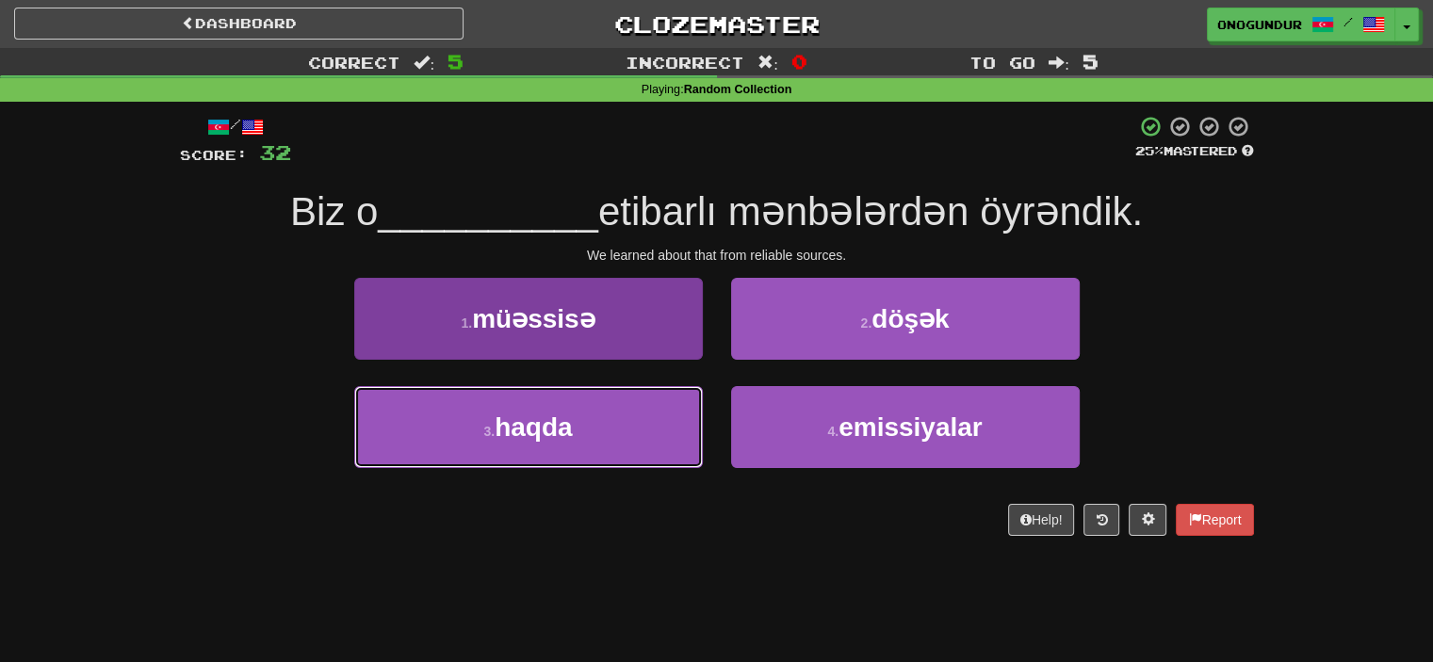
click at [633, 417] on button "3 . haqda" at bounding box center [528, 427] width 349 height 82
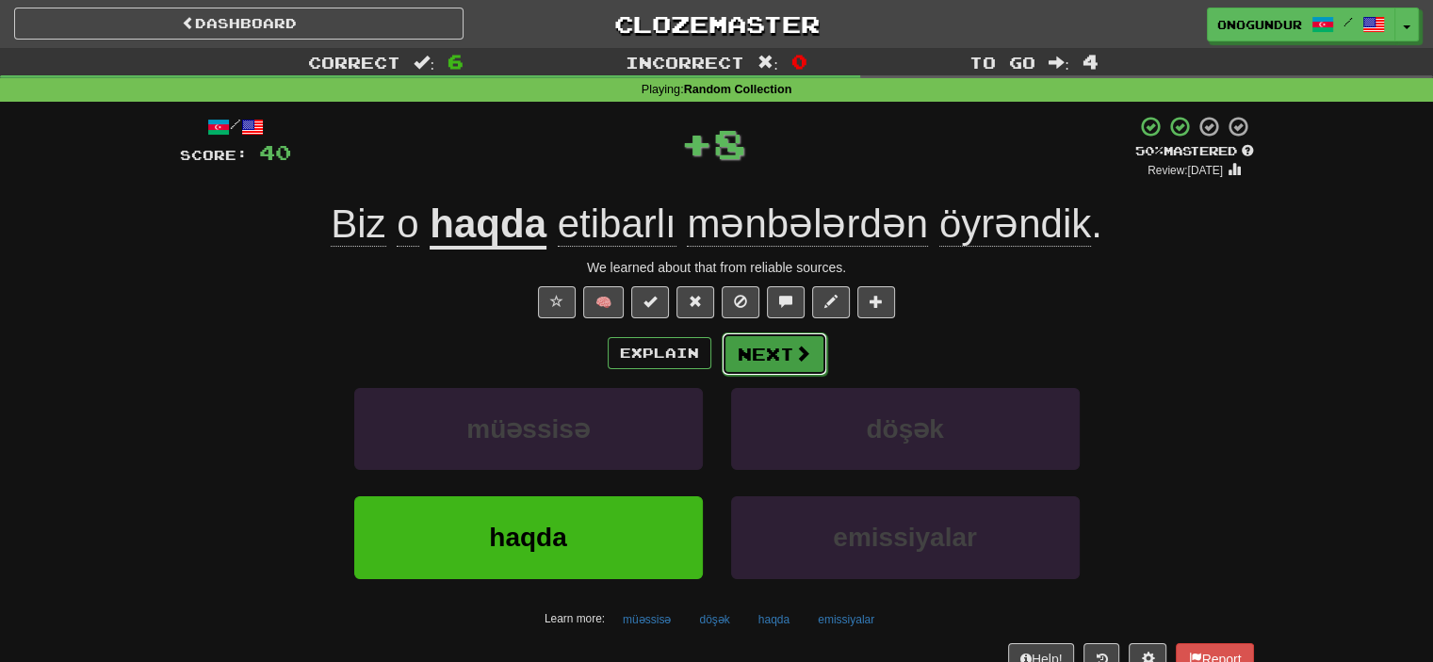
click at [729, 347] on button "Next" at bounding box center [775, 354] width 106 height 43
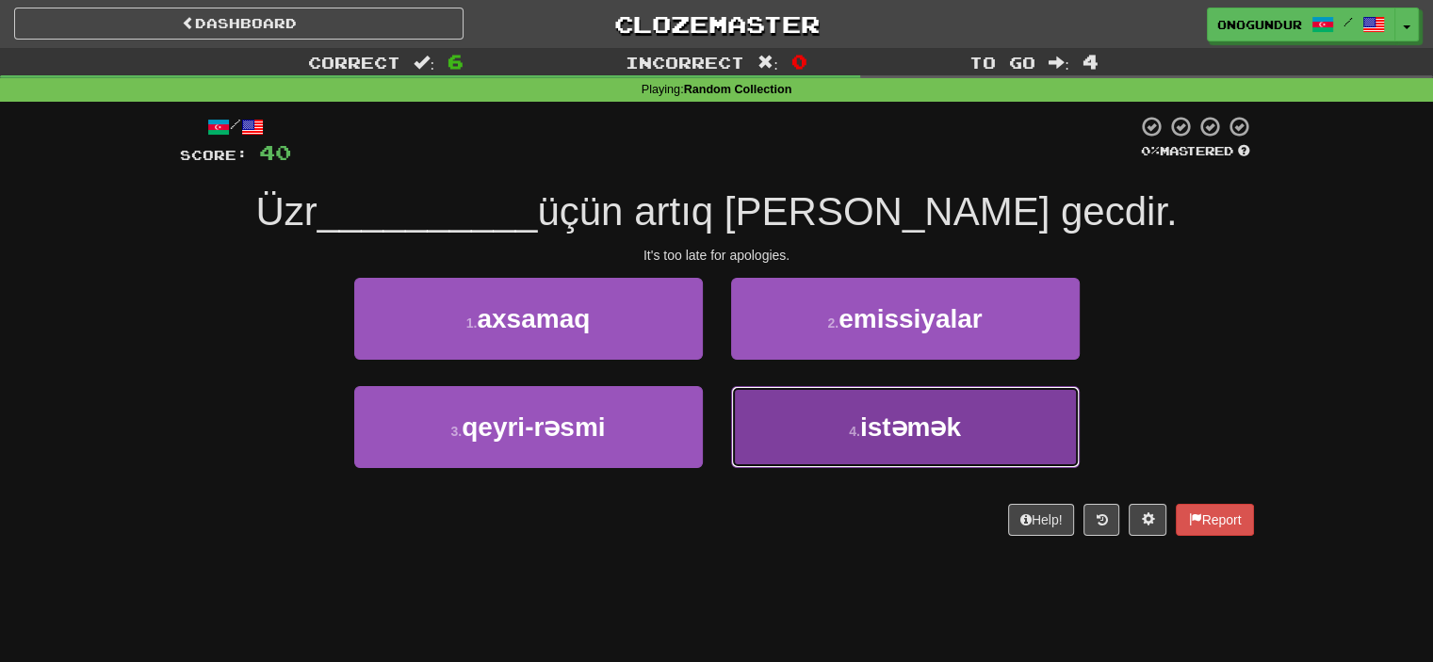
click at [784, 417] on button "4 . istəmək" at bounding box center [905, 427] width 349 height 82
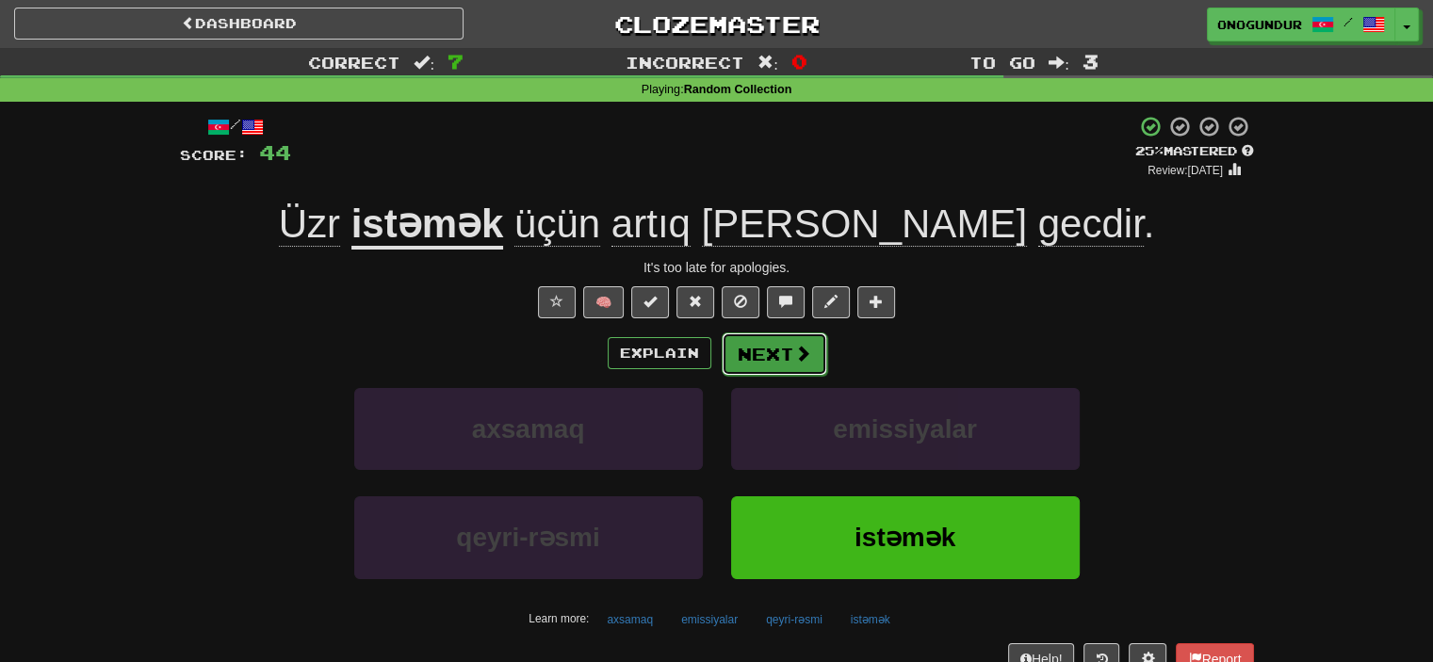
click at [758, 335] on button "Next" at bounding box center [775, 354] width 106 height 43
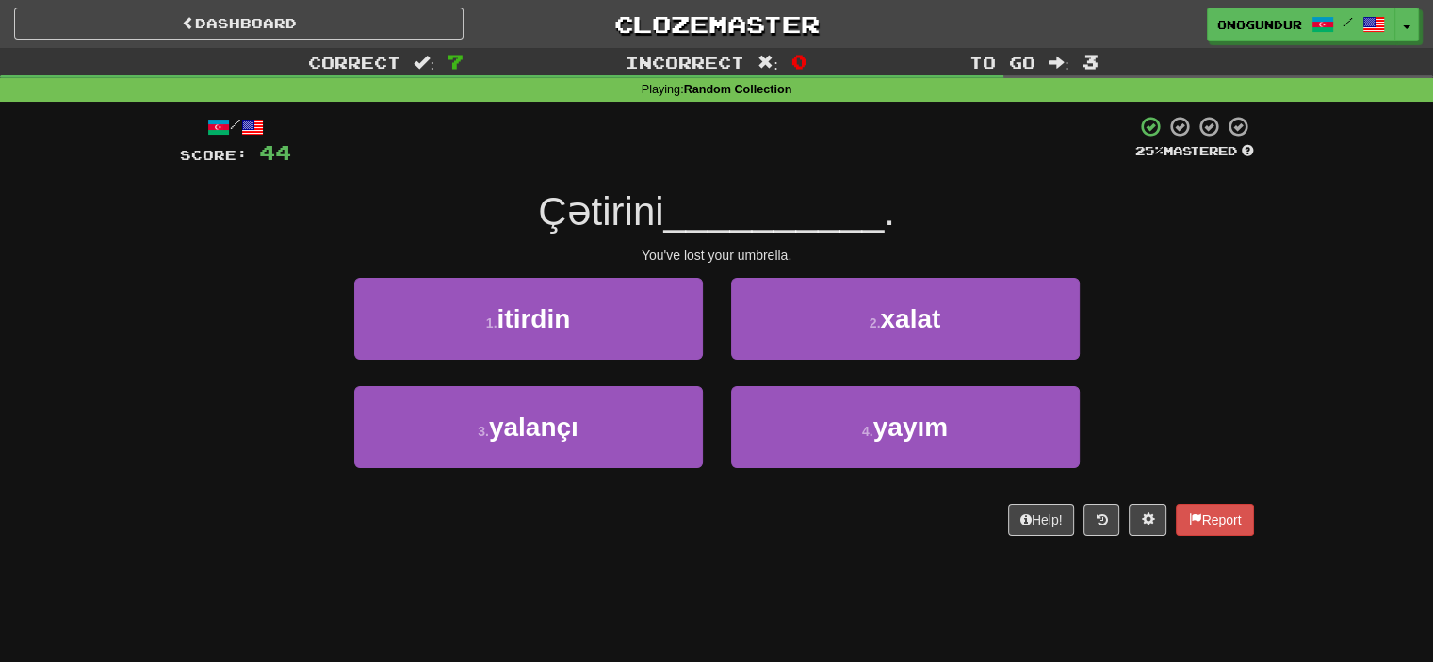
click at [761, 527] on div "Help! Report" at bounding box center [717, 520] width 1074 height 32
click at [1217, 354] on div "1 . itirdin 2 . xalat" at bounding box center [717, 332] width 1131 height 108
click at [1236, 319] on div "1 . itirdin 2 . xalat" at bounding box center [717, 332] width 1131 height 108
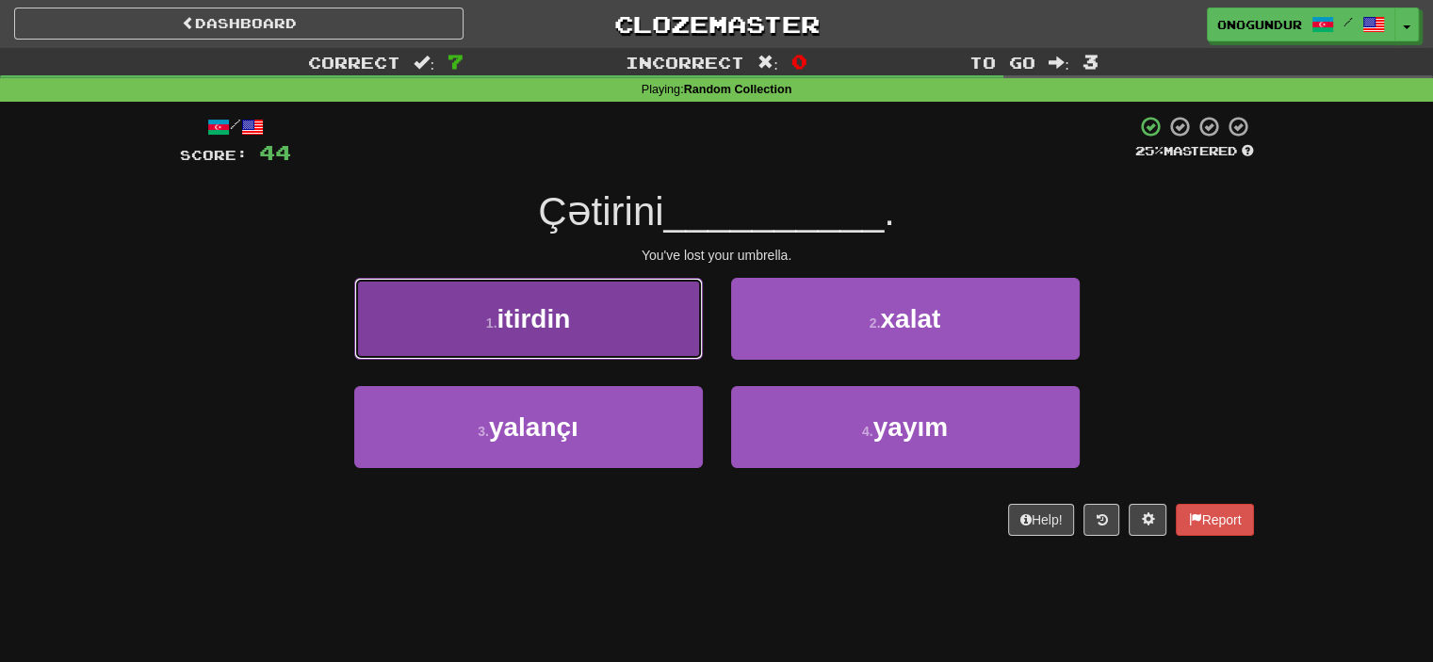
click at [581, 331] on button "1 . itirdin" at bounding box center [528, 319] width 349 height 82
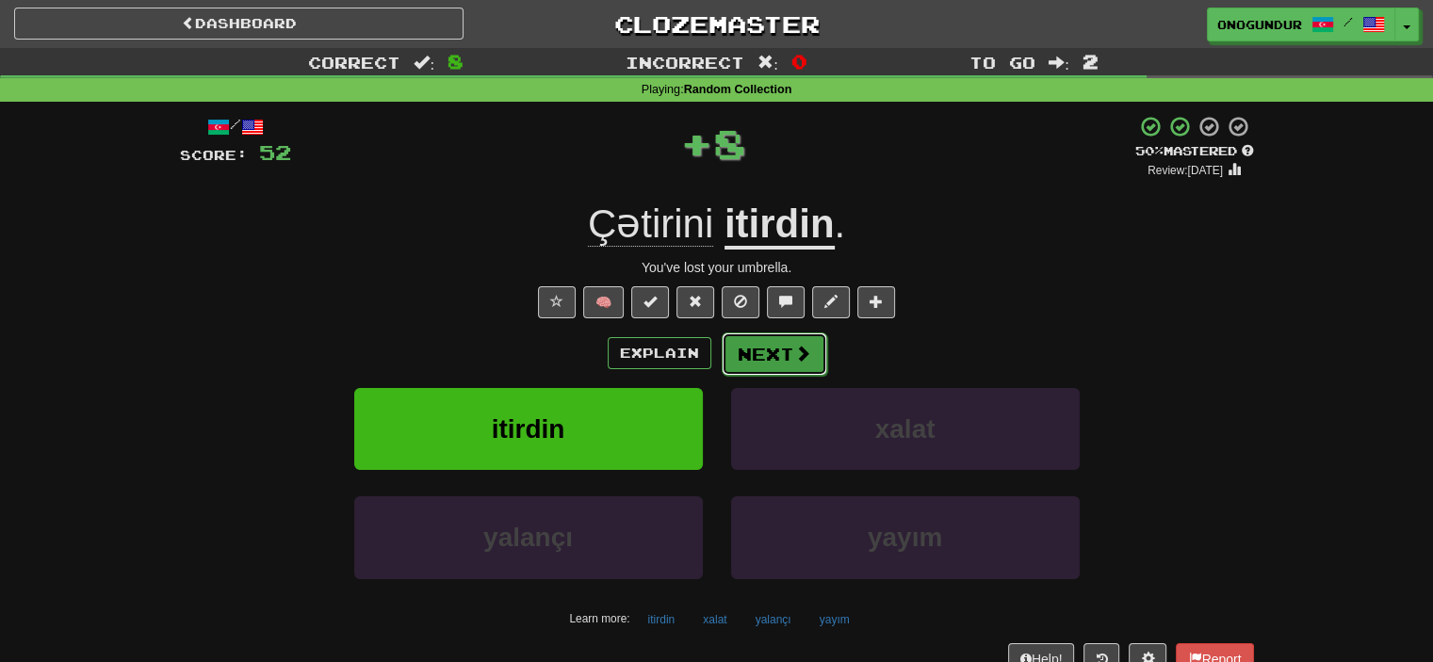
click at [750, 346] on button "Next" at bounding box center [775, 354] width 106 height 43
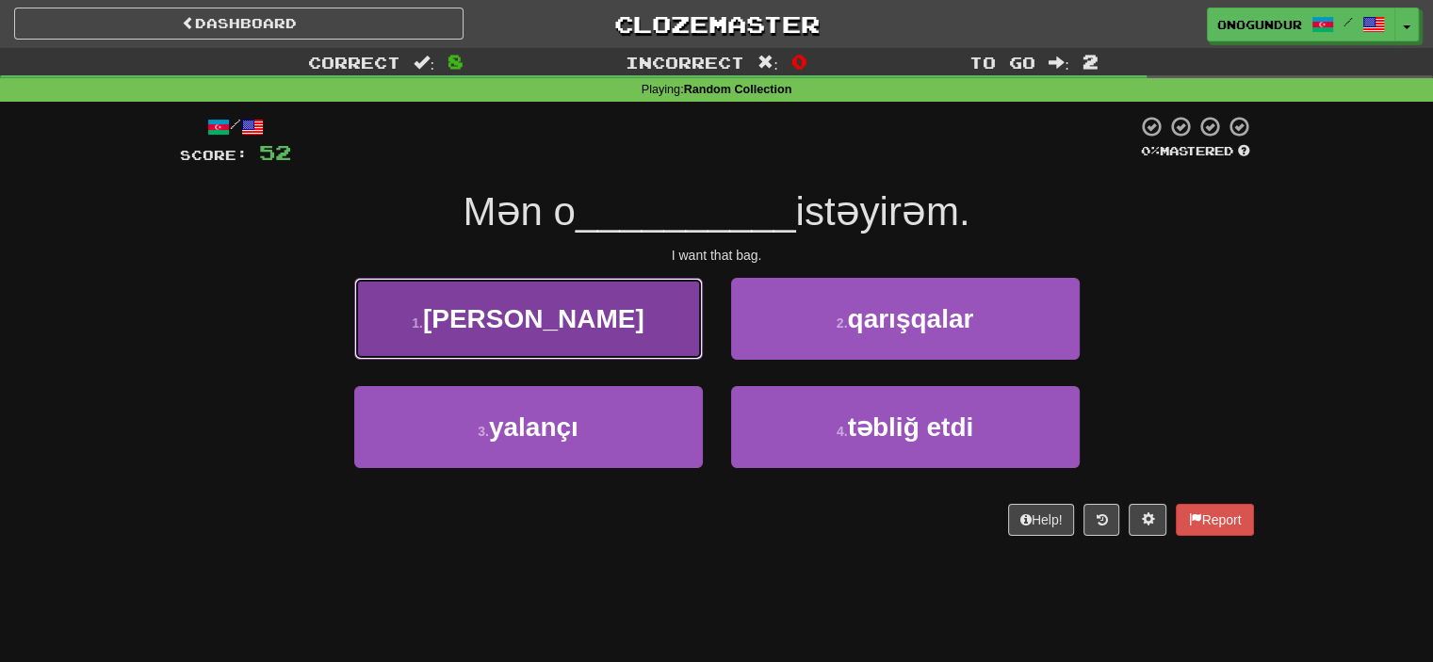
click at [618, 342] on button "1 . çantanı" at bounding box center [528, 319] width 349 height 82
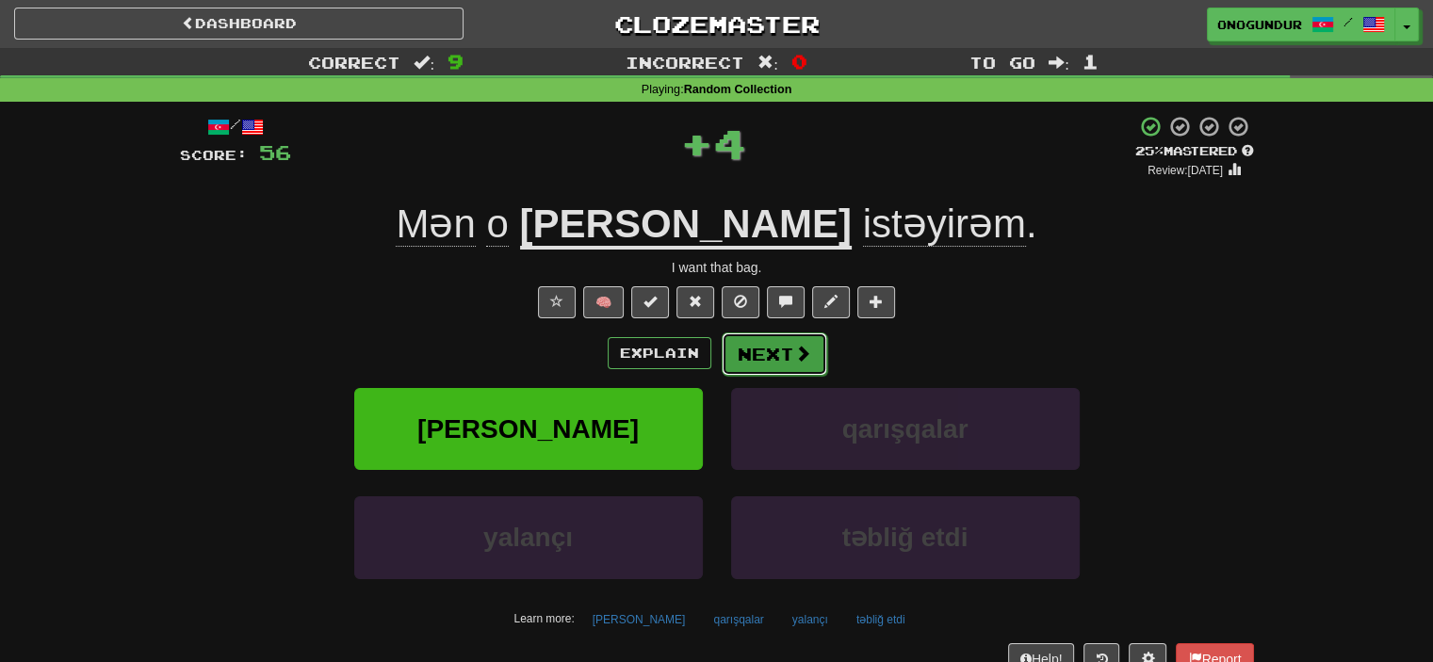
click at [753, 342] on button "Next" at bounding box center [775, 354] width 106 height 43
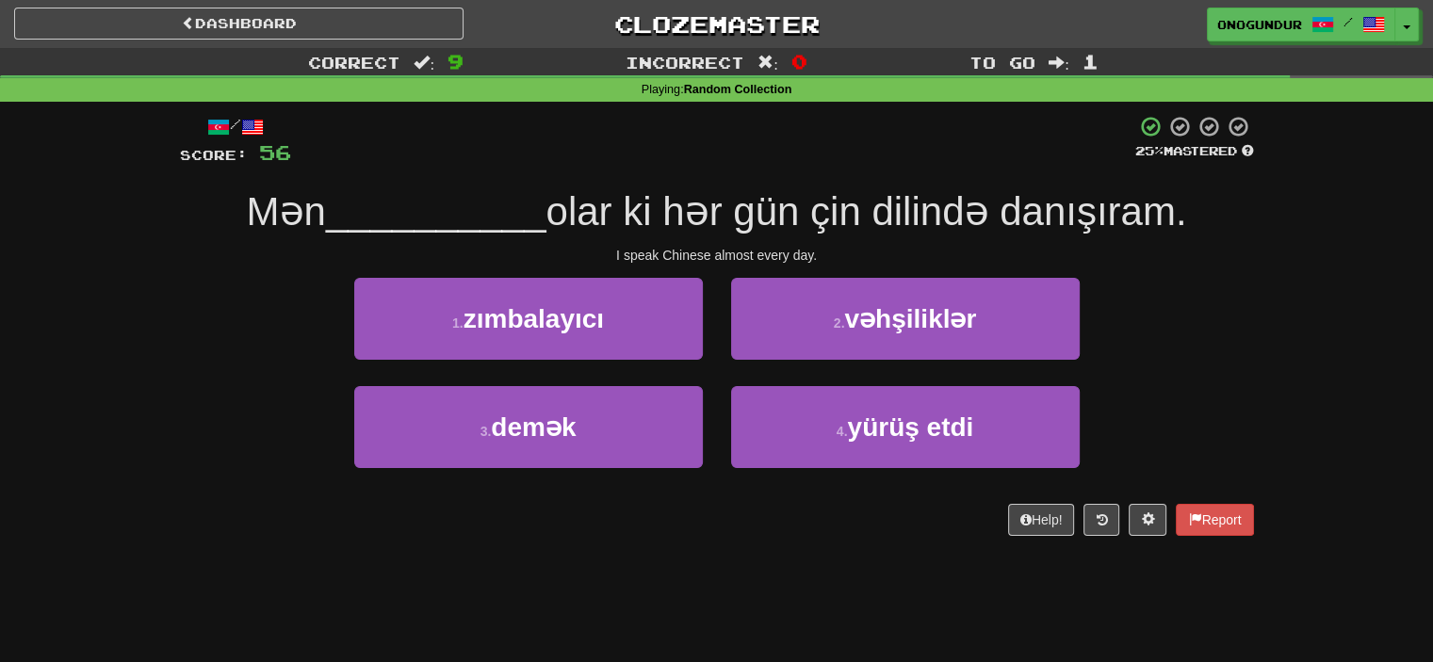
click at [702, 544] on div "/ Score: 56 25 % Mastered Mən __________ olar ki hər gün çin dilində danışıram.…" at bounding box center [717, 332] width 1074 height 461
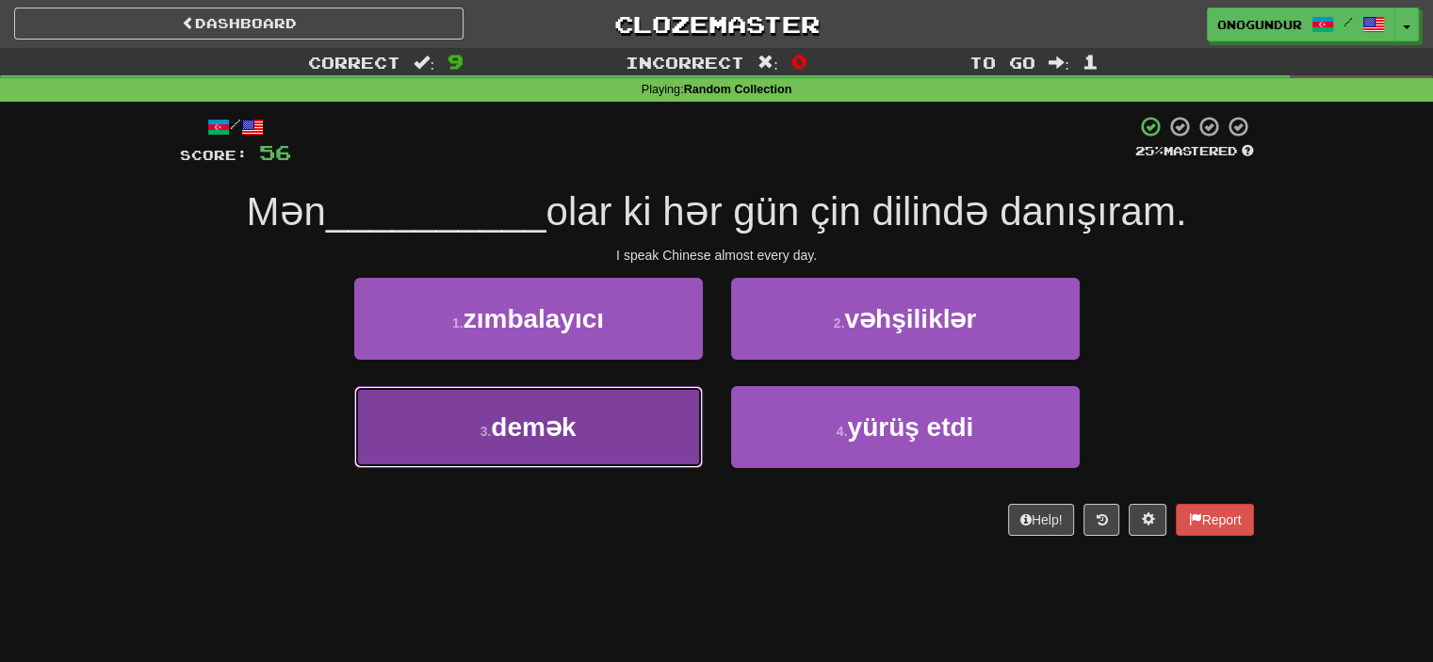
click at [633, 428] on button "3 . demək" at bounding box center [528, 427] width 349 height 82
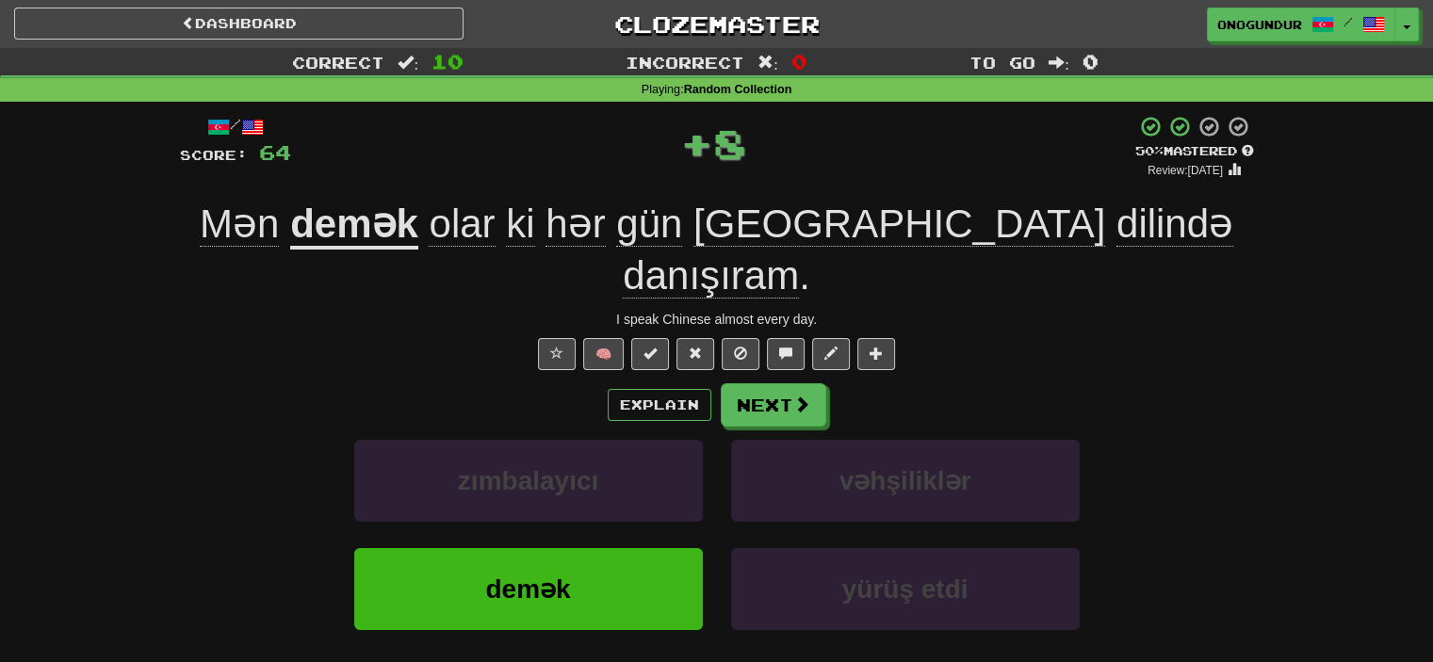
click at [834, 383] on div "Explain Next" at bounding box center [717, 404] width 1074 height 43
click at [824, 383] on div "Explain Next" at bounding box center [717, 404] width 1074 height 43
click at [796, 397] on span at bounding box center [802, 405] width 17 height 17
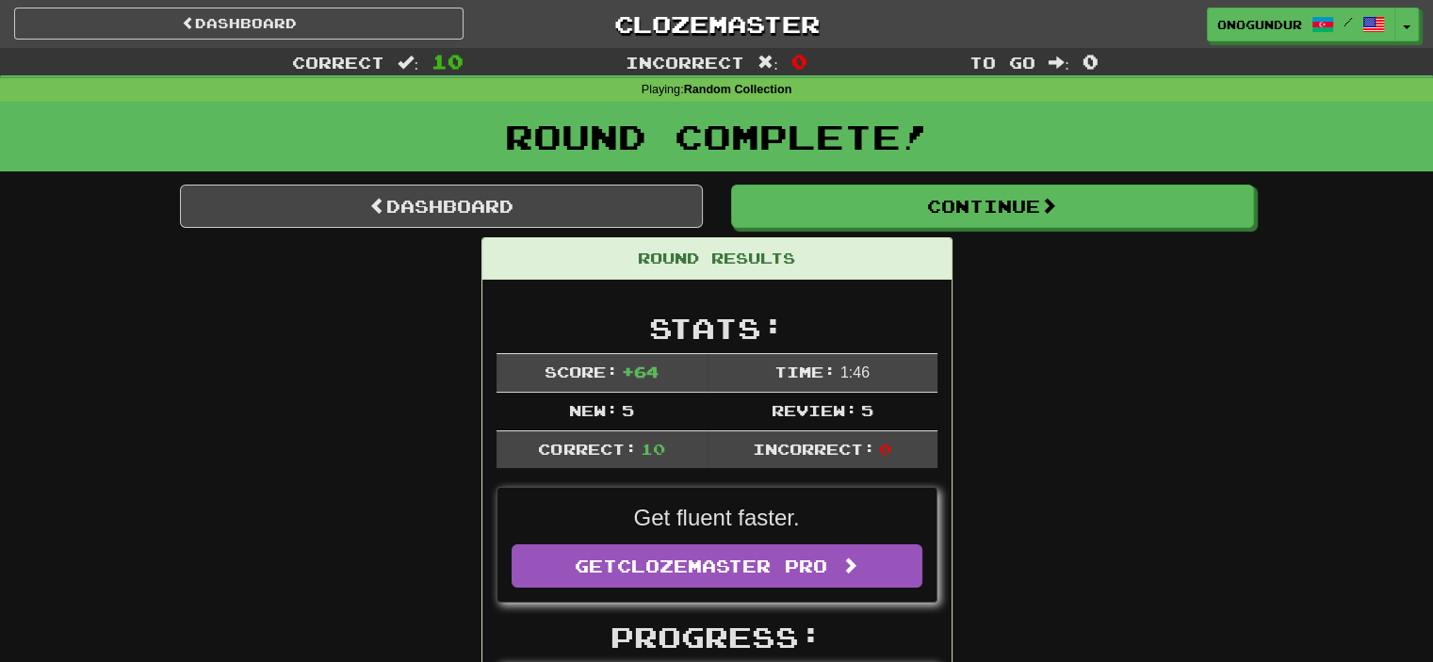
drag, startPoint x: 1128, startPoint y: 423, endPoint x: 1110, endPoint y: 380, distance: 46.9
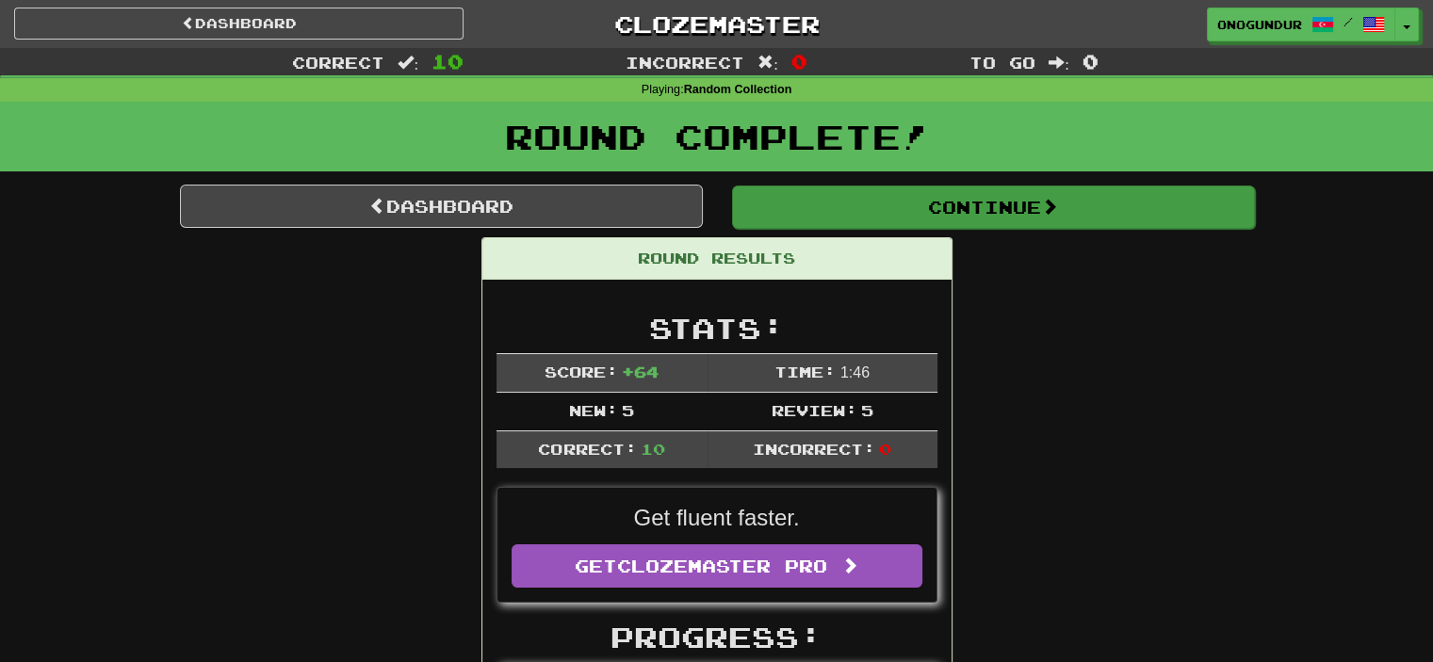
drag, startPoint x: 1052, startPoint y: 244, endPoint x: 1051, endPoint y: 205, distance: 38.6
click at [1051, 204] on span at bounding box center [1049, 206] width 17 height 17
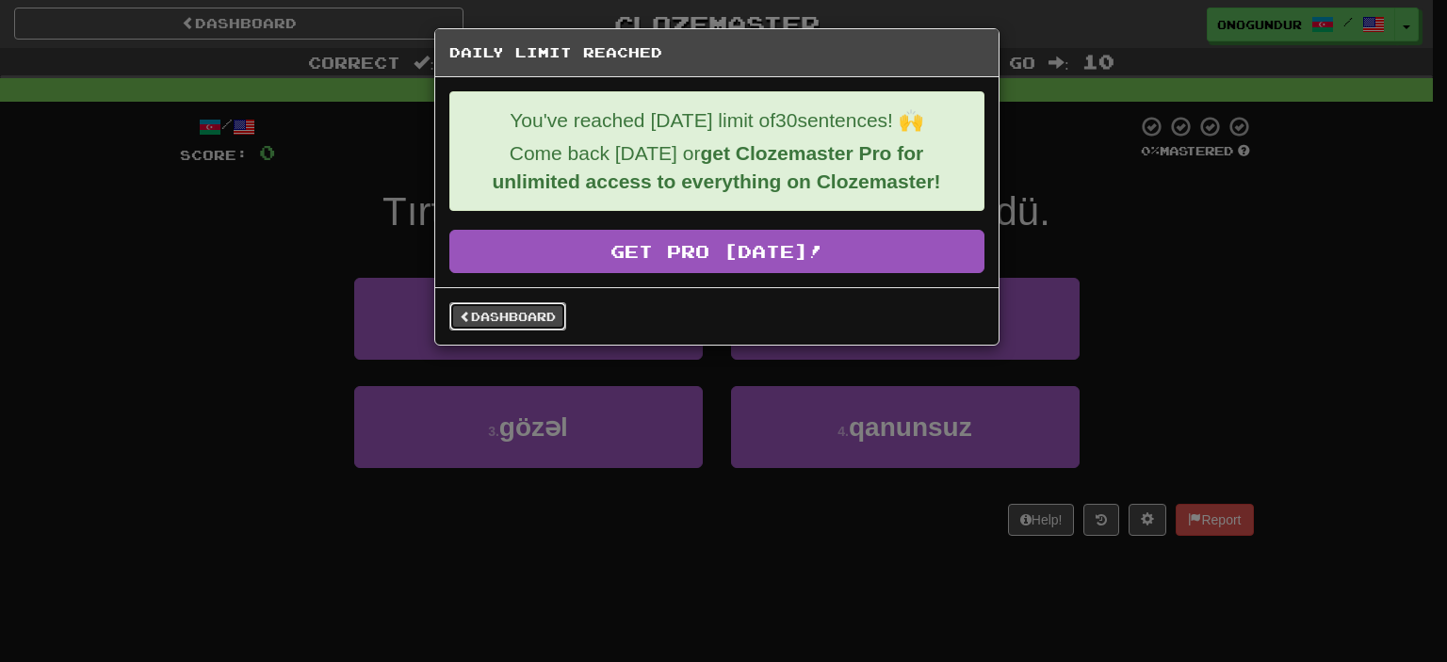
click at [494, 319] on link "Dashboard" at bounding box center [507, 316] width 117 height 28
